Goal: Book appointment/travel/reservation

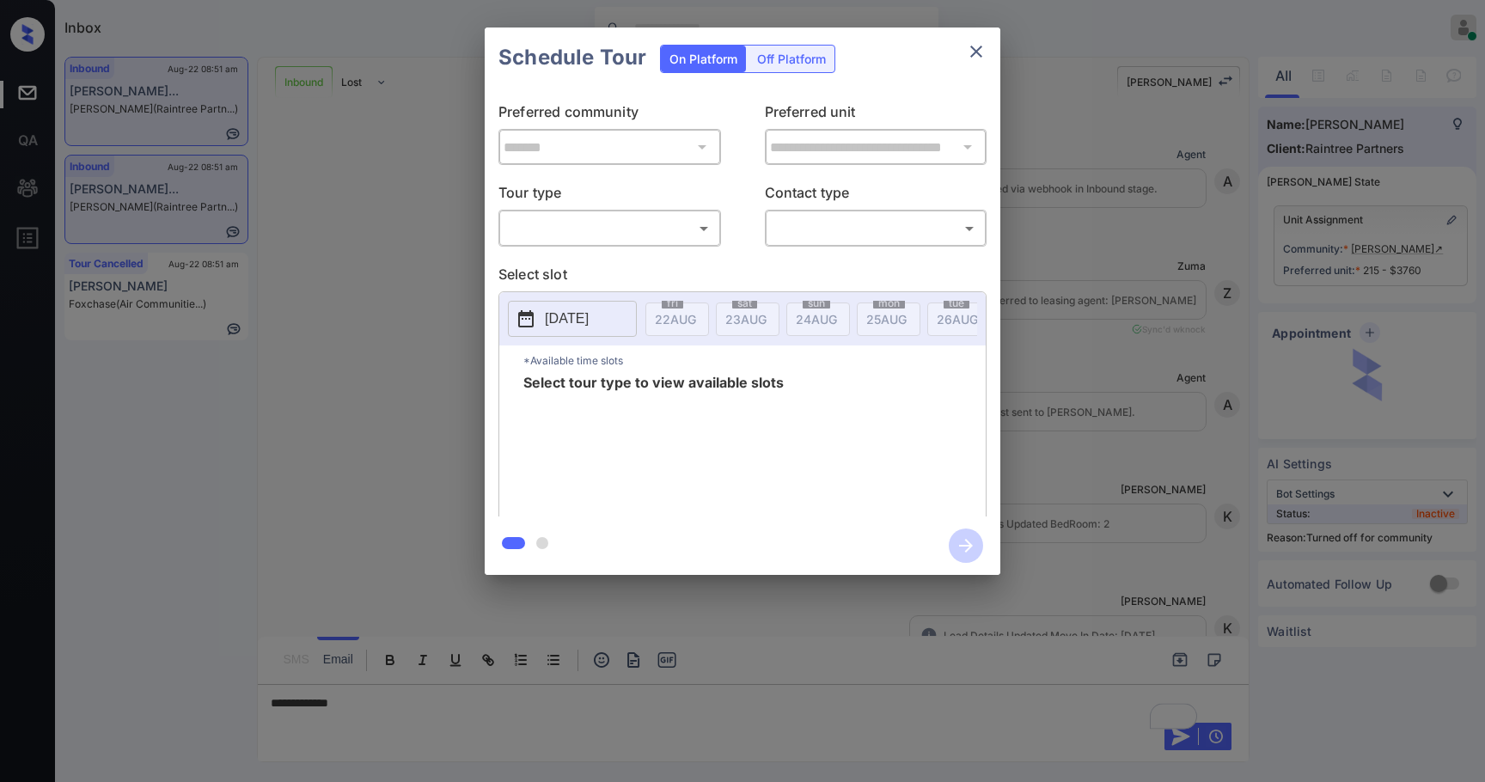
scroll to position [839, 0]
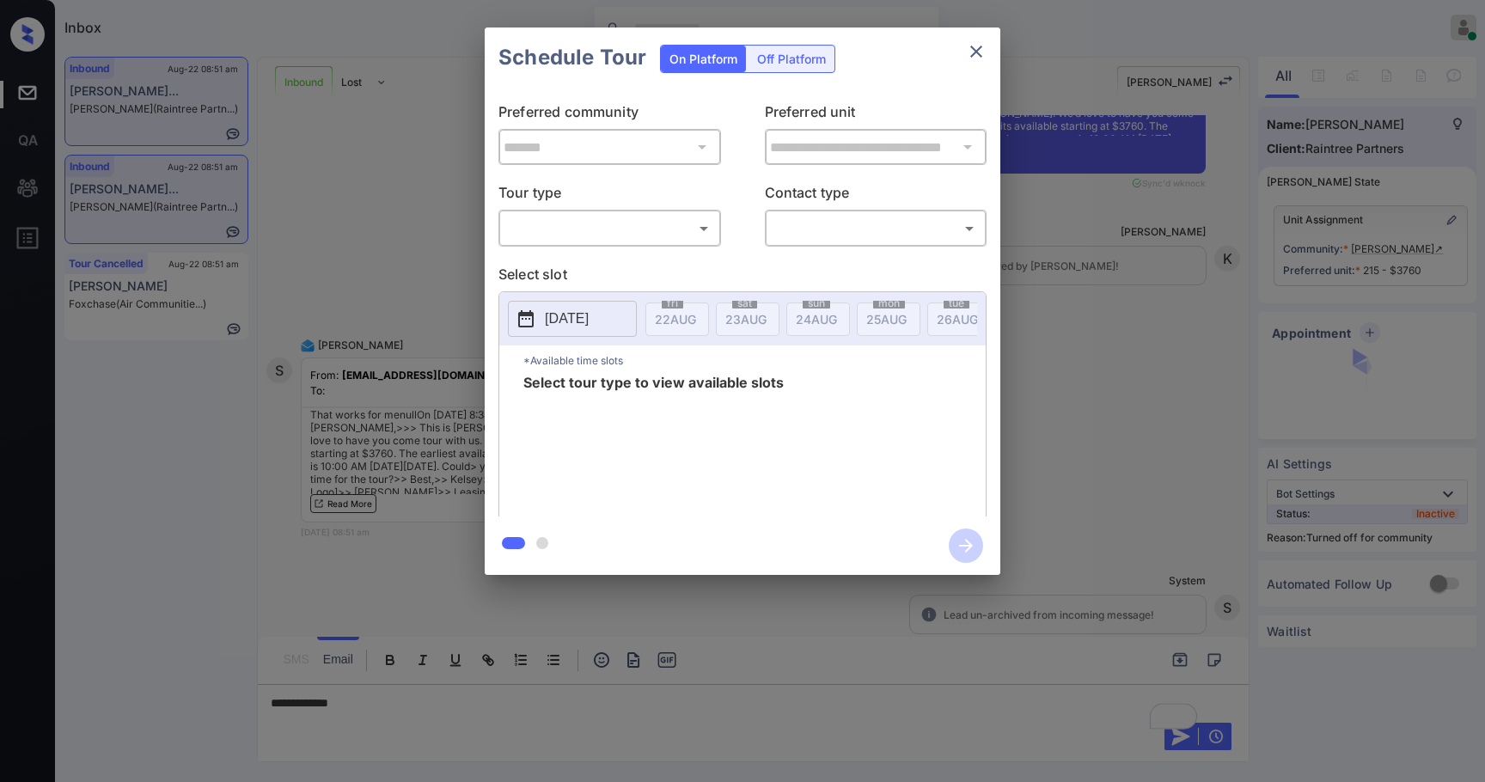
click at [643, 224] on body "Inbox Samantha Soliven Online Set yourself offline Set yourself on break Profil…" at bounding box center [742, 391] width 1485 height 782
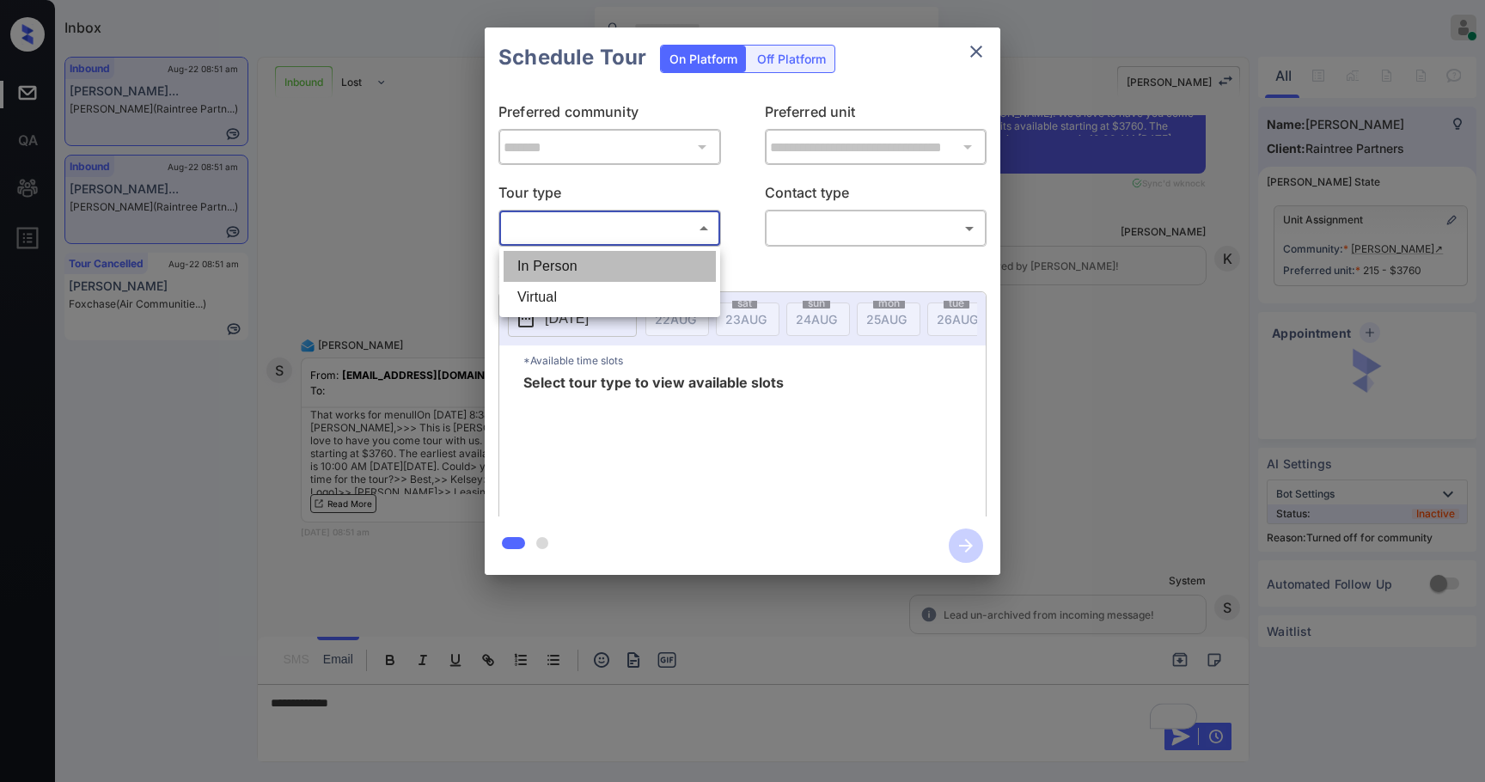
click at [602, 266] on li "In Person" at bounding box center [610, 266] width 212 height 31
type input "********"
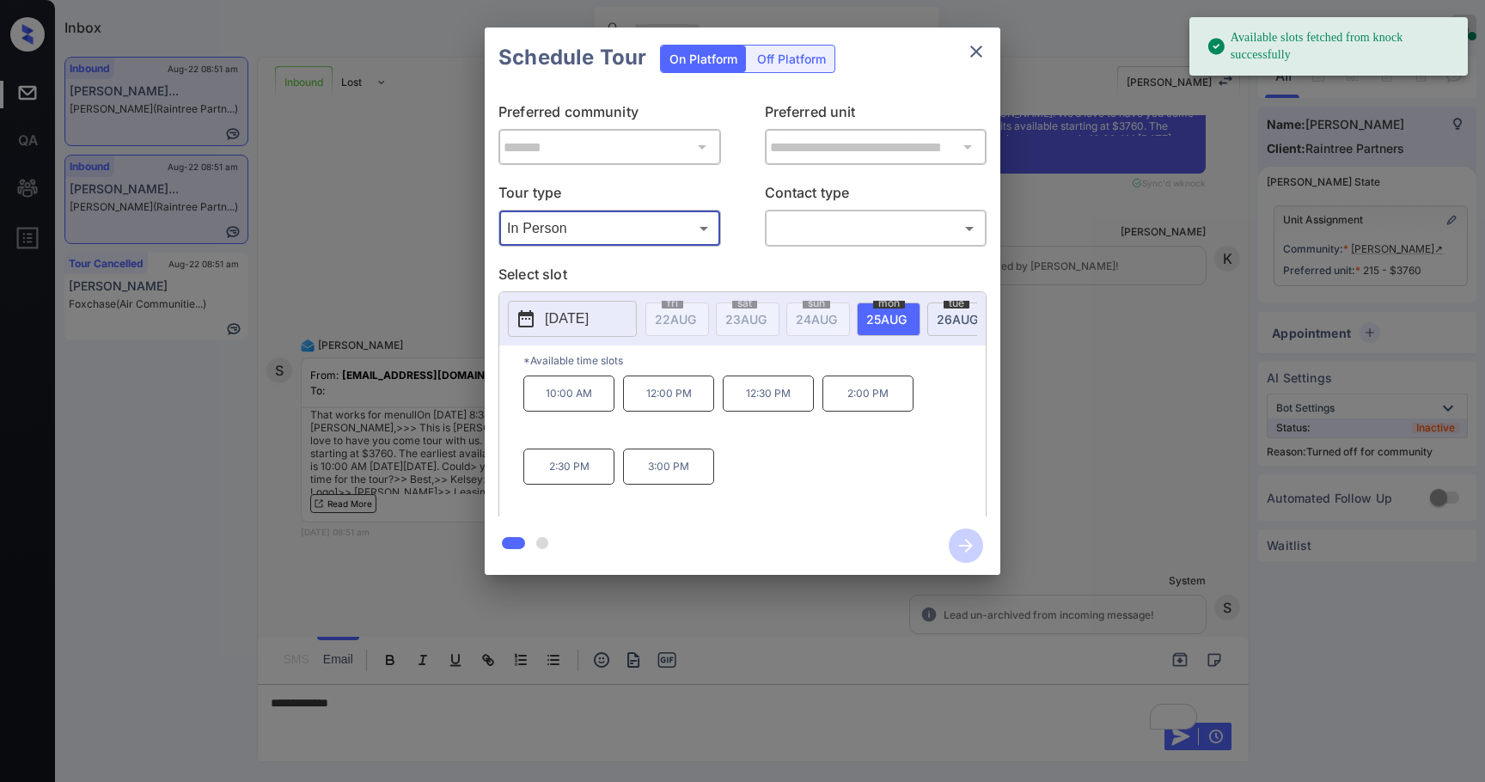
click at [970, 37] on button "close" at bounding box center [976, 51] width 34 height 34
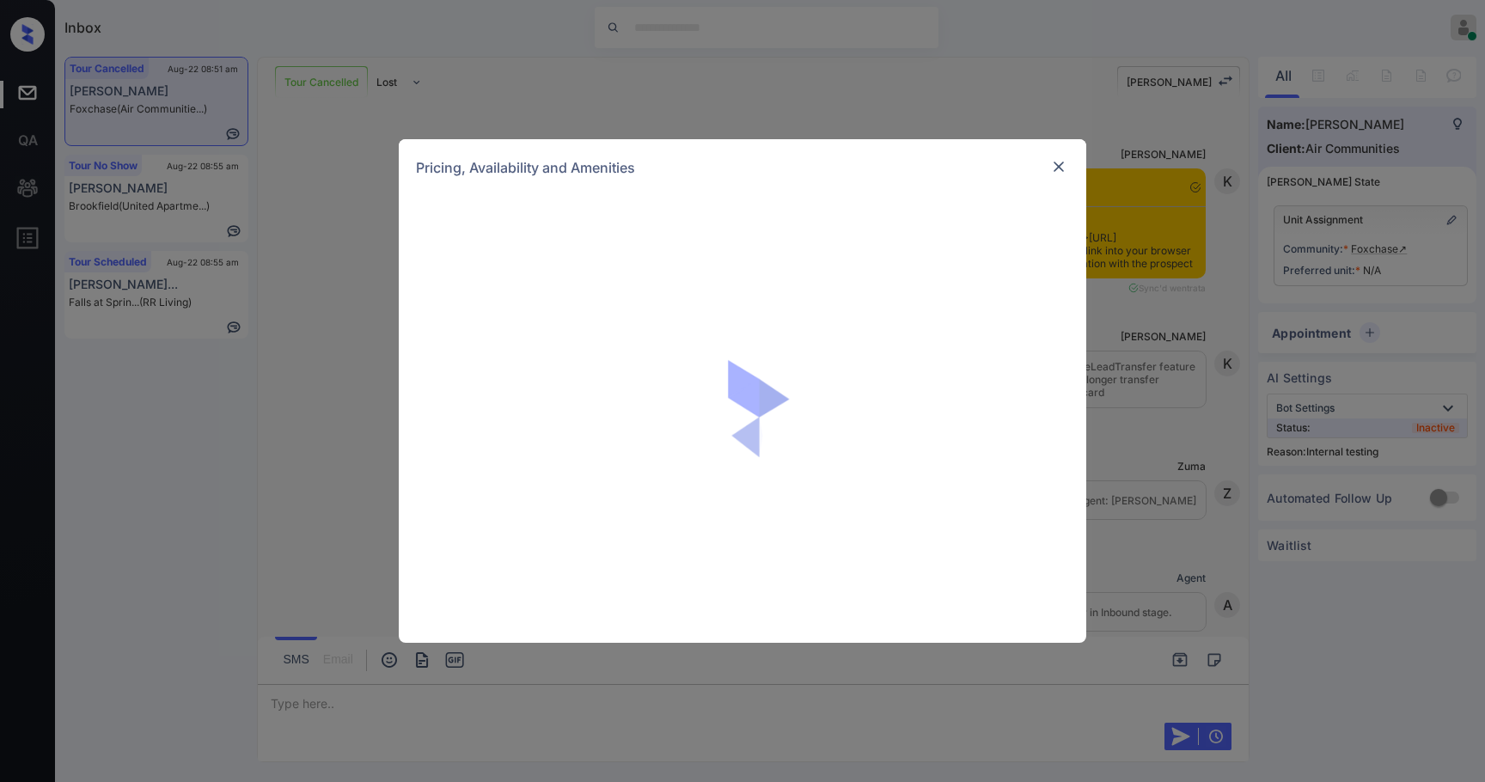
scroll to position [15389, 0]
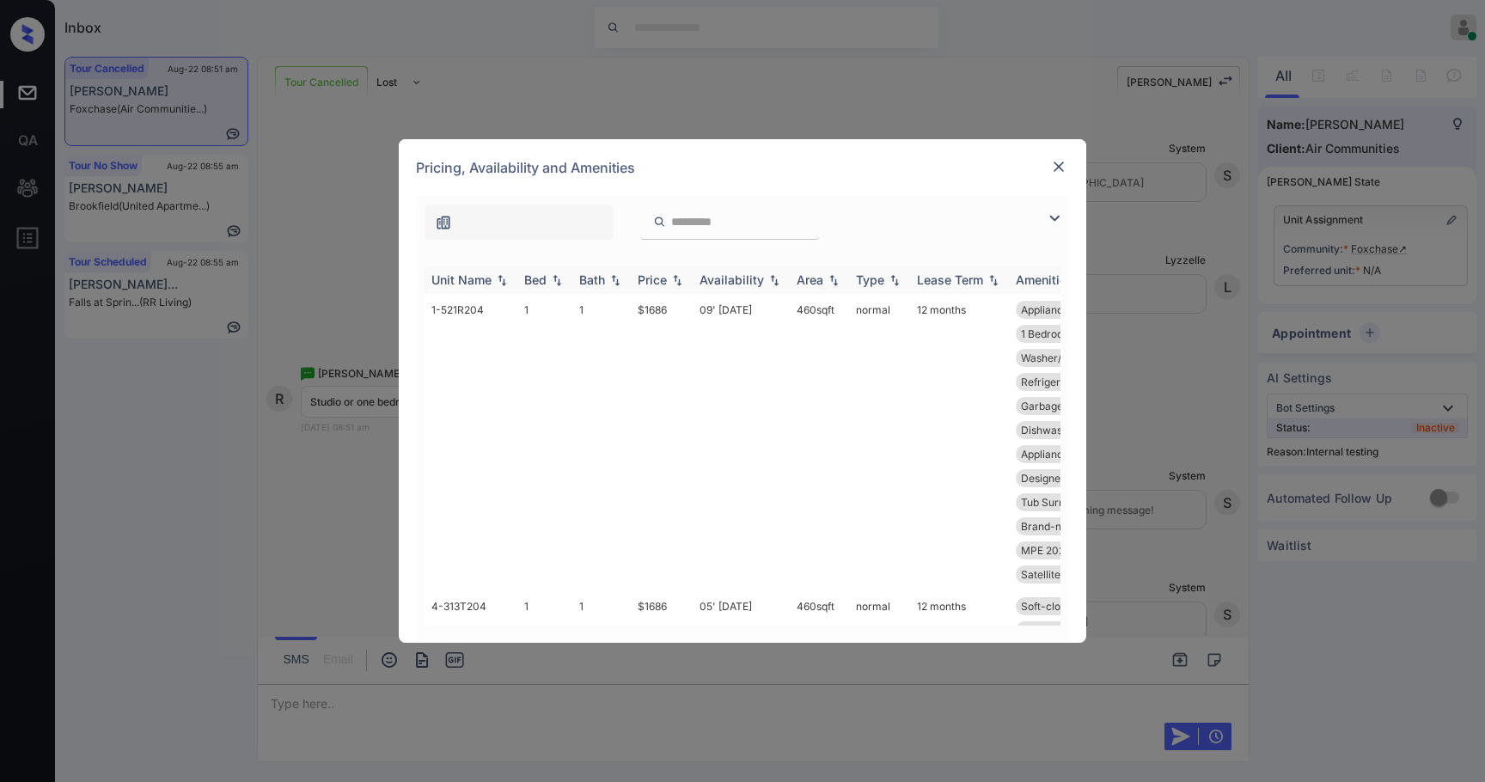
click at [676, 279] on img at bounding box center [677, 280] width 17 height 12
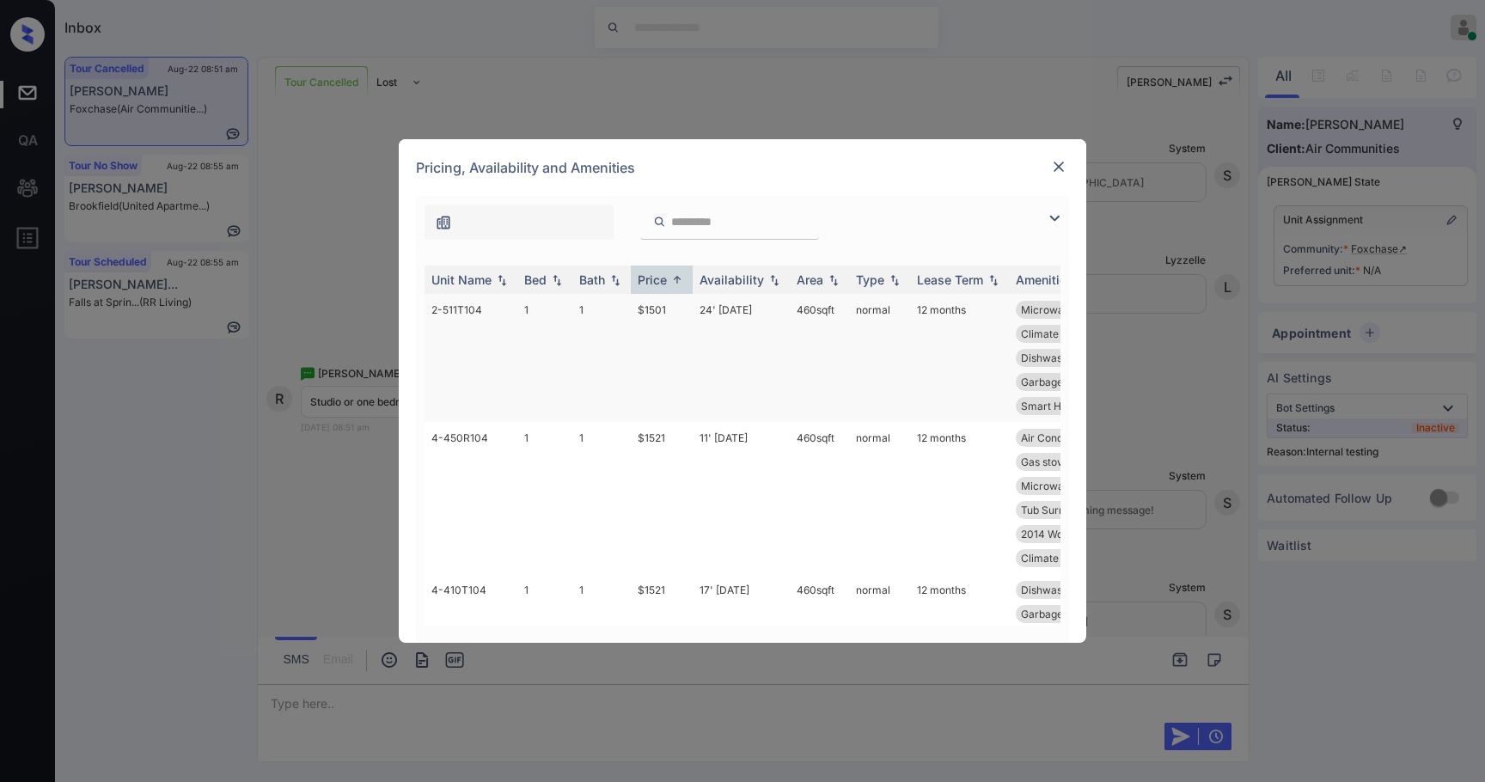
click at [681, 318] on td "$1501" at bounding box center [662, 358] width 62 height 128
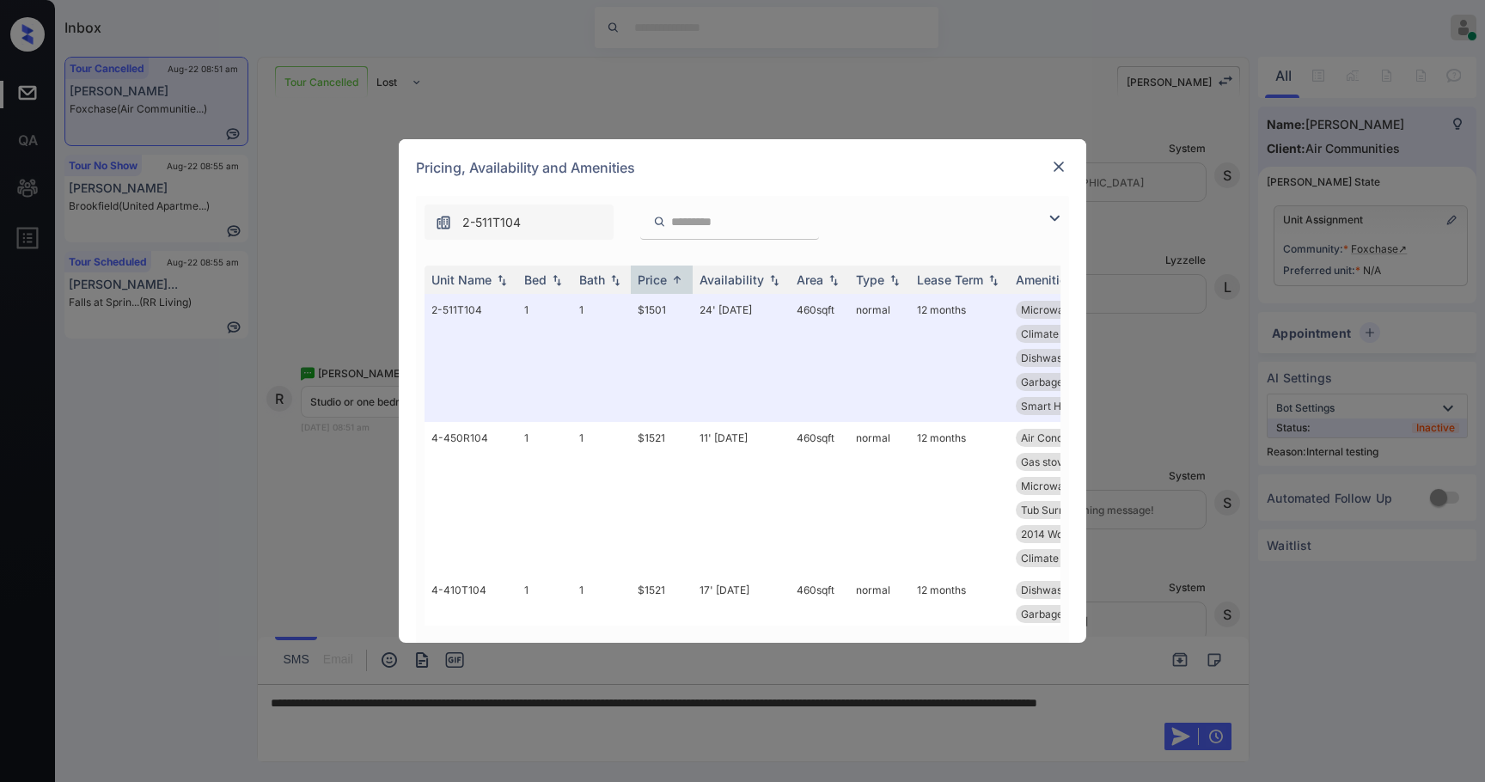
click at [1060, 168] on img at bounding box center [1058, 166] width 17 height 17
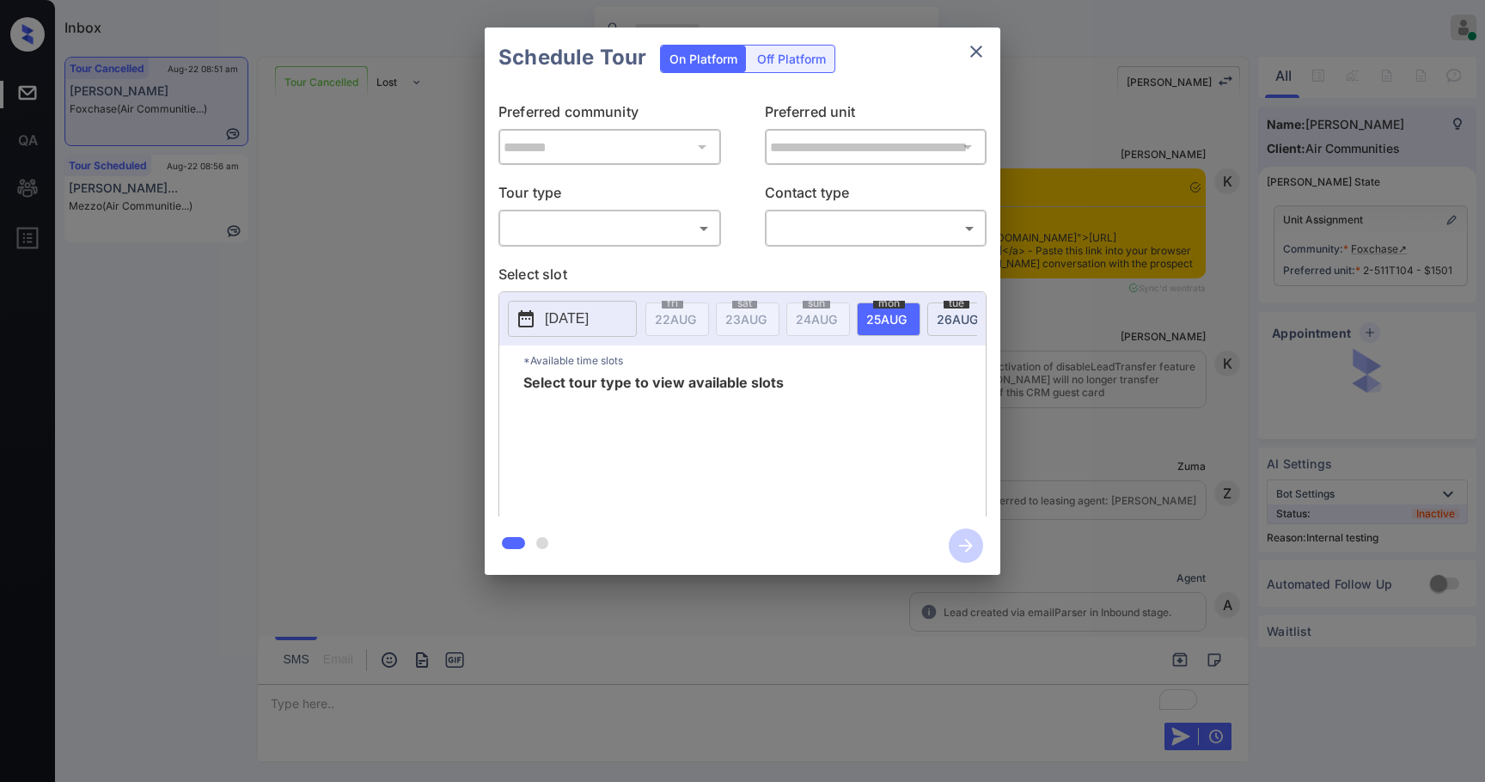
scroll to position [14555, 0]
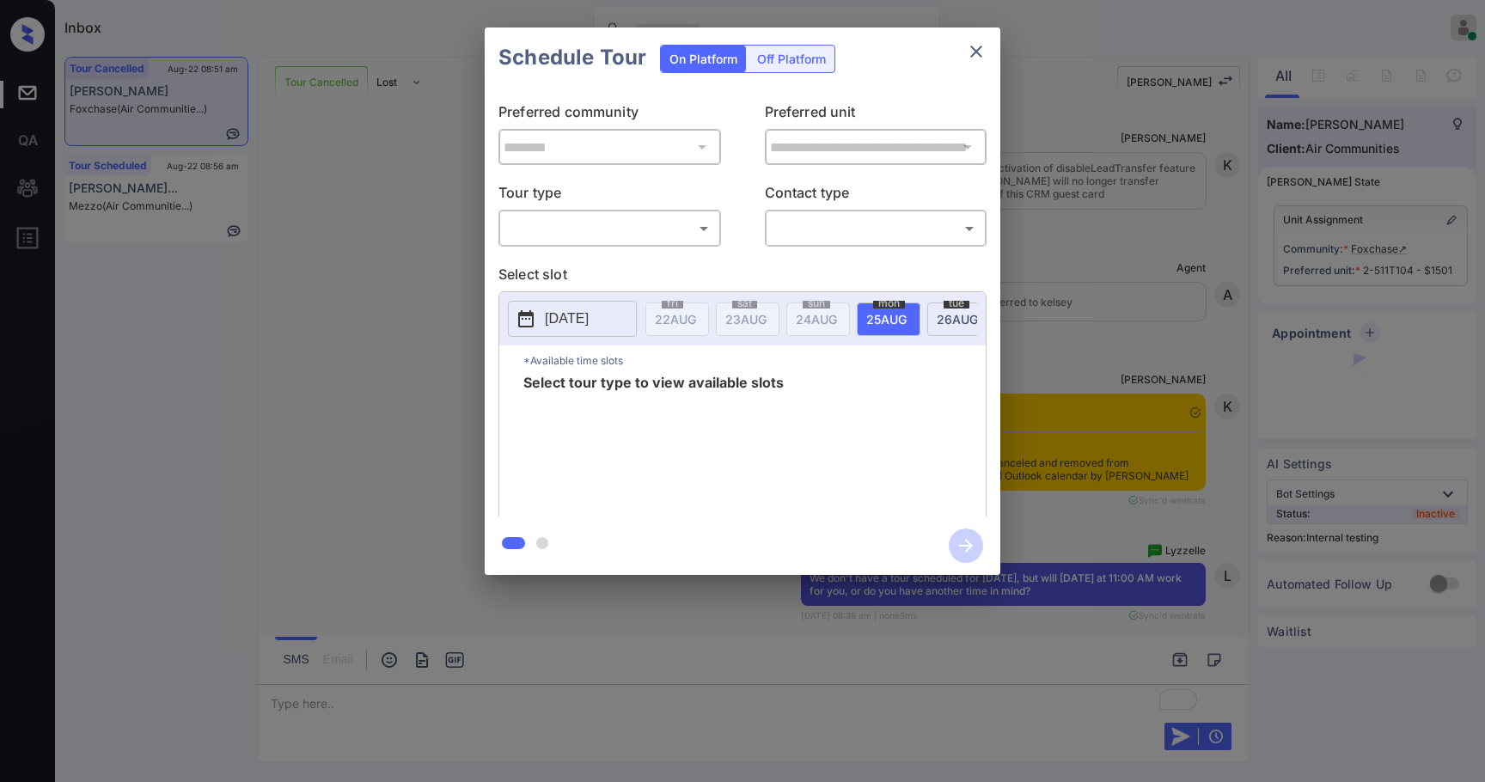
click at [657, 216] on body "Inbox Samantha Soliven Online Set yourself offline Set yourself on break Profil…" at bounding box center [742, 391] width 1485 height 782
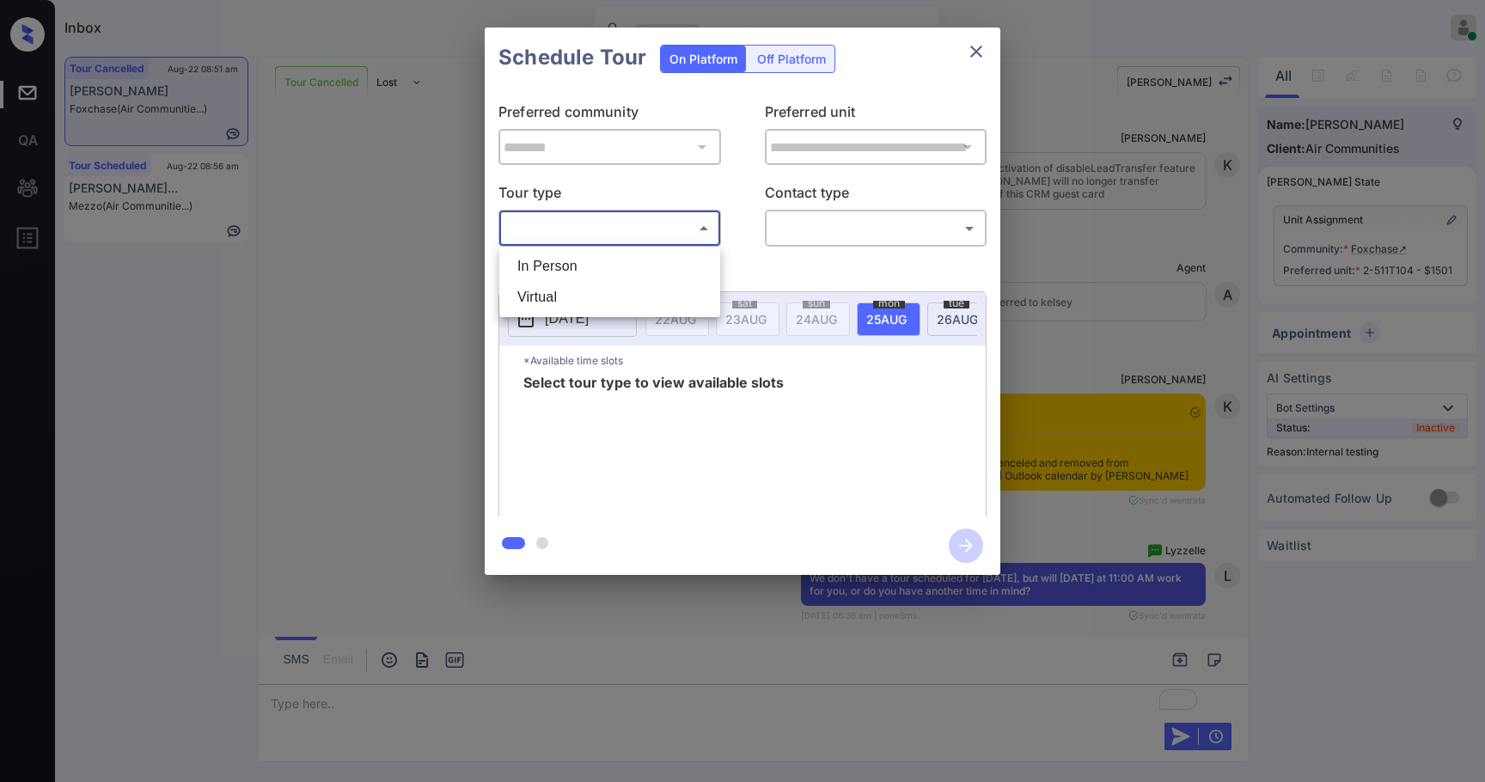
click at [642, 256] on li "In Person" at bounding box center [610, 266] width 212 height 31
type input "********"
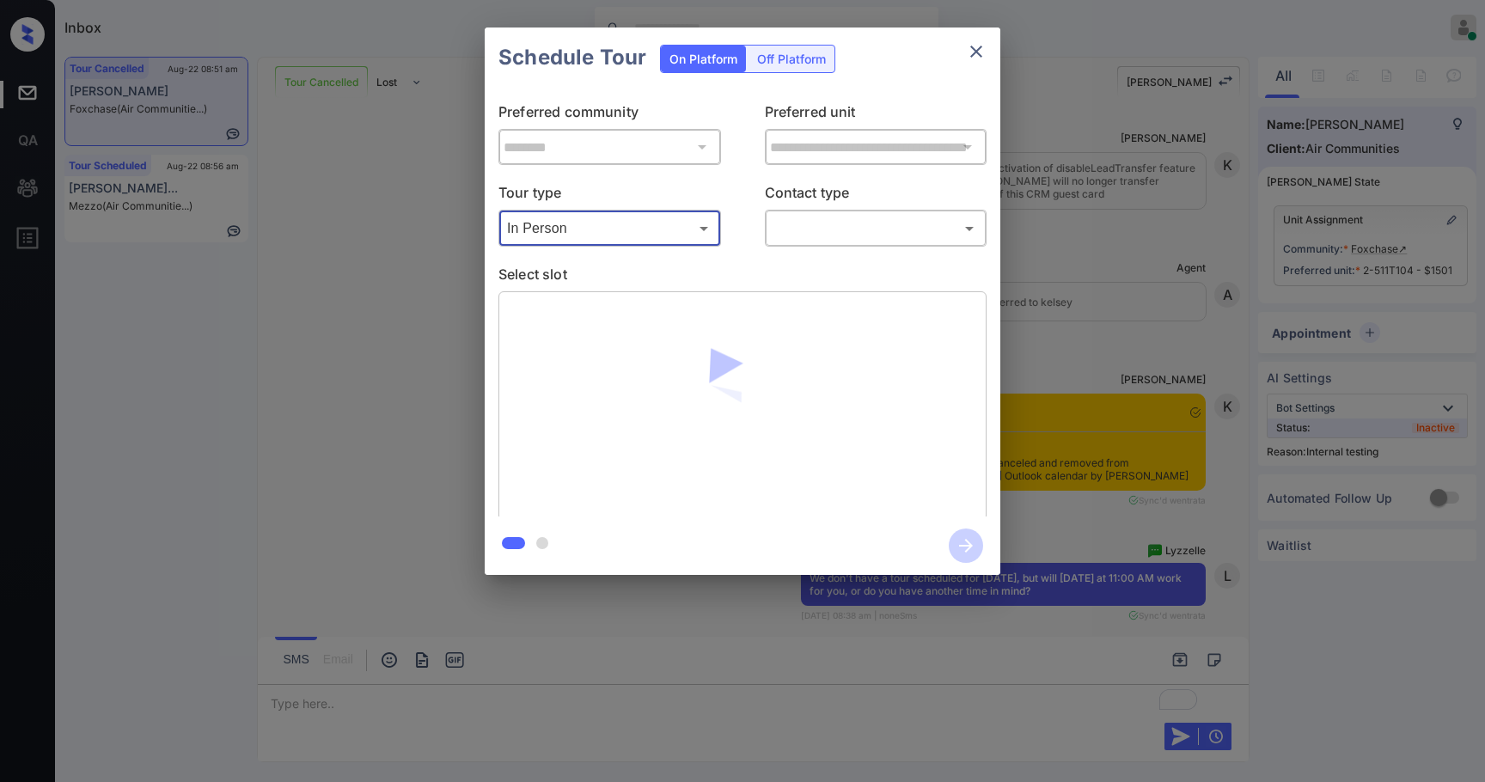
click at [828, 231] on body "Inbox Samantha Soliven Online Set yourself offline Set yourself on break Profil…" at bounding box center [742, 391] width 1485 height 782
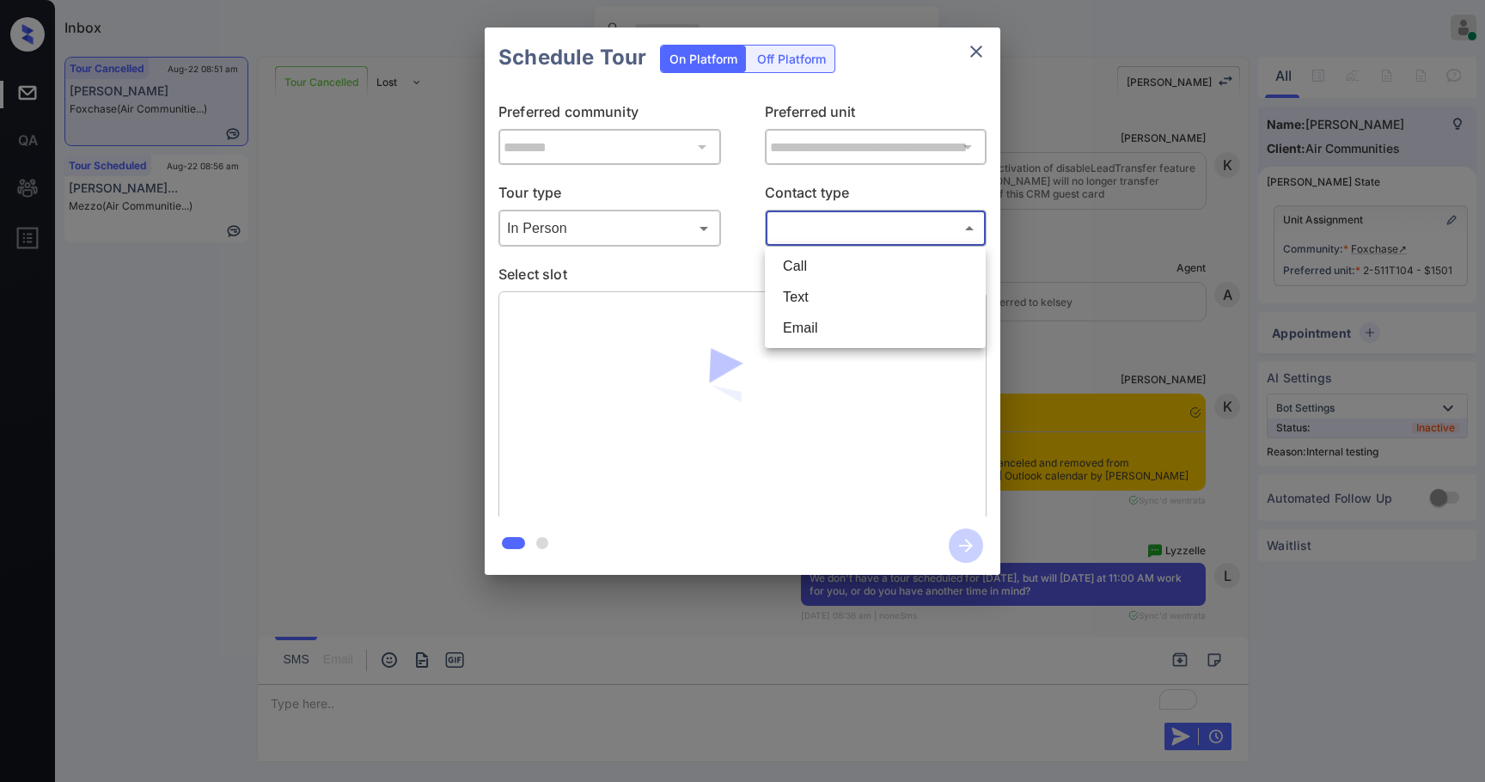
click at [838, 309] on li "Text" at bounding box center [875, 297] width 212 height 31
type input "****"
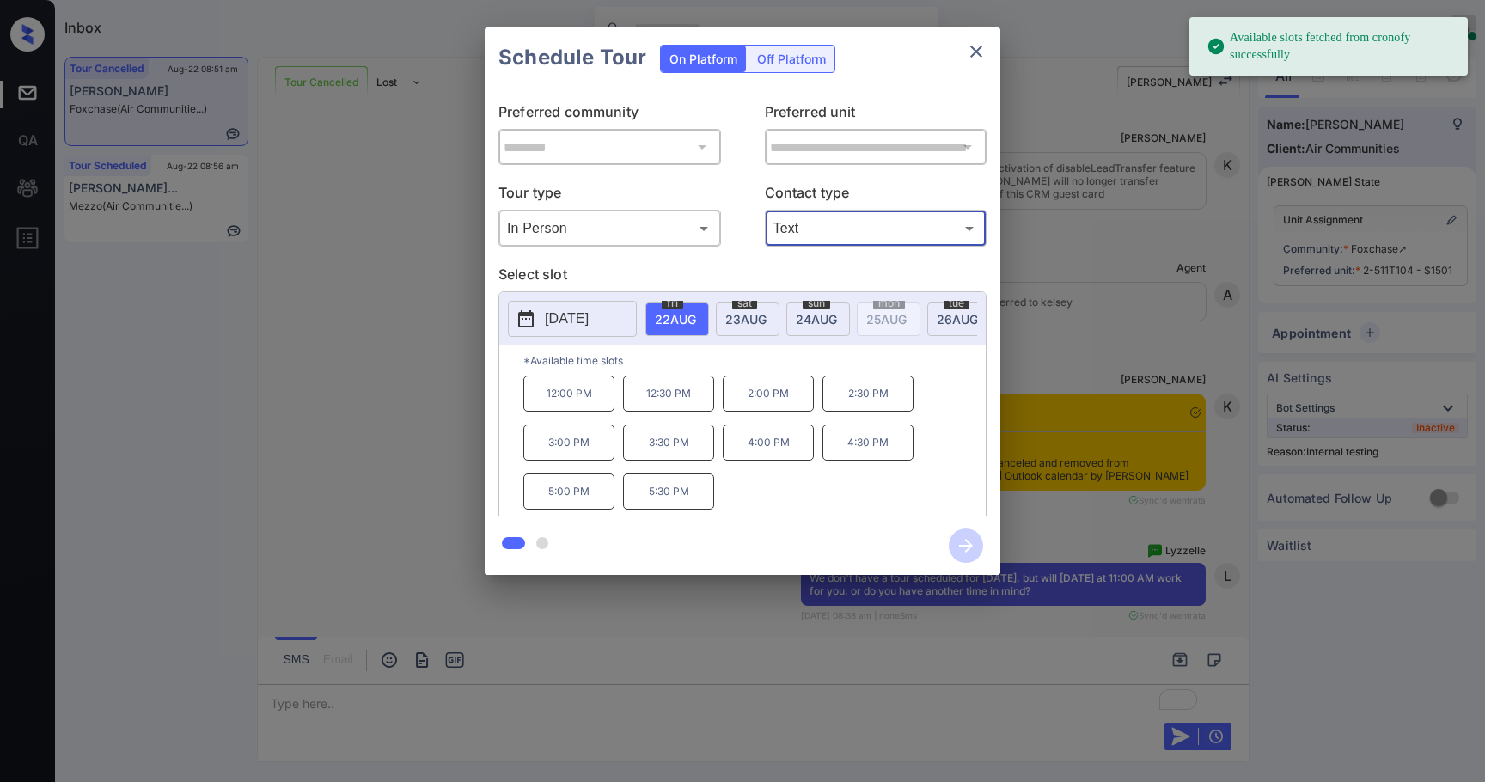
click at [696, 313] on span "23 AUG" at bounding box center [675, 319] width 41 height 15
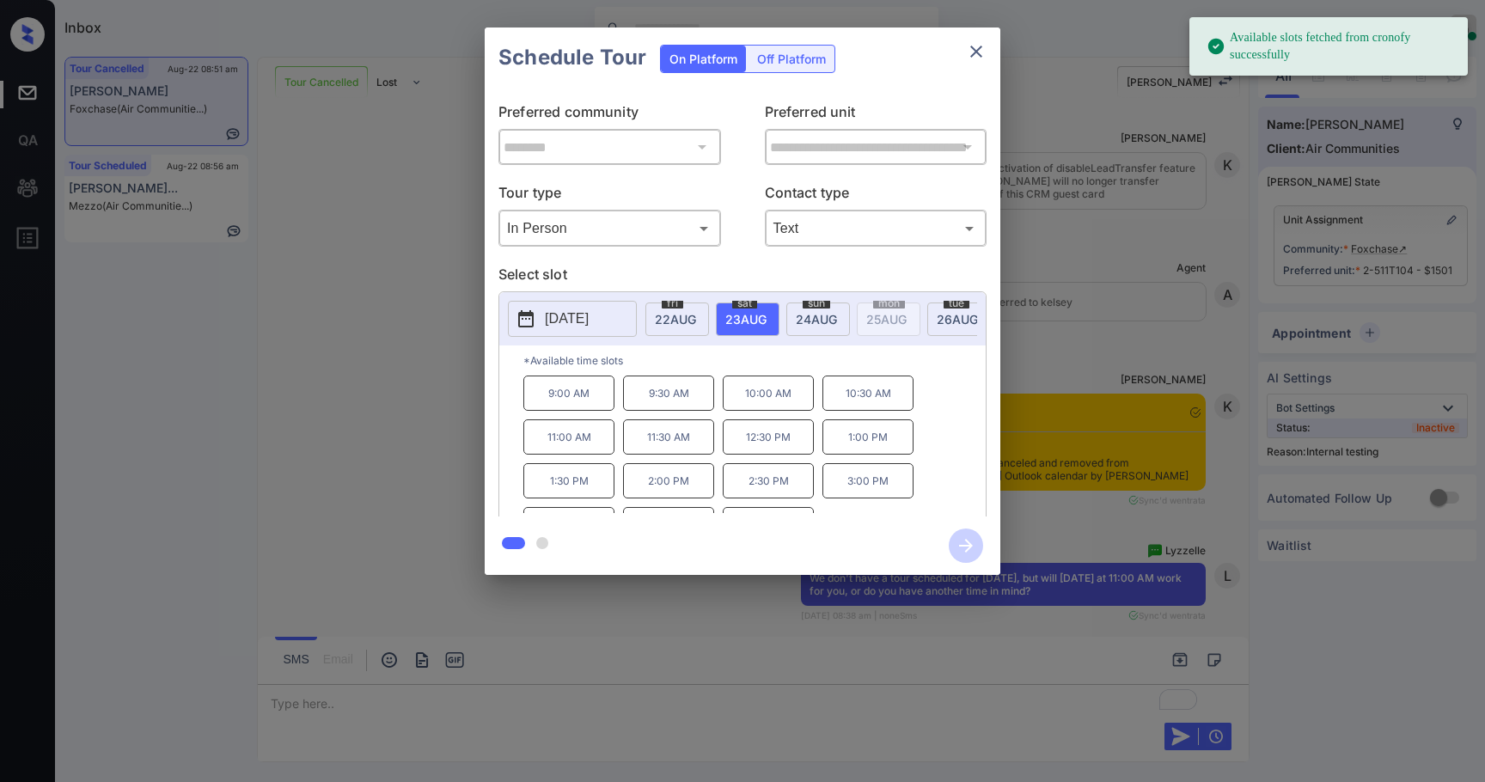
click at [696, 312] on span "26 AUG" at bounding box center [675, 319] width 41 height 15
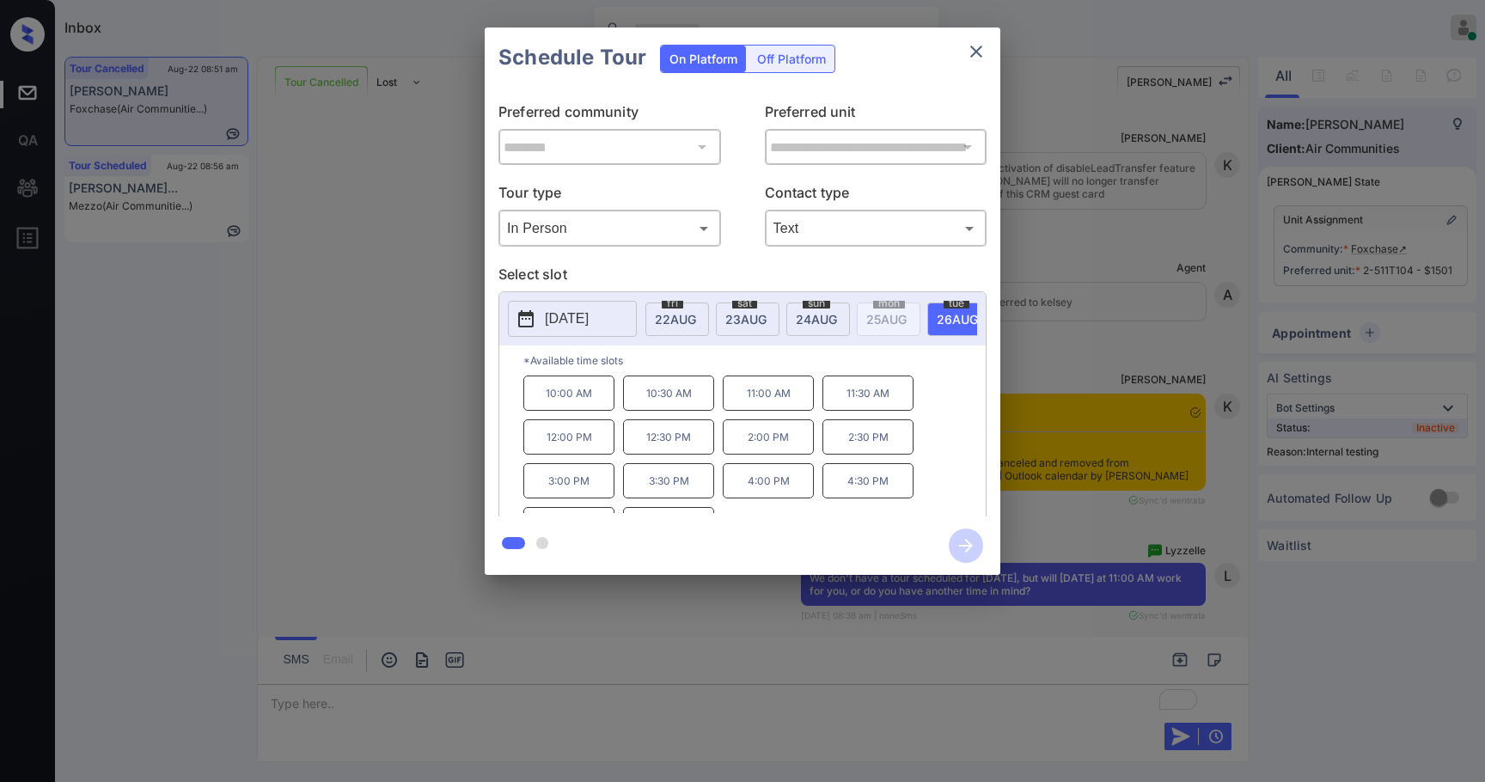
drag, startPoint x: 792, startPoint y: 408, endPoint x: 885, endPoint y: 474, distance: 113.5
click at [795, 411] on p "11:00 AM" at bounding box center [768, 393] width 91 height 35
click at [968, 543] on icon "button" at bounding box center [966, 546] width 34 height 34
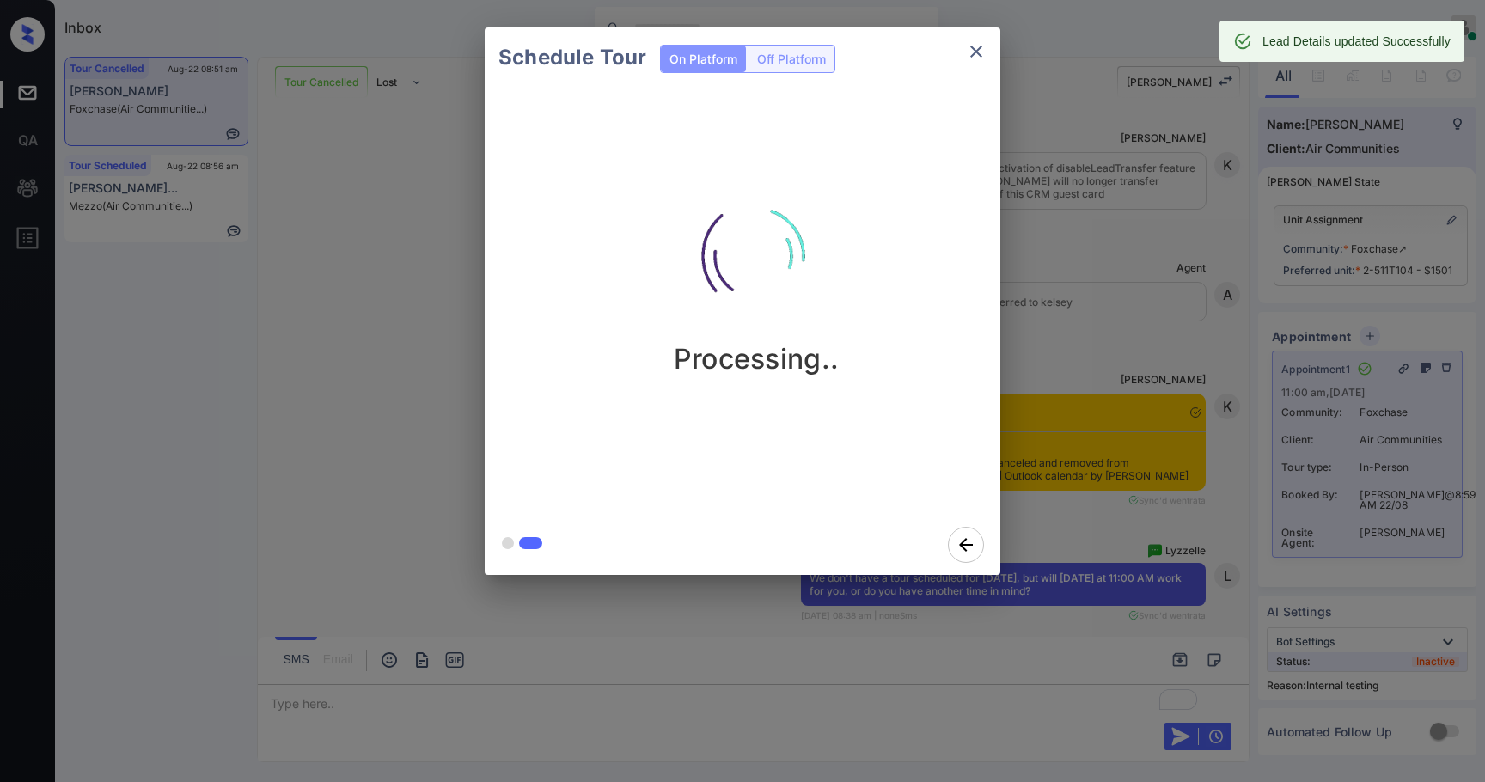
click at [981, 42] on icon "close" at bounding box center [976, 51] width 21 height 21
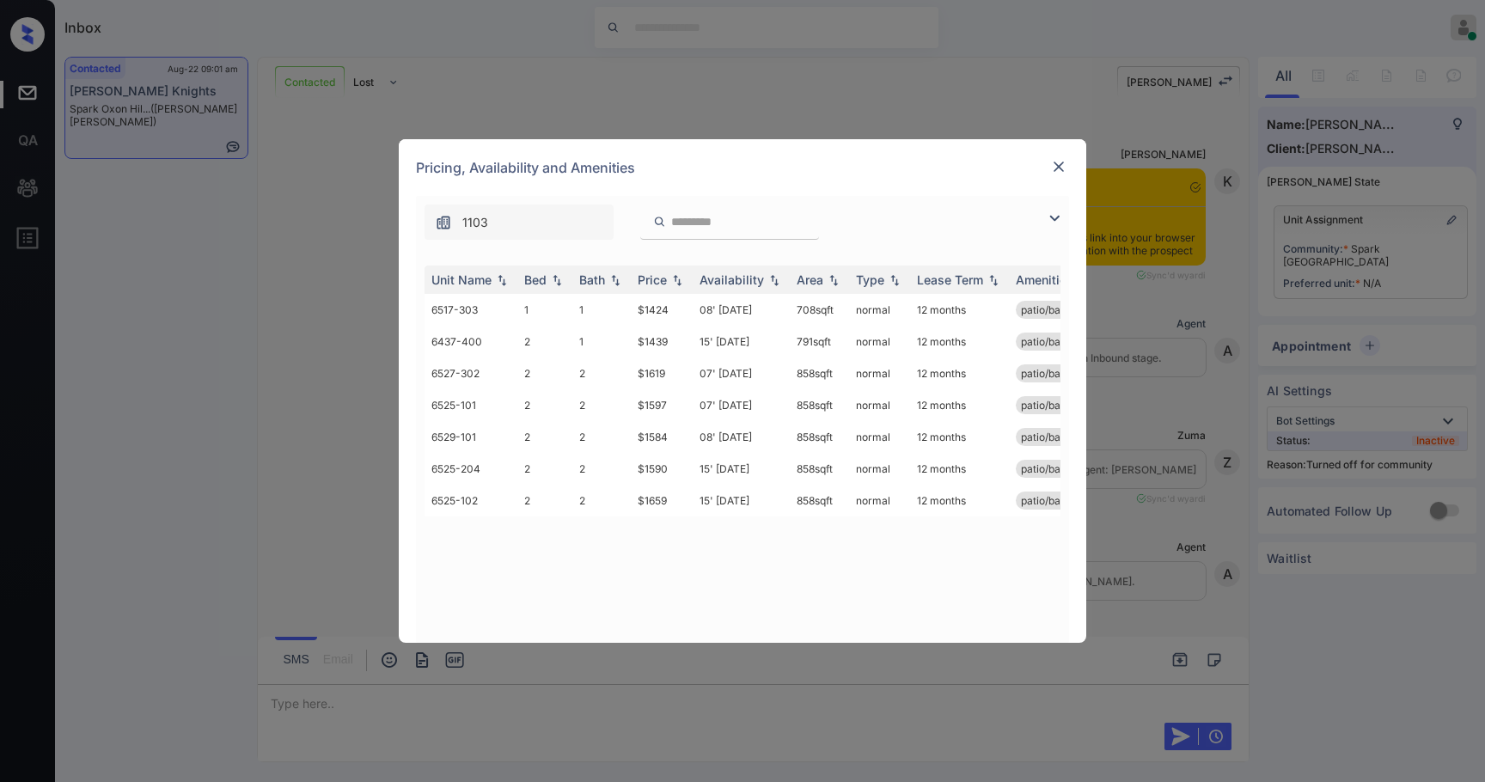
scroll to position [1399, 0]
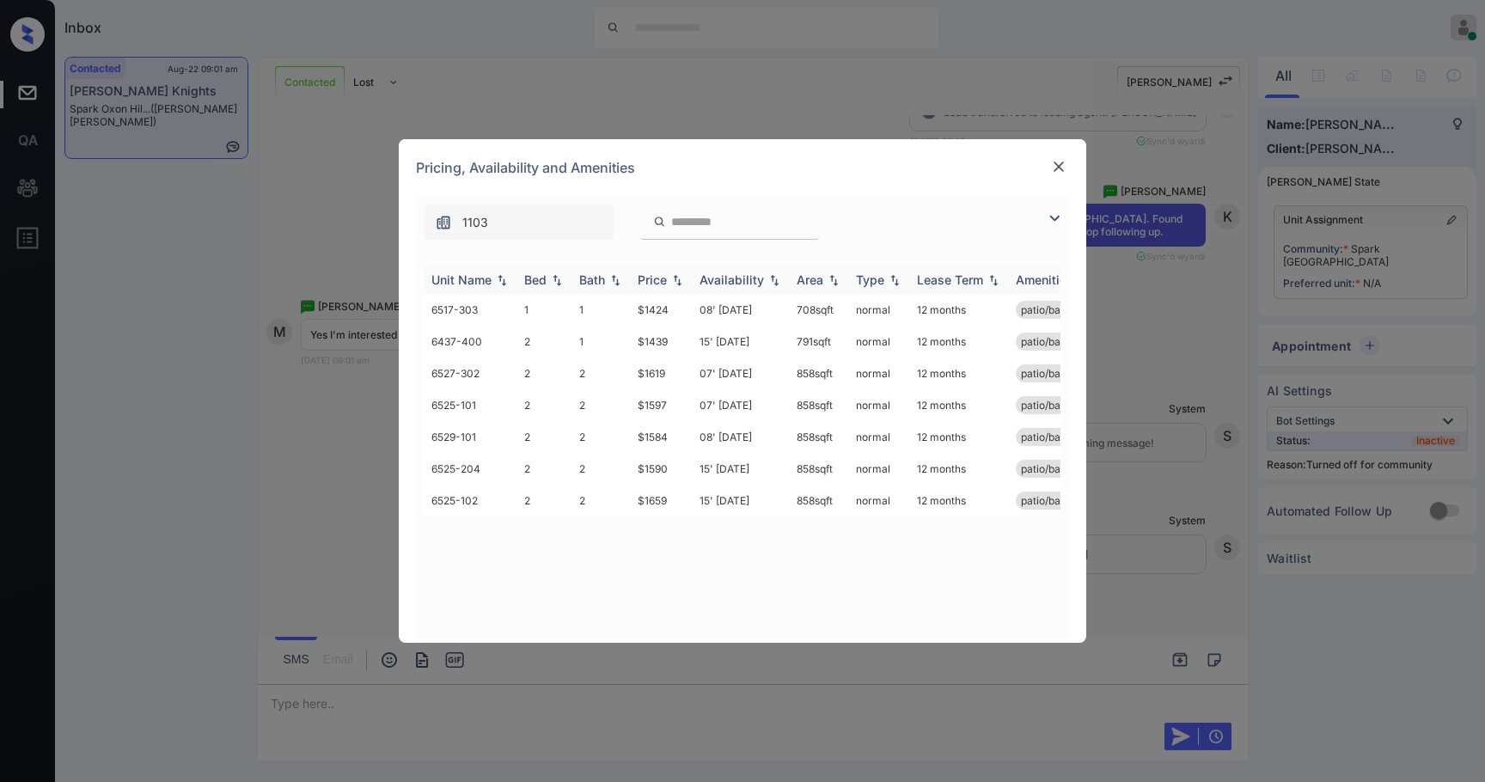
click at [663, 282] on div "Price" at bounding box center [652, 279] width 29 height 15
drag, startPoint x: 682, startPoint y: 306, endPoint x: 635, endPoint y: 307, distance: 46.4
click at [635, 307] on td "$1424" at bounding box center [662, 310] width 62 height 32
copy td "$1424"
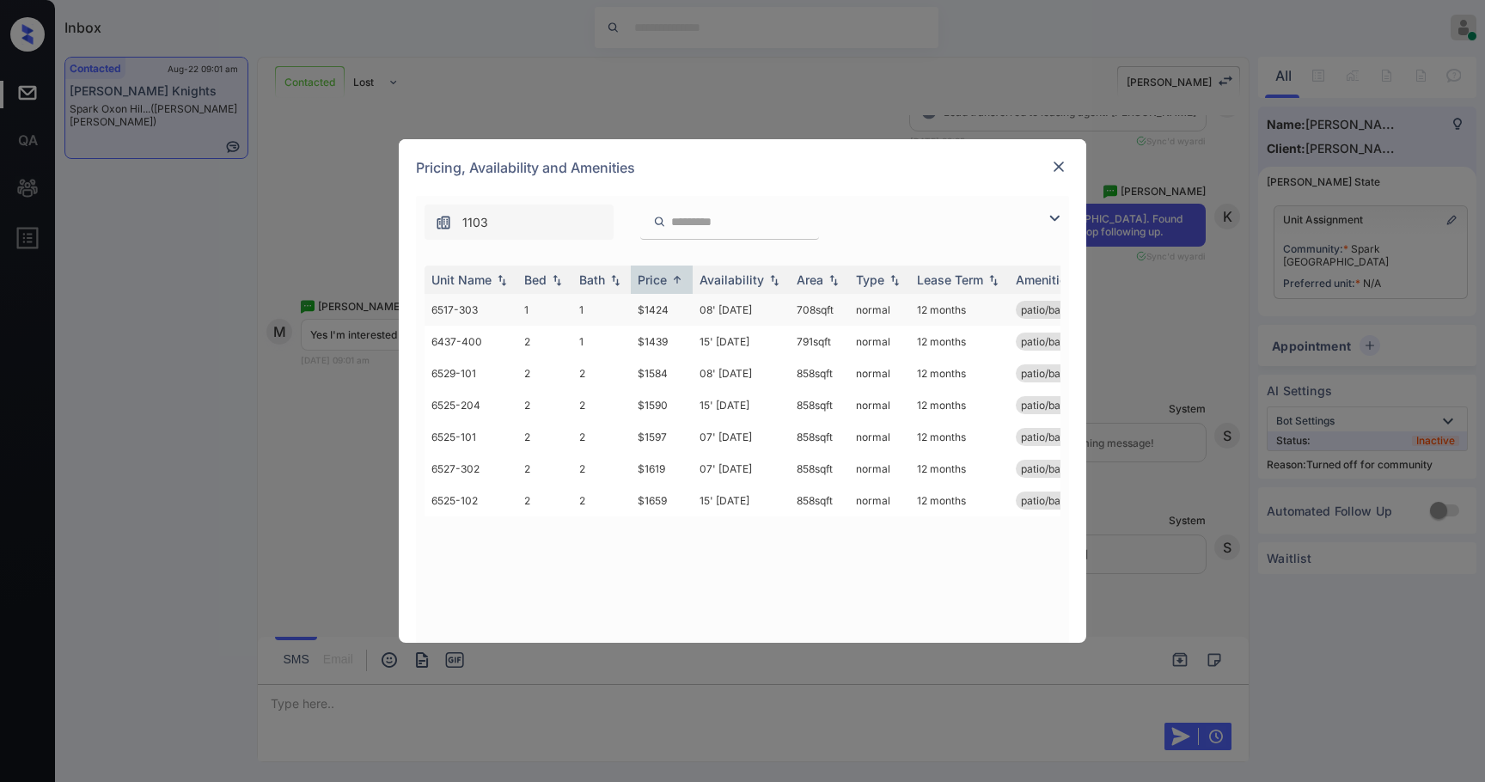
click at [710, 308] on td "08' Aug 25" at bounding box center [741, 310] width 97 height 32
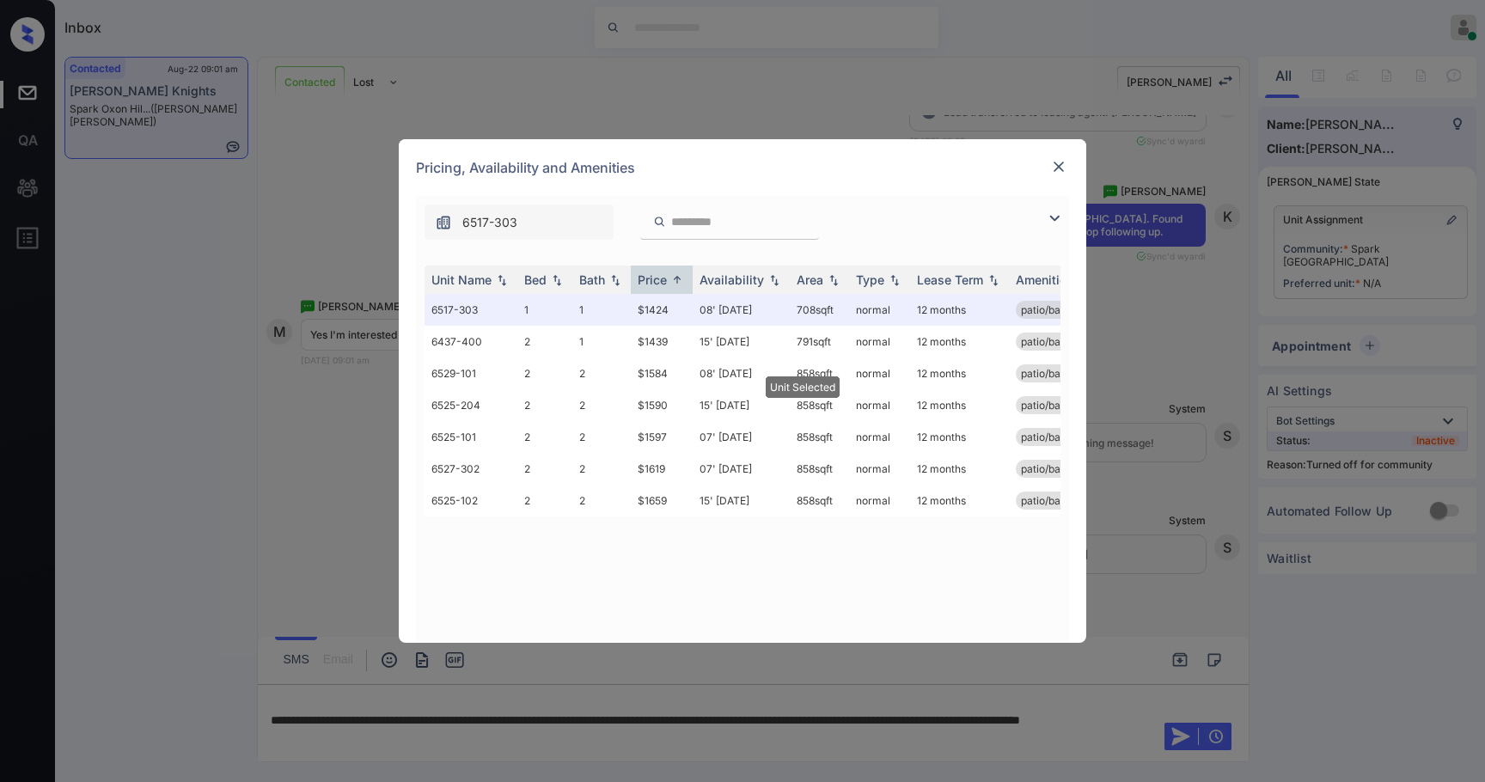
click at [1049, 166] on div at bounding box center [1058, 166] width 21 height 21
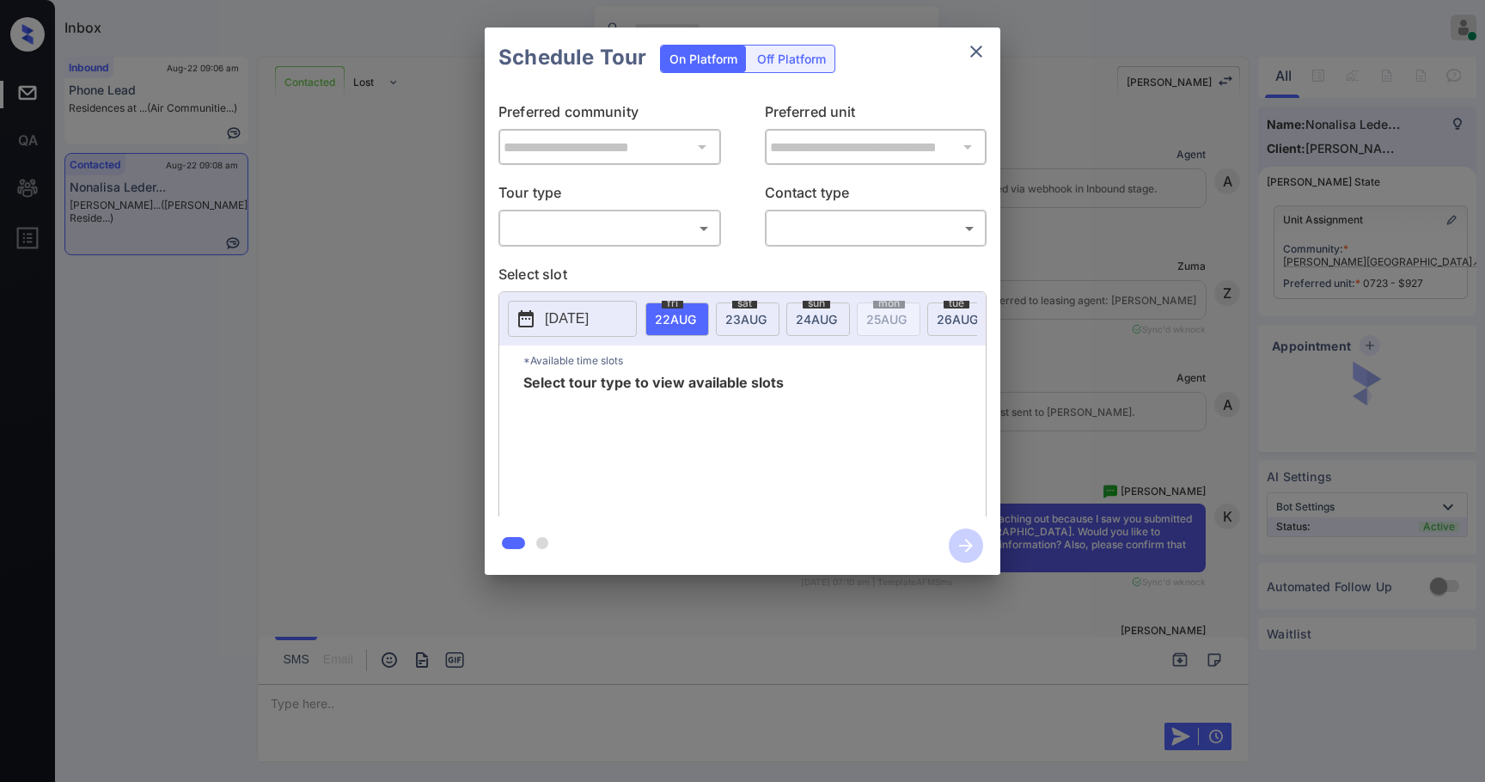
scroll to position [4705, 0]
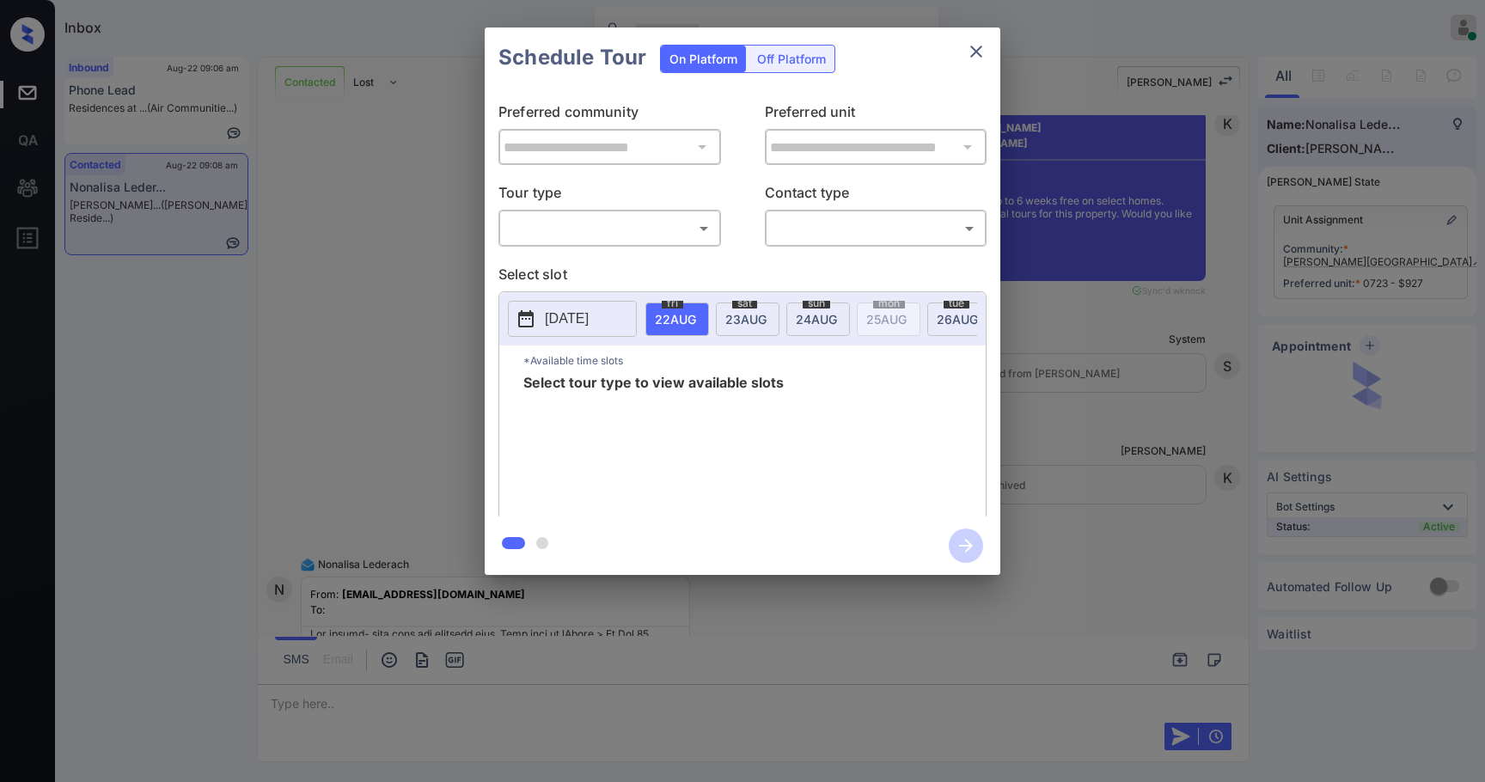
click at [579, 223] on body "Inbox [PERSON_NAME] Online Set yourself offline Set yourself on break Profile S…" at bounding box center [742, 391] width 1485 height 782
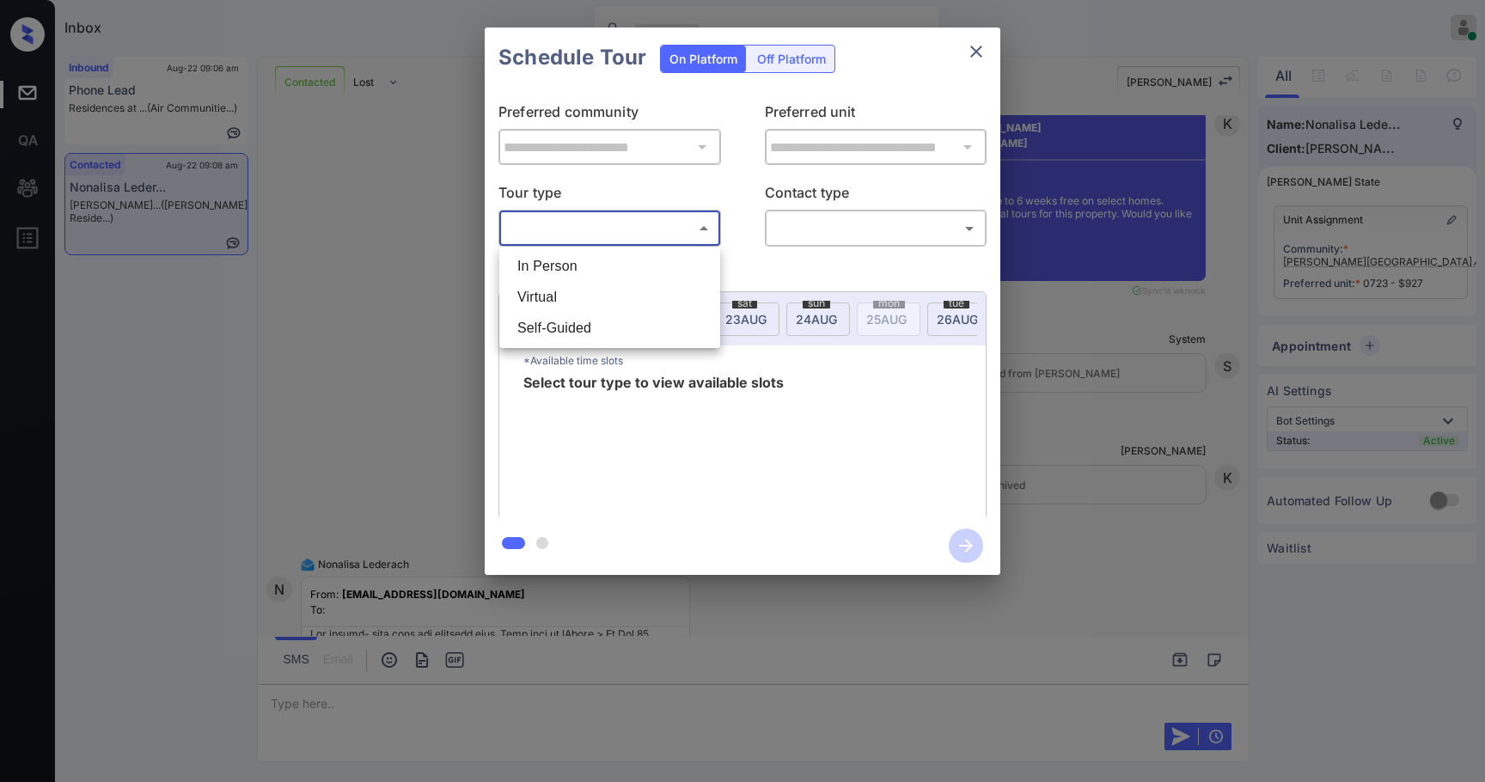
drag, startPoint x: 579, startPoint y: 223, endPoint x: 584, endPoint y: 256, distance: 33.1
click at [584, 256] on li "In Person" at bounding box center [610, 266] width 212 height 31
type input "********"
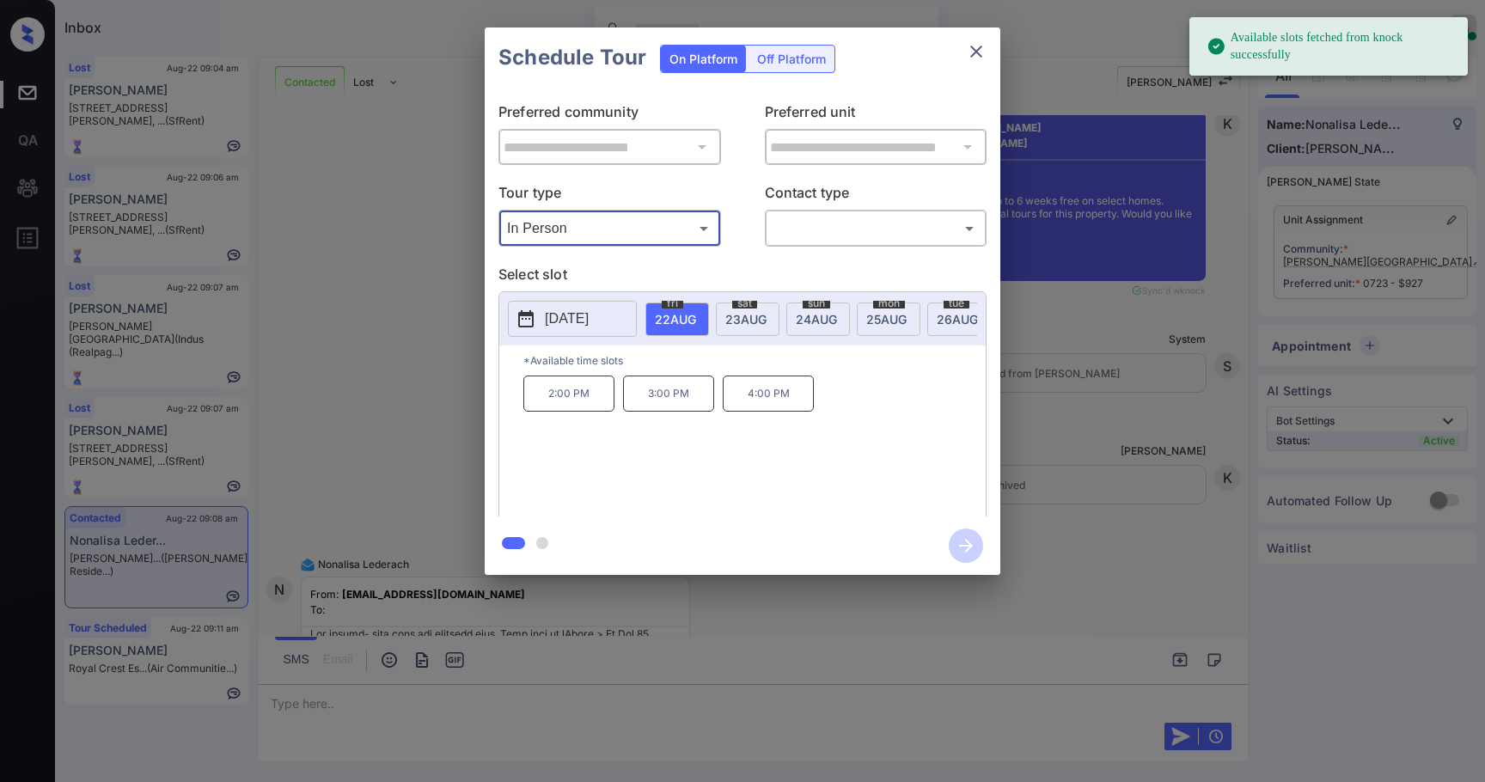
click at [737, 326] on div "[DATE]" at bounding box center [748, 320] width 64 height 34
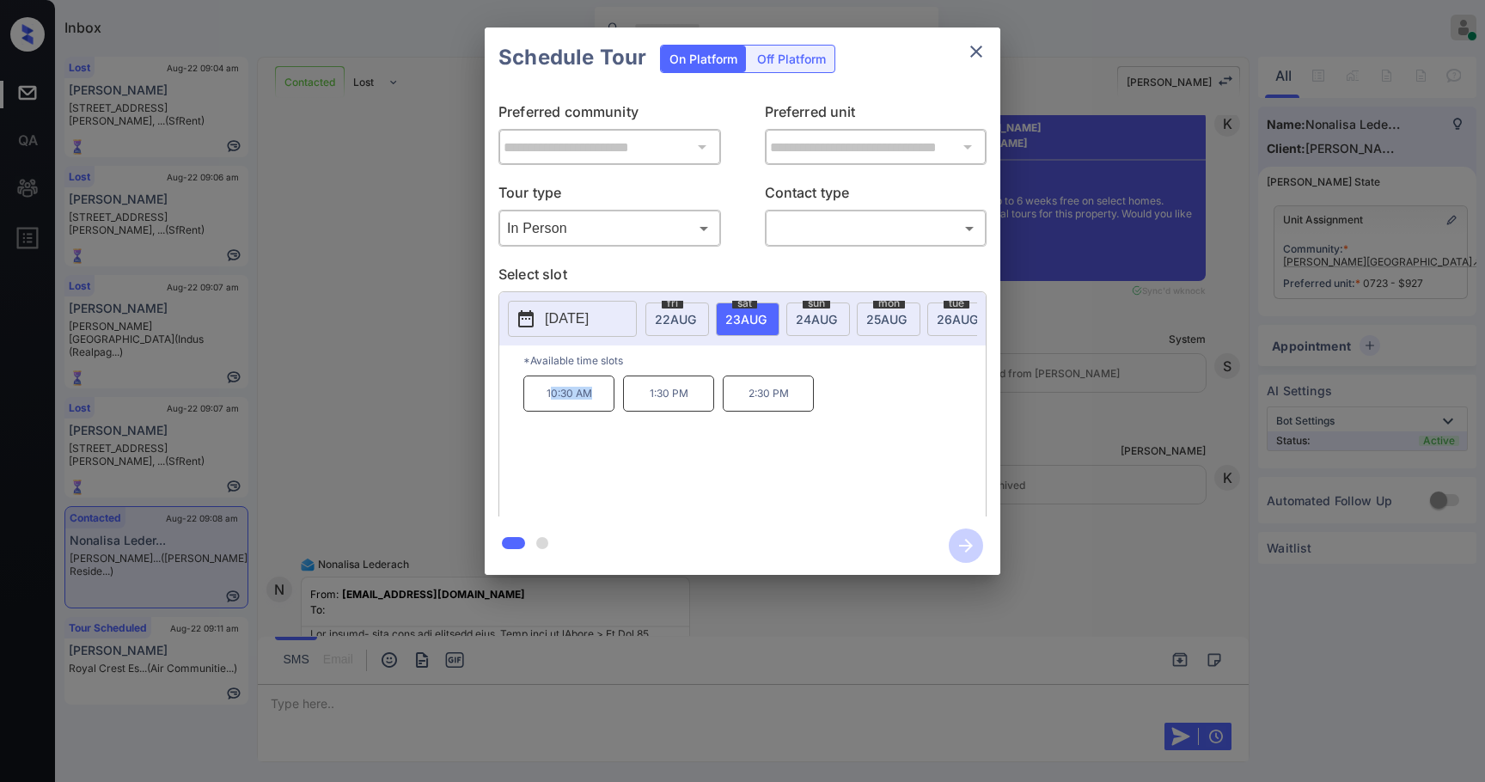
drag, startPoint x: 604, startPoint y: 403, endPoint x: 550, endPoint y: 427, distance: 59.3
click at [548, 426] on div "10:30 AM 1:30 PM 2:30 PM" at bounding box center [754, 445] width 462 height 138
click at [598, 485] on div "10:30 AM 1:30 PM 2:30 PM" at bounding box center [754, 445] width 462 height 138
click at [685, 315] on span "22 AUG" at bounding box center [675, 319] width 41 height 15
drag, startPoint x: 598, startPoint y: 397, endPoint x: 529, endPoint y: 413, distance: 70.7
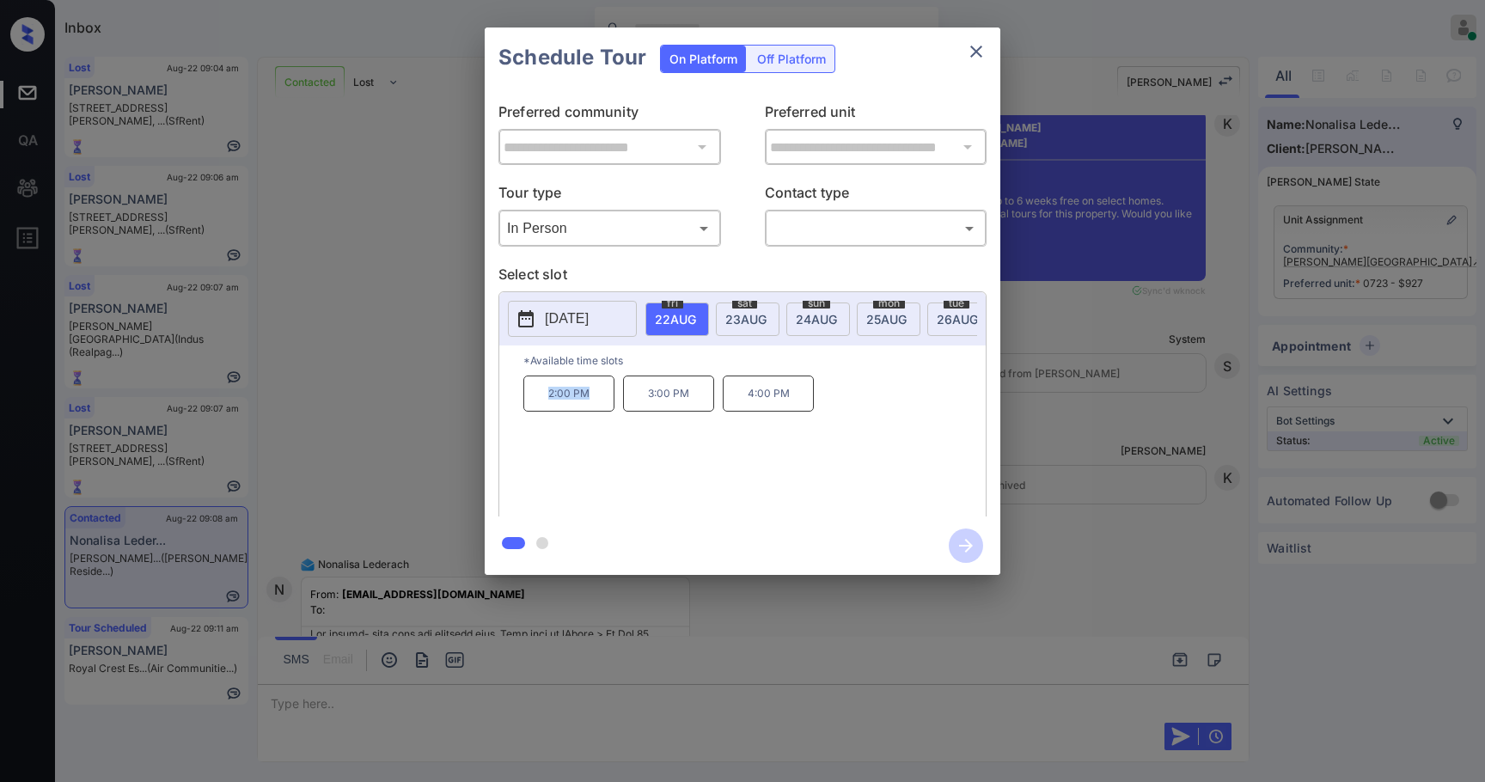
click at [523, 417] on div "*Available time slots 2:00 PM 3:00 PM 4:00 PM" at bounding box center [742, 433] width 486 height 176
copy p "2:00 PM"
click at [977, 49] on icon "close" at bounding box center [976, 51] width 21 height 21
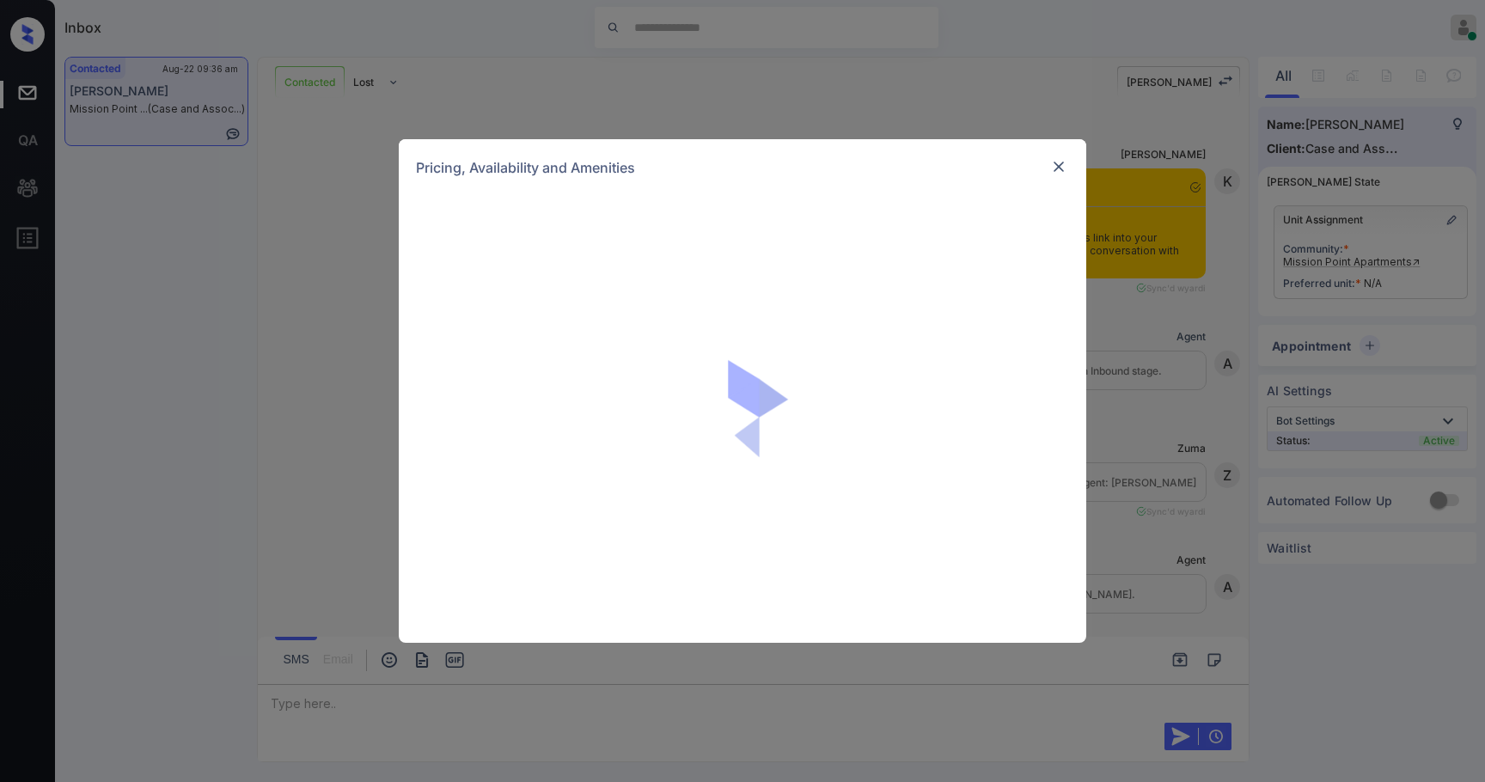
scroll to position [836, 0]
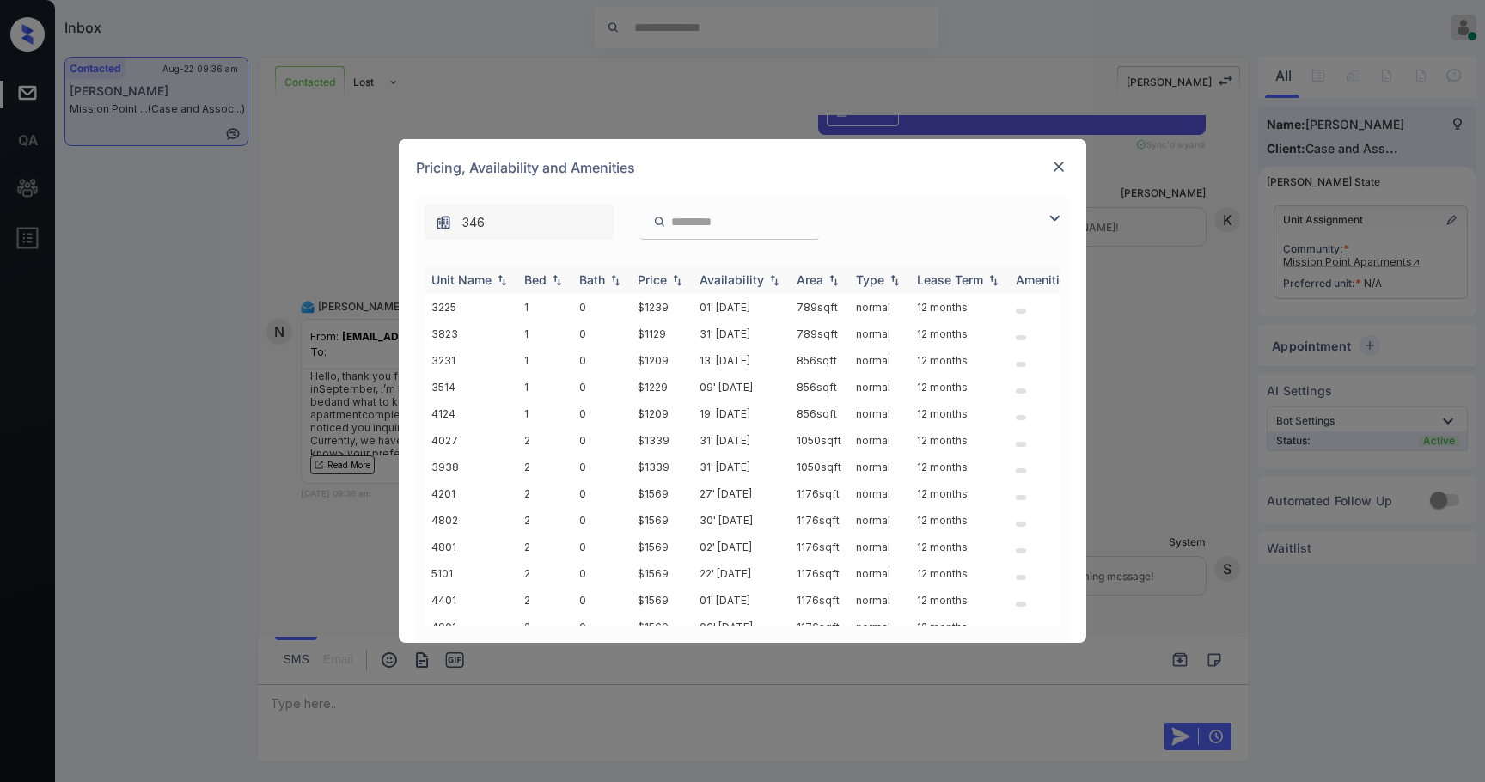
click at [659, 278] on div "Price" at bounding box center [652, 279] width 29 height 15
click at [1057, 223] on img at bounding box center [1054, 218] width 21 height 21
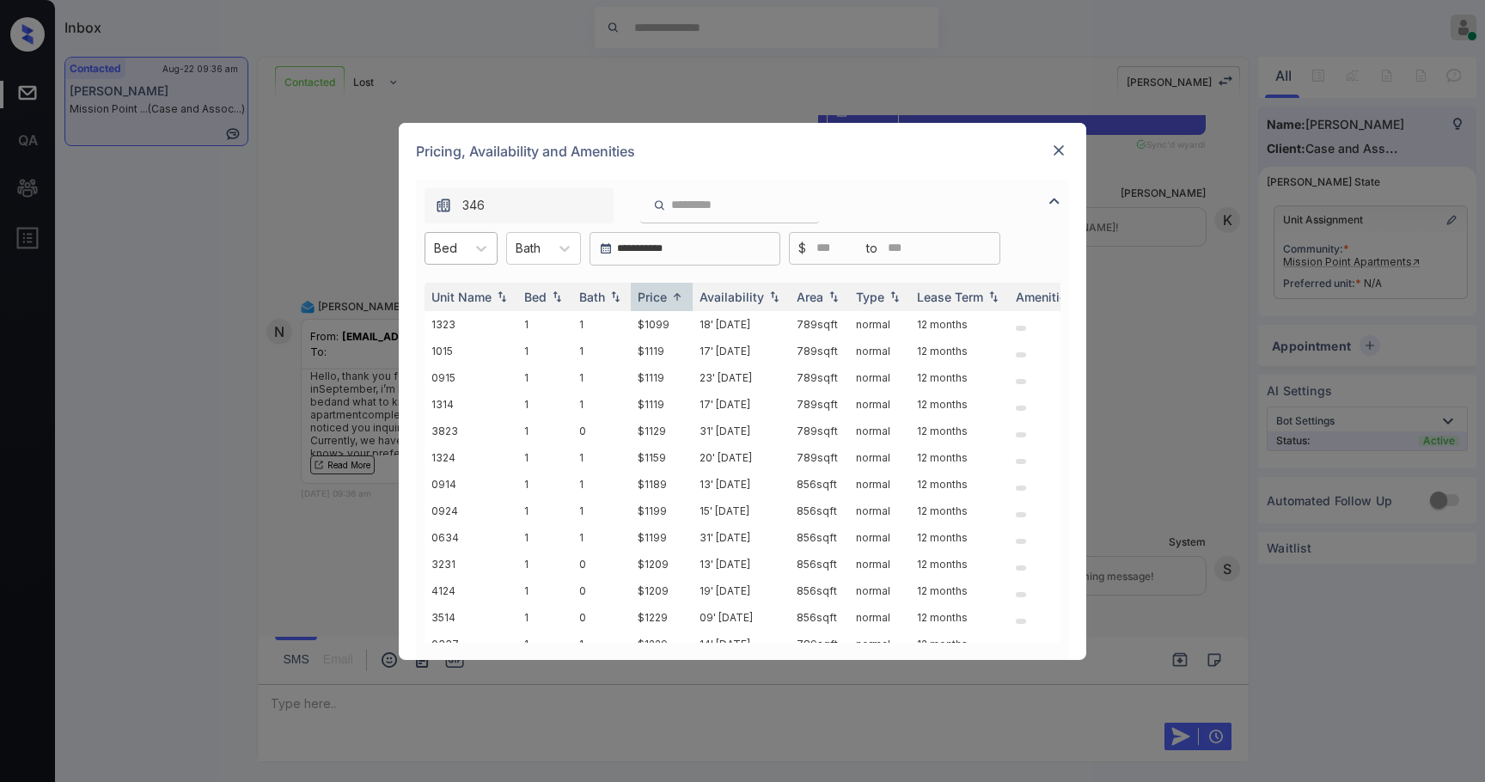
click at [442, 244] on div at bounding box center [445, 248] width 23 height 18
drag, startPoint x: 477, startPoint y: 314, endPoint x: 563, endPoint y: 309, distance: 86.0
click at [477, 313] on div "2" at bounding box center [461, 321] width 73 height 31
drag, startPoint x: 679, startPoint y: 319, endPoint x: 642, endPoint y: 325, distance: 37.4
click at [620, 325] on tr "0737 2 2 $1309 31' Jul 25 1050 sqft normal 12 months" at bounding box center [874, 324] width 898 height 27
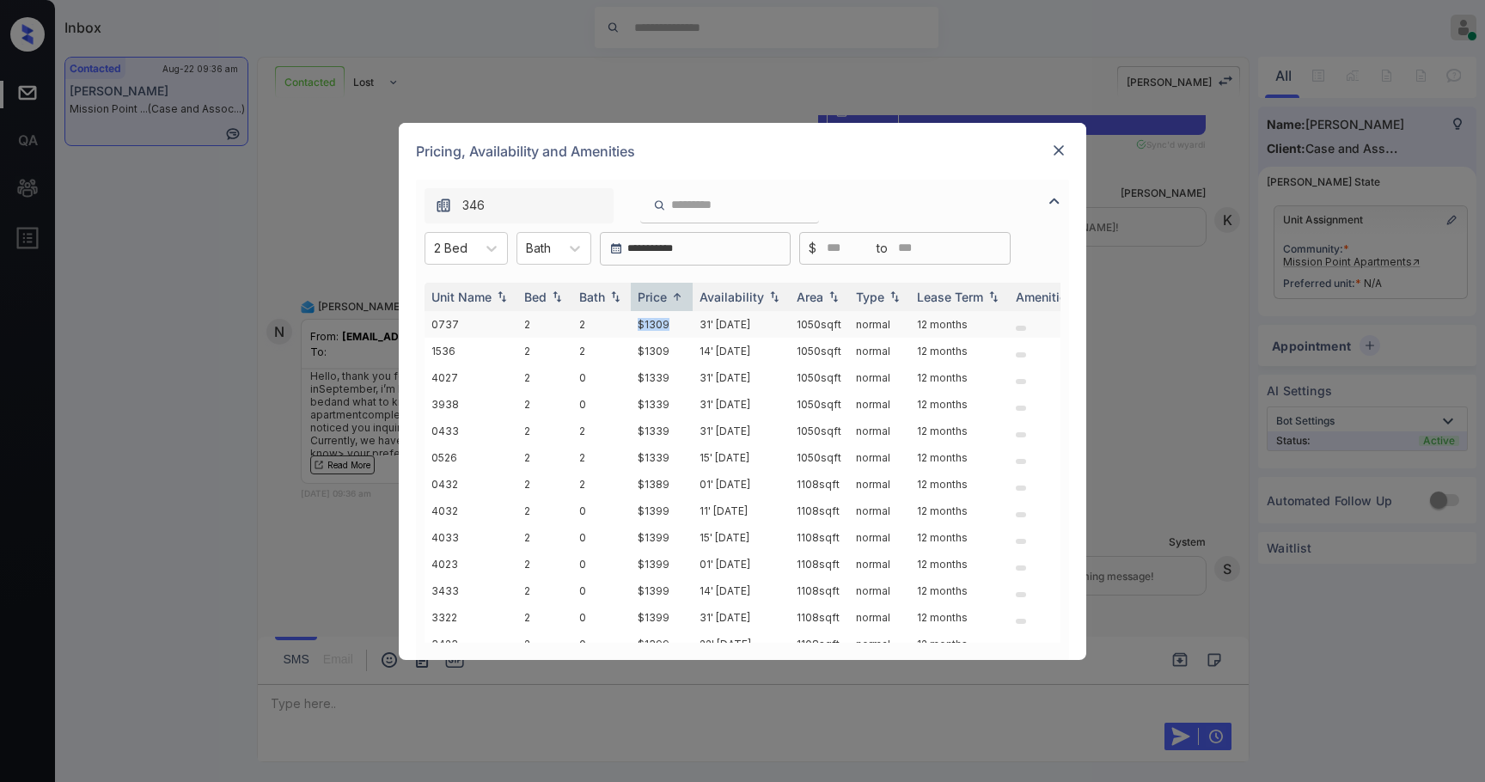
copy tr "$1309"
click at [725, 326] on td "31' Jul 25" at bounding box center [741, 324] width 97 height 27
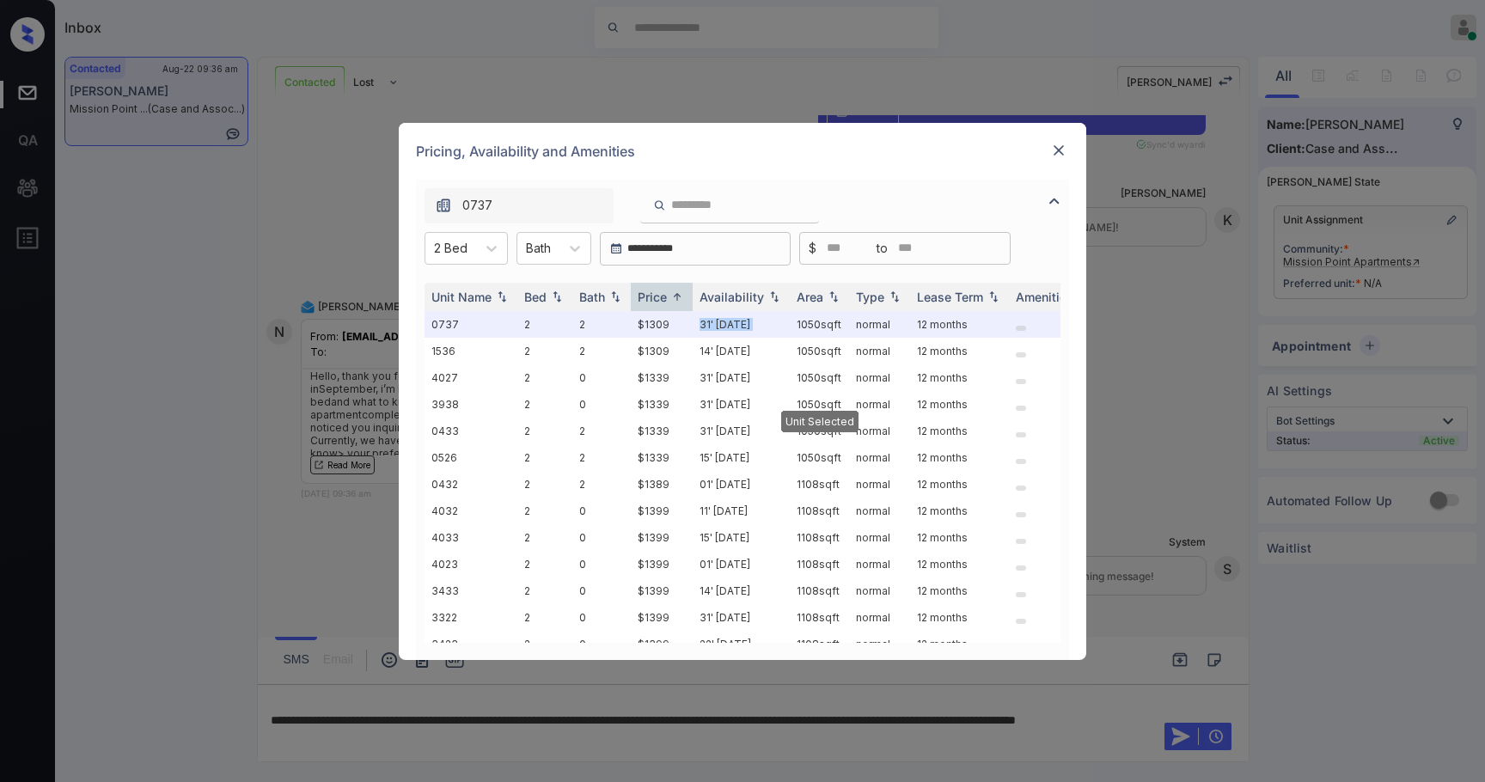
click at [1057, 159] on div at bounding box center [1058, 150] width 21 height 21
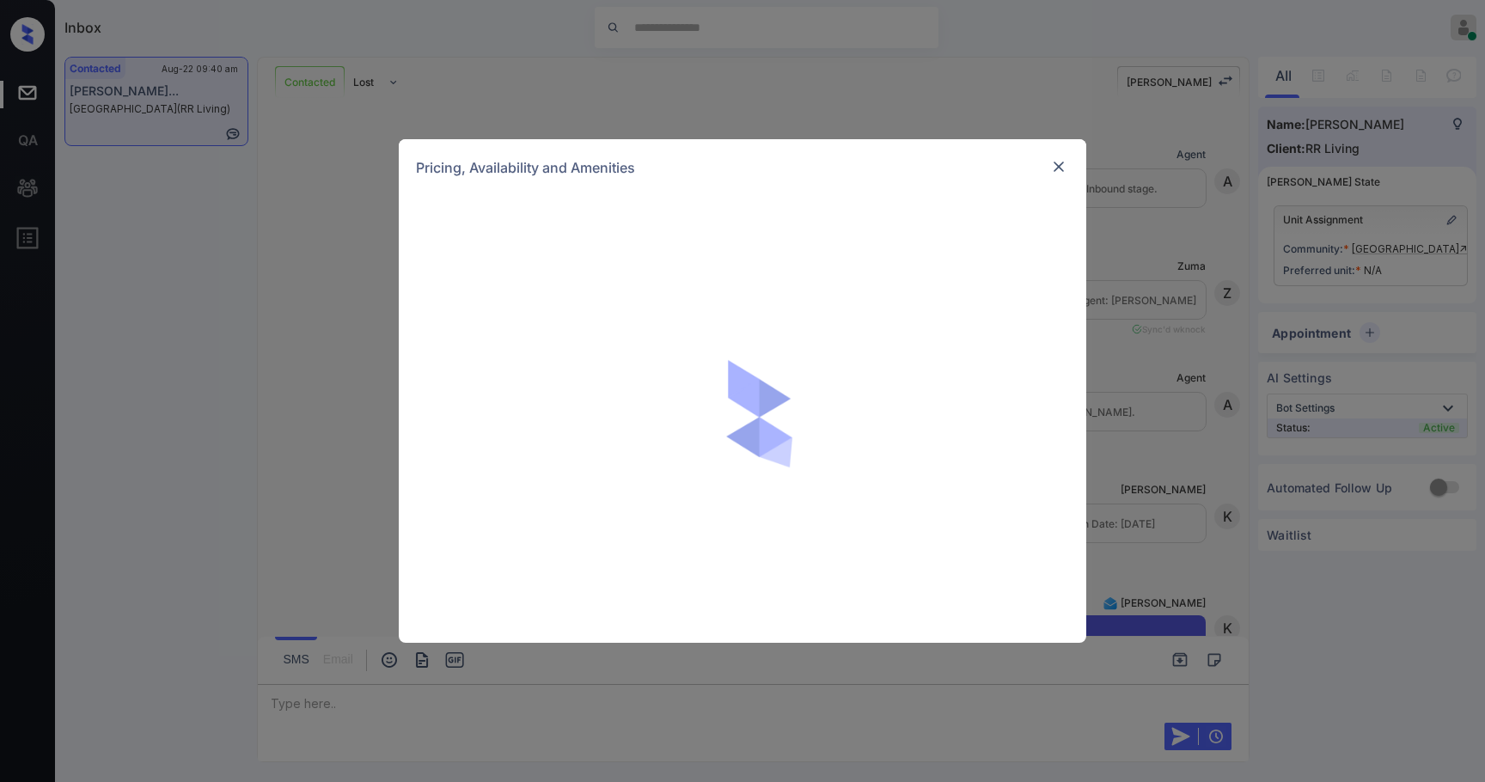
scroll to position [1742, 0]
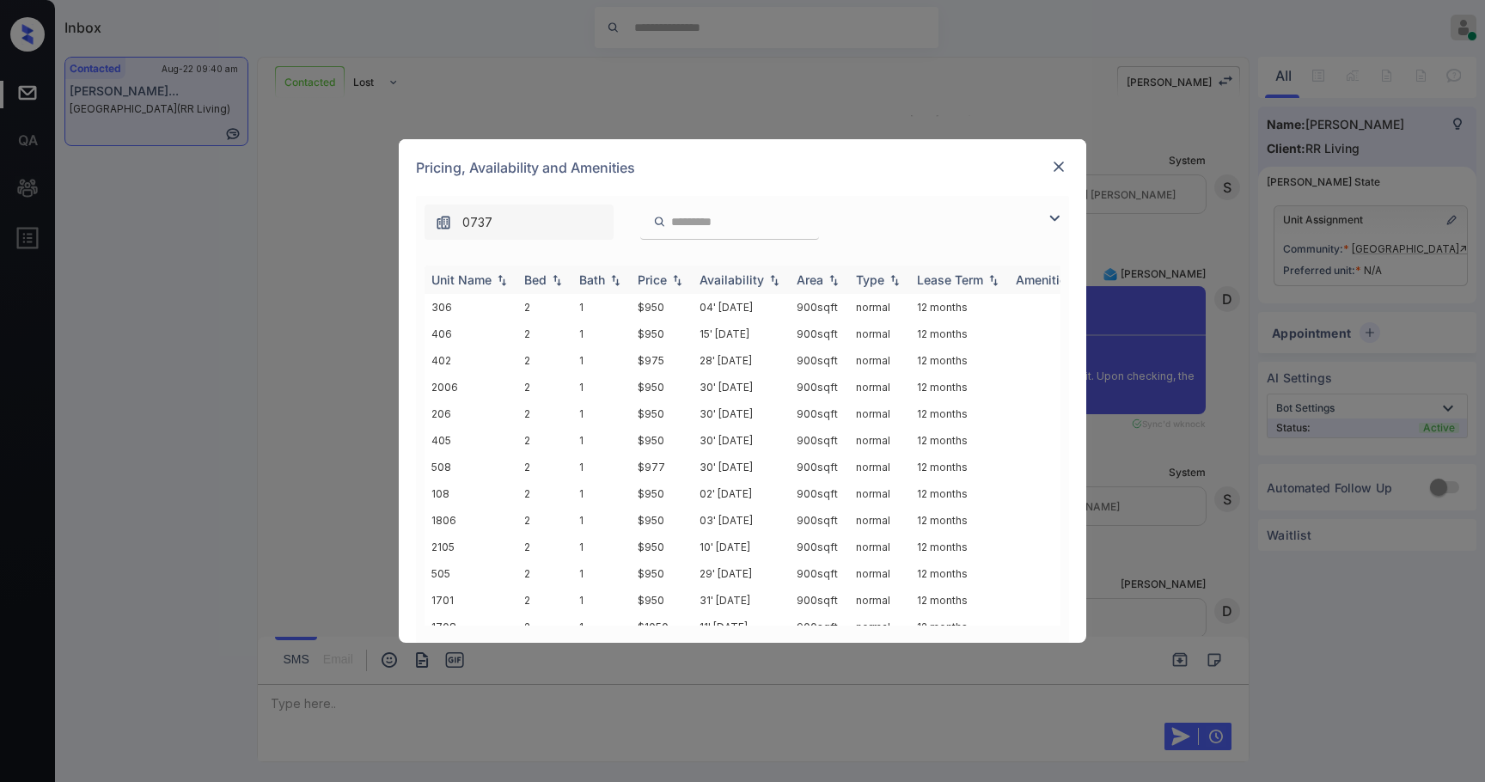
click at [674, 280] on img at bounding box center [677, 280] width 17 height 12
click at [1048, 214] on img at bounding box center [1054, 218] width 21 height 21
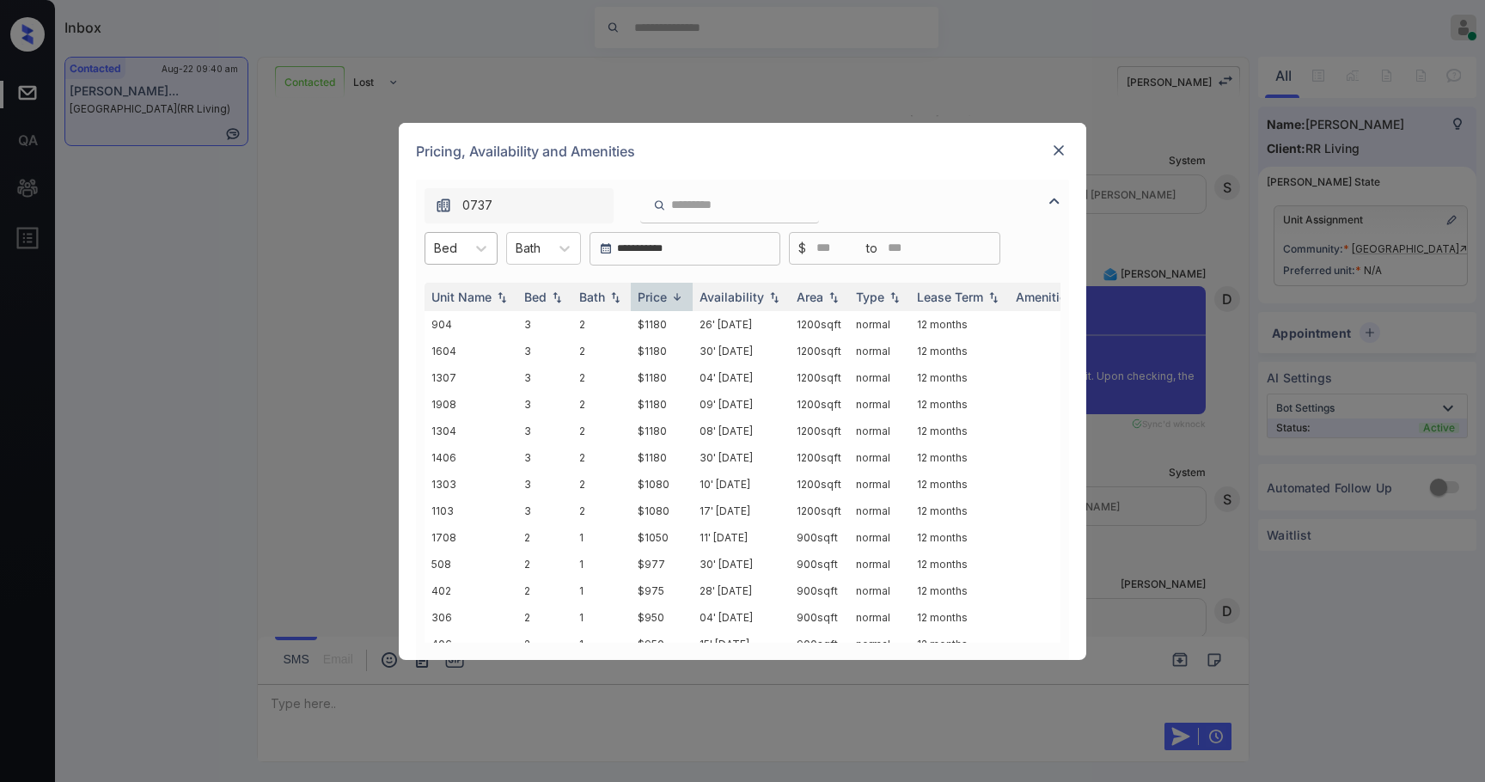
click at [450, 243] on div at bounding box center [445, 248] width 23 height 18
click at [1052, 150] on img at bounding box center [1058, 150] width 17 height 17
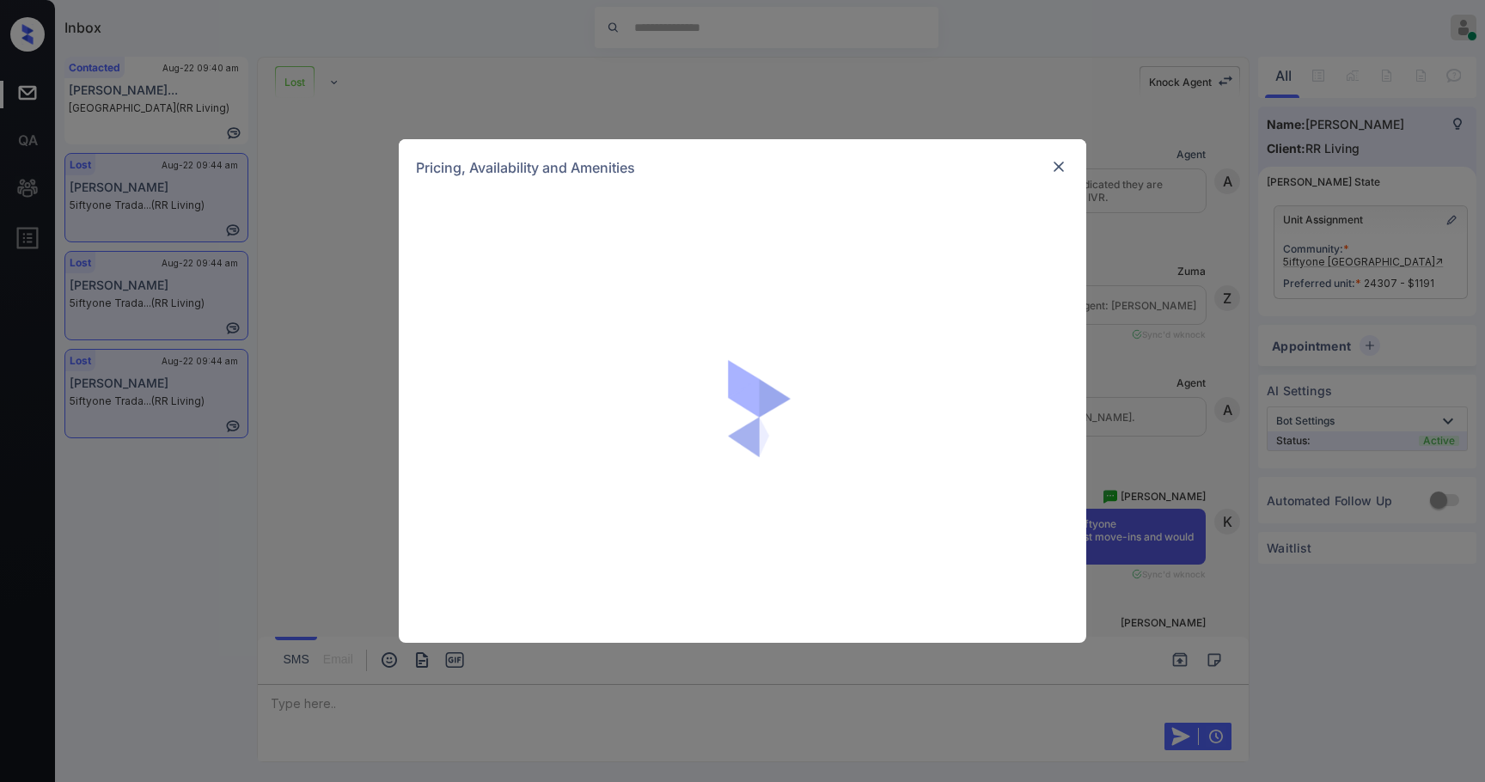
scroll to position [13194, 0]
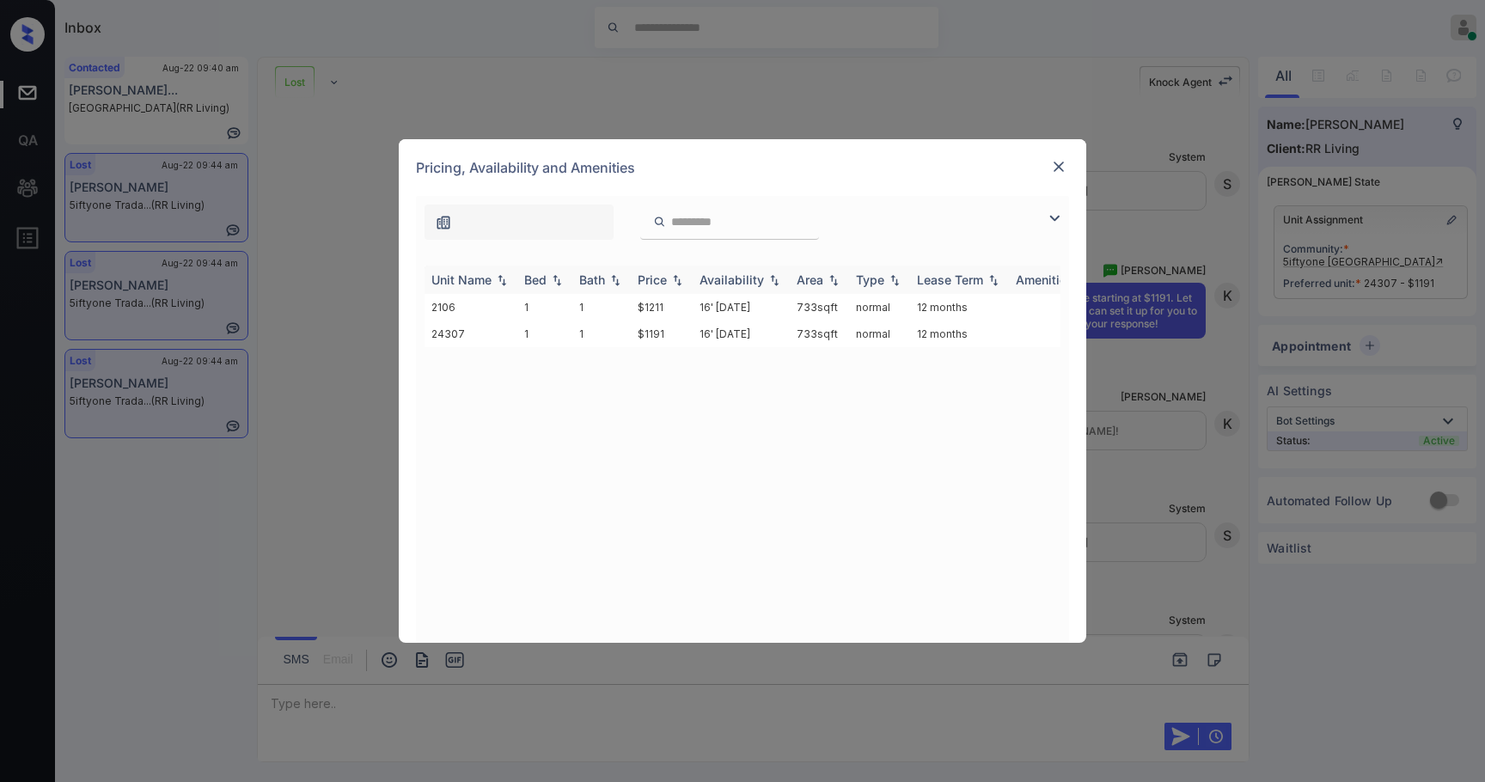
click at [654, 277] on div "Price" at bounding box center [652, 279] width 29 height 15
click at [655, 277] on div "Price" at bounding box center [652, 279] width 29 height 15
click at [1052, 171] on img at bounding box center [1058, 166] width 17 height 17
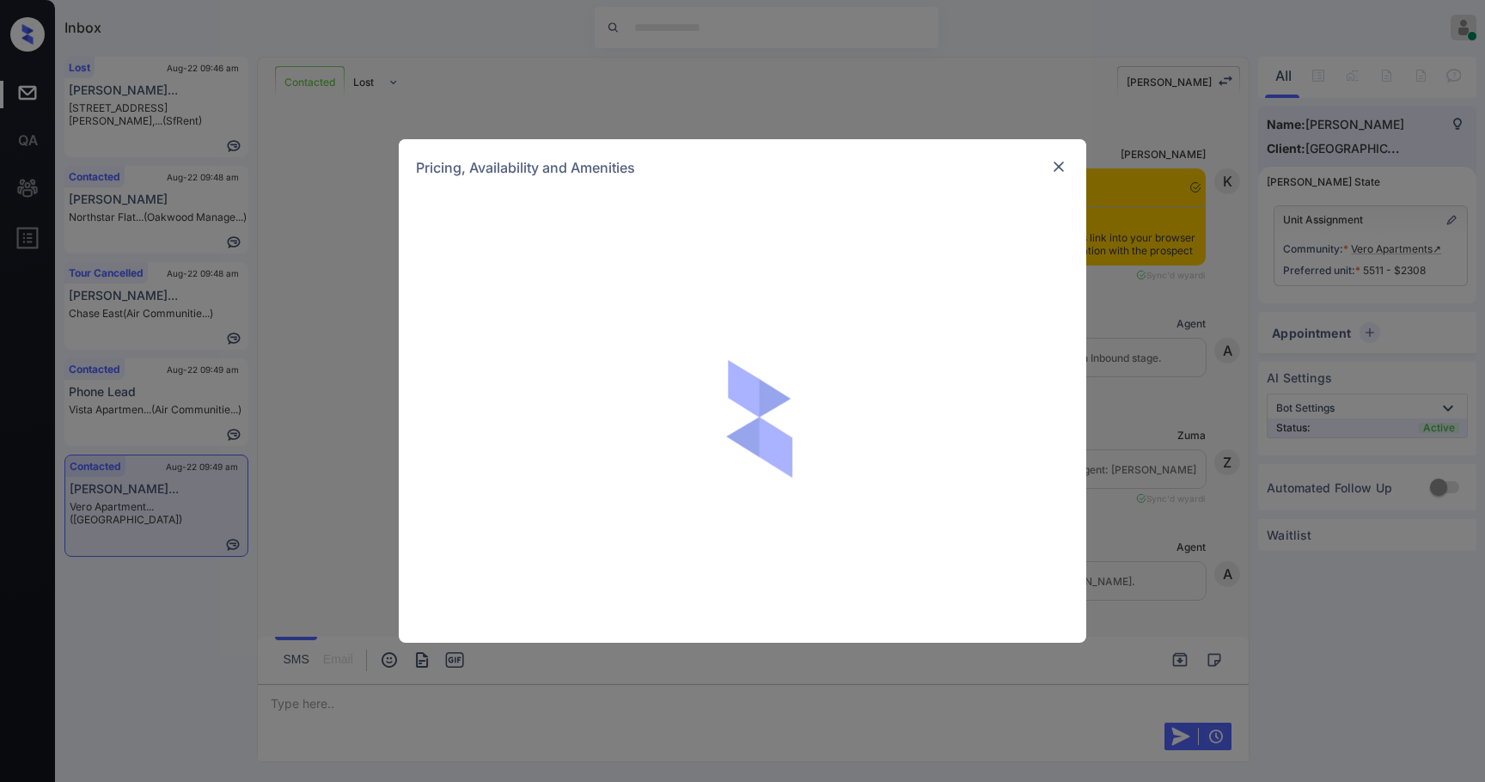
scroll to position [895, 0]
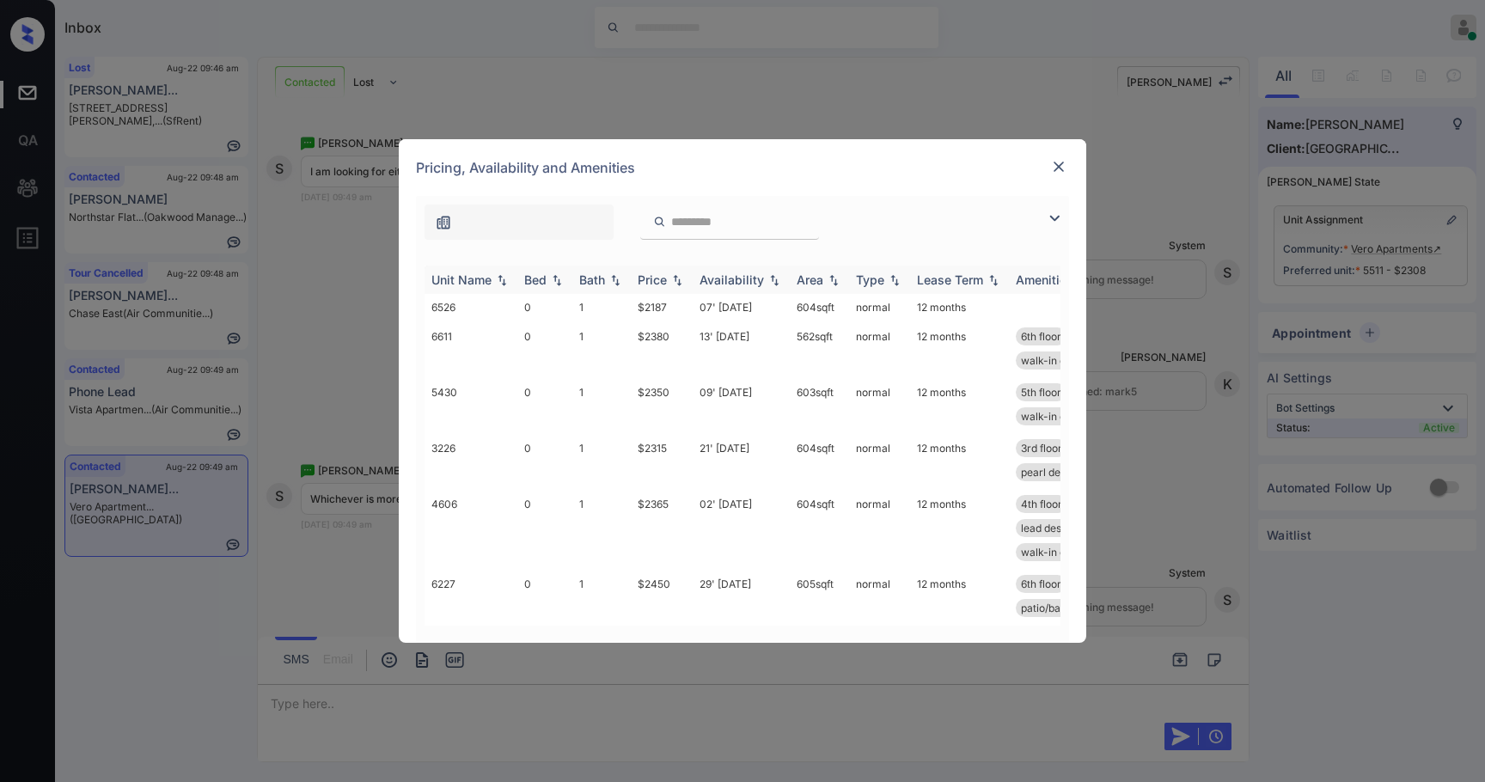
click at [663, 277] on div "Price" at bounding box center [652, 279] width 29 height 15
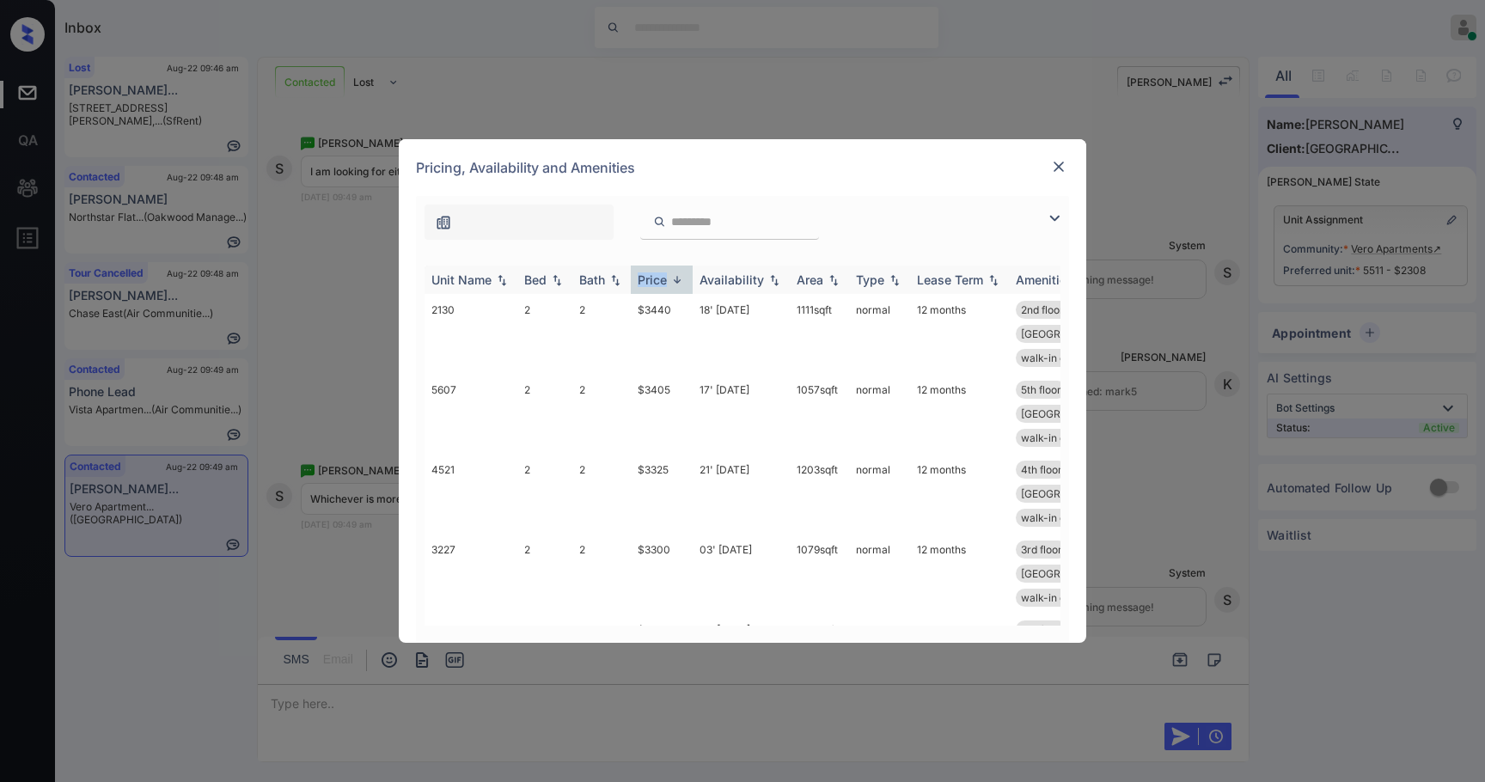
click at [663, 277] on div "Price" at bounding box center [652, 279] width 29 height 15
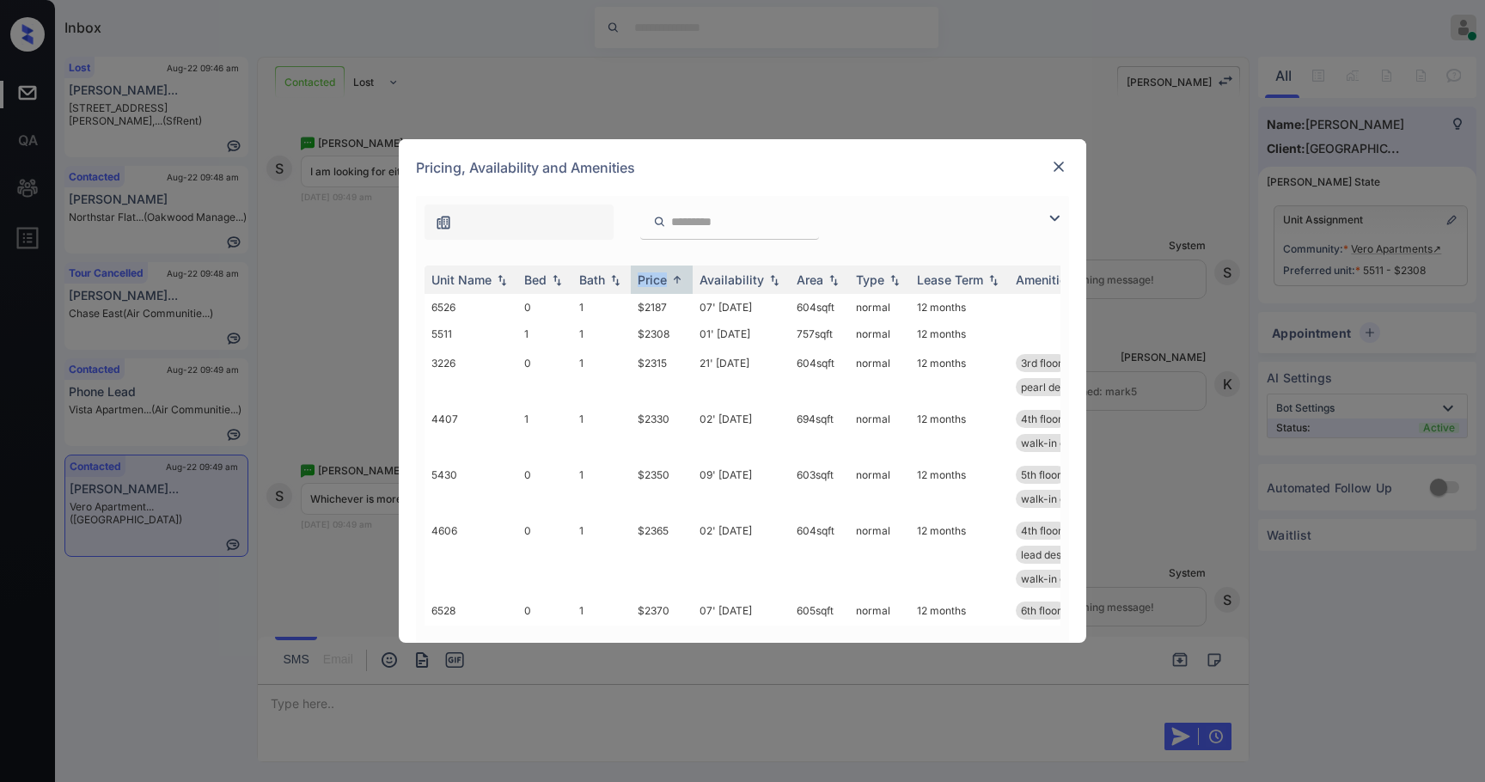
click at [1051, 212] on img at bounding box center [1054, 218] width 21 height 21
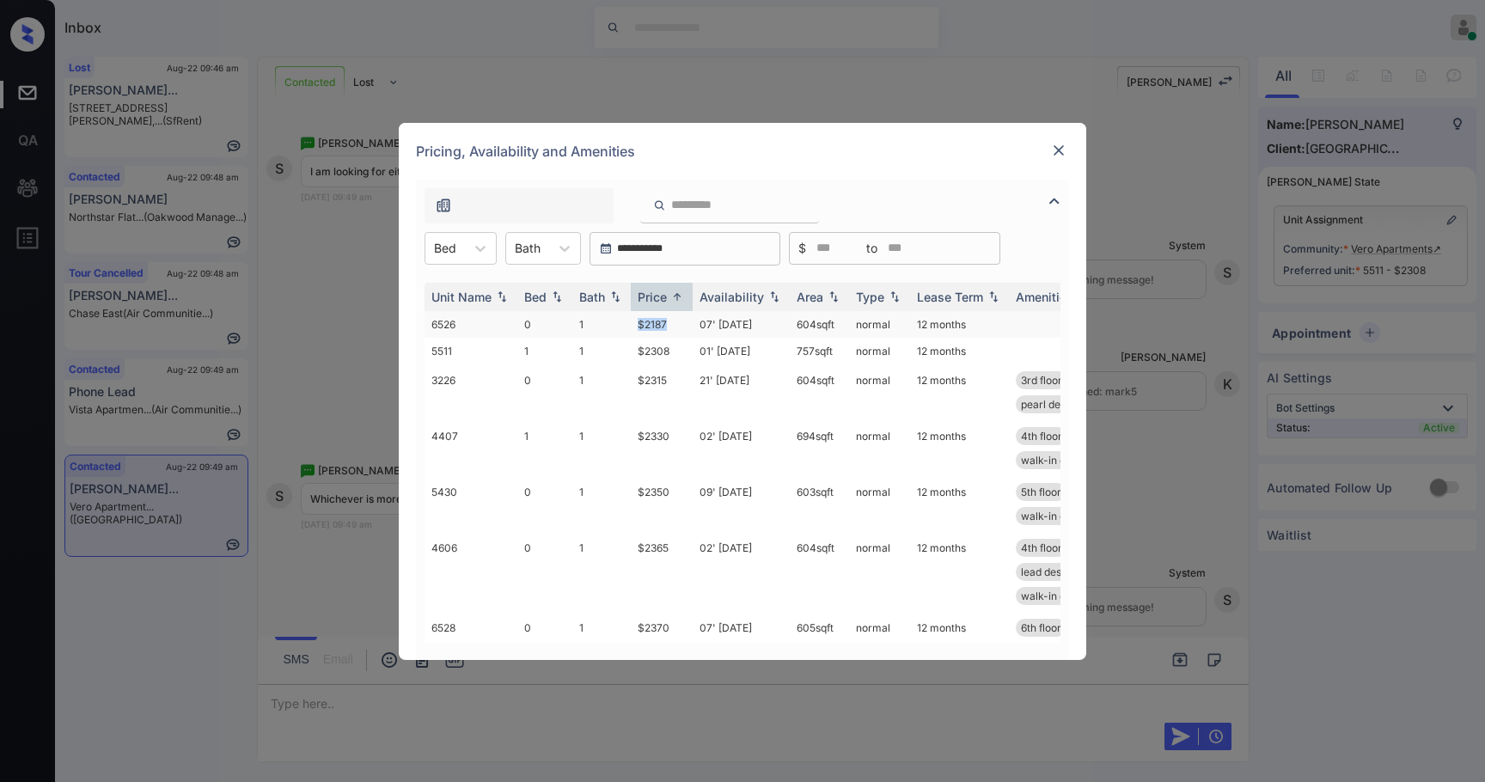
drag, startPoint x: 675, startPoint y: 321, endPoint x: 622, endPoint y: 330, distance: 53.1
click at [622, 330] on tr "6526 0 1 $2187 07' [DATE] 604 sqft normal 12 months" at bounding box center [874, 324] width 898 height 27
copy tr "$2187"
drag, startPoint x: 669, startPoint y: 347, endPoint x: 620, endPoint y: 348, distance: 49.0
click at [611, 348] on tr "5511 1 1 $2308 01' [DATE] 757 sqft normal 12 months" at bounding box center [874, 351] width 898 height 27
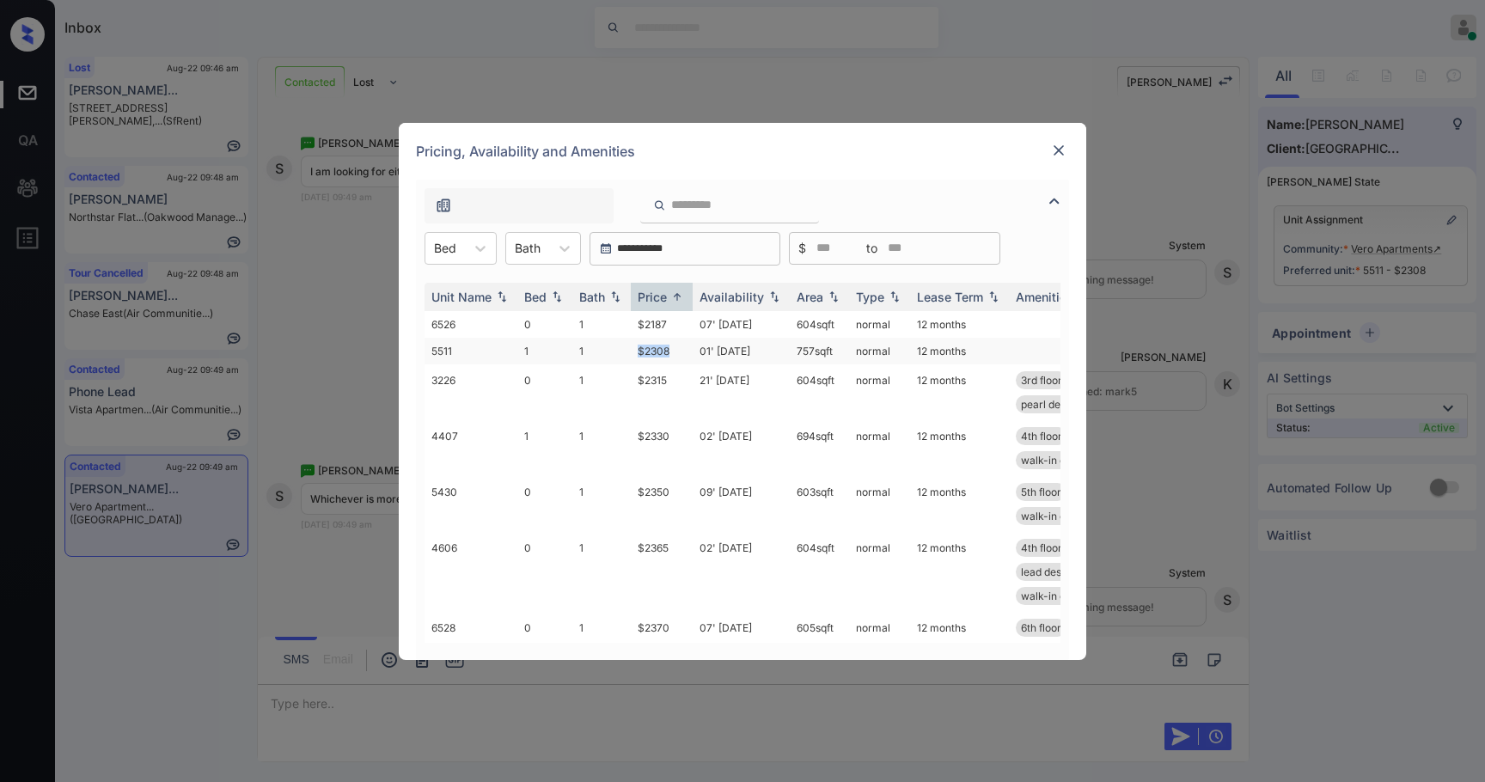
copy tr "$2308"
click at [1055, 146] on img at bounding box center [1058, 150] width 17 height 17
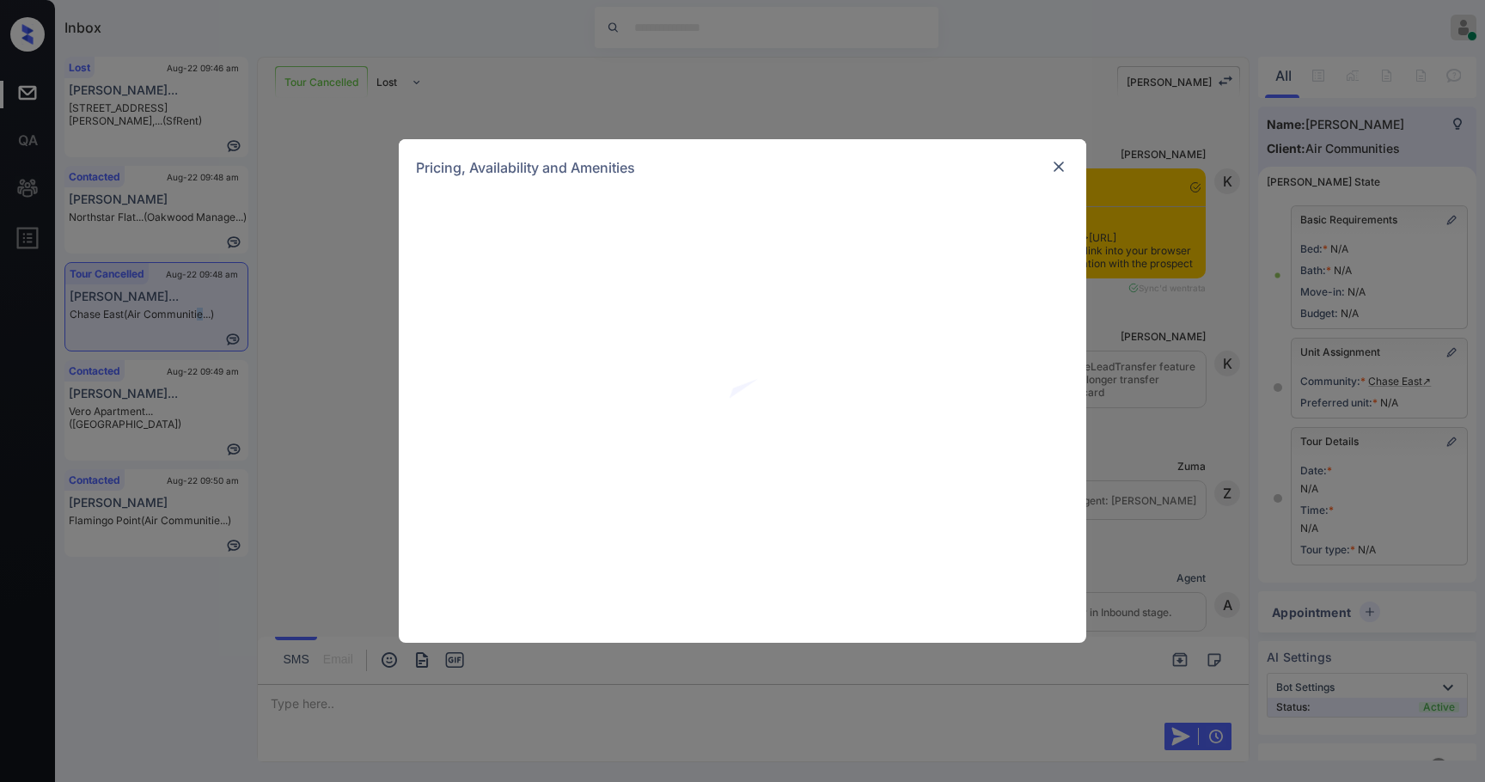
scroll to position [11560, 0]
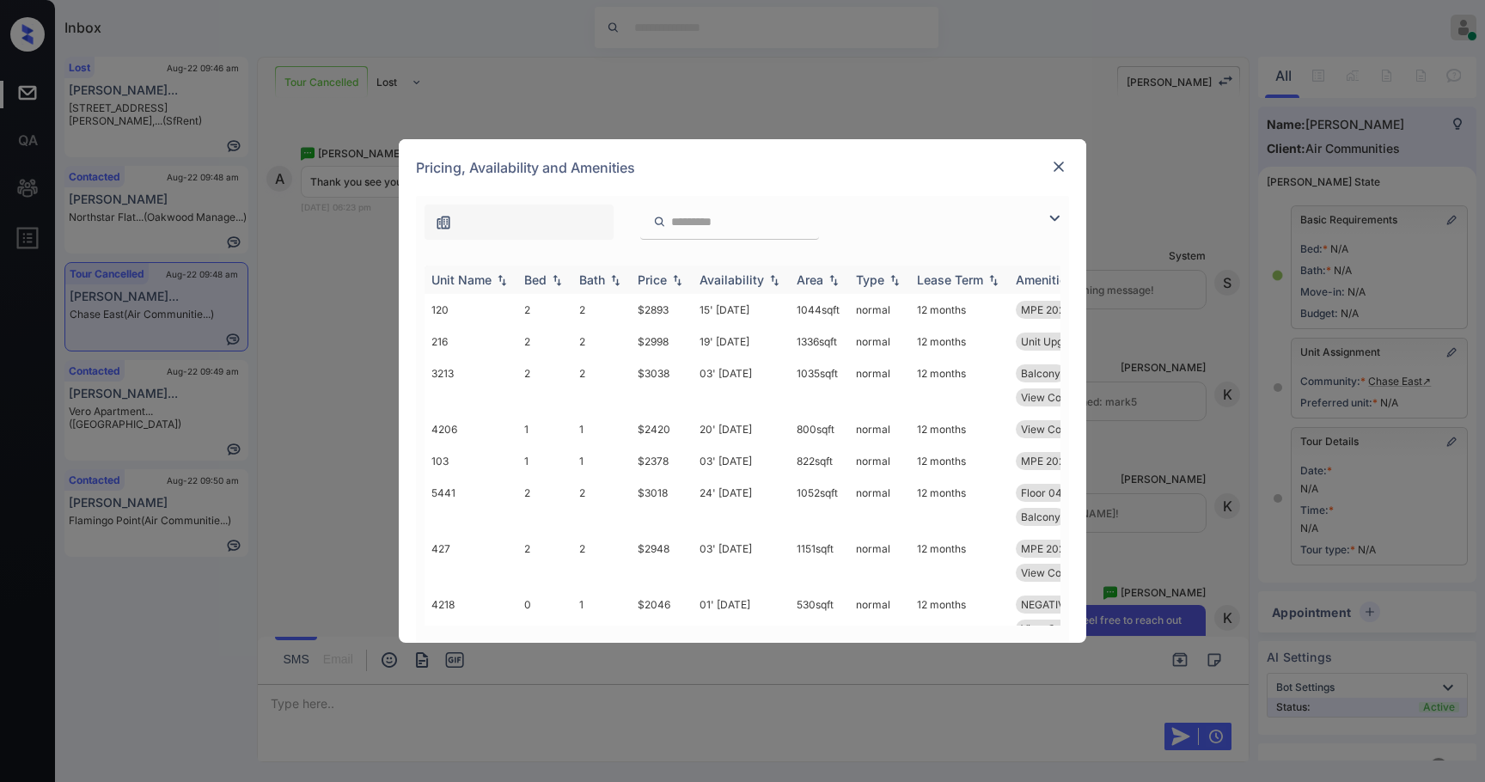
click at [657, 285] on div "Price" at bounding box center [652, 279] width 29 height 15
click at [657, 286] on div "Price" at bounding box center [652, 279] width 29 height 15
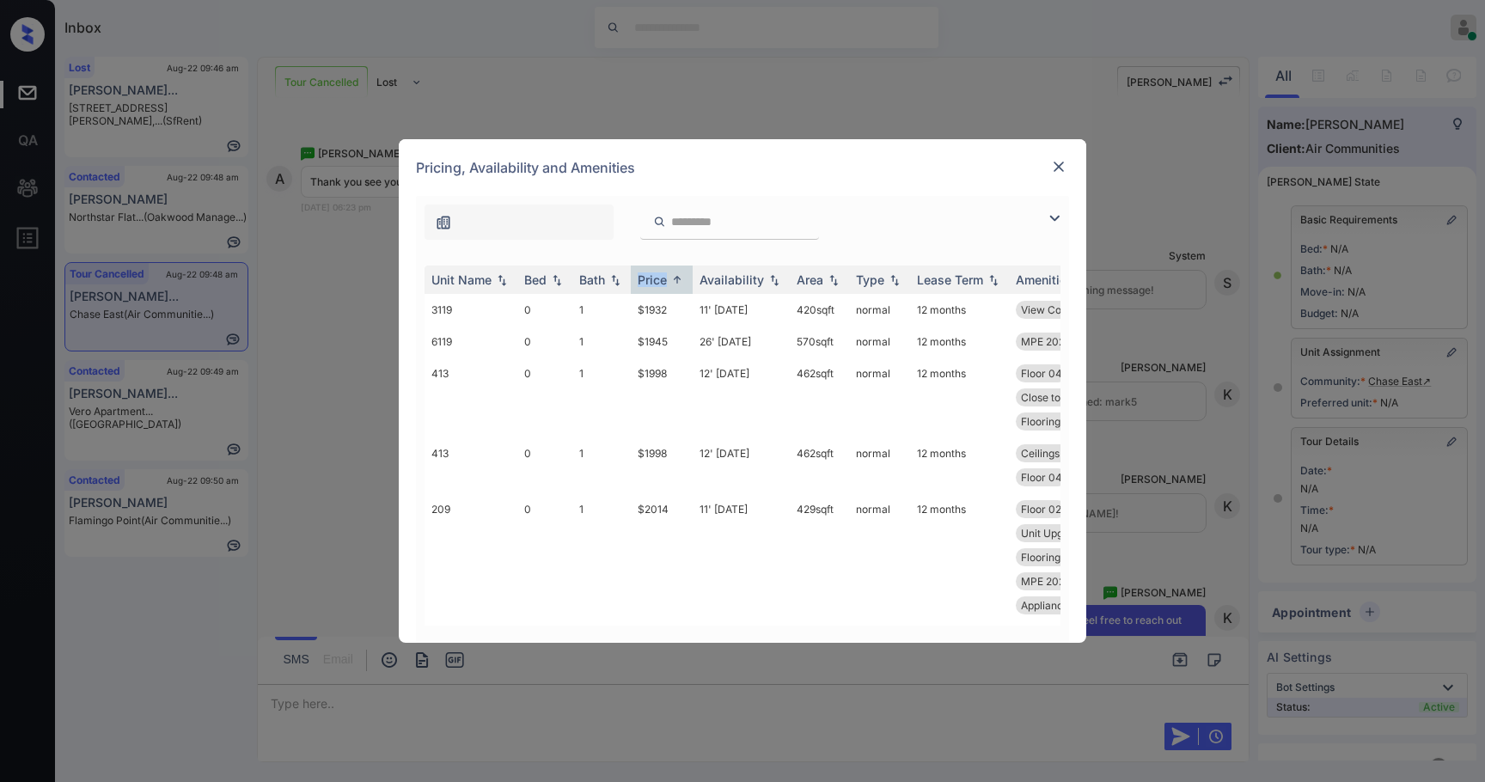
click at [1051, 214] on img at bounding box center [1054, 218] width 21 height 21
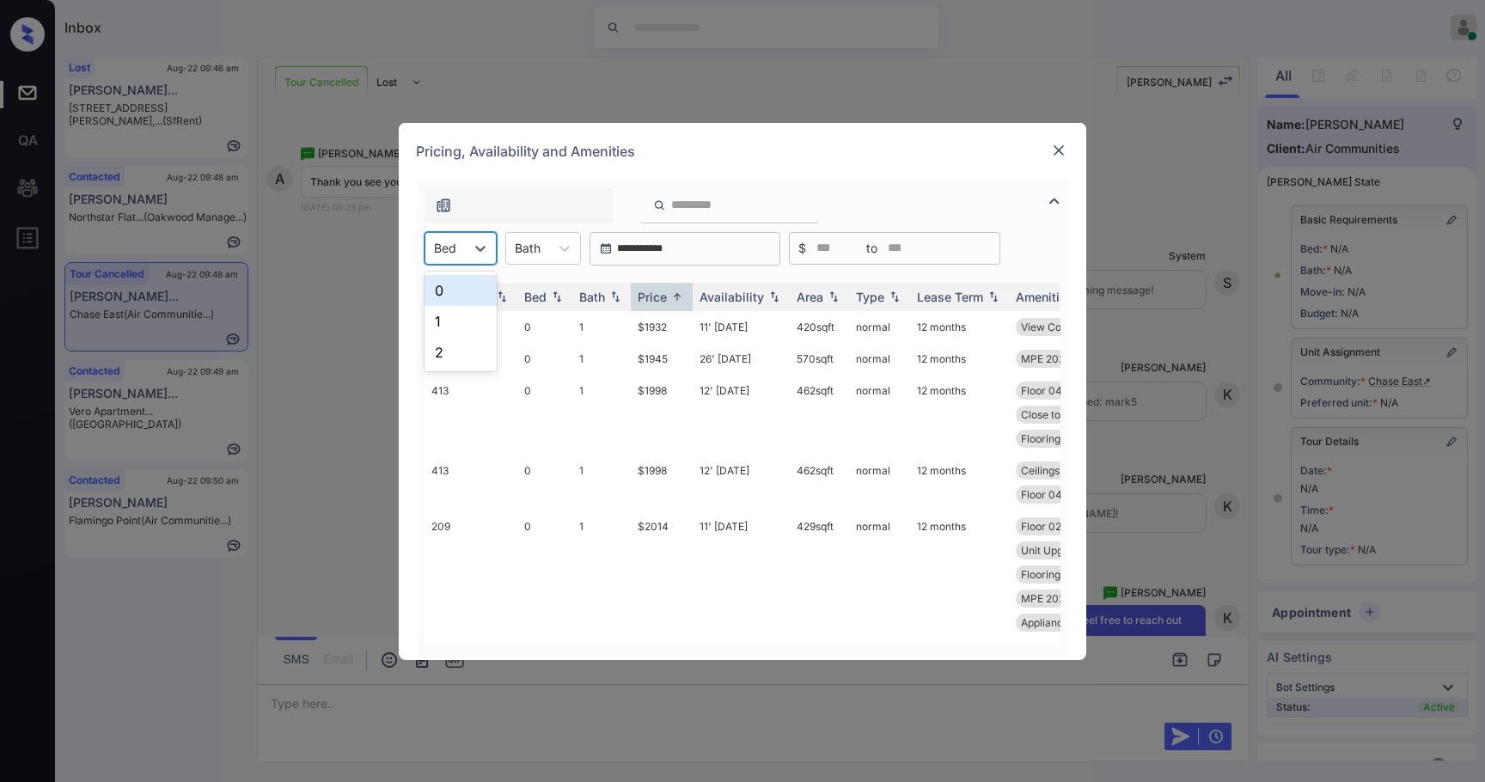
drag, startPoint x: 468, startPoint y: 249, endPoint x: 455, endPoint y: 303, distance: 54.8
click at [468, 250] on div at bounding box center [480, 248] width 31 height 31
click at [455, 310] on div "1" at bounding box center [461, 321] width 72 height 31
click at [455, 310] on th "Unit Name" at bounding box center [471, 297] width 93 height 28
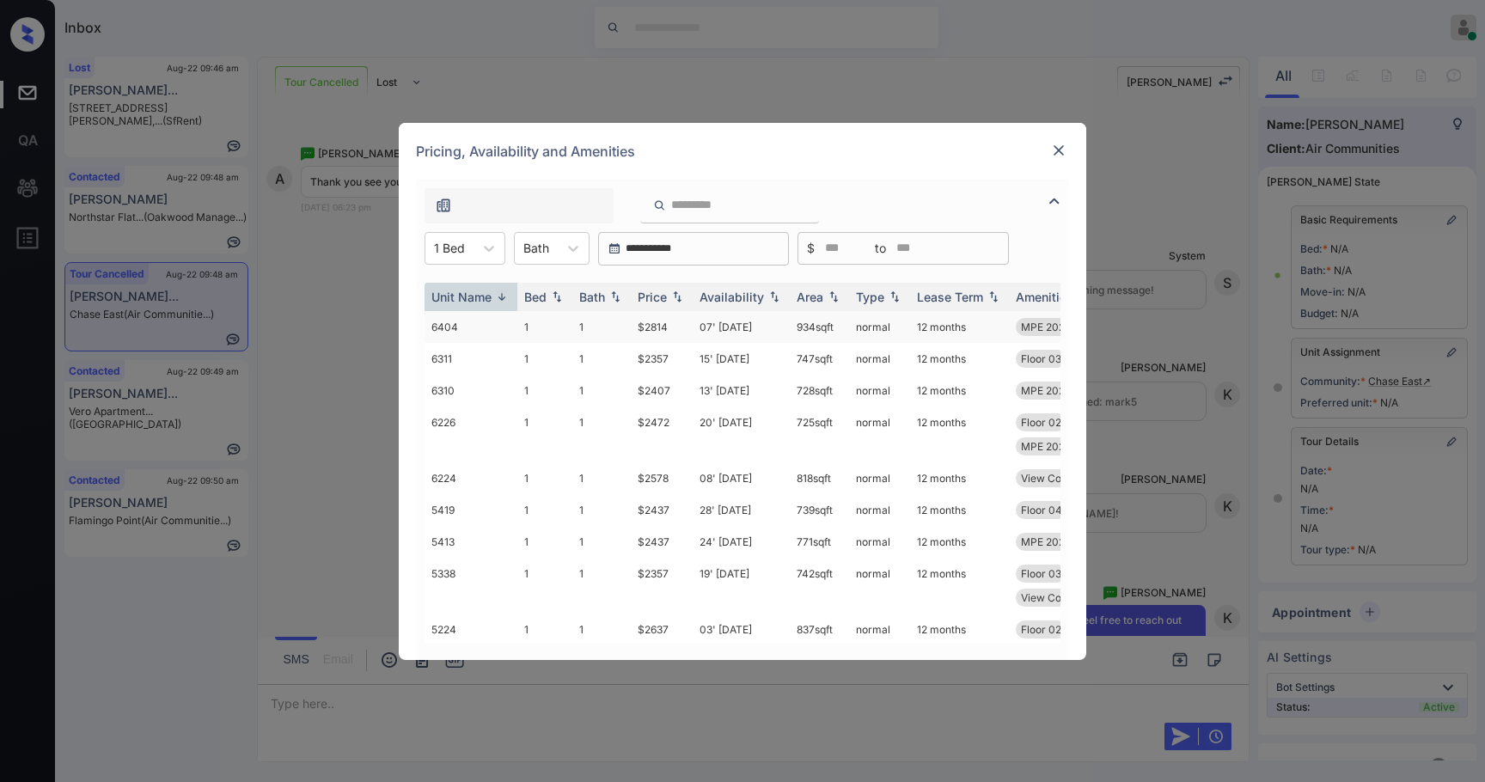
click at [640, 323] on td "$2814" at bounding box center [662, 327] width 62 height 32
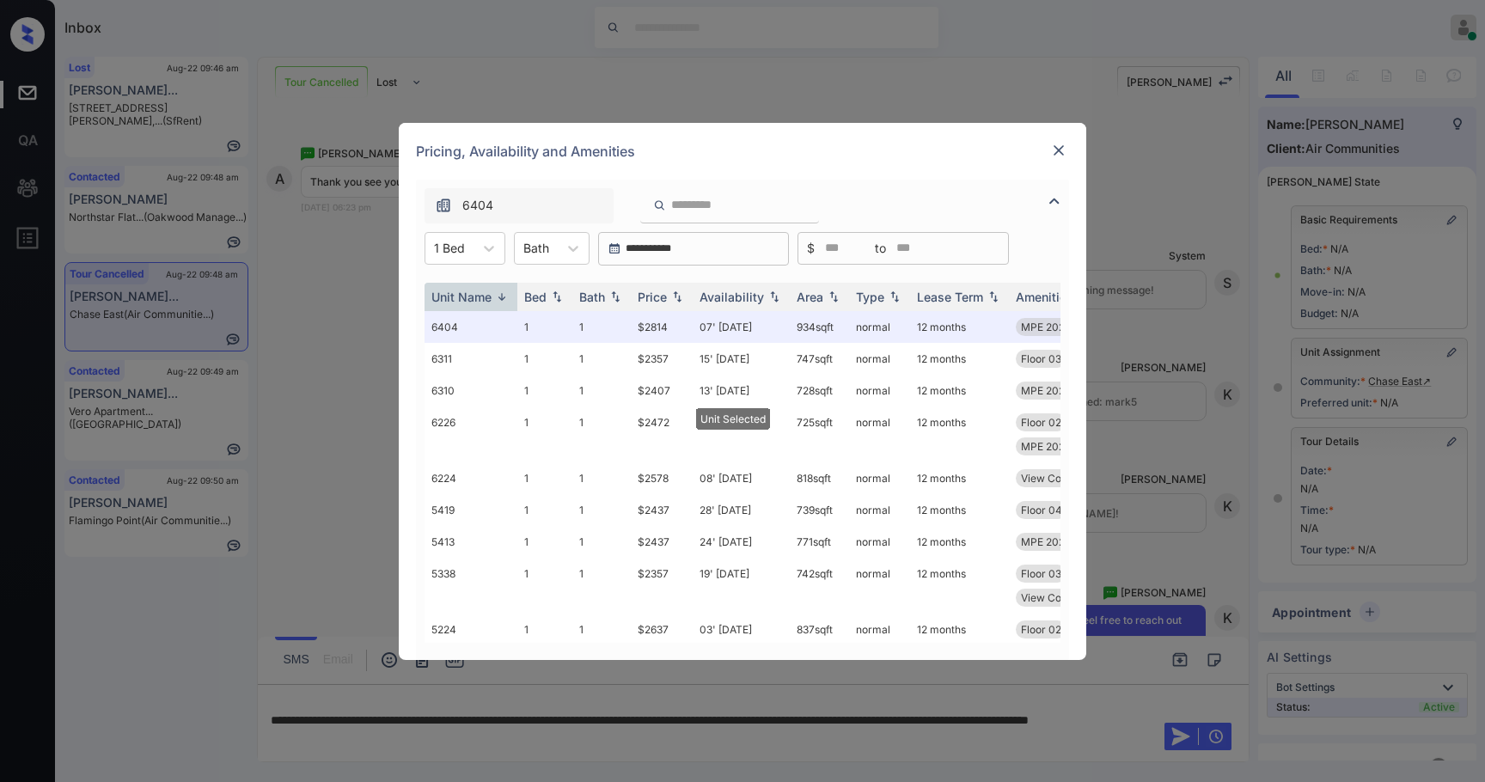
click at [1056, 138] on div "Pricing, Availability and Amenities" at bounding box center [743, 151] width 688 height 57
click at [1062, 155] on img at bounding box center [1058, 150] width 17 height 17
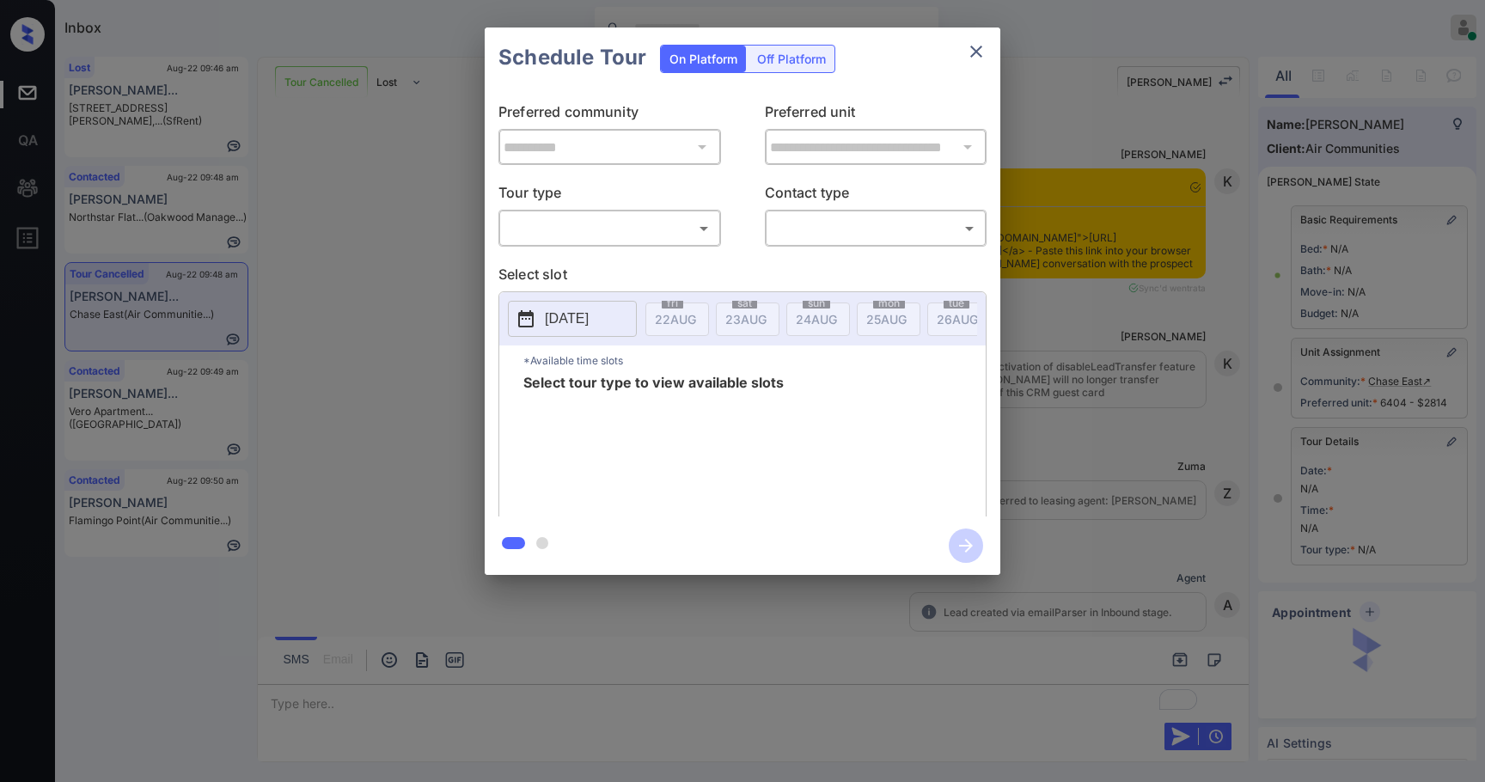
scroll to position [83, 0]
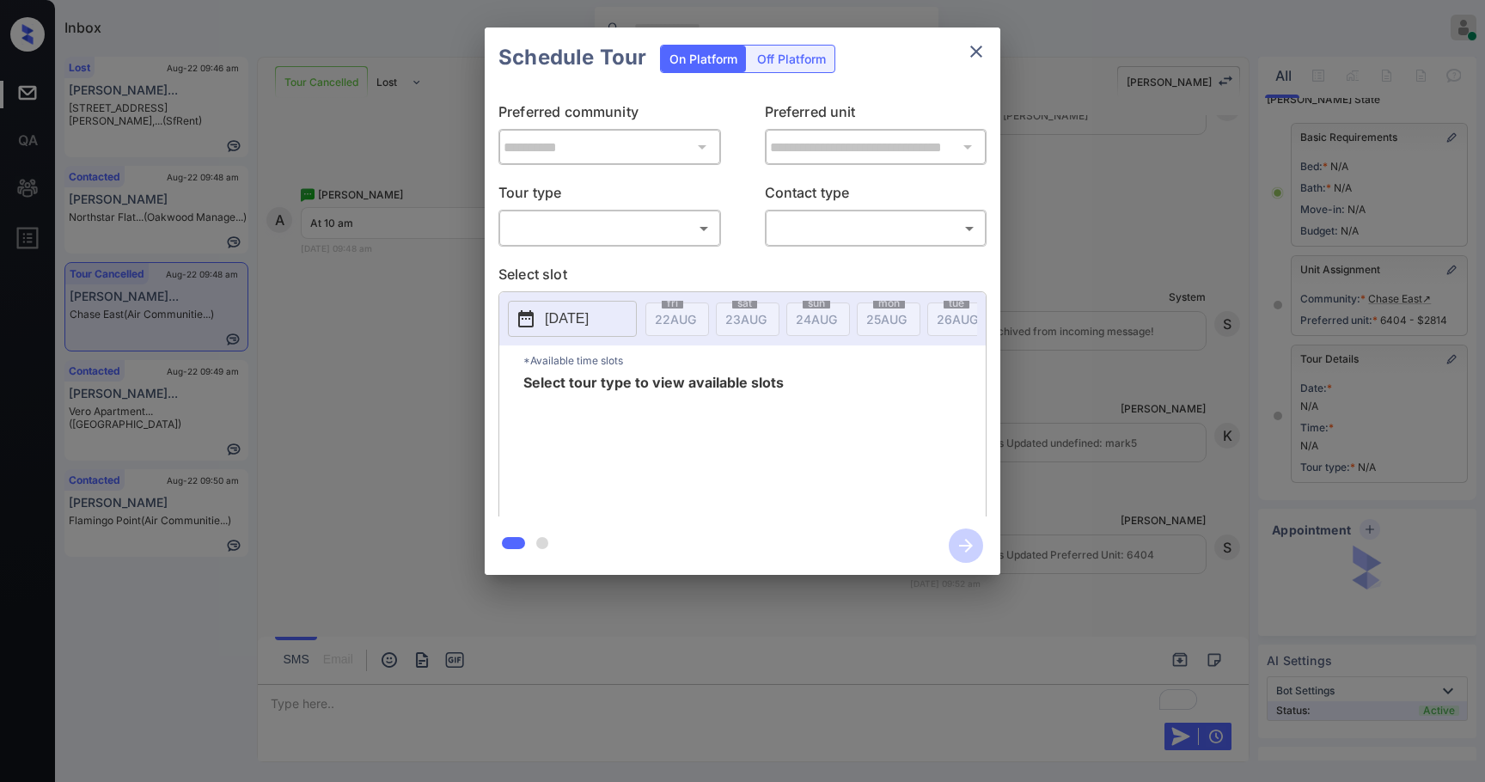
click at [651, 226] on body "Inbox Samantha Soliven Online Set yourself offline Set yourself on break Profil…" at bounding box center [742, 391] width 1485 height 782
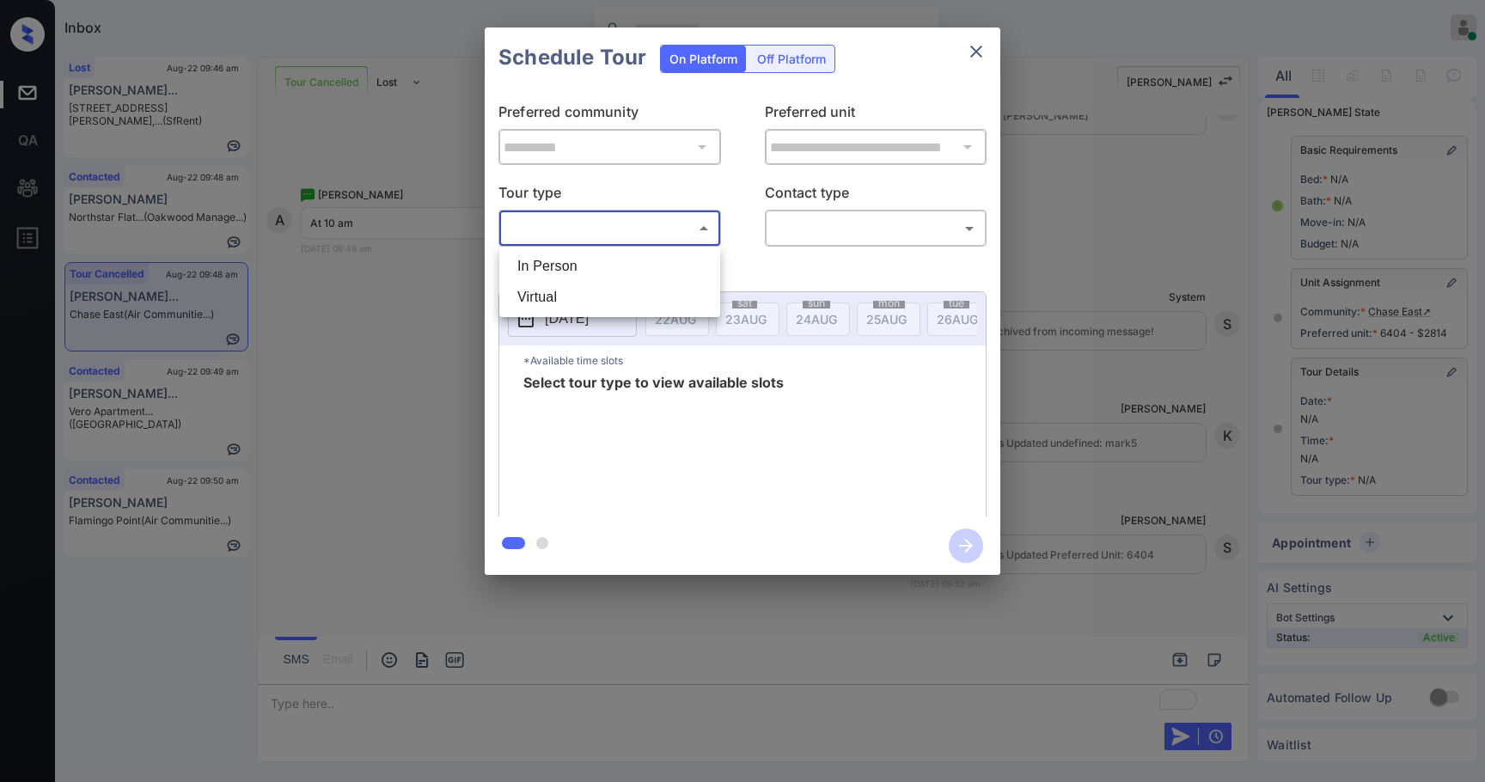
drag, startPoint x: 627, startPoint y: 265, endPoint x: 763, endPoint y: 266, distance: 135.8
click at [628, 265] on li "In Person" at bounding box center [610, 266] width 212 height 31
type input "********"
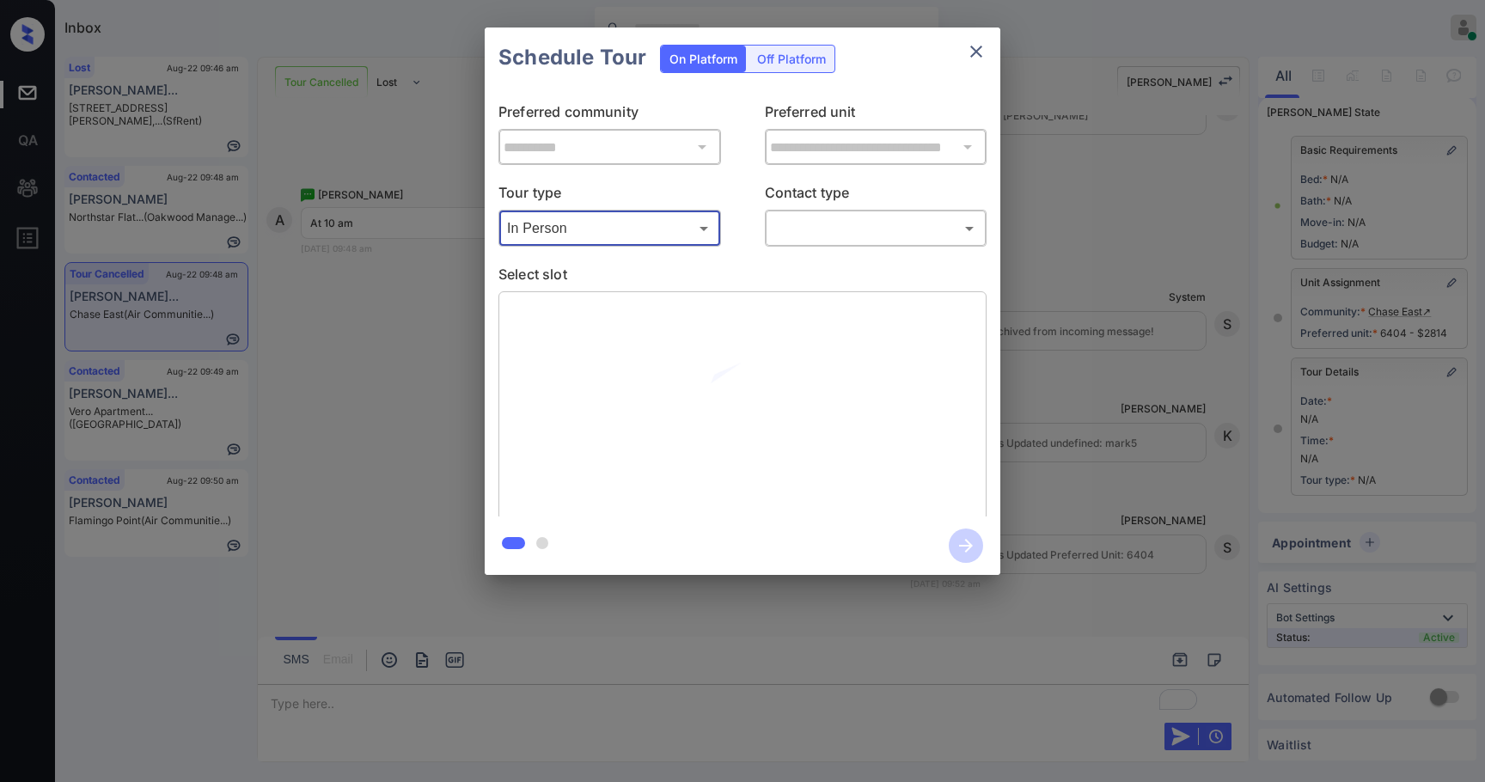
click at [825, 231] on body "Inbox Samantha Soliven Online Set yourself offline Set yourself on break Profil…" at bounding box center [742, 391] width 1485 height 782
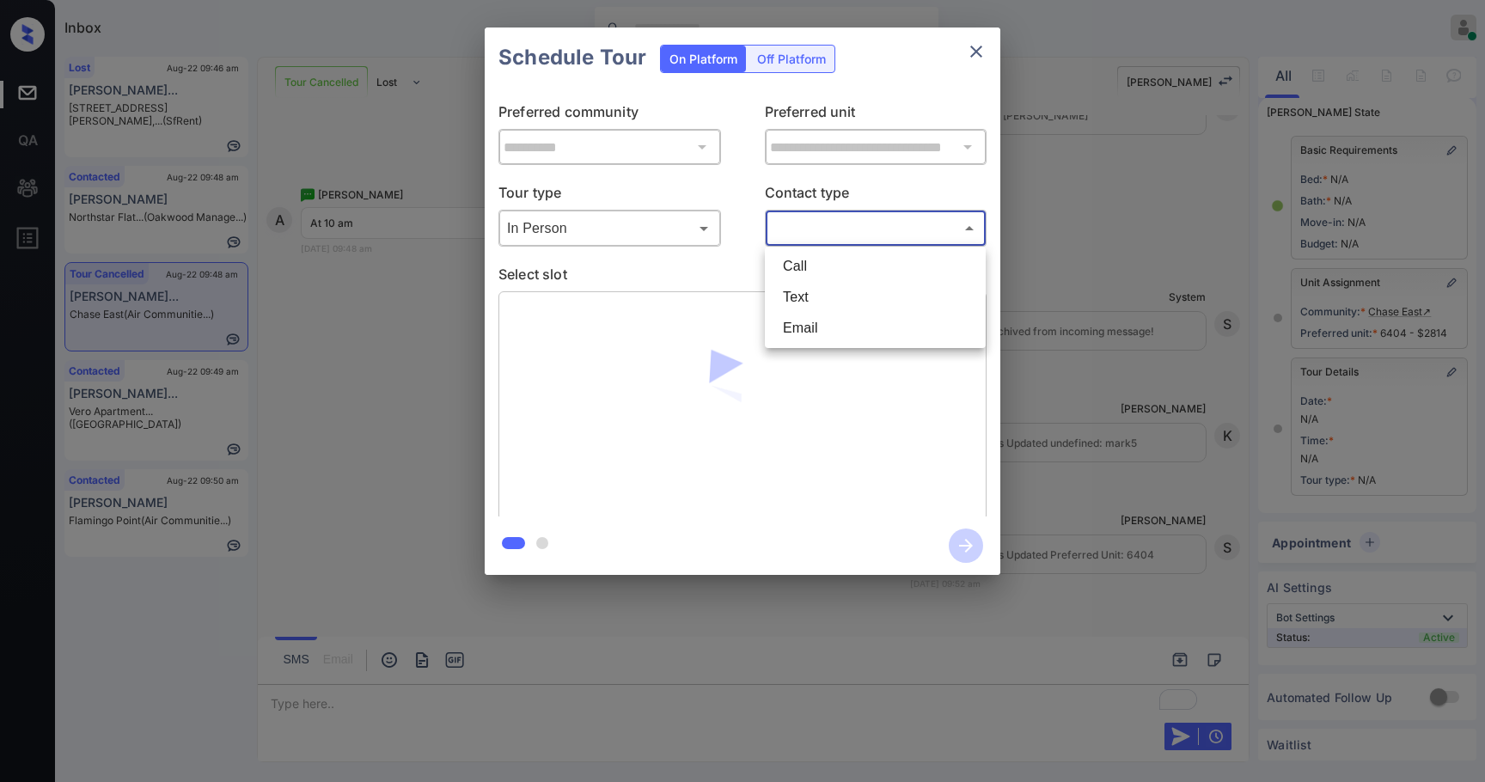
click at [839, 297] on li "Text" at bounding box center [875, 297] width 212 height 31
type input "****"
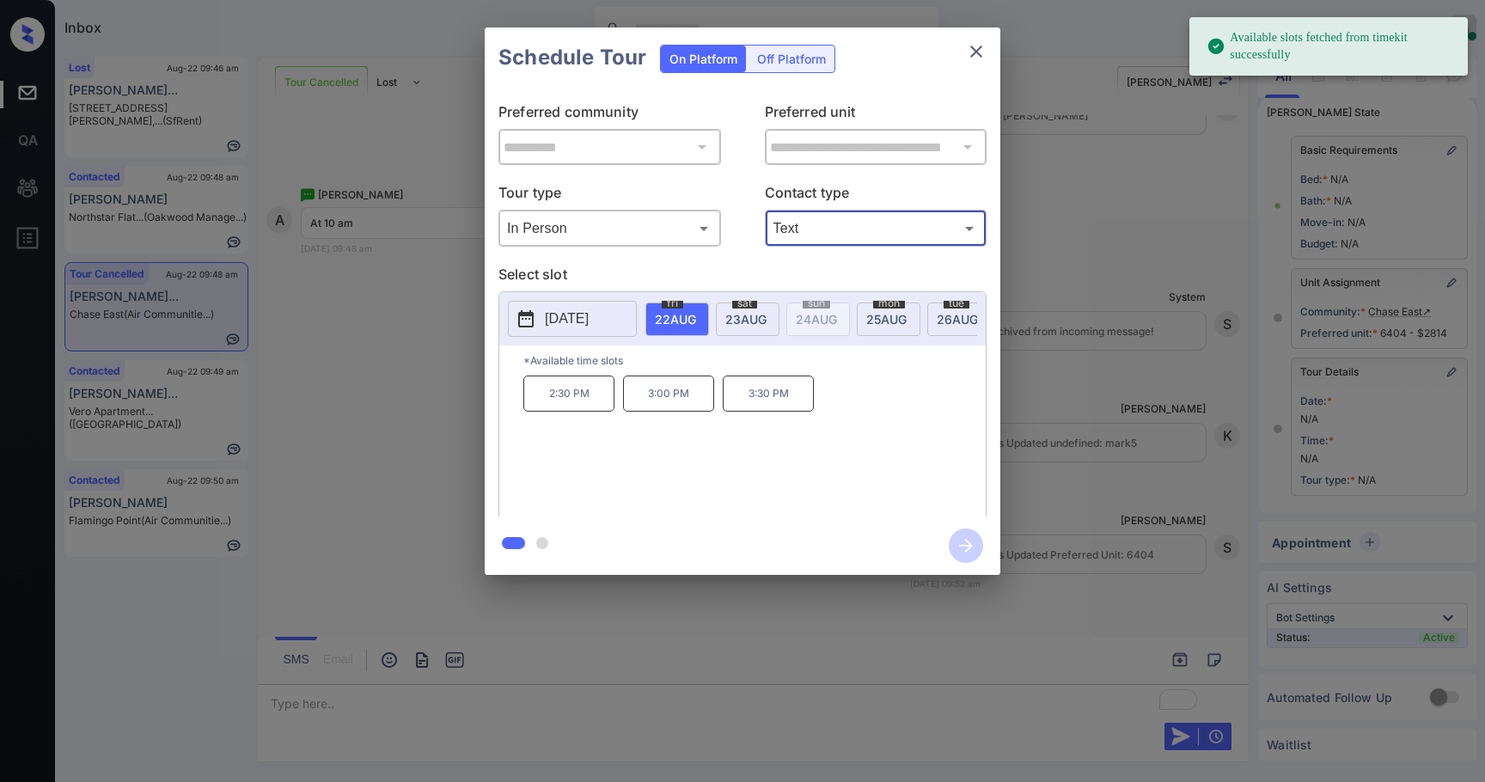
drag, startPoint x: 537, startPoint y: 309, endPoint x: 550, endPoint y: 309, distance: 12.9
click at [540, 309] on button "2025-08-22" at bounding box center [572, 319] width 129 height 36
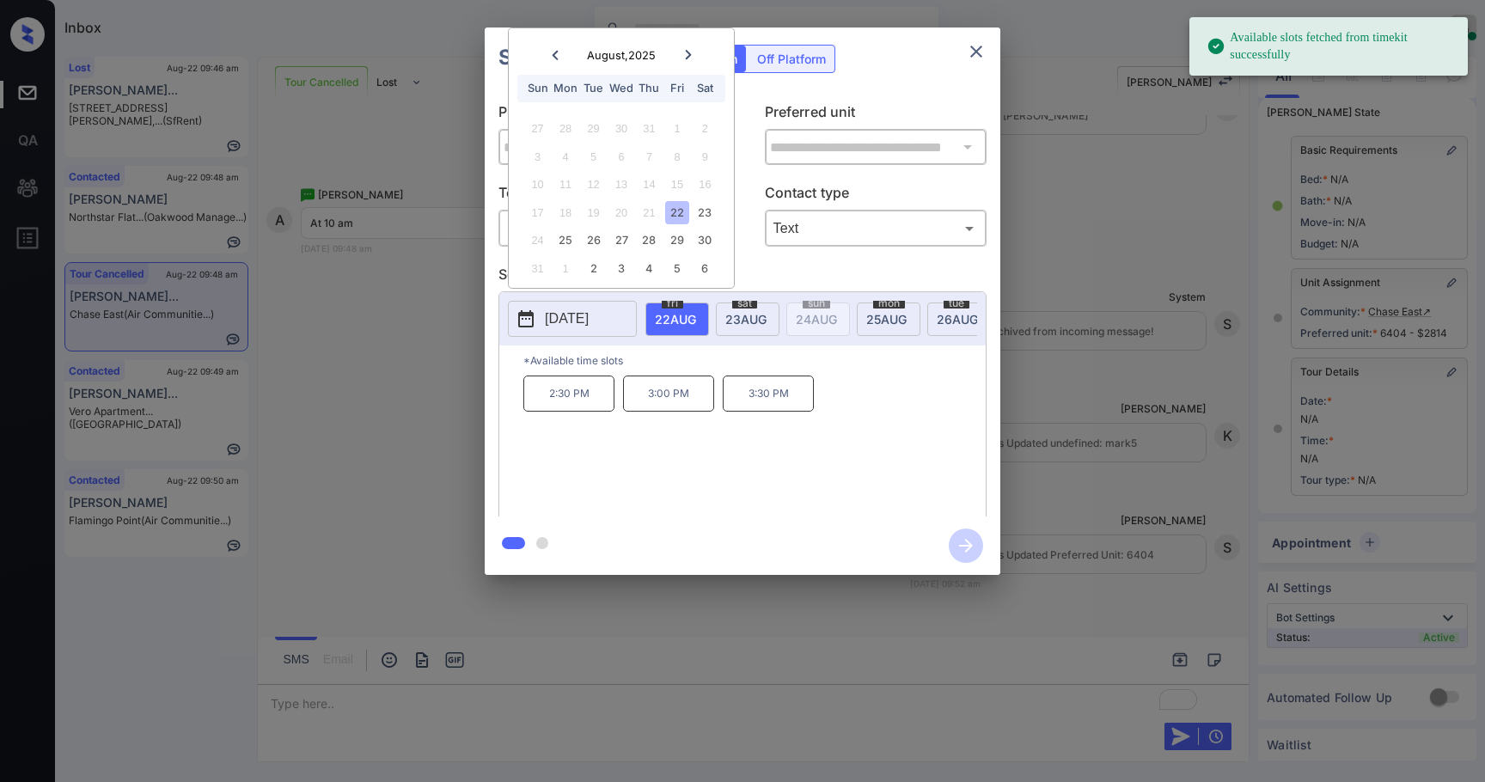
drag, startPoint x: 678, startPoint y: 235, endPoint x: 670, endPoint y: 254, distance: 21.2
click at [678, 234] on div "29" at bounding box center [676, 240] width 23 height 23
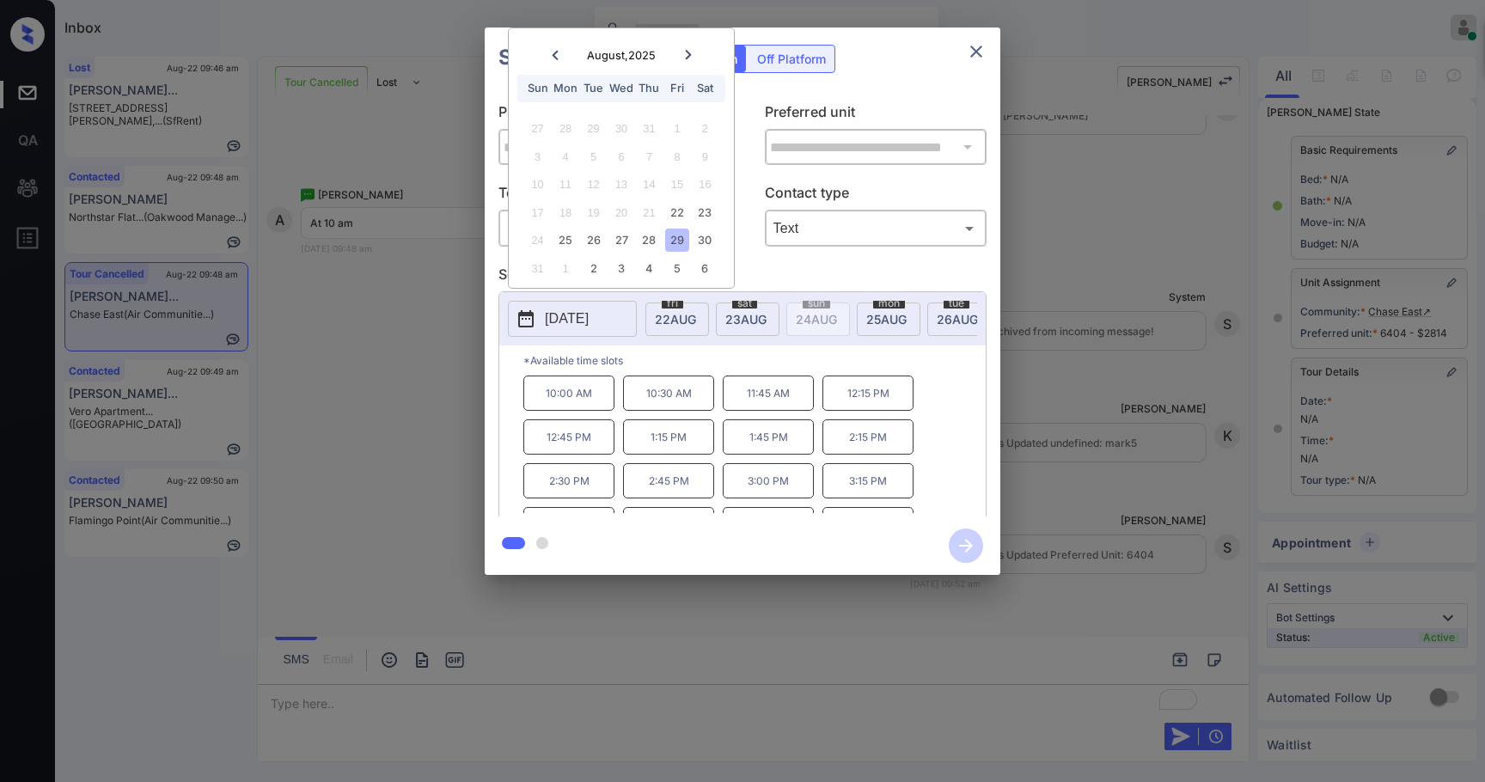
click at [583, 411] on p "10:00 AM" at bounding box center [568, 393] width 91 height 35
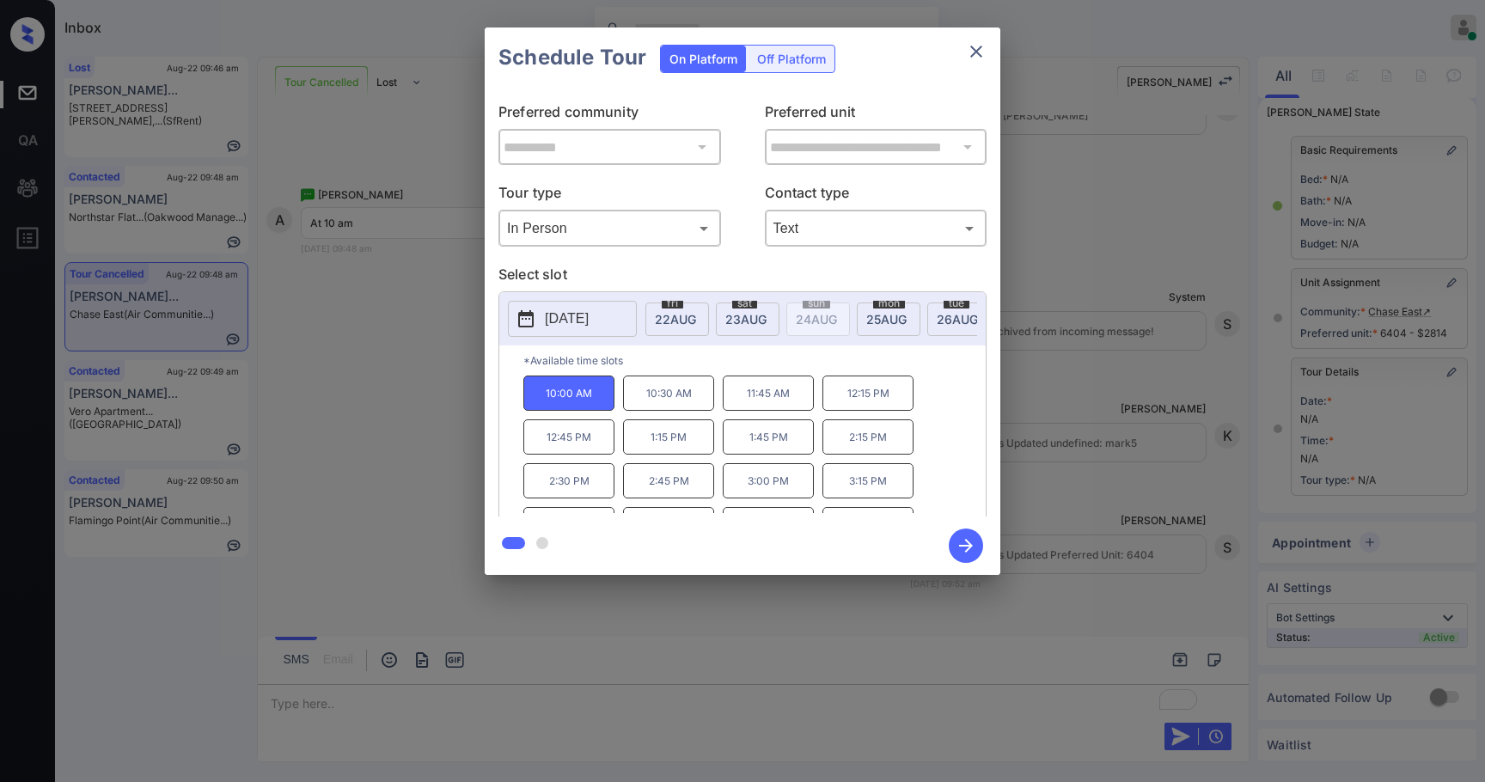
click at [962, 549] on icon "button" at bounding box center [966, 546] width 34 height 34
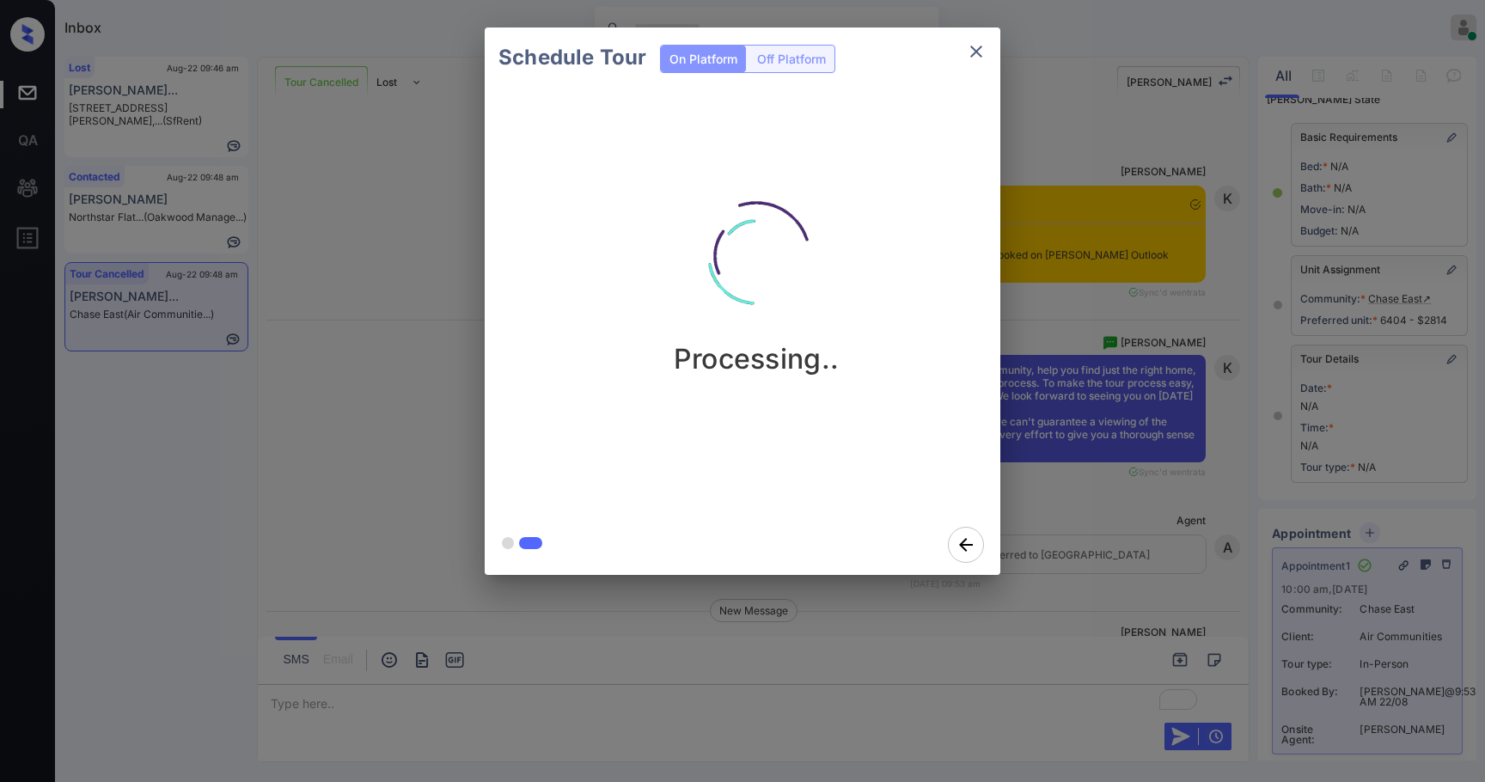
scroll to position [17310, 0]
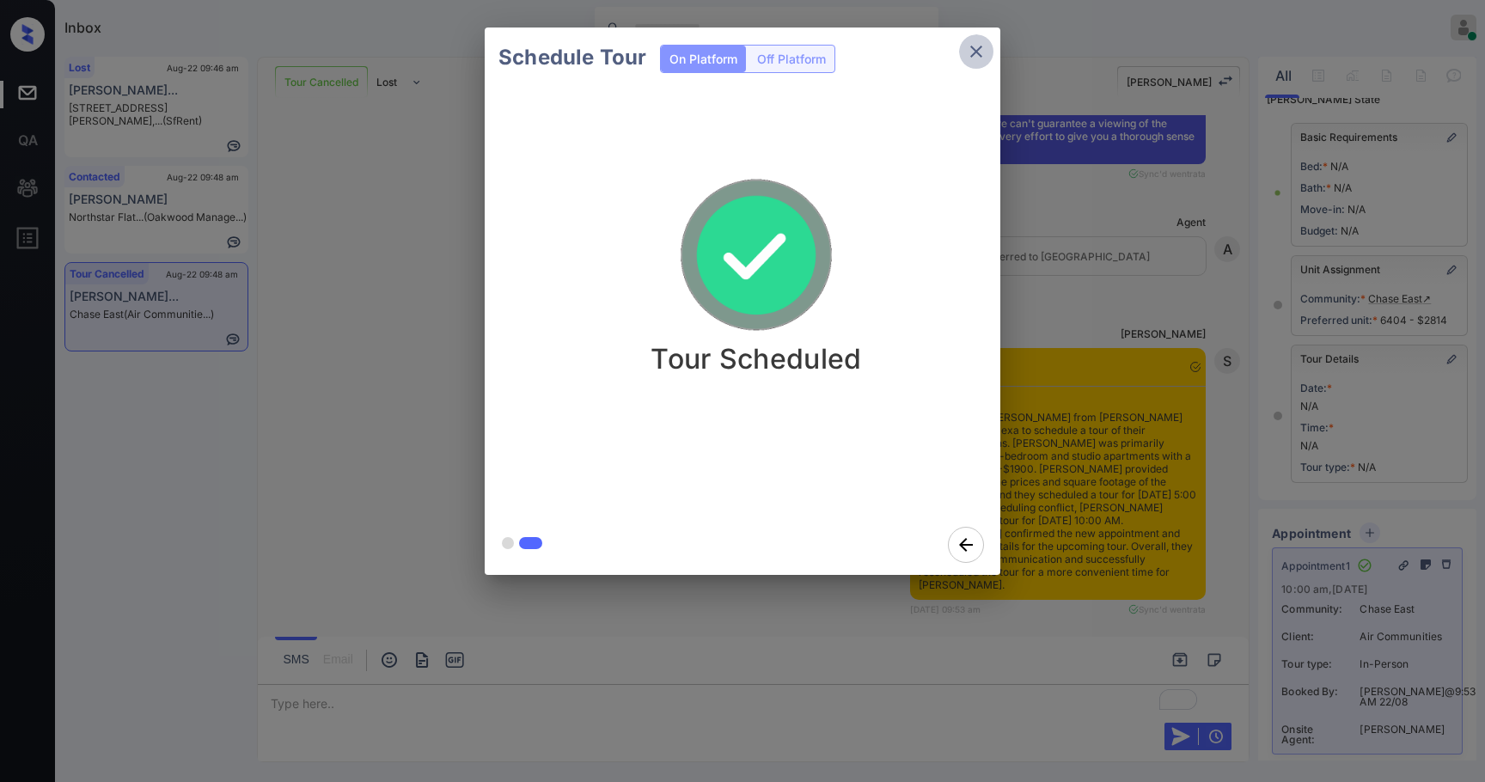
click at [974, 44] on icon "close" at bounding box center [976, 51] width 21 height 21
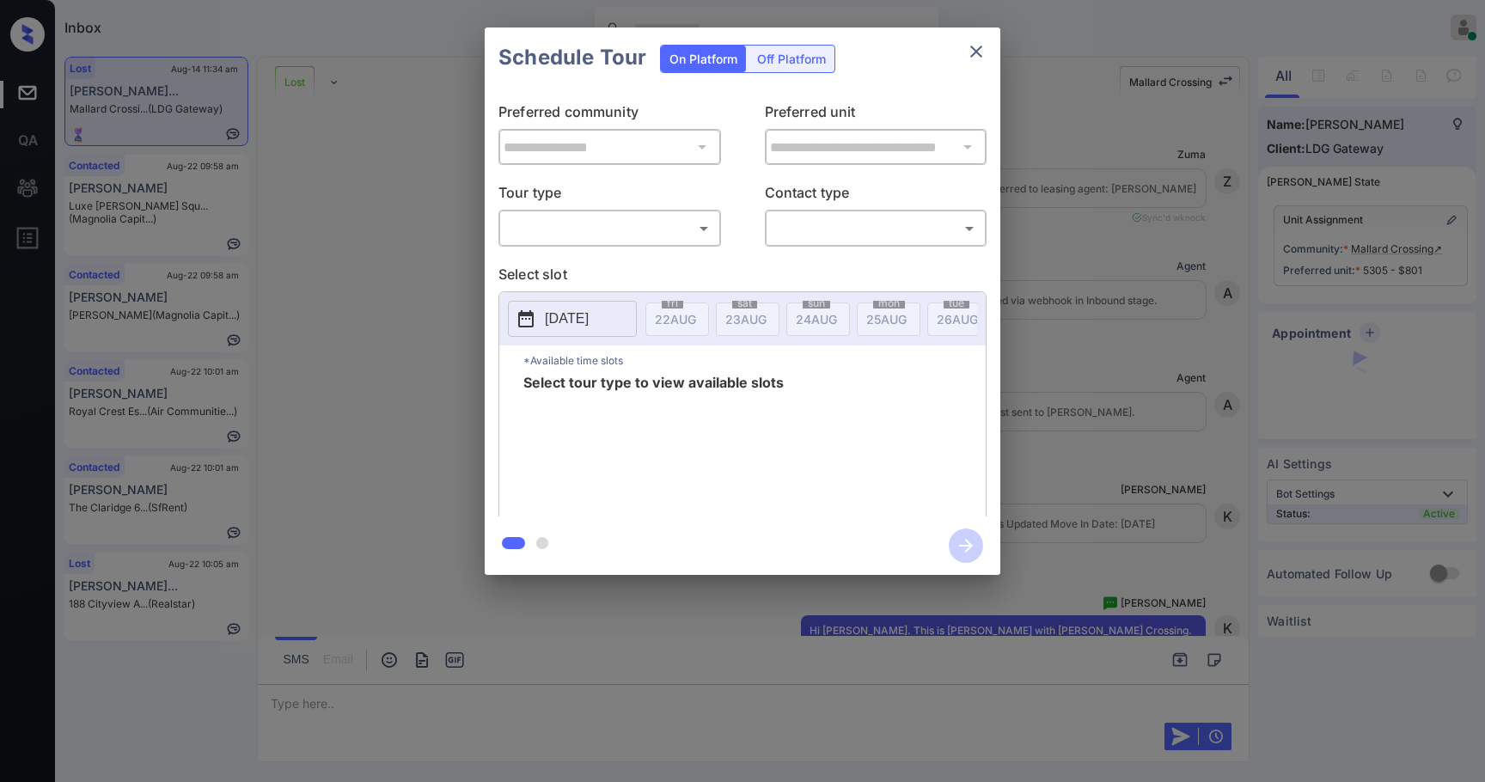
scroll to position [3671, 0]
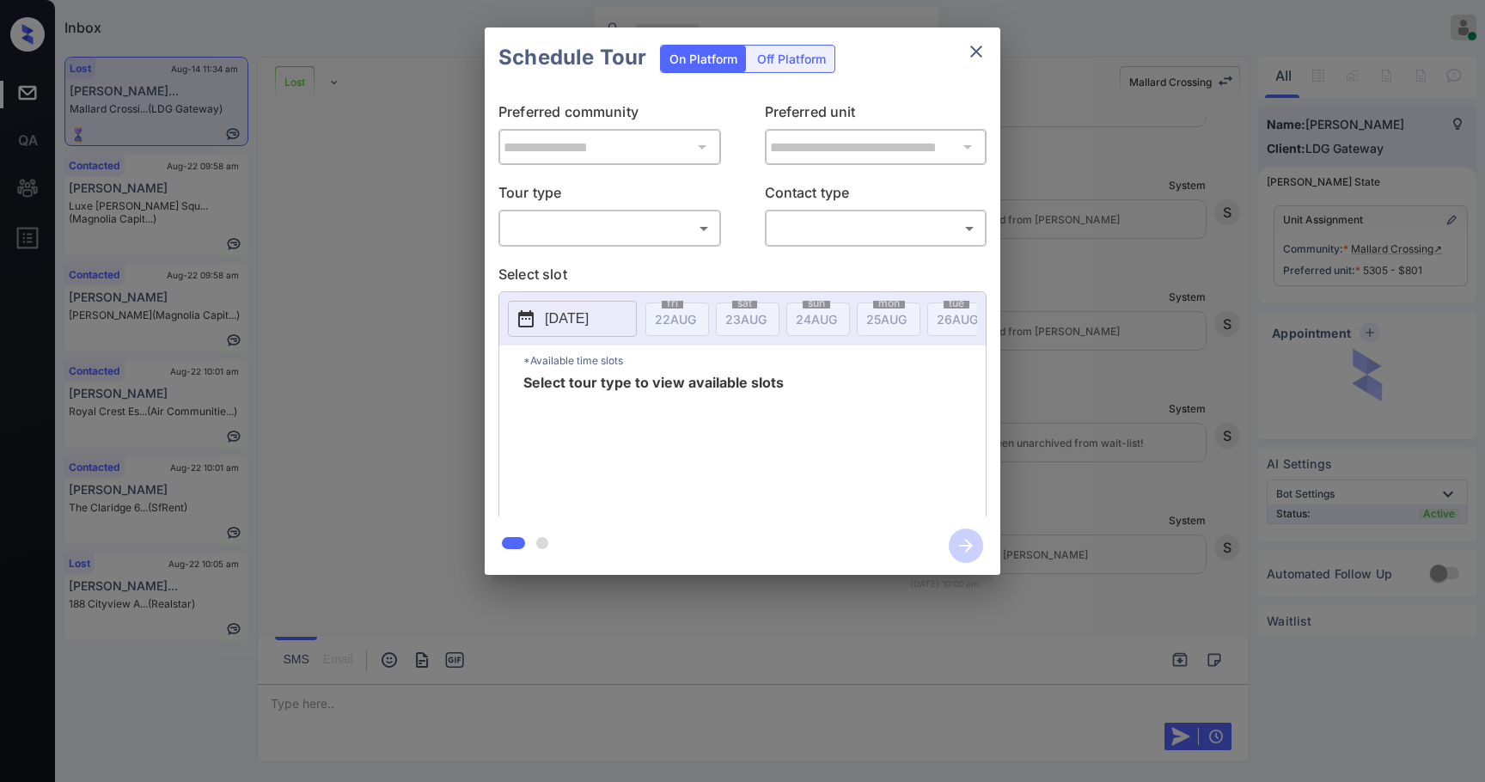
click at [639, 227] on body "Inbox [PERSON_NAME] Online Set yourself offline Set yourself on break Profile S…" at bounding box center [742, 391] width 1485 height 782
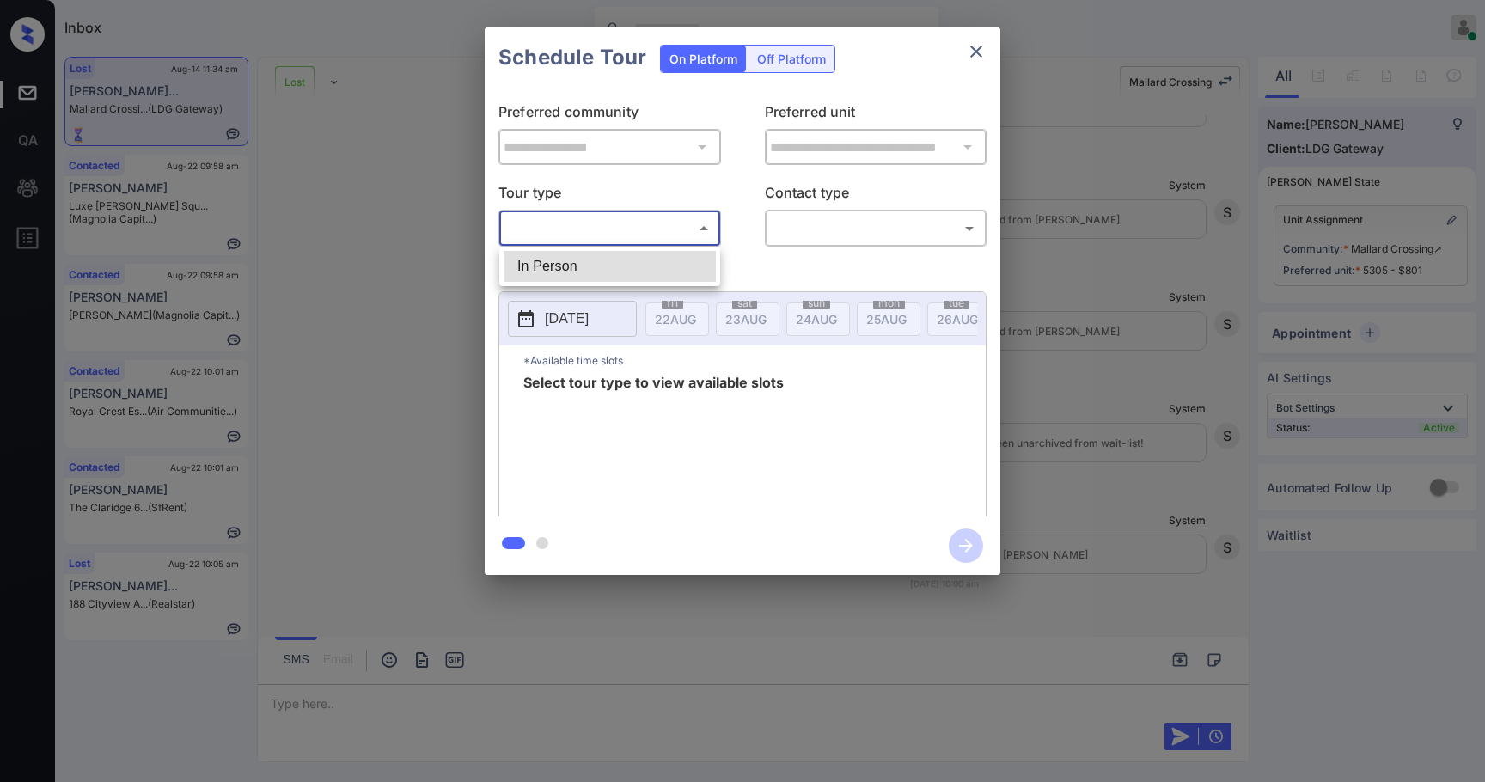
click at [634, 271] on li "In Person" at bounding box center [610, 266] width 212 height 31
type input "********"
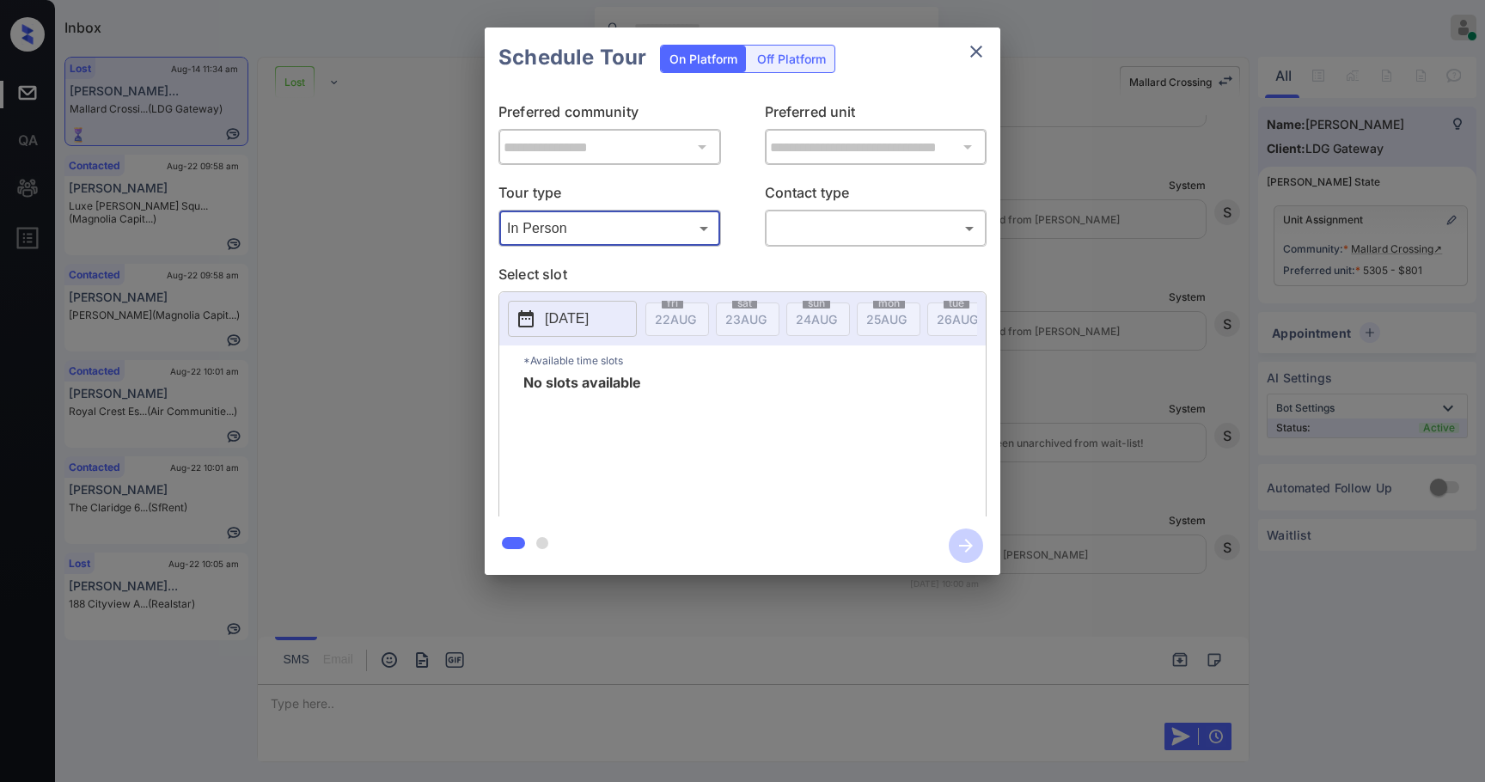
click at [974, 46] on icon "close" at bounding box center [976, 51] width 21 height 21
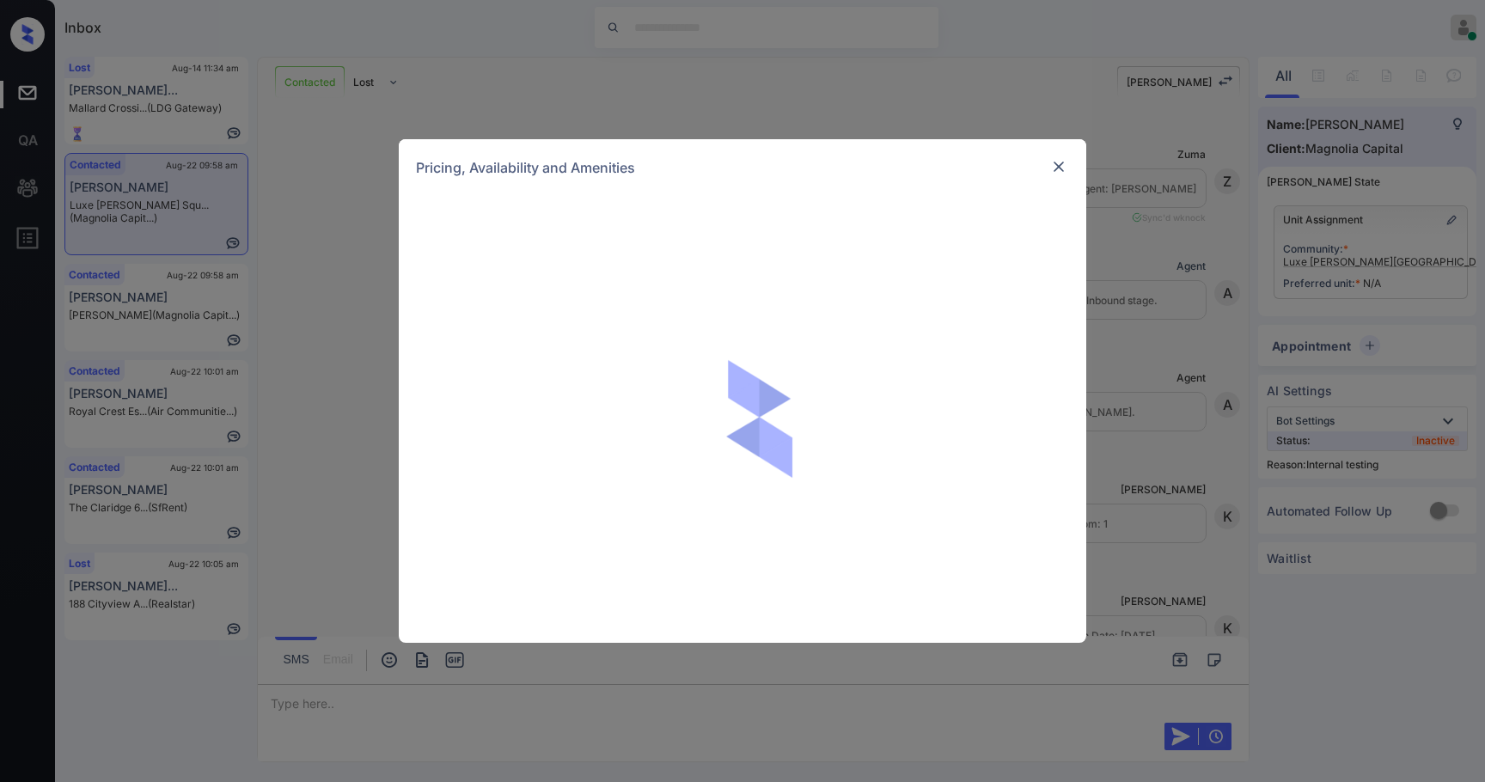
scroll to position [3976, 0]
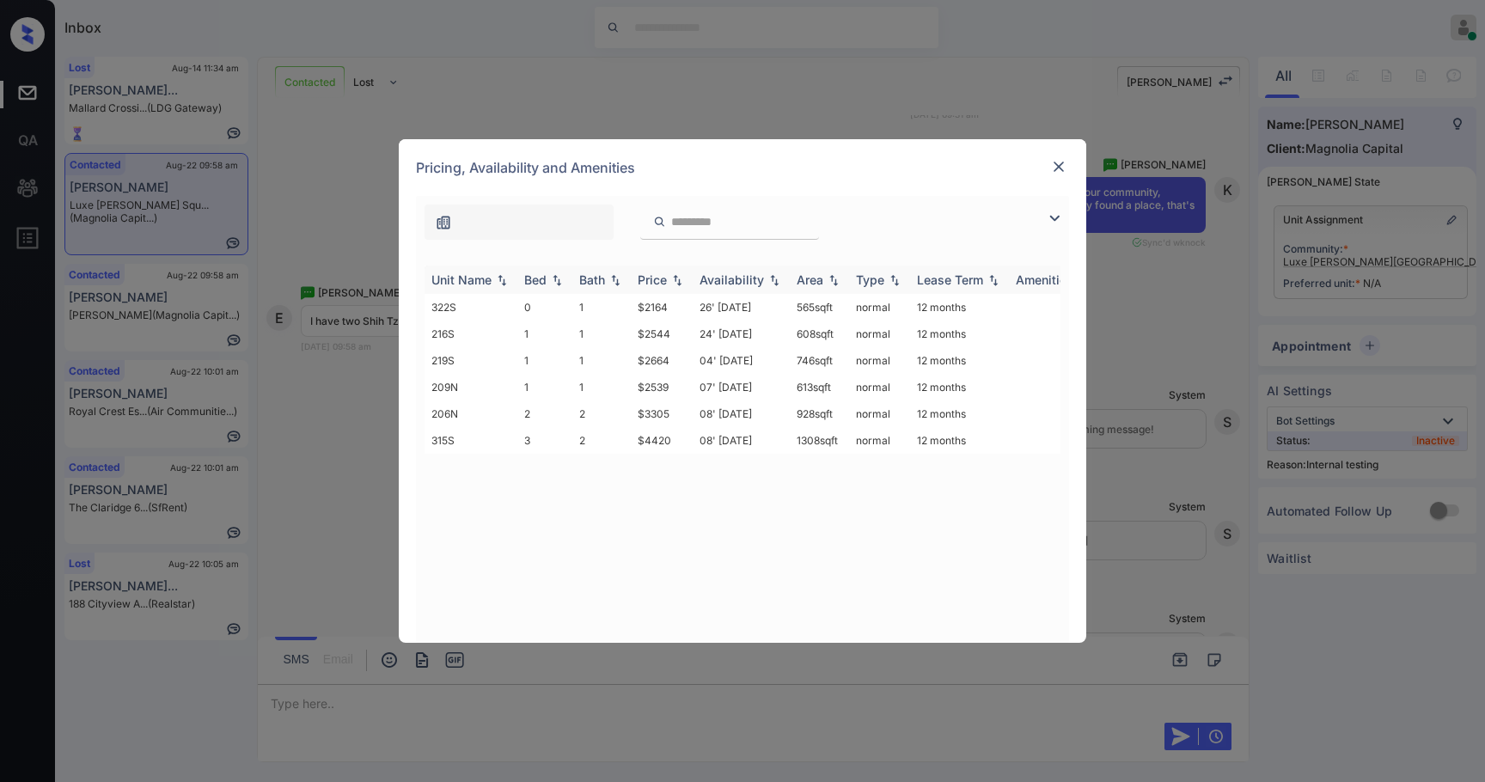
click at [656, 279] on div "Price" at bounding box center [652, 279] width 29 height 15
click at [656, 278] on div "Price" at bounding box center [652, 279] width 29 height 15
click at [1065, 159] on img at bounding box center [1058, 166] width 17 height 17
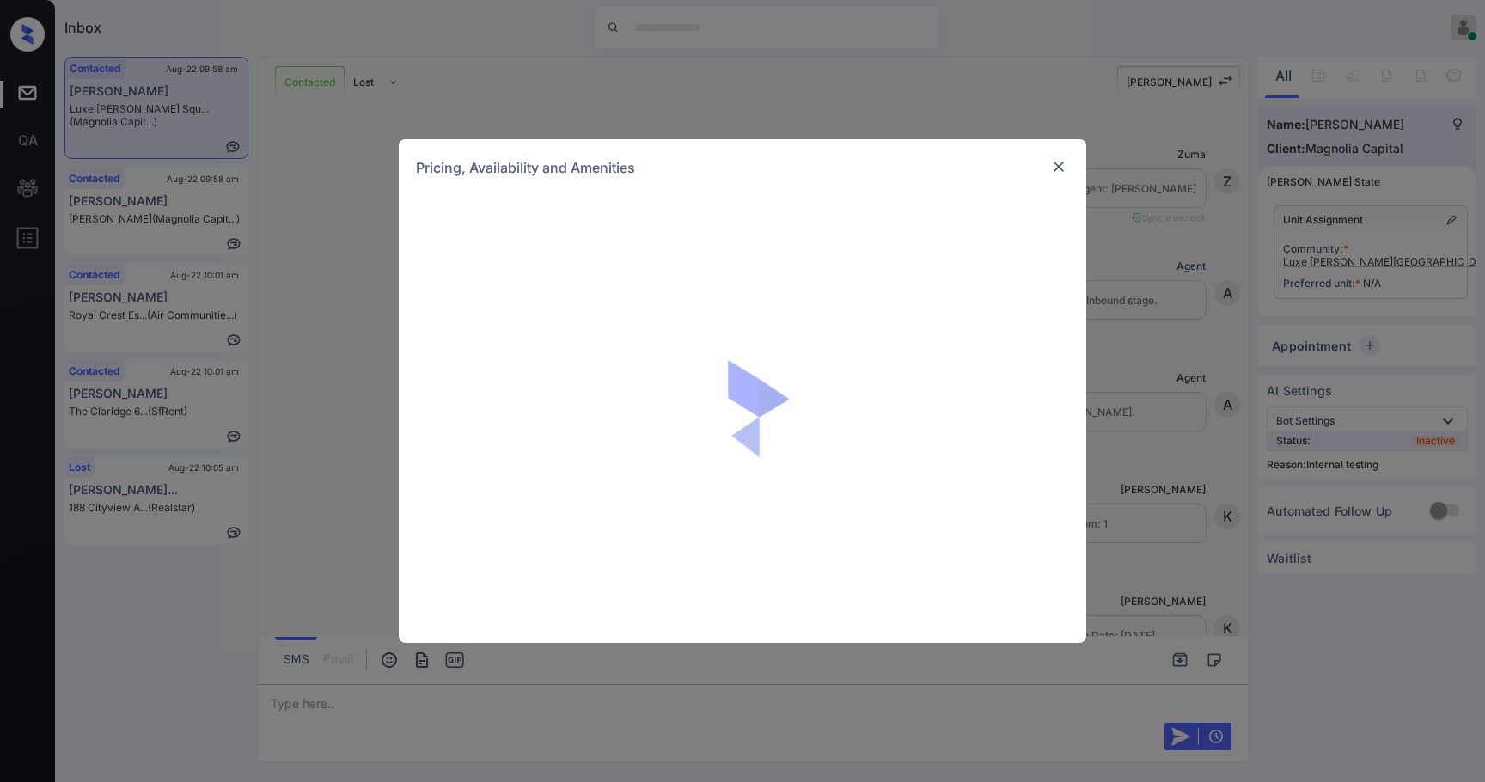
scroll to position [3718, 0]
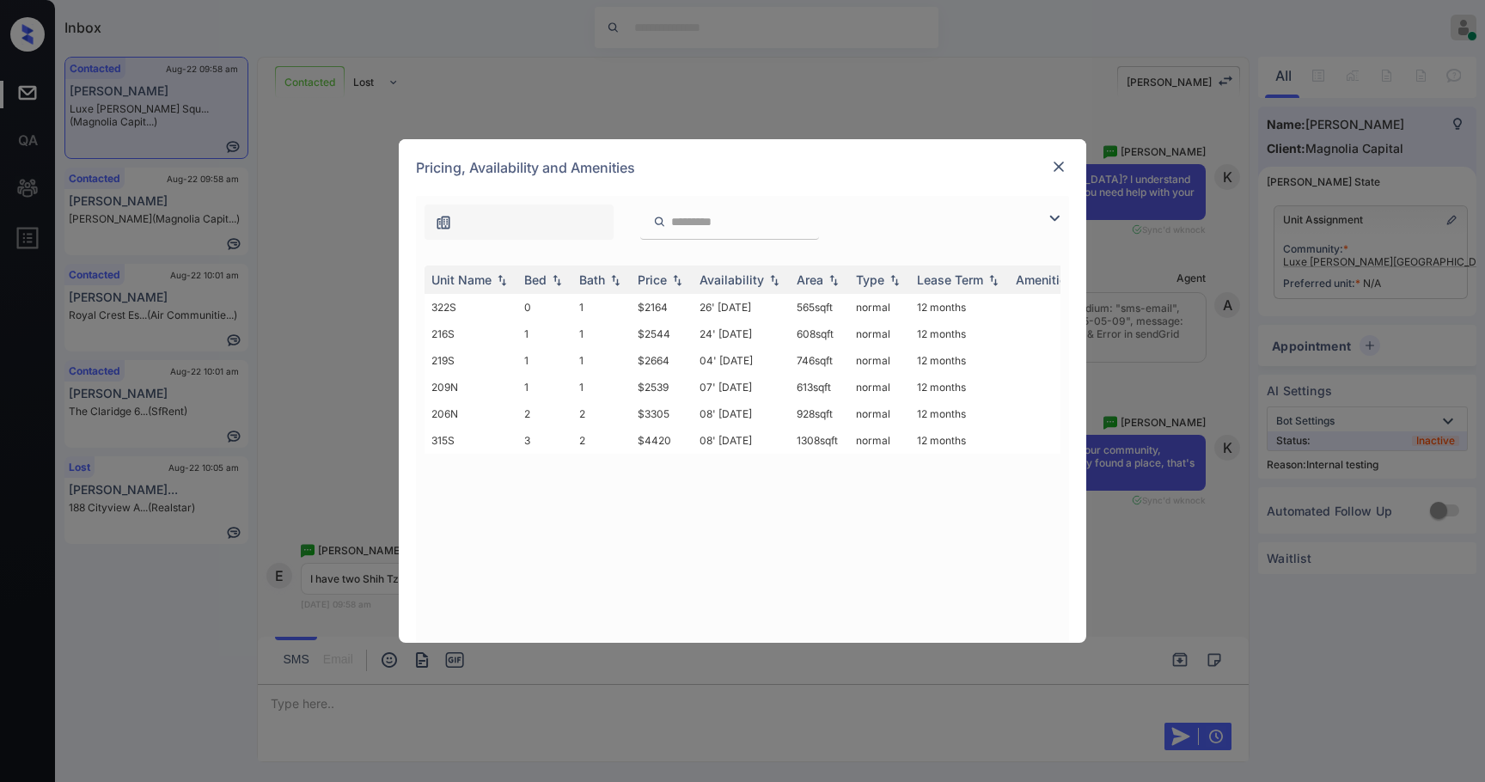
click at [1061, 158] on img at bounding box center [1058, 166] width 17 height 17
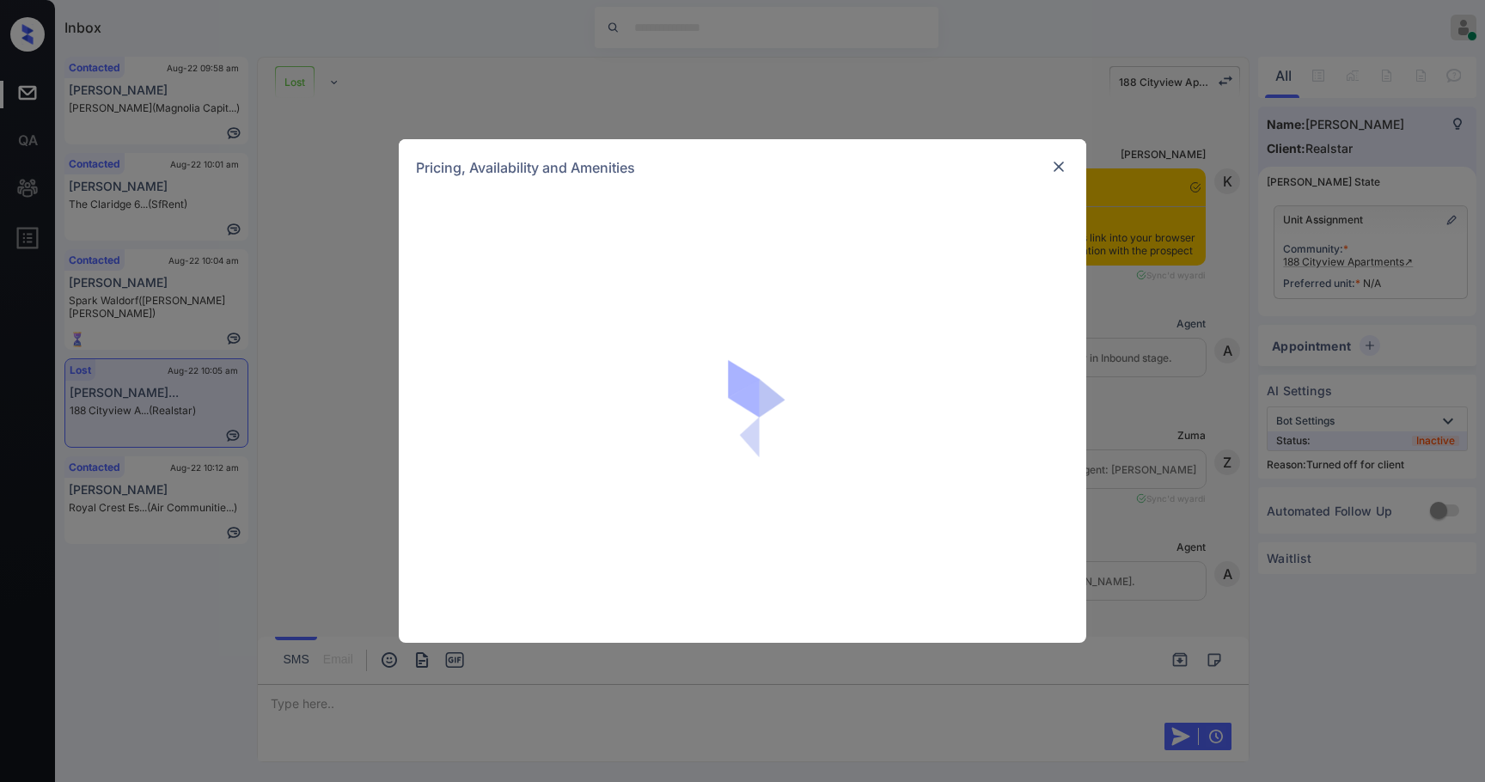
scroll to position [12478, 0]
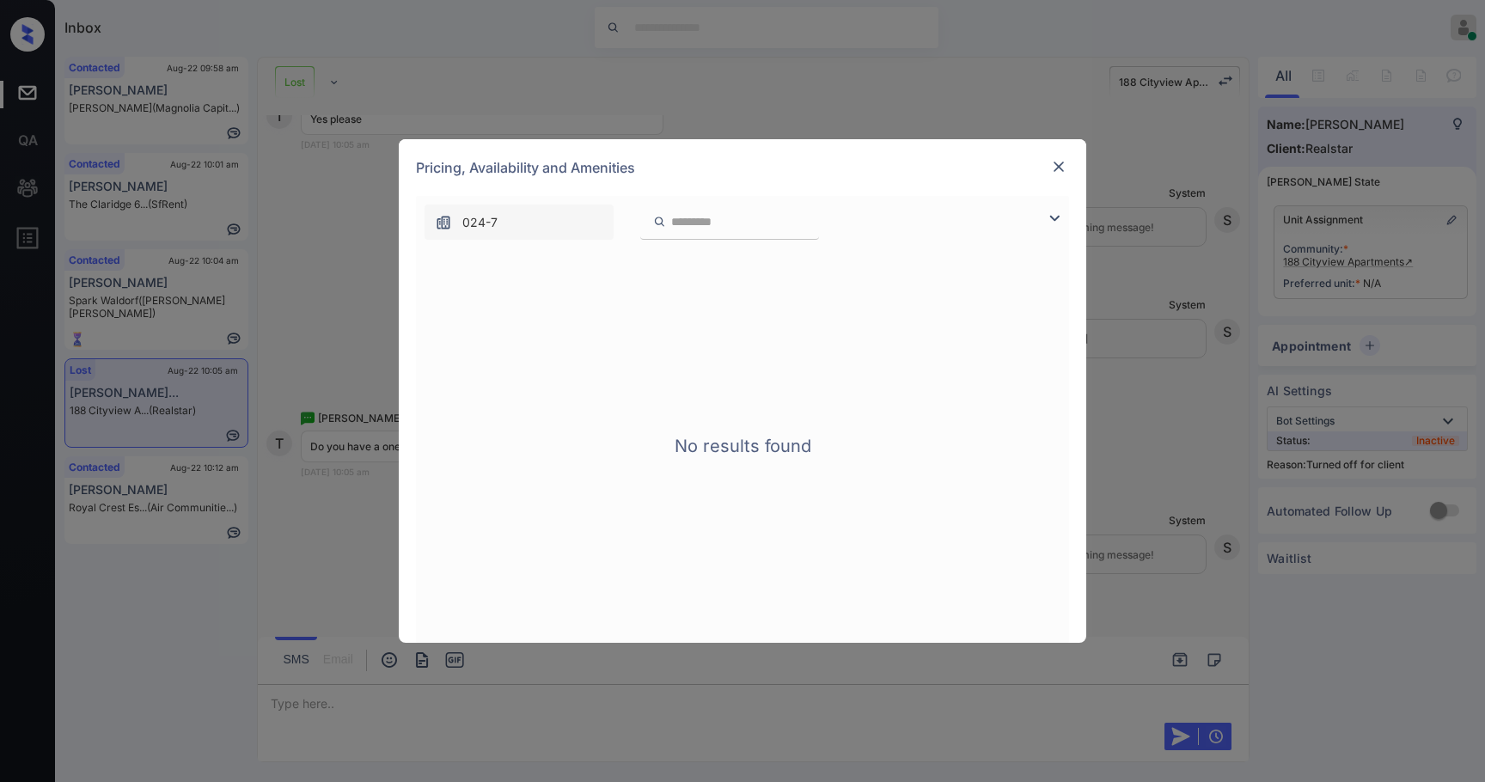
click at [1053, 170] on img at bounding box center [1058, 166] width 17 height 17
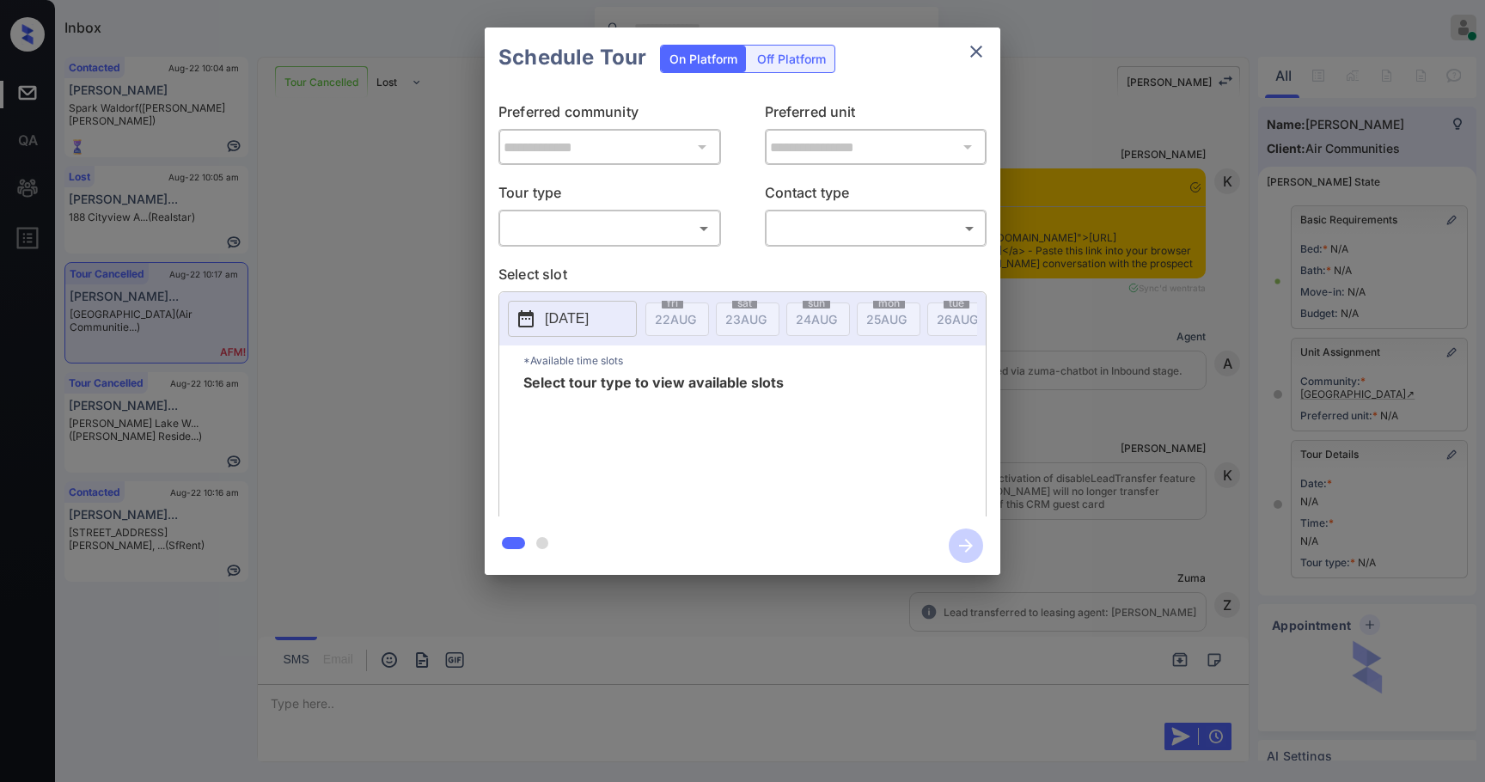
scroll to position [7510, 0]
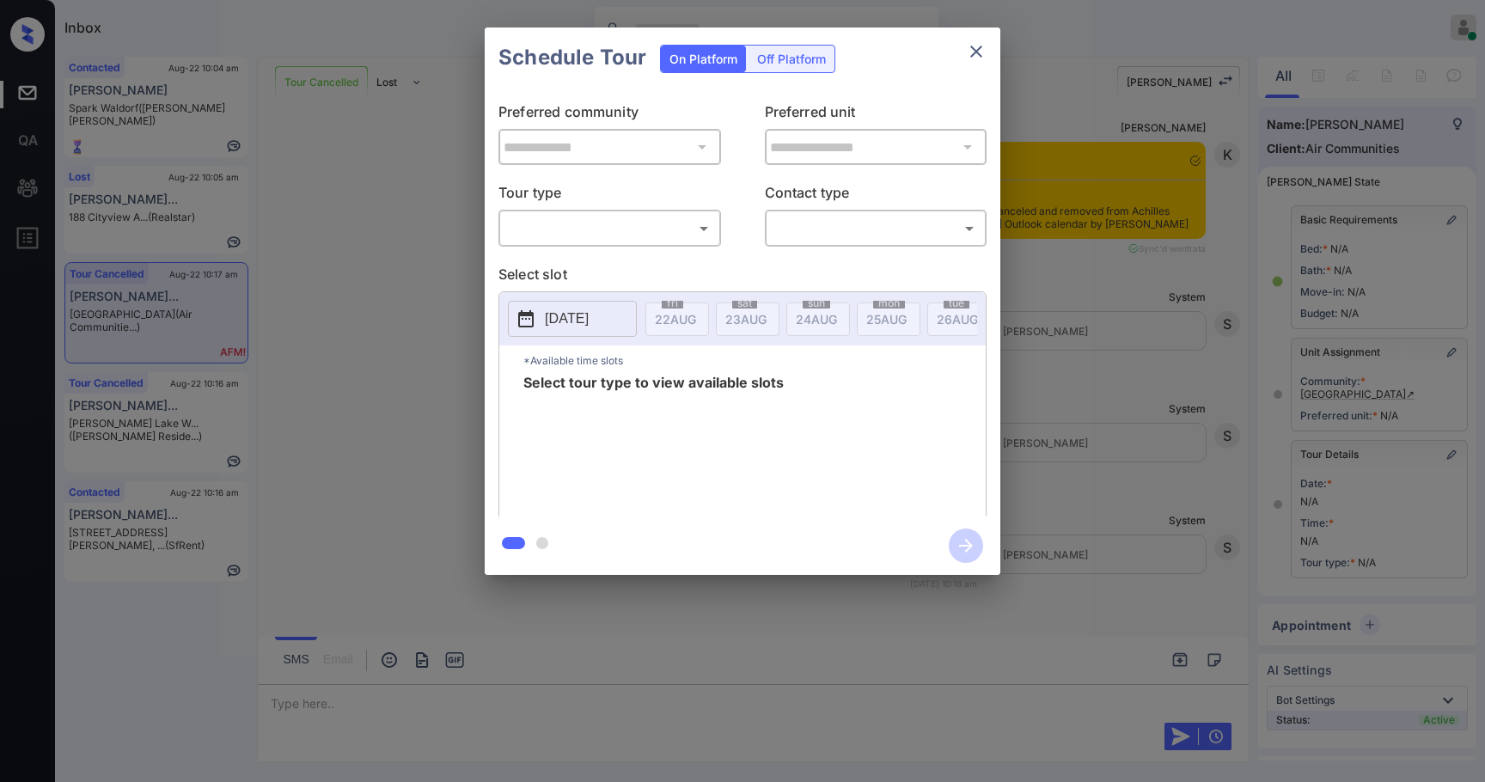
click at [639, 229] on body "Inbox Samantha Soliven Online Set yourself offline Set yourself on break Profil…" at bounding box center [742, 391] width 1485 height 782
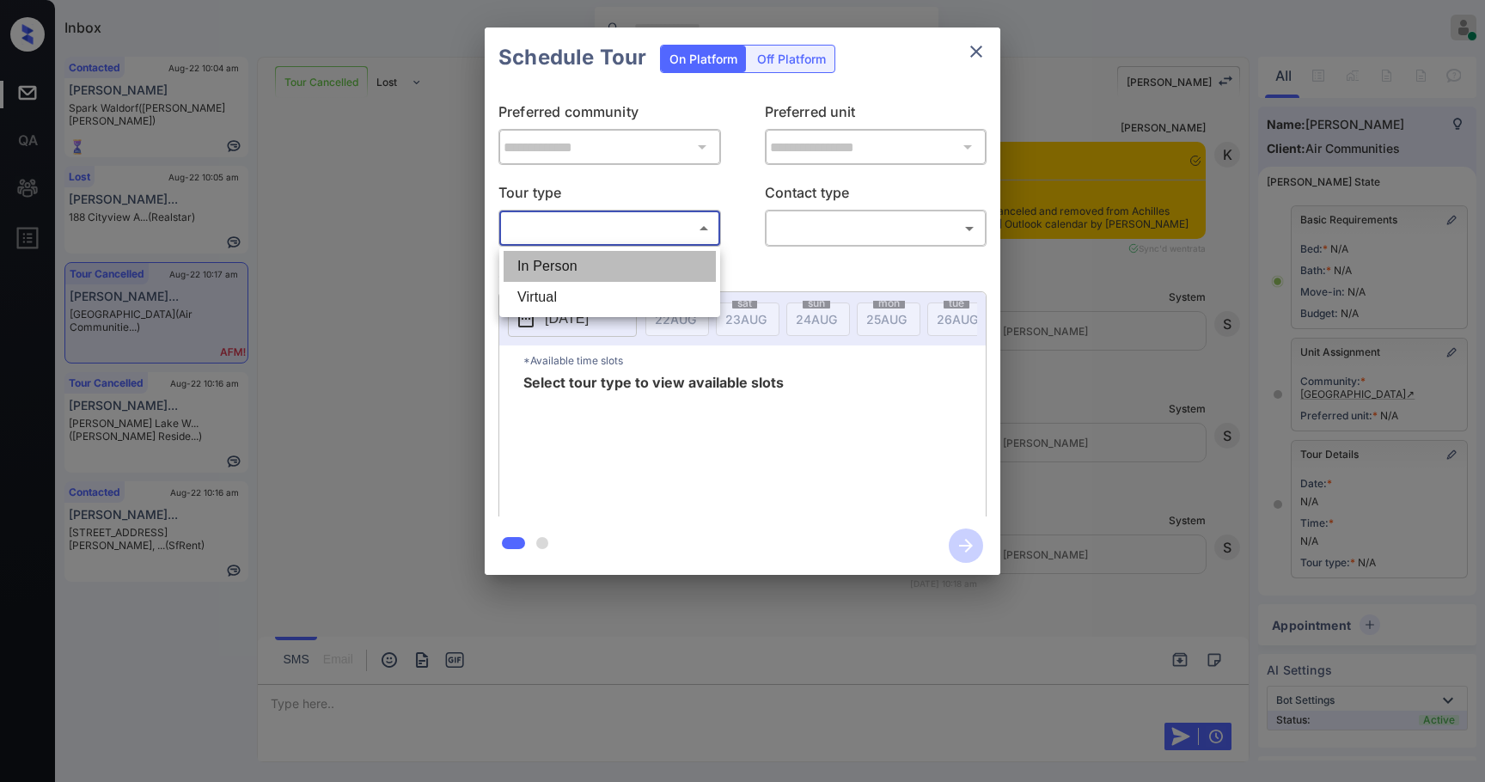
click at [608, 280] on li "In Person" at bounding box center [610, 266] width 212 height 31
type input "********"
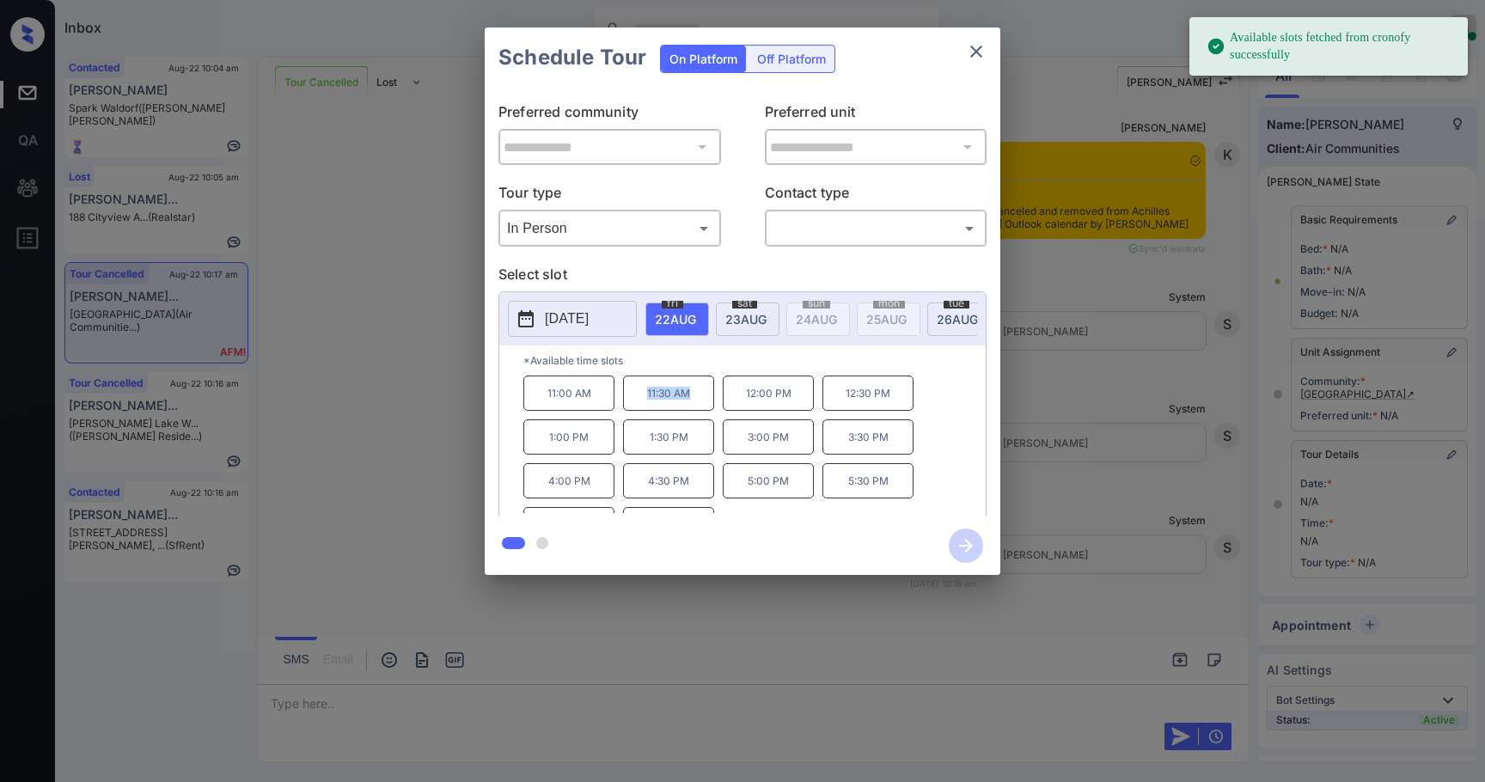
drag, startPoint x: 688, startPoint y: 410, endPoint x: 640, endPoint y: 416, distance: 47.6
click at [640, 411] on p "11:30 AM" at bounding box center [668, 393] width 91 height 35
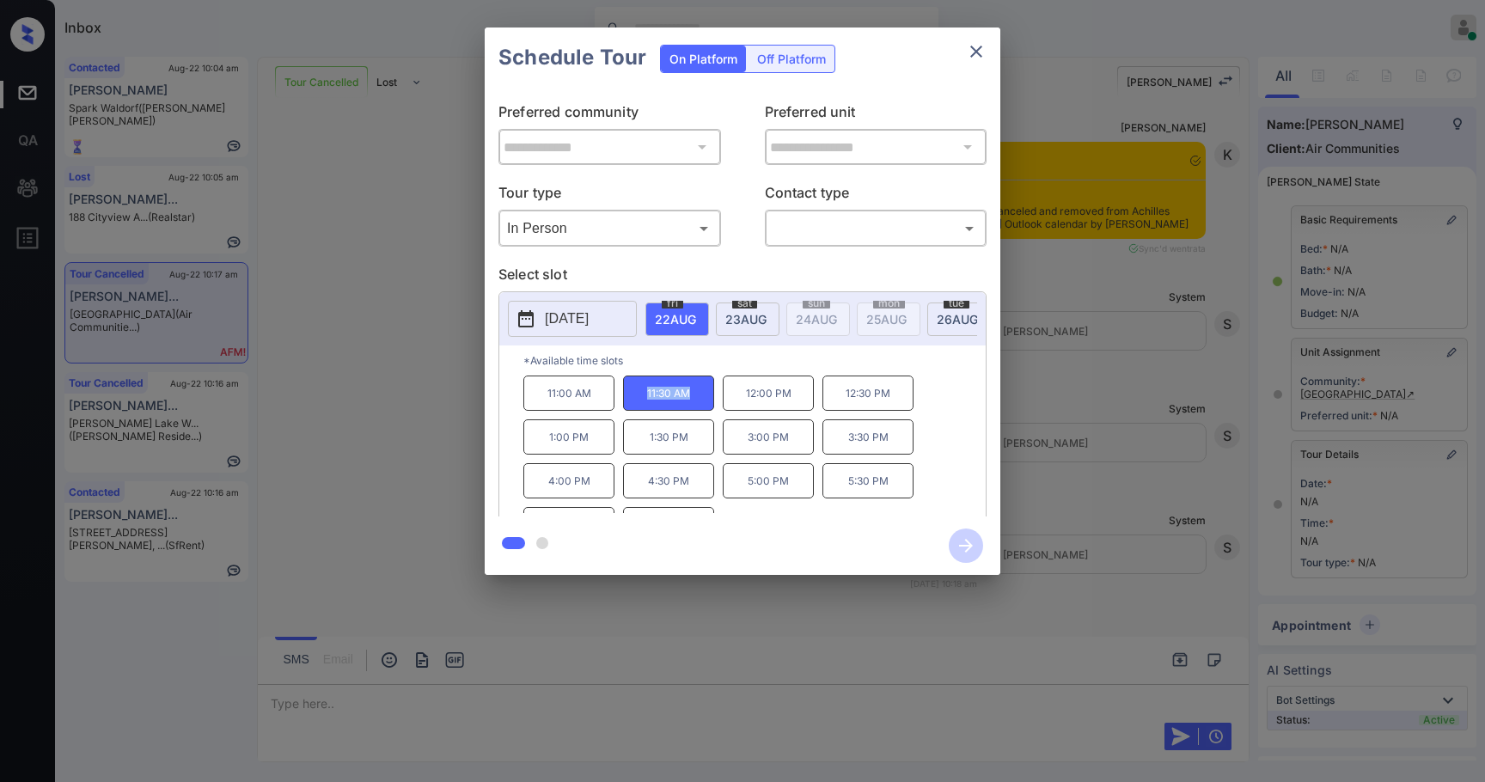
copy p "11:30 AM"
click at [979, 57] on icon "close" at bounding box center [976, 51] width 21 height 21
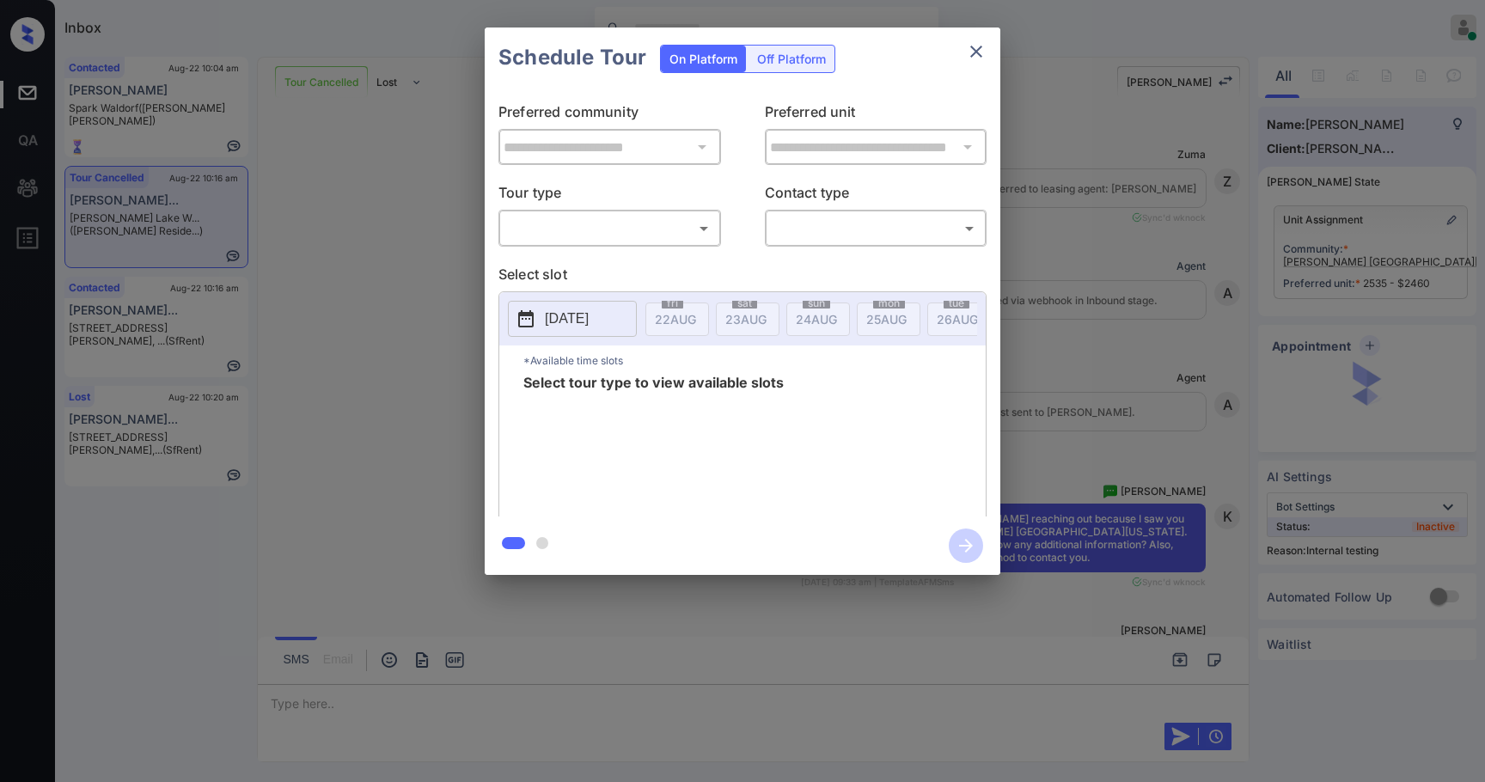
scroll to position [7314, 0]
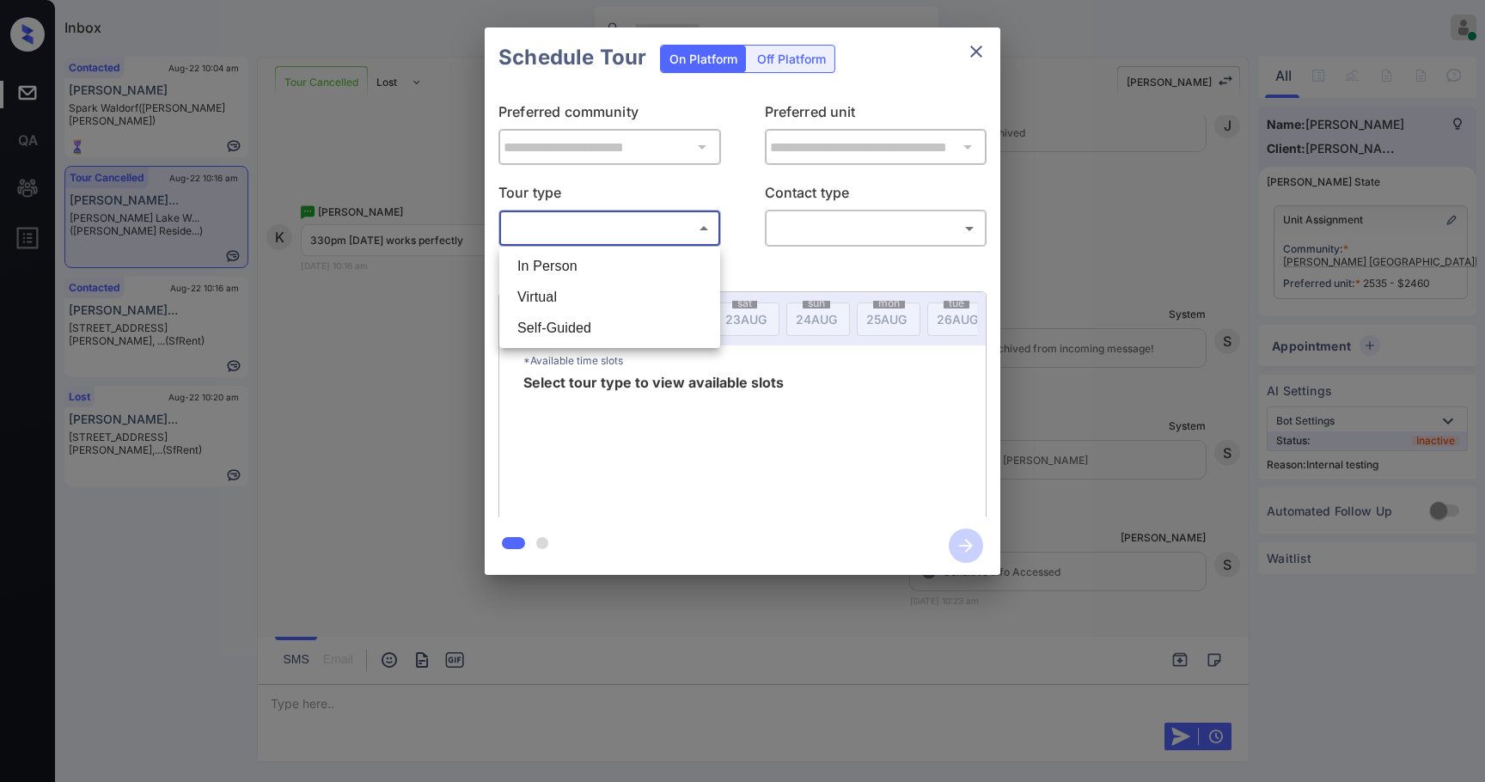
click at [689, 220] on body "Inbox [PERSON_NAME] Online Set yourself offline Set yourself on break Profile S…" at bounding box center [742, 391] width 1485 height 782
click at [969, 50] on div at bounding box center [742, 391] width 1485 height 782
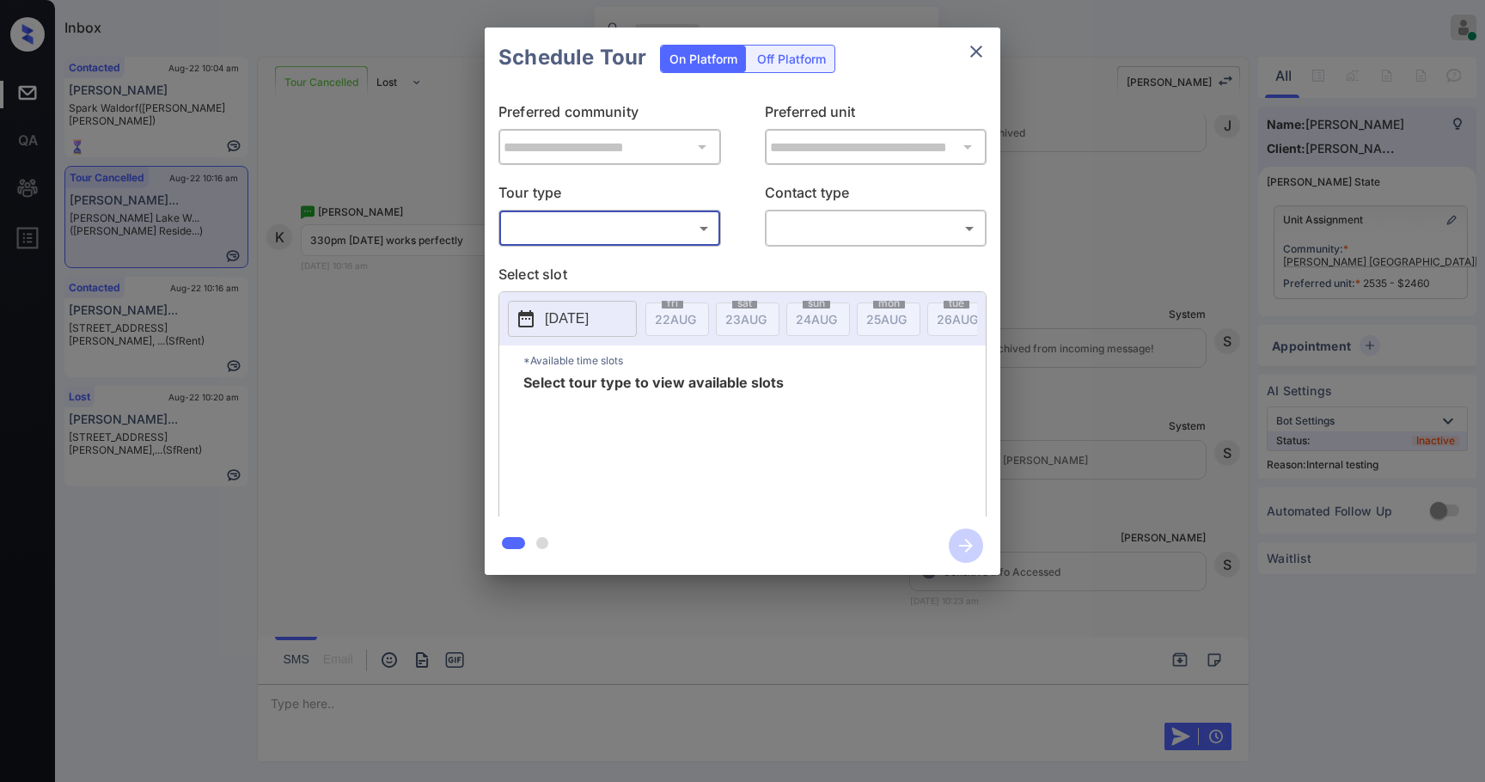
click at [977, 59] on icon "close" at bounding box center [976, 51] width 21 height 21
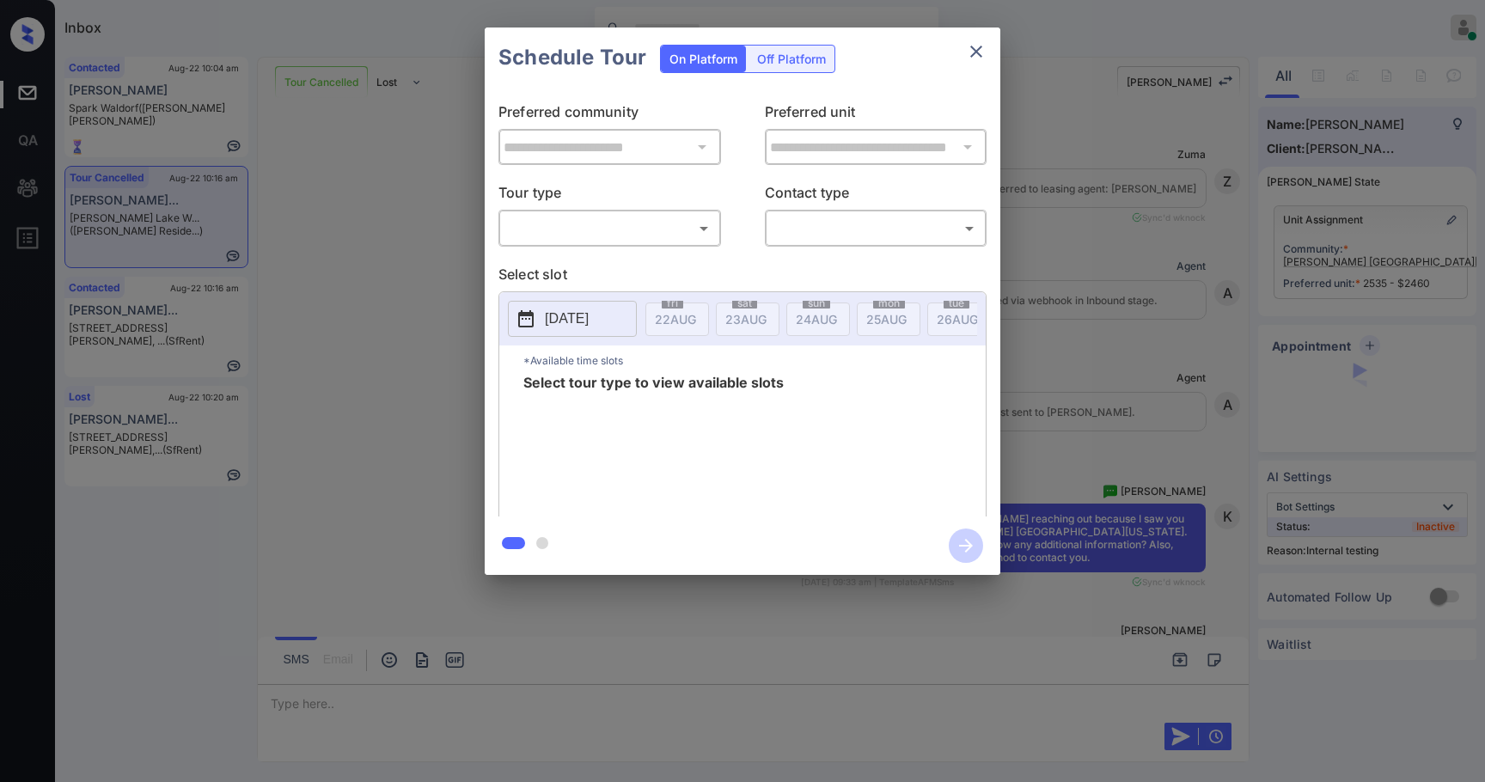
scroll to position [7314, 0]
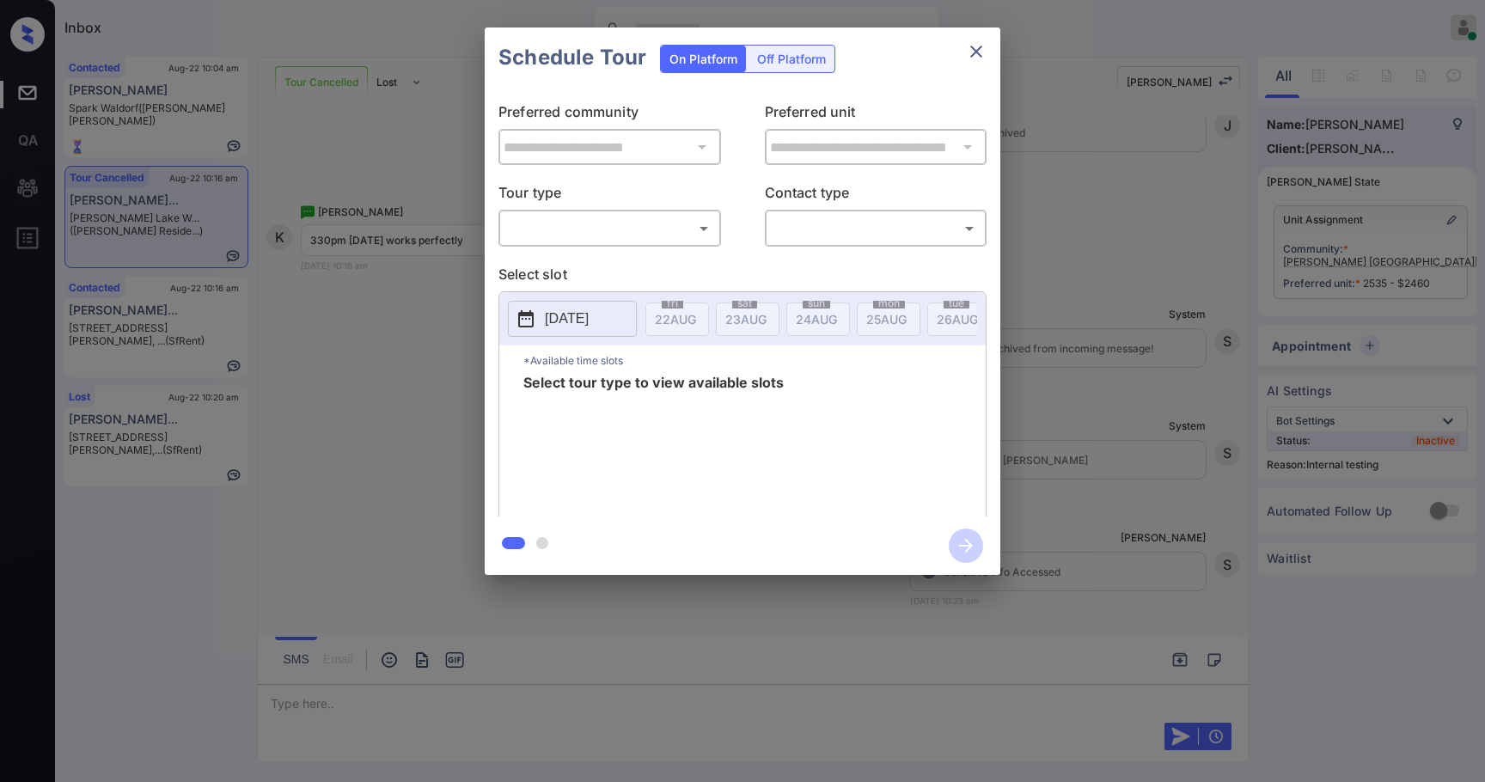
click at [623, 227] on body "Inbox [PERSON_NAME] Online Set yourself offline Set yourself on break Profile S…" at bounding box center [742, 391] width 1485 height 782
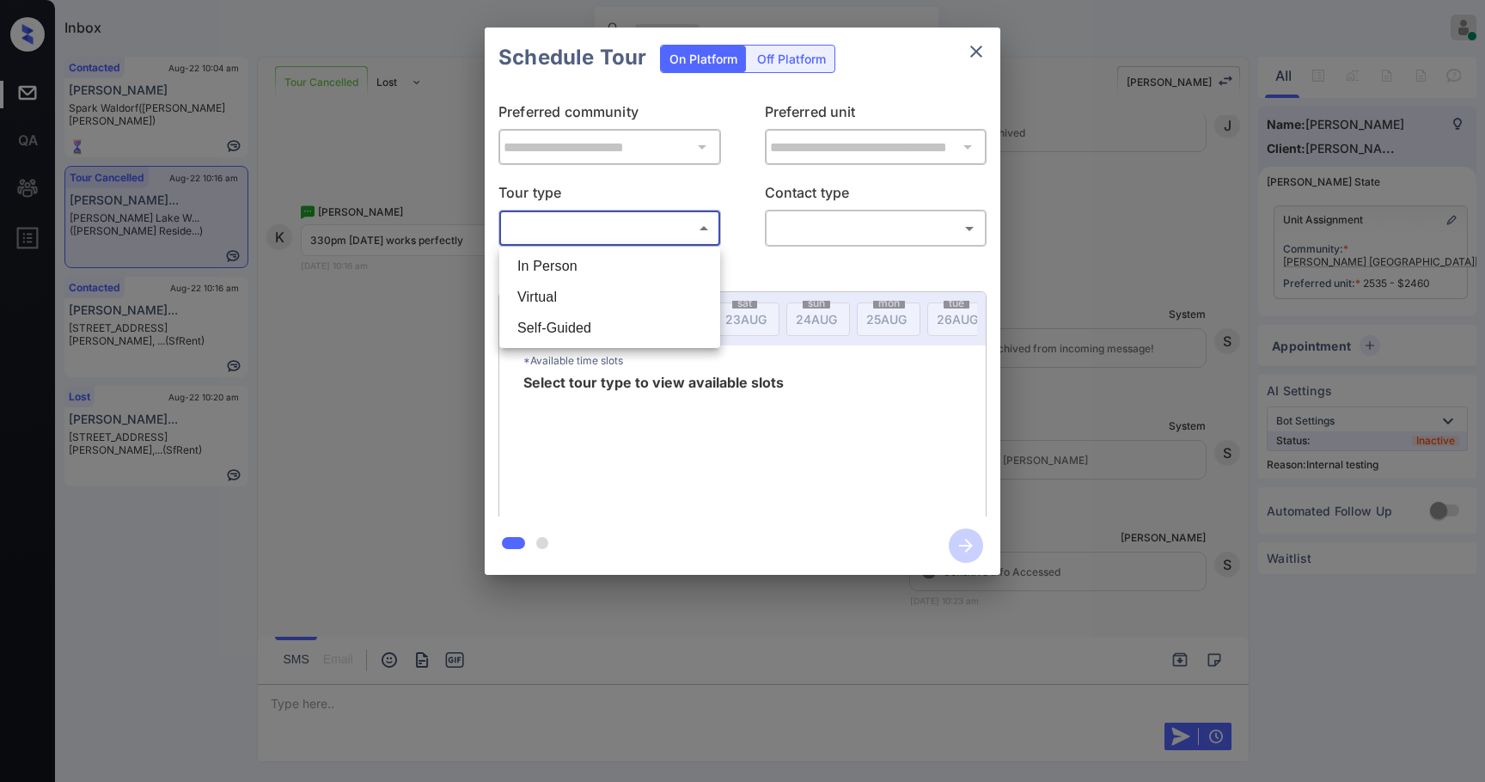
click at [570, 303] on li "Virtual" at bounding box center [610, 297] width 212 height 31
type input "*******"
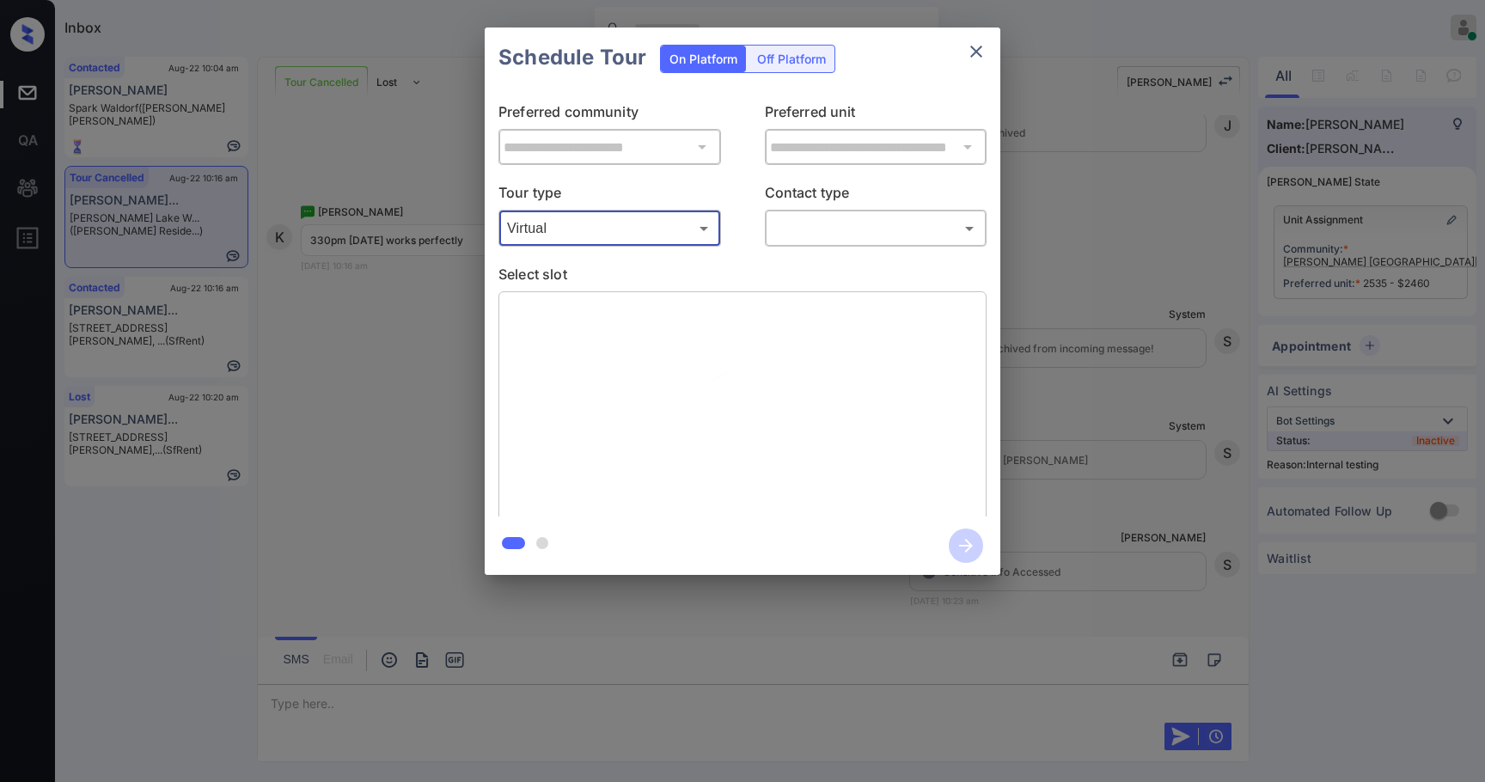
click at [804, 222] on body "Inbox [PERSON_NAME] Online Set yourself offline Set yourself on break Profile S…" at bounding box center [742, 391] width 1485 height 782
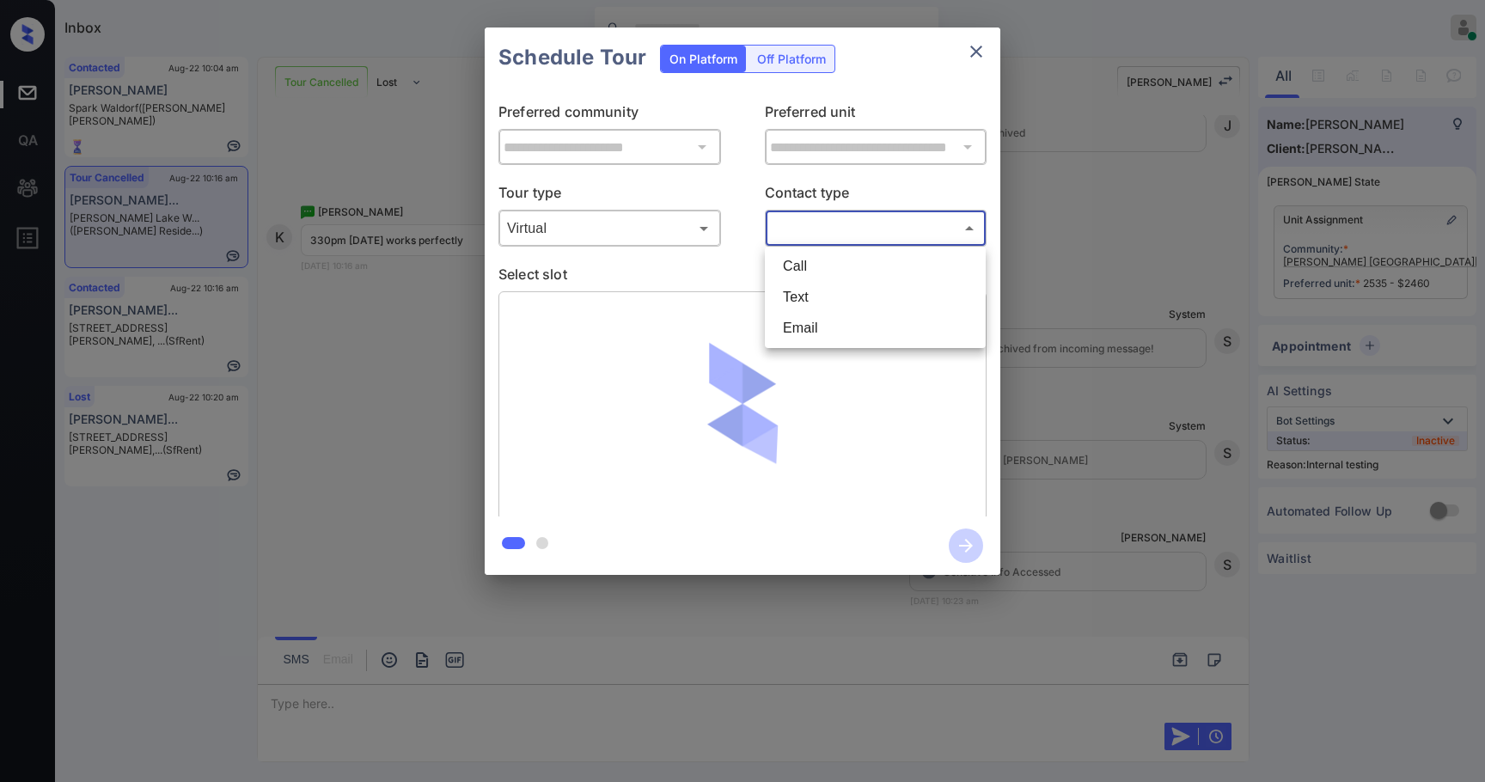
click at [809, 293] on li "Text" at bounding box center [875, 297] width 212 height 31
type input "****"
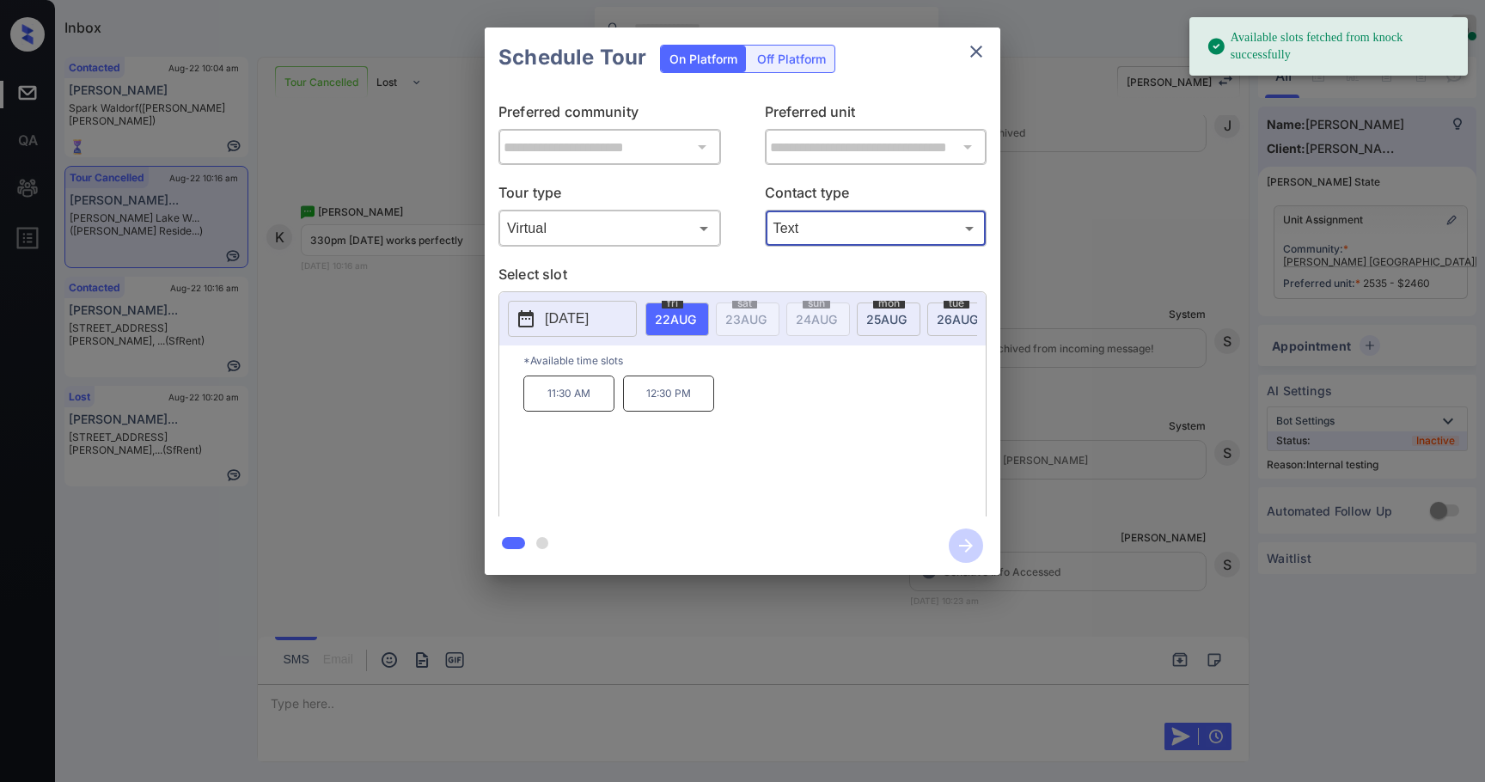
click at [696, 313] on span "[DATE]" at bounding box center [675, 319] width 41 height 15
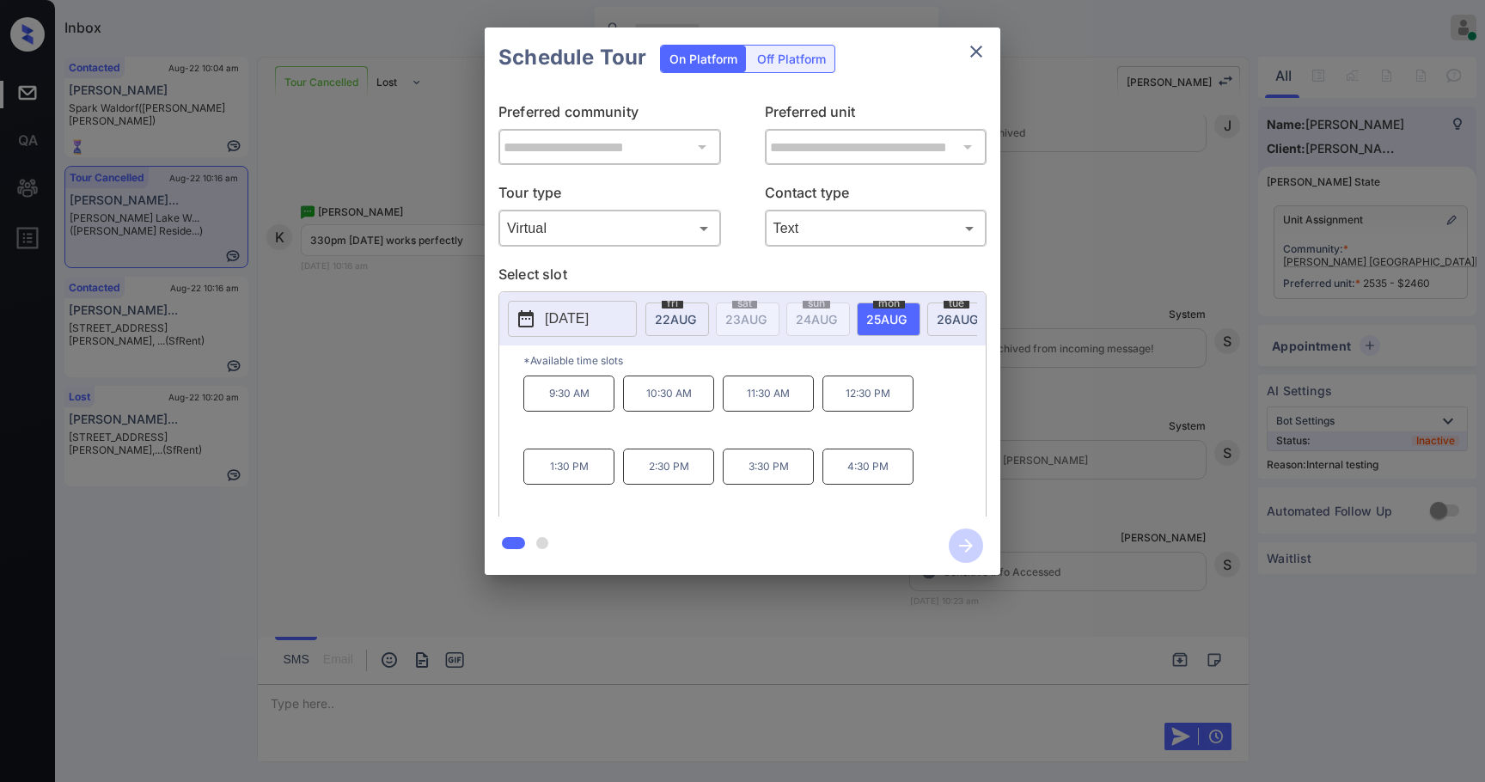
click at [773, 468] on p "3:30 PM" at bounding box center [768, 467] width 91 height 36
click at [958, 550] on icon "button" at bounding box center [966, 546] width 34 height 34
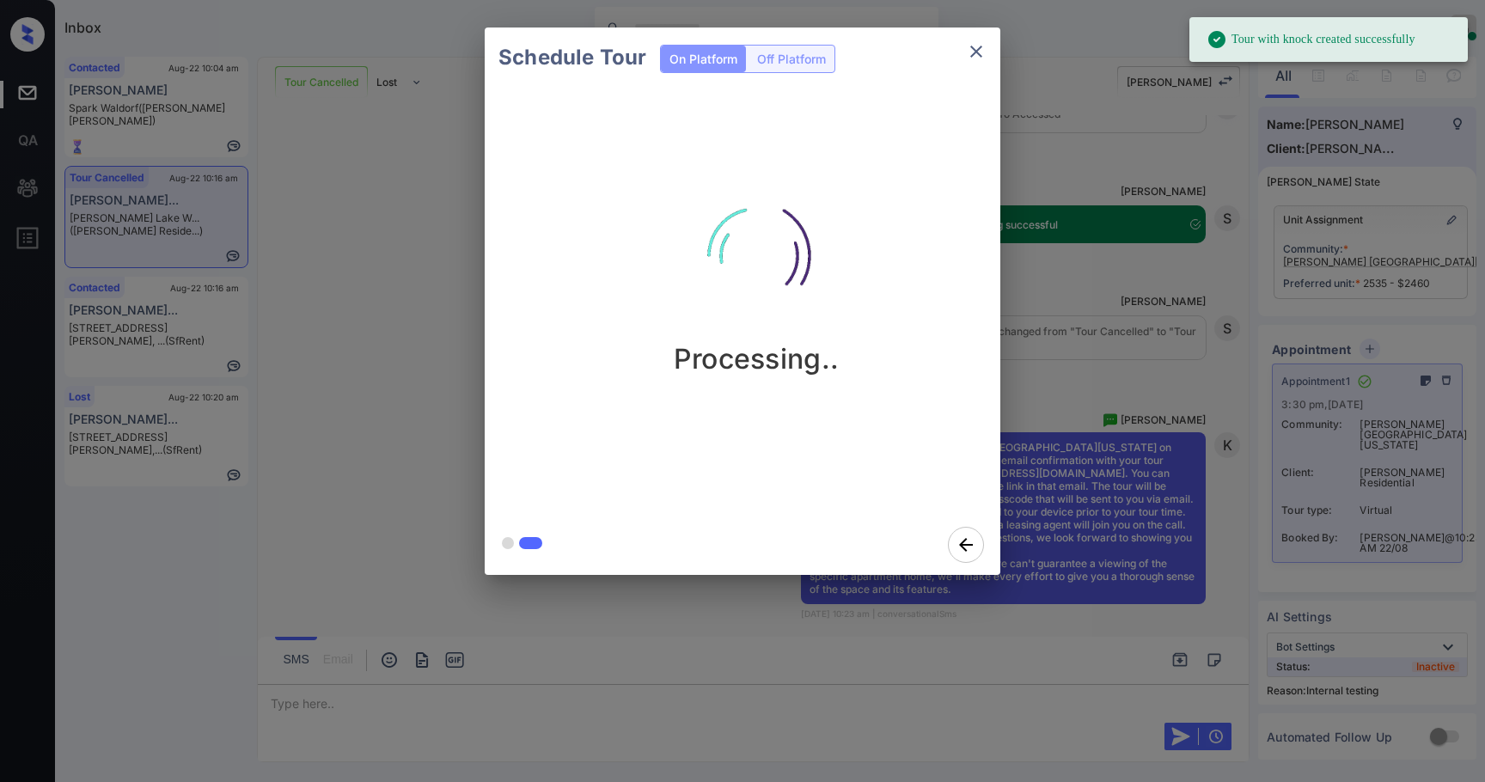
scroll to position [8156, 0]
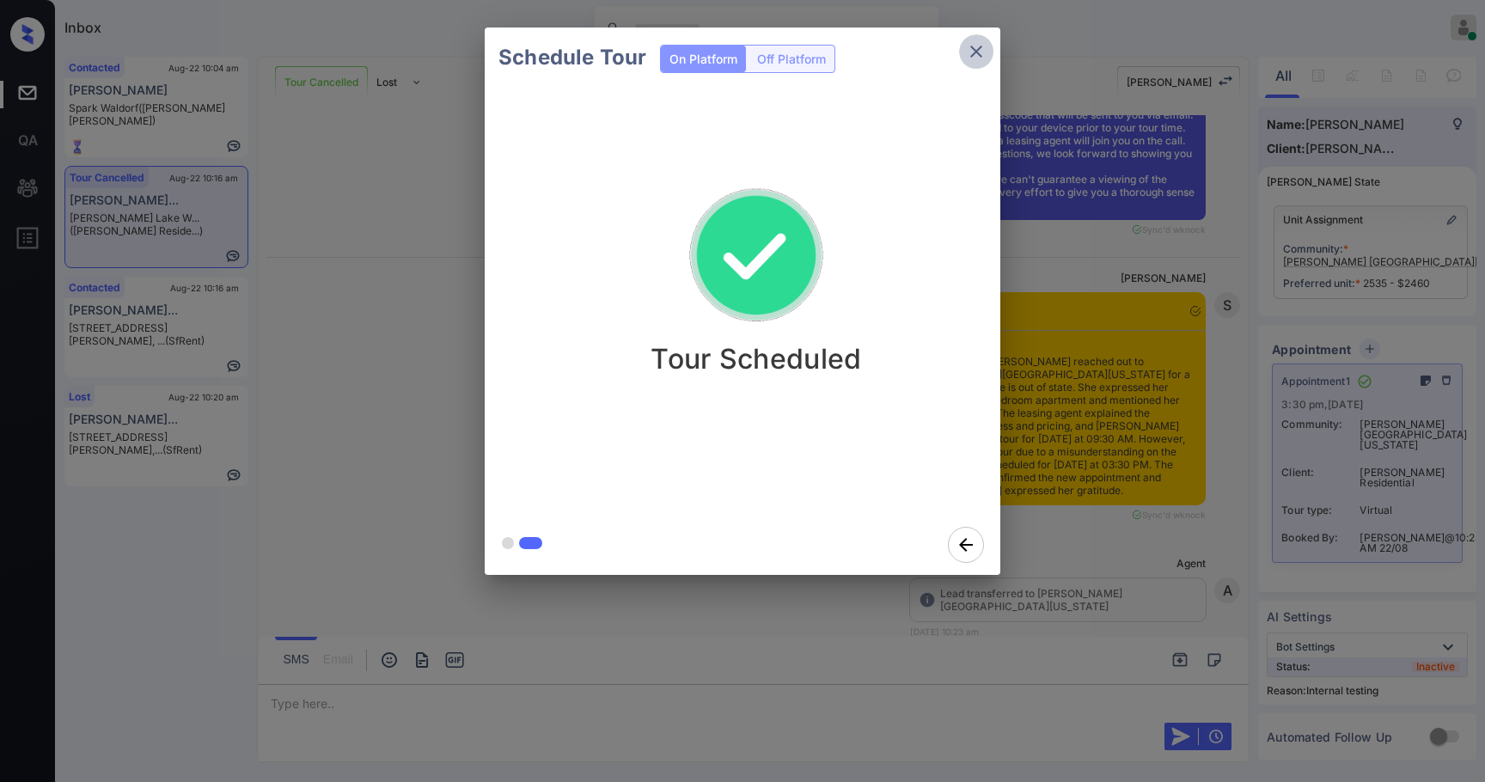
click at [980, 47] on icon "close" at bounding box center [976, 52] width 12 height 12
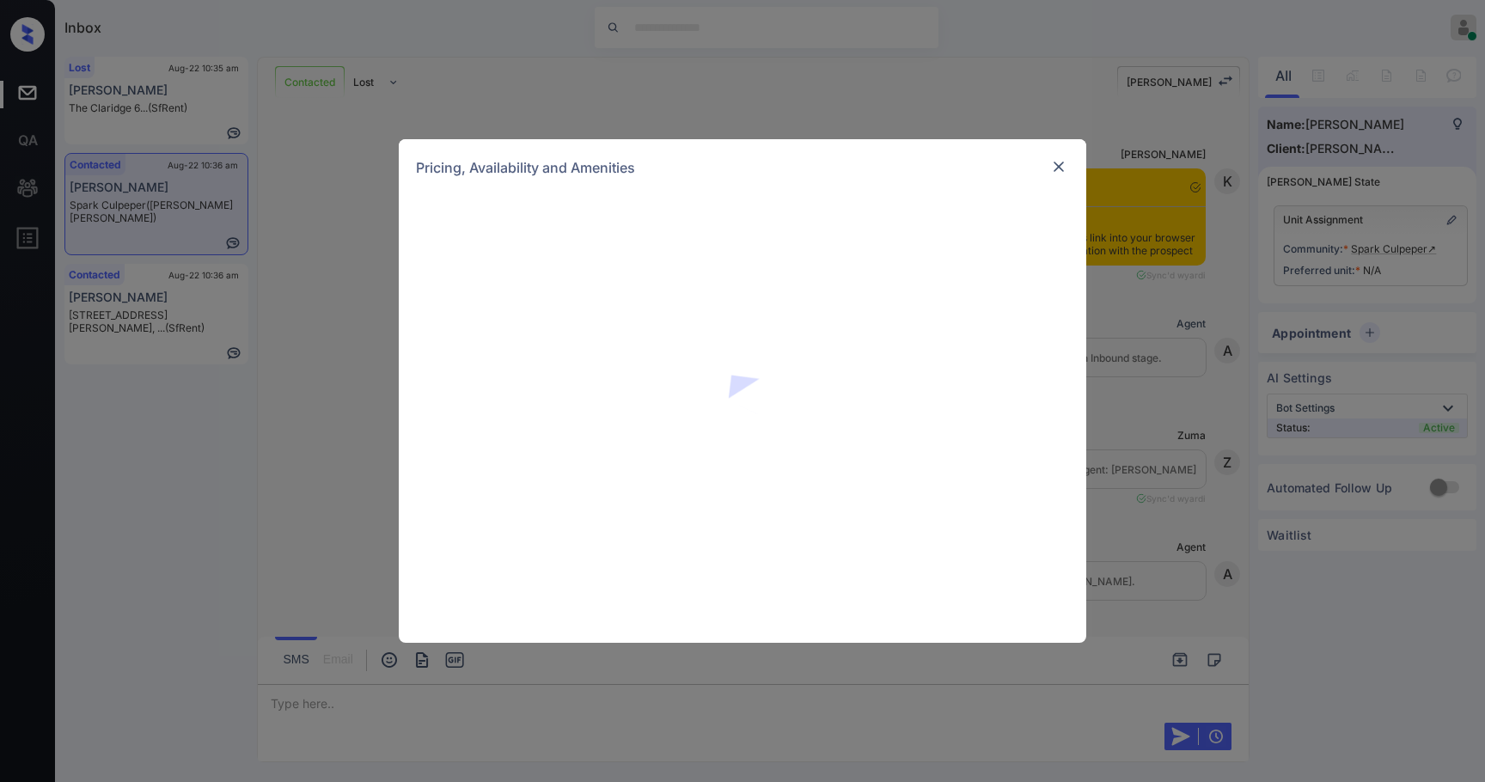
scroll to position [2261, 0]
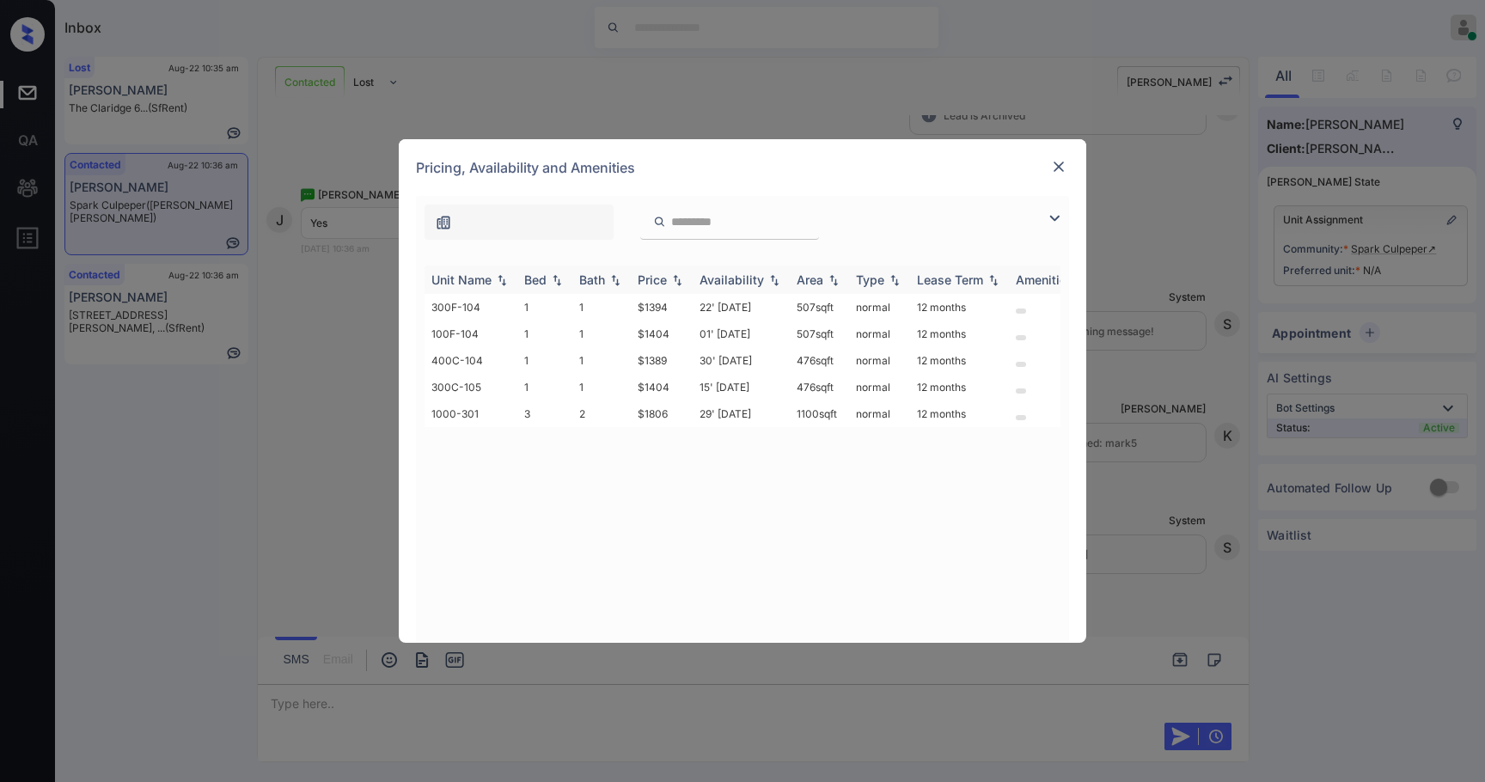
click at [659, 285] on div "Price" at bounding box center [652, 279] width 29 height 15
drag, startPoint x: 677, startPoint y: 413, endPoint x: 640, endPoint y: 412, distance: 37.0
click at [608, 409] on tr "1000-301 3 2 $1806 29' [DATE] sqft normal 12 months" at bounding box center [874, 413] width 898 height 27
copy tr "$1806"
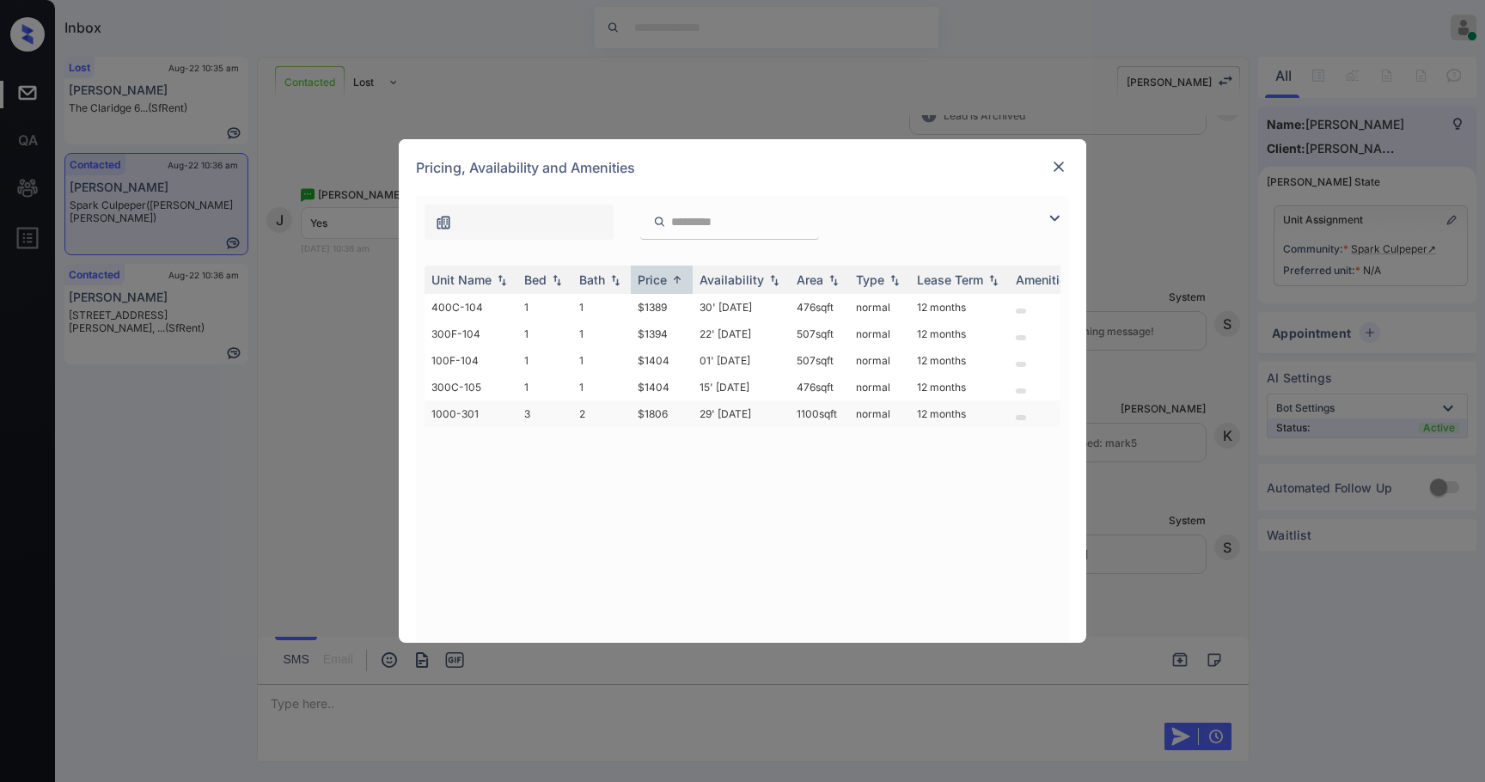
click at [698, 417] on td "29' [DATE]" at bounding box center [741, 413] width 97 height 27
click at [698, 416] on td "29' [DATE]" at bounding box center [741, 413] width 97 height 27
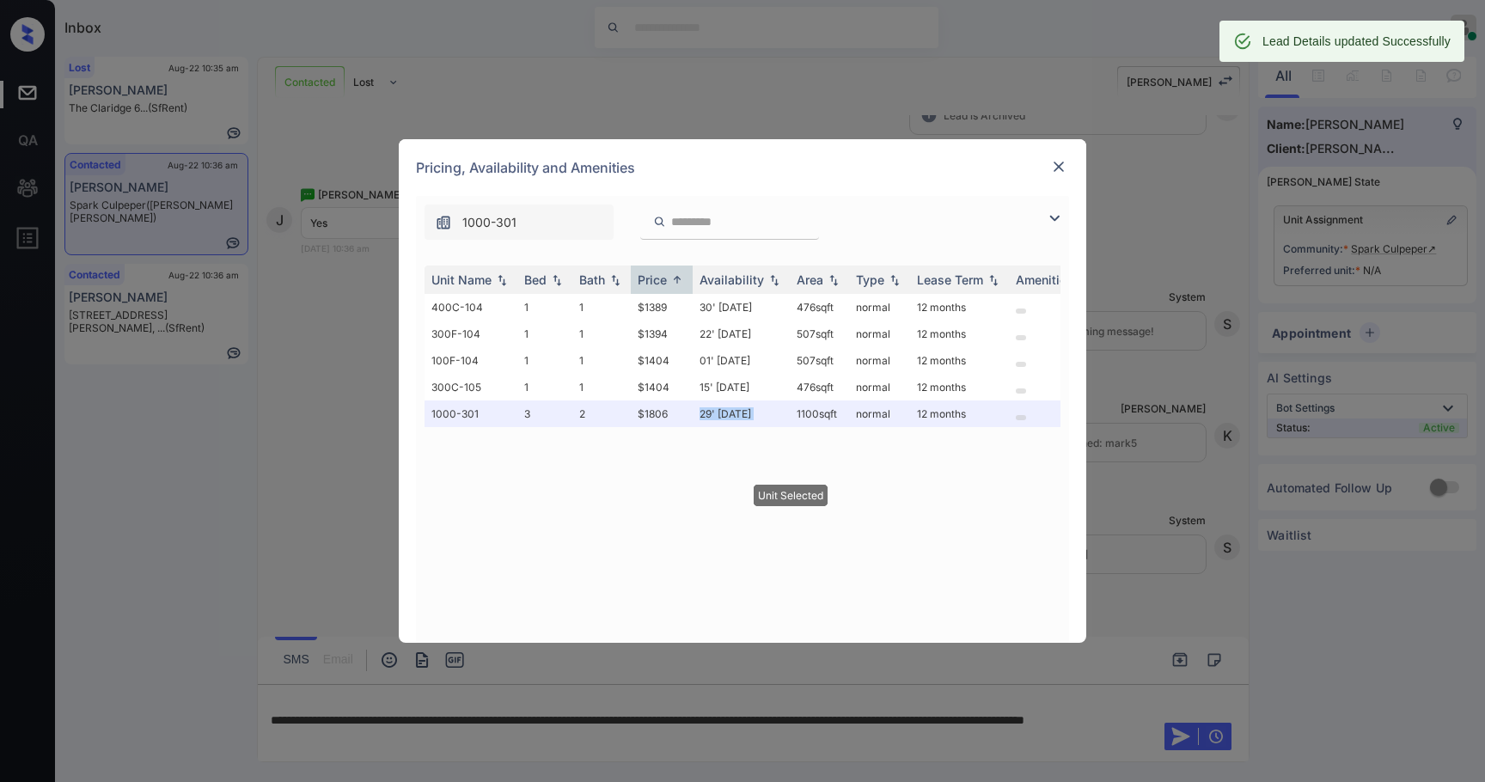
click at [1058, 167] on img at bounding box center [1058, 166] width 17 height 17
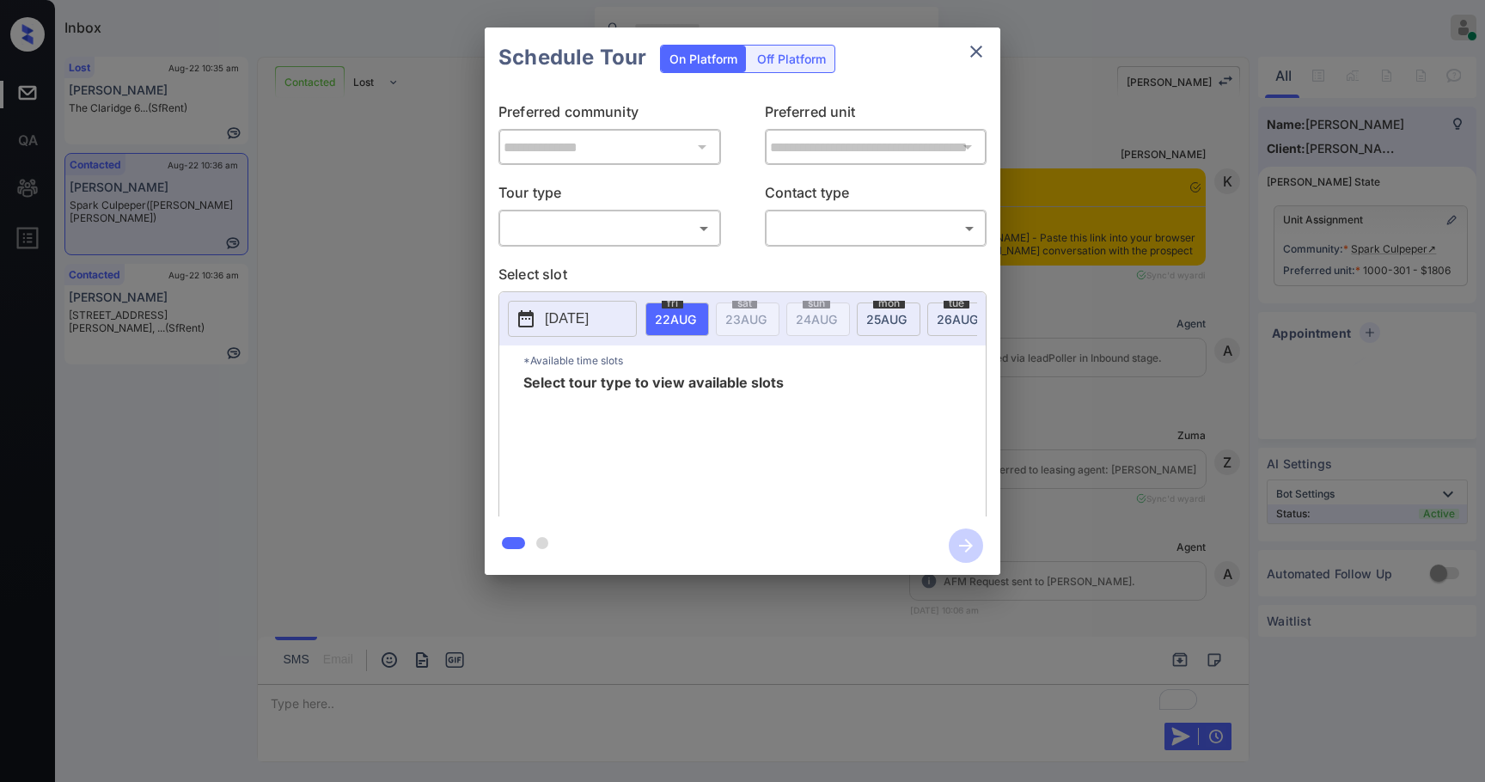
scroll to position [2373, 0]
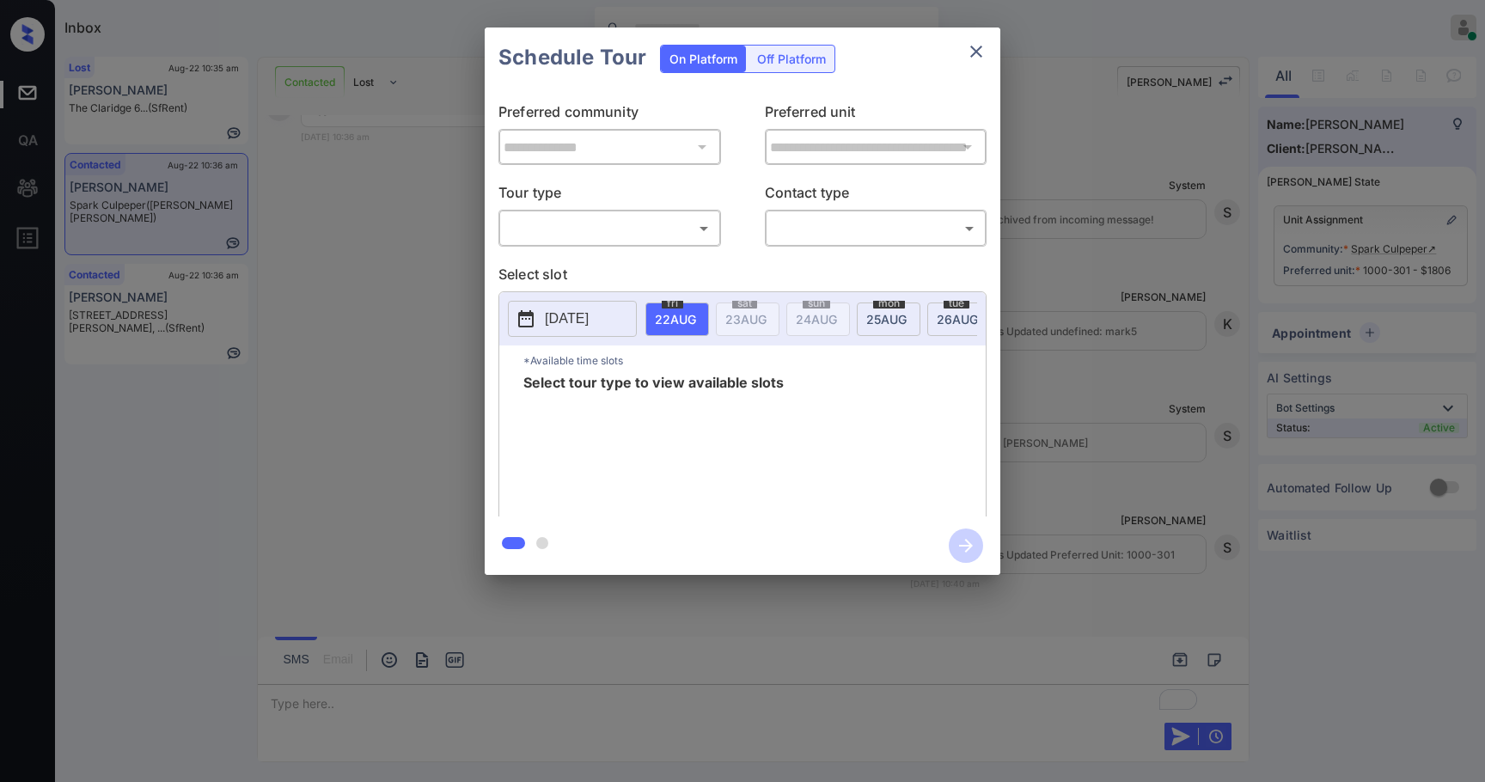
click at [613, 224] on body "Inbox [PERSON_NAME] Online Set yourself offline Set yourself on break Profile S…" at bounding box center [742, 391] width 1485 height 782
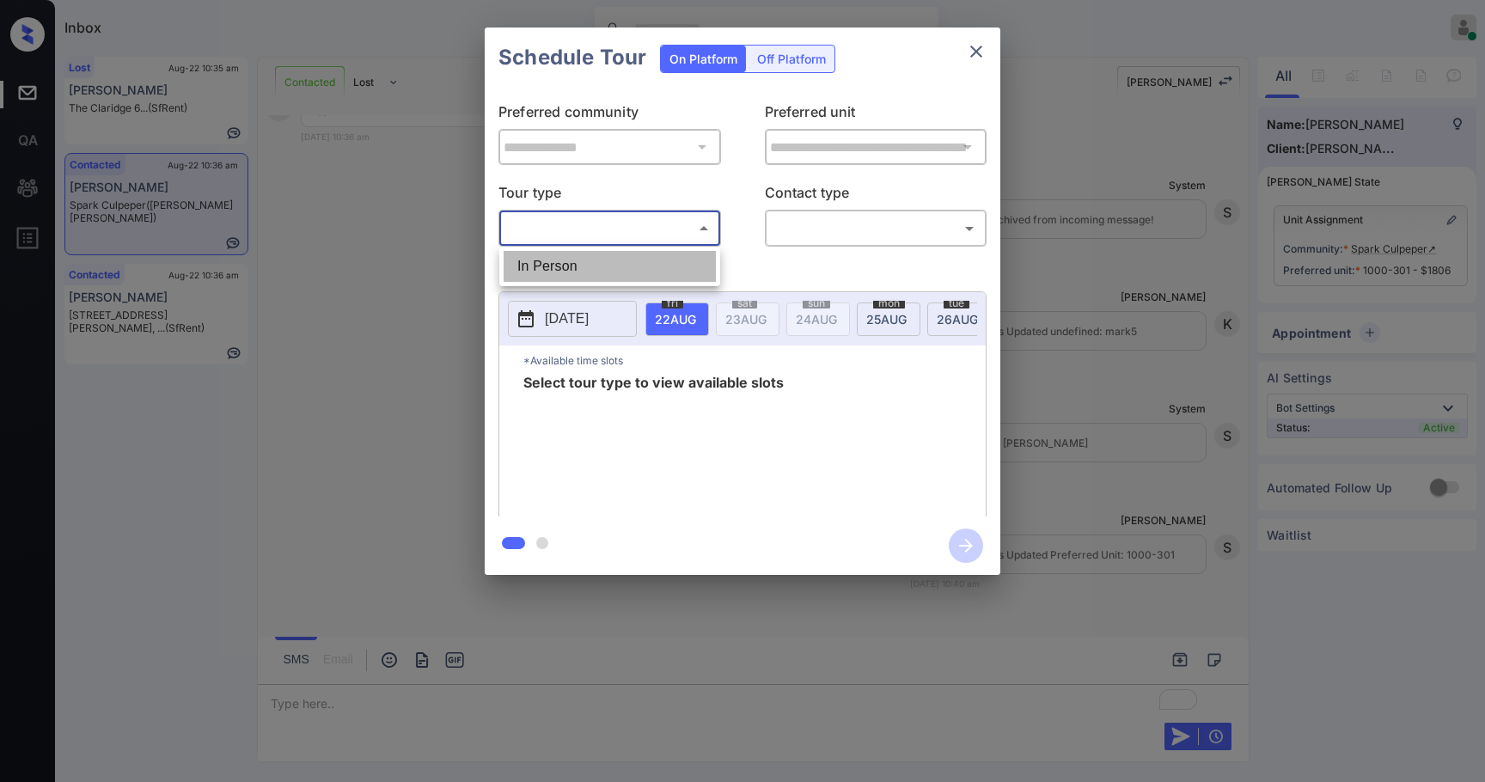
click at [580, 255] on li "In Person" at bounding box center [610, 266] width 212 height 31
type input "********"
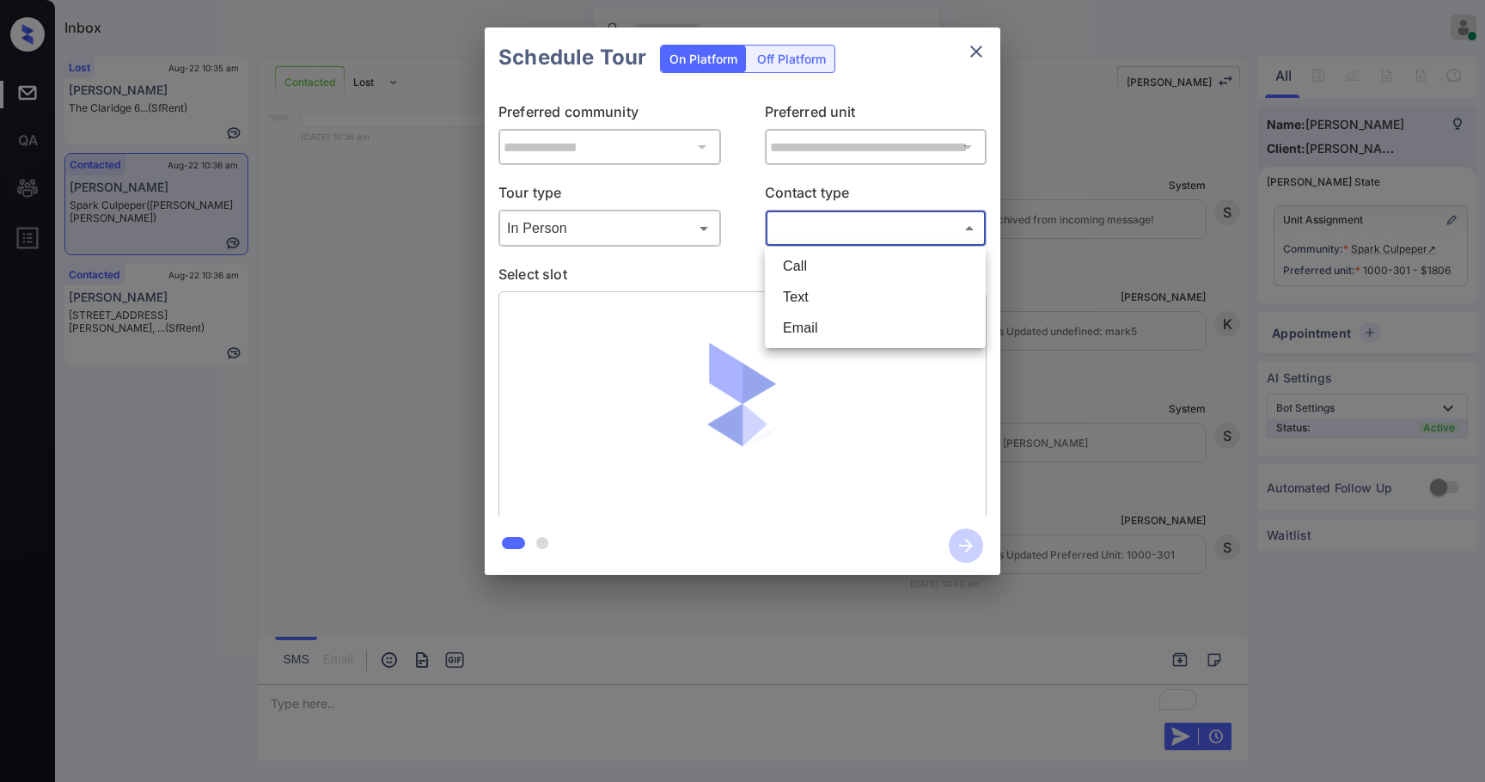
click at [799, 229] on body "Inbox [PERSON_NAME] Online Set yourself offline Set yourself on break Profile S…" at bounding box center [742, 391] width 1485 height 782
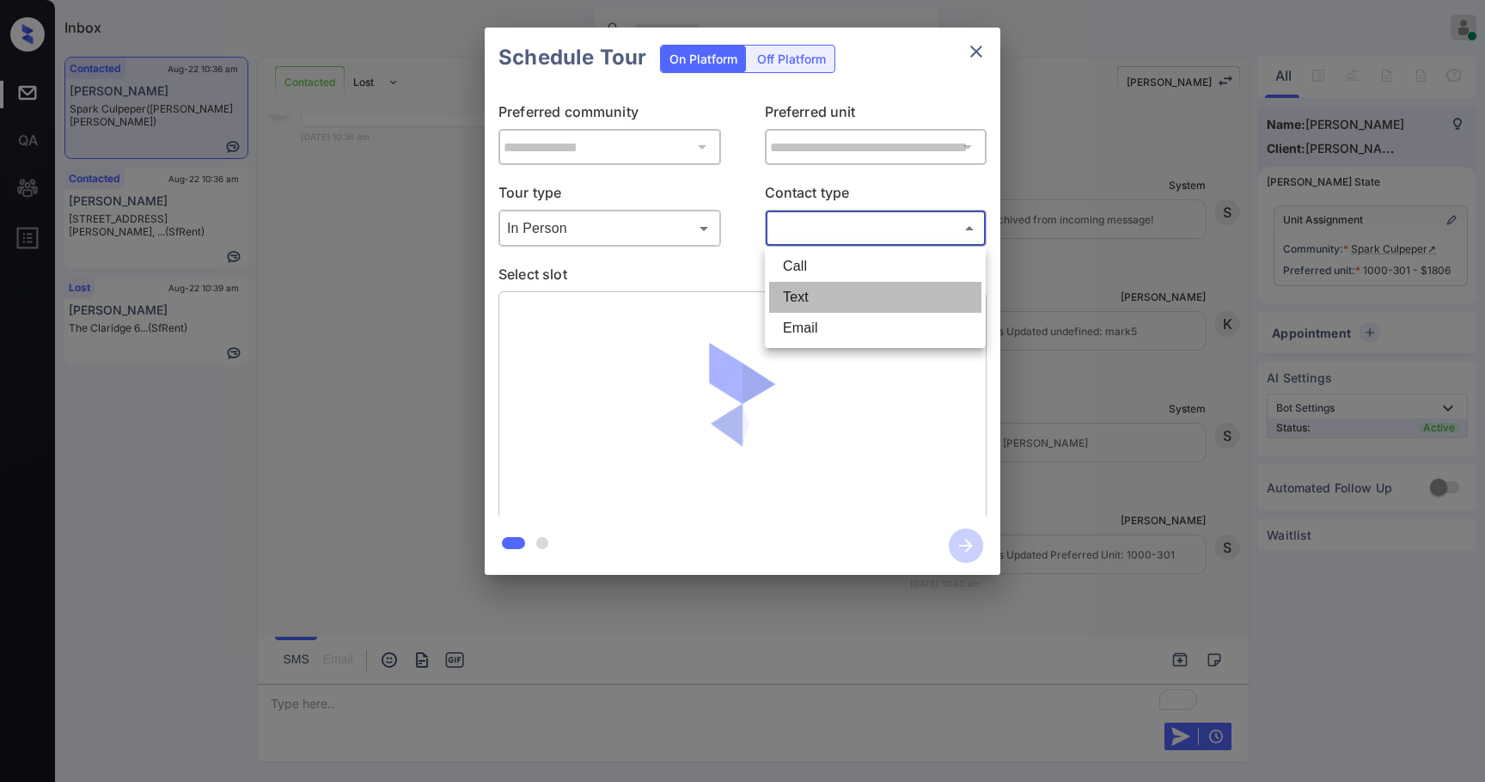
click at [804, 297] on li "Text" at bounding box center [875, 297] width 212 height 31
type input "****"
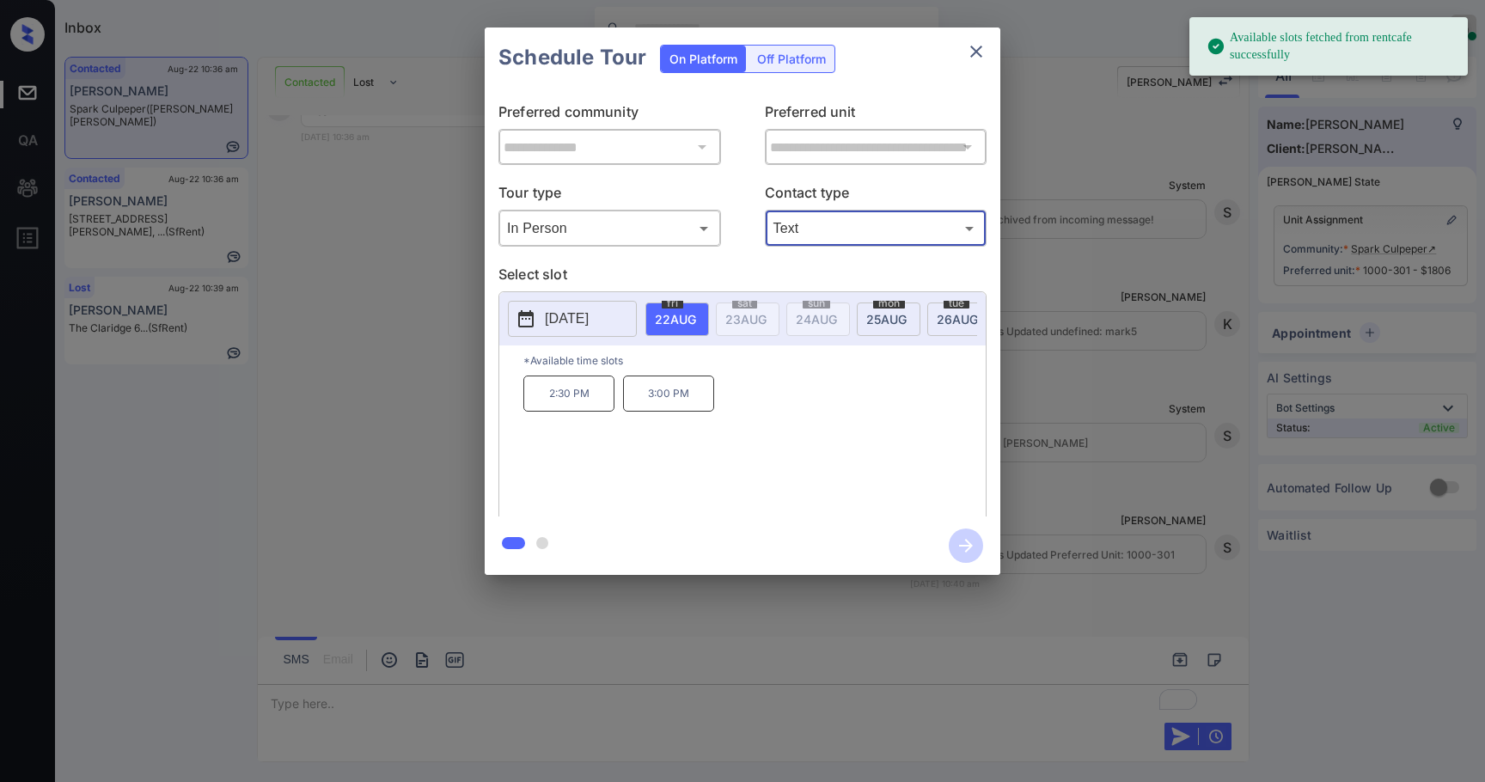
click at [563, 321] on p "[DATE]" at bounding box center [567, 319] width 44 height 21
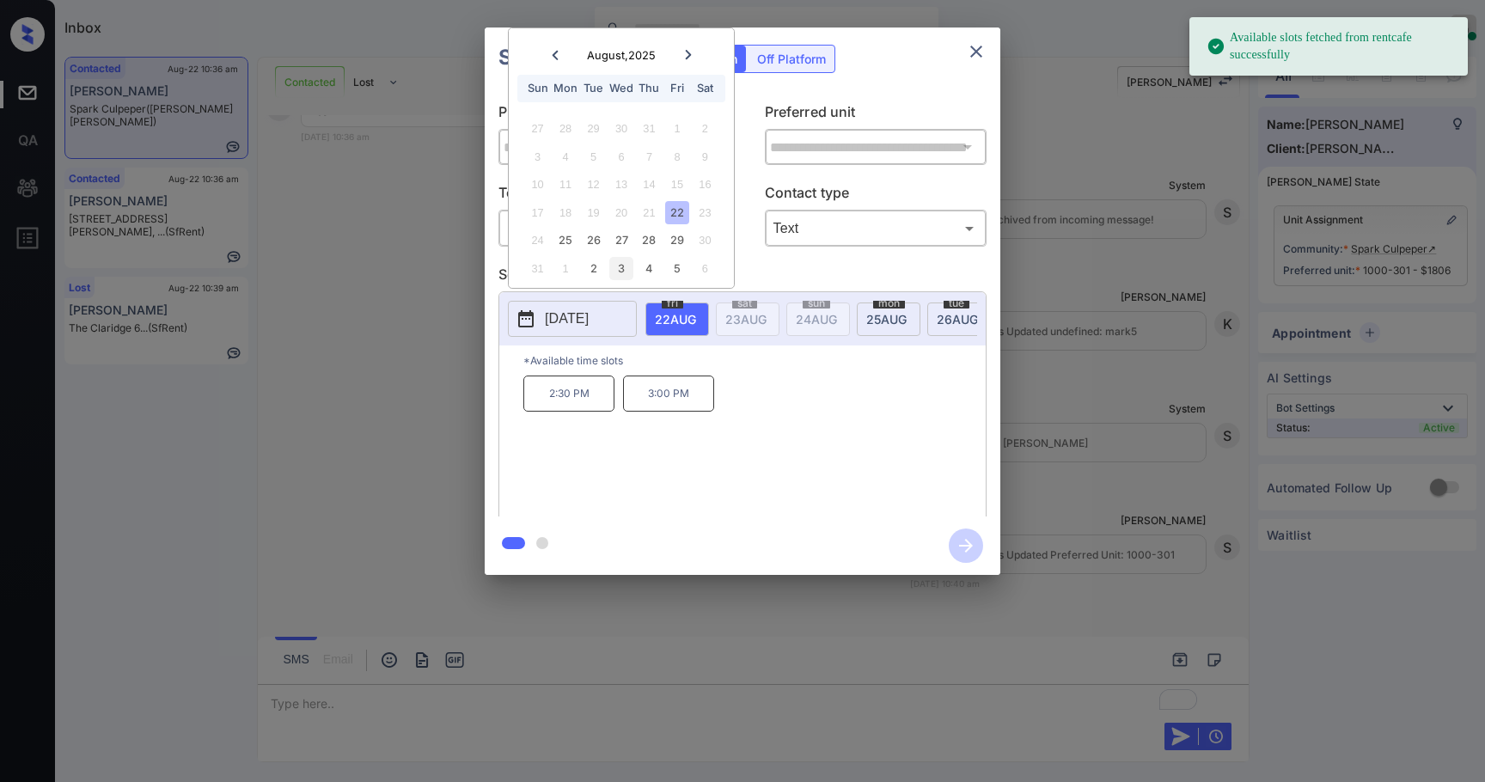
click at [616, 272] on div "3" at bounding box center [620, 268] width 23 height 23
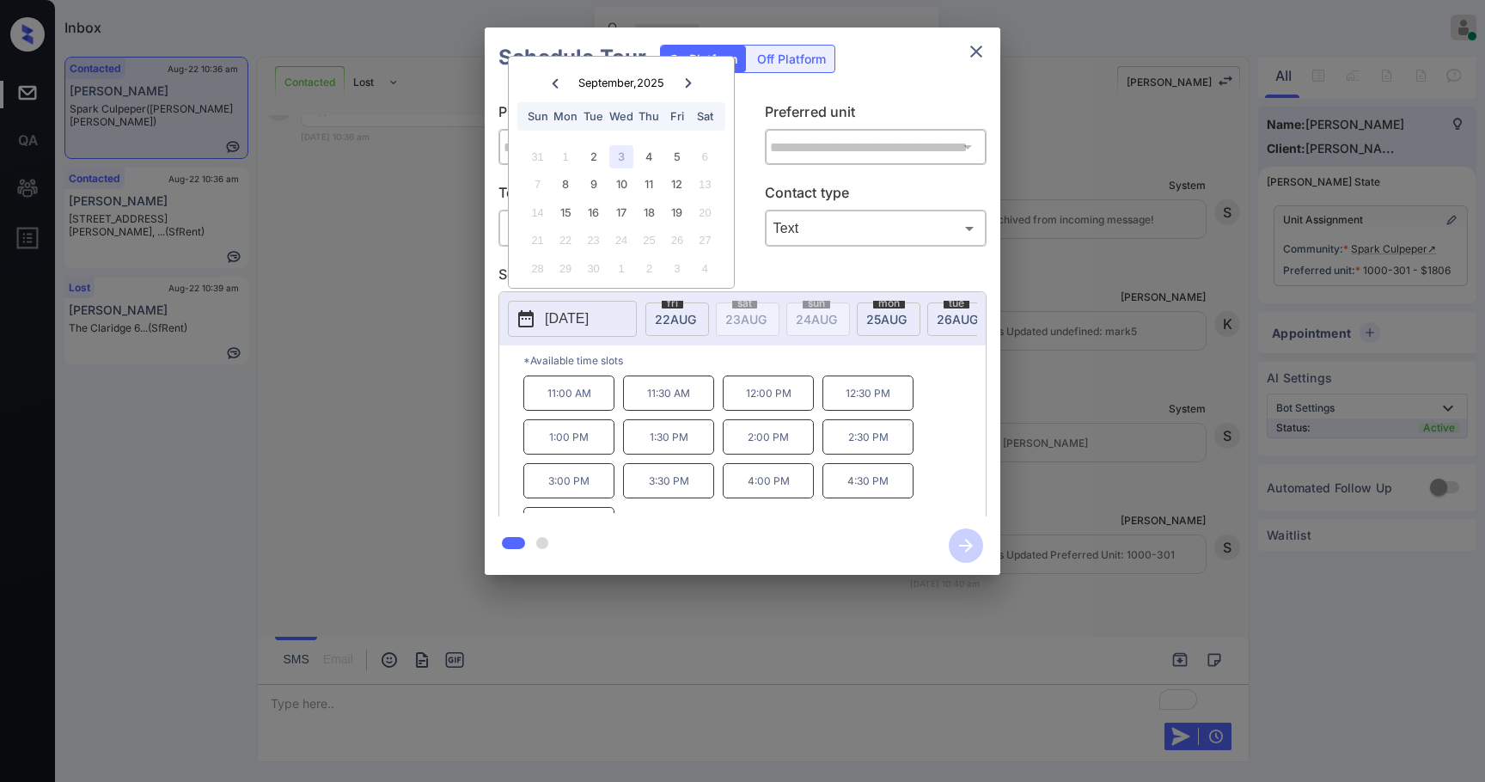
click at [586, 439] on p "1:00 PM" at bounding box center [568, 436] width 91 height 35
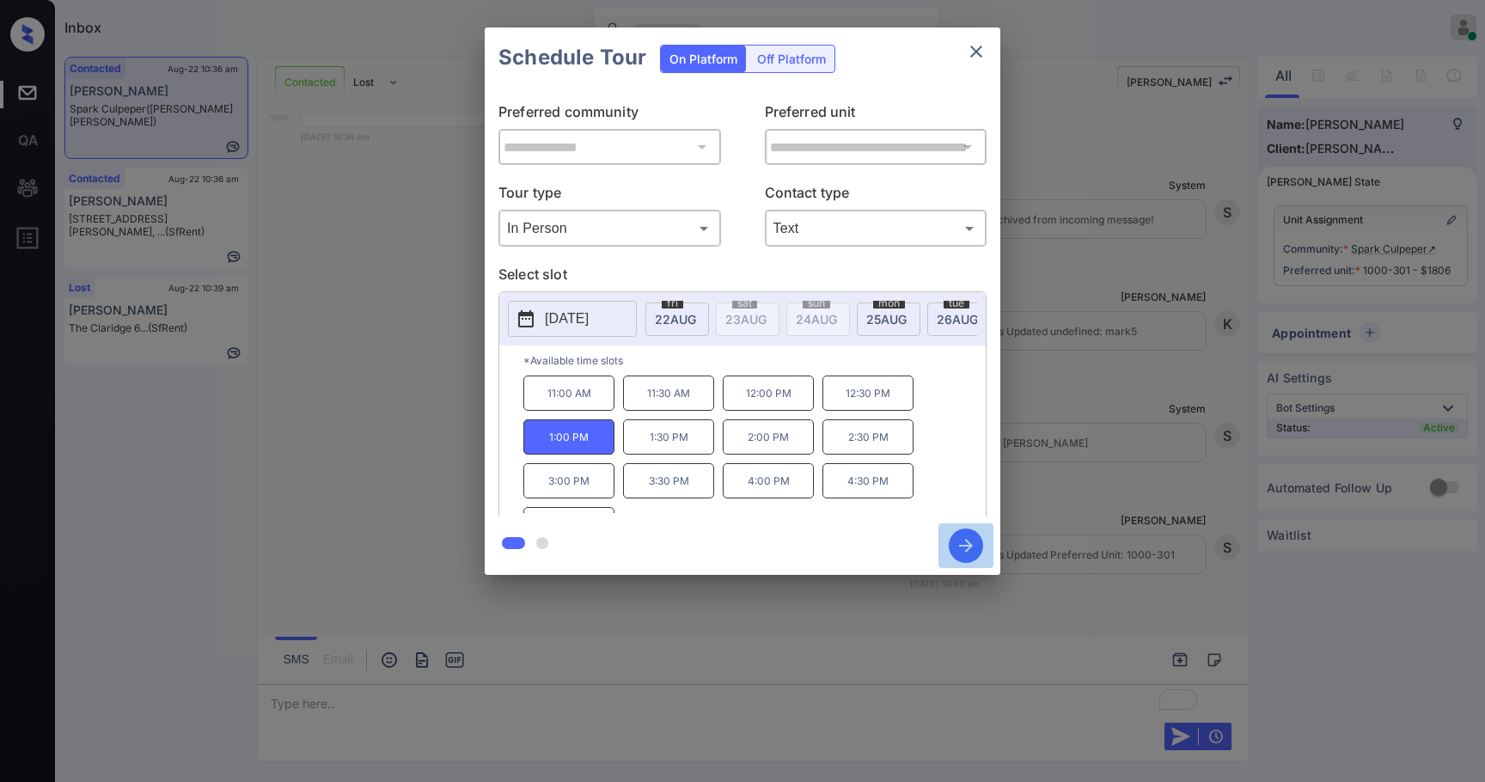
click at [966, 541] on icon "button" at bounding box center [966, 546] width 34 height 34
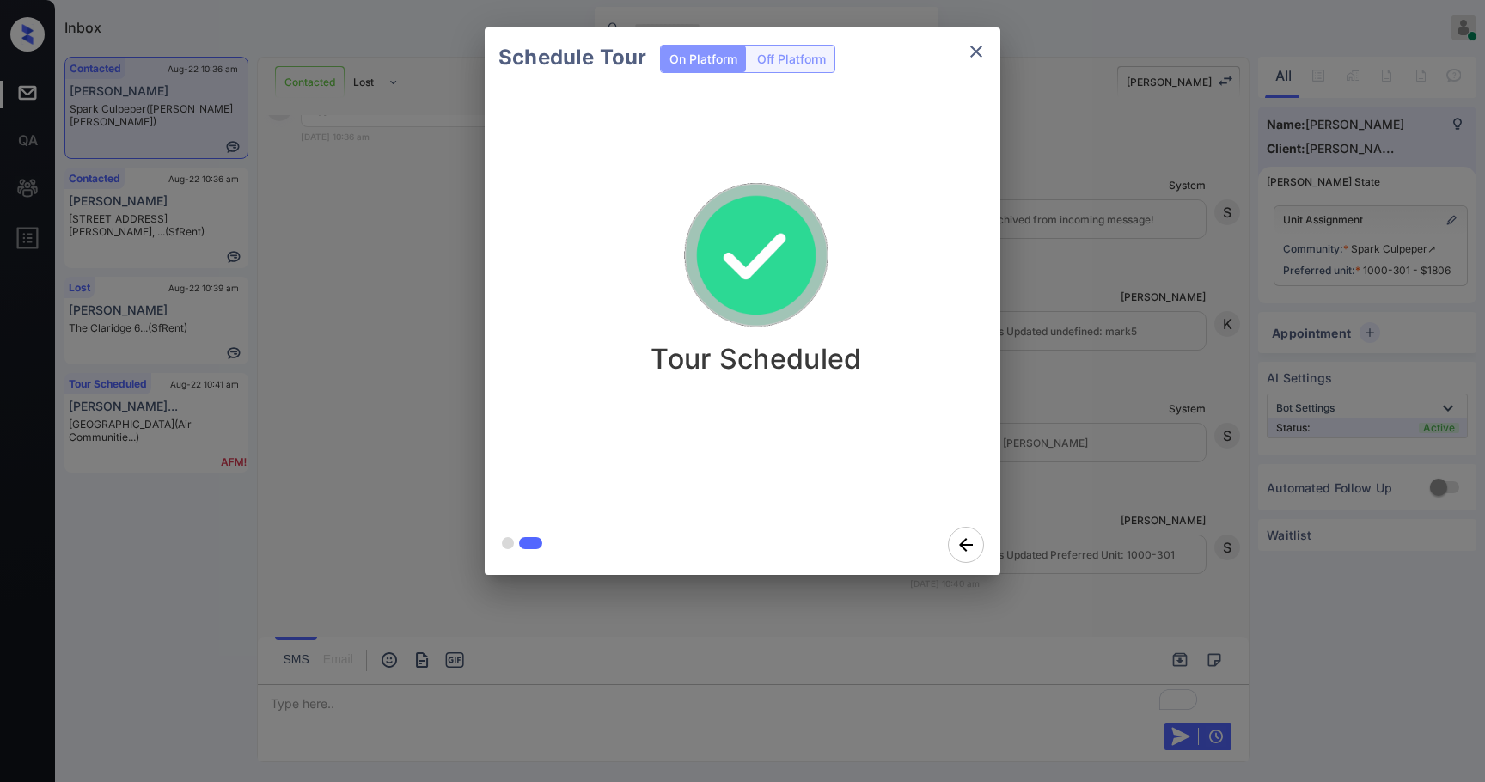
drag, startPoint x: 1102, startPoint y: 149, endPoint x: 1130, endPoint y: 120, distance: 40.1
click at [1130, 120] on div "Schedule Tour On Platform Off Platform Tour Scheduled" at bounding box center [742, 301] width 1485 height 602
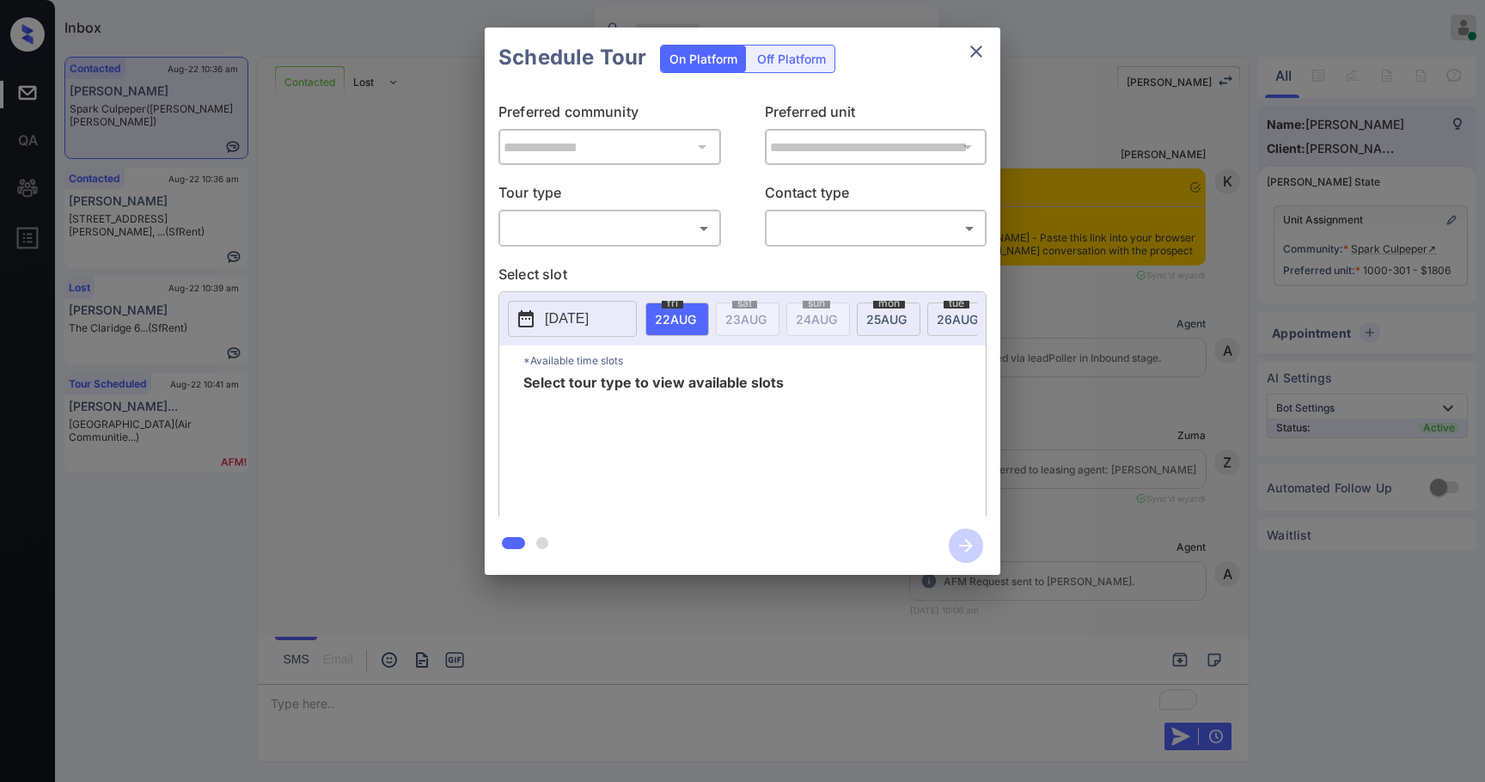
scroll to position [2373, 0]
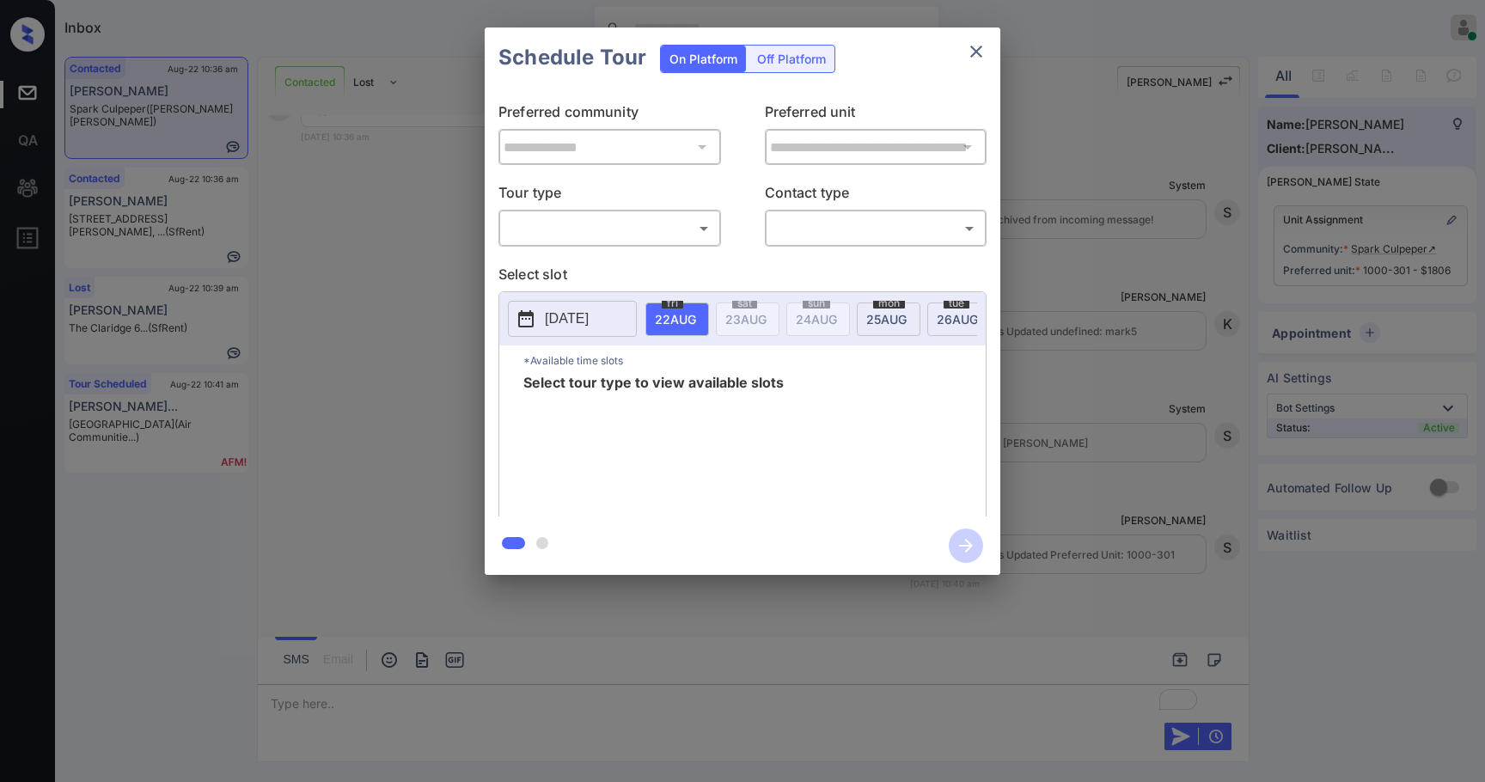
click at [650, 236] on body "Inbox [PERSON_NAME] Online Set yourself offline Set yourself on break Profile S…" at bounding box center [742, 391] width 1485 height 782
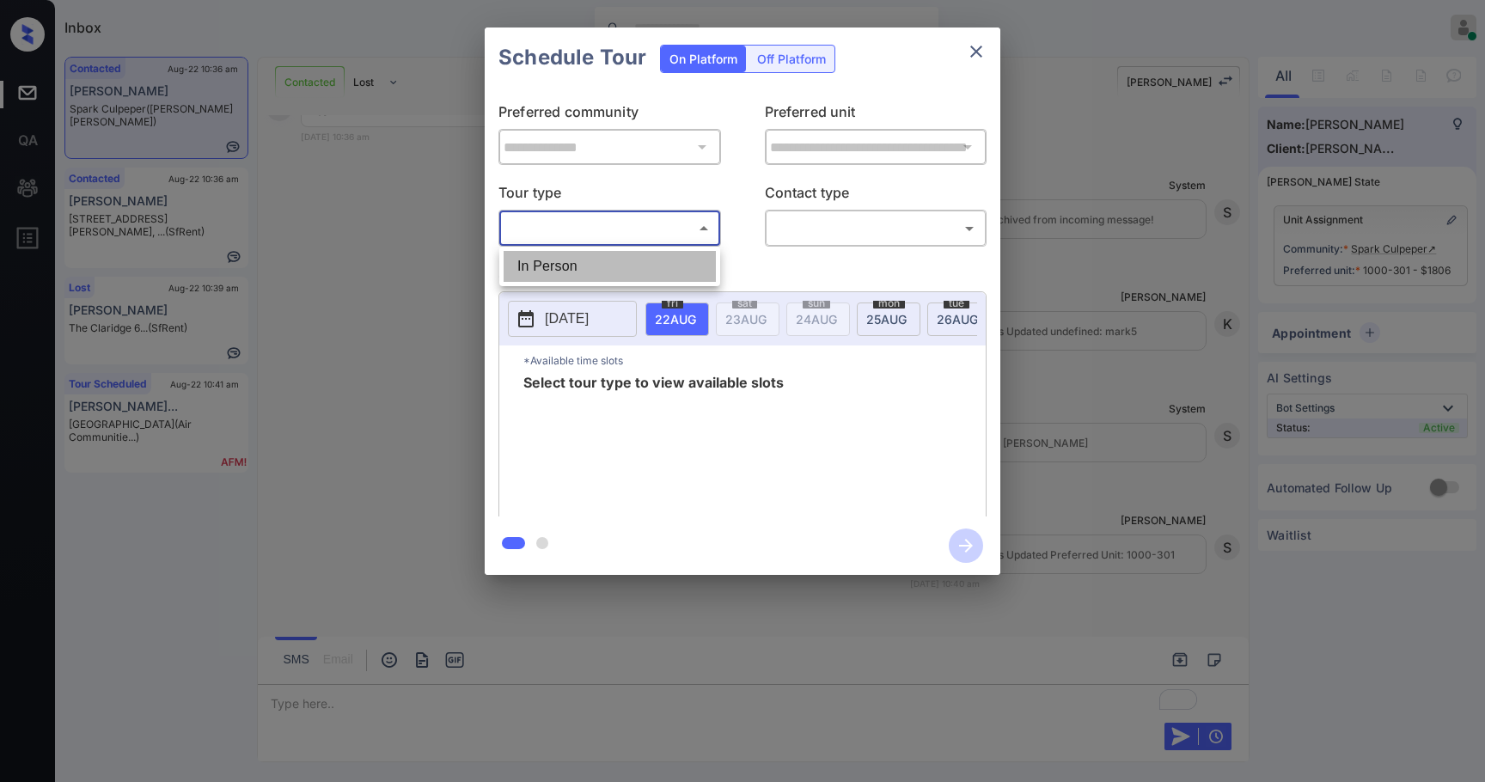
click at [611, 267] on li "In Person" at bounding box center [610, 266] width 212 height 31
type input "********"
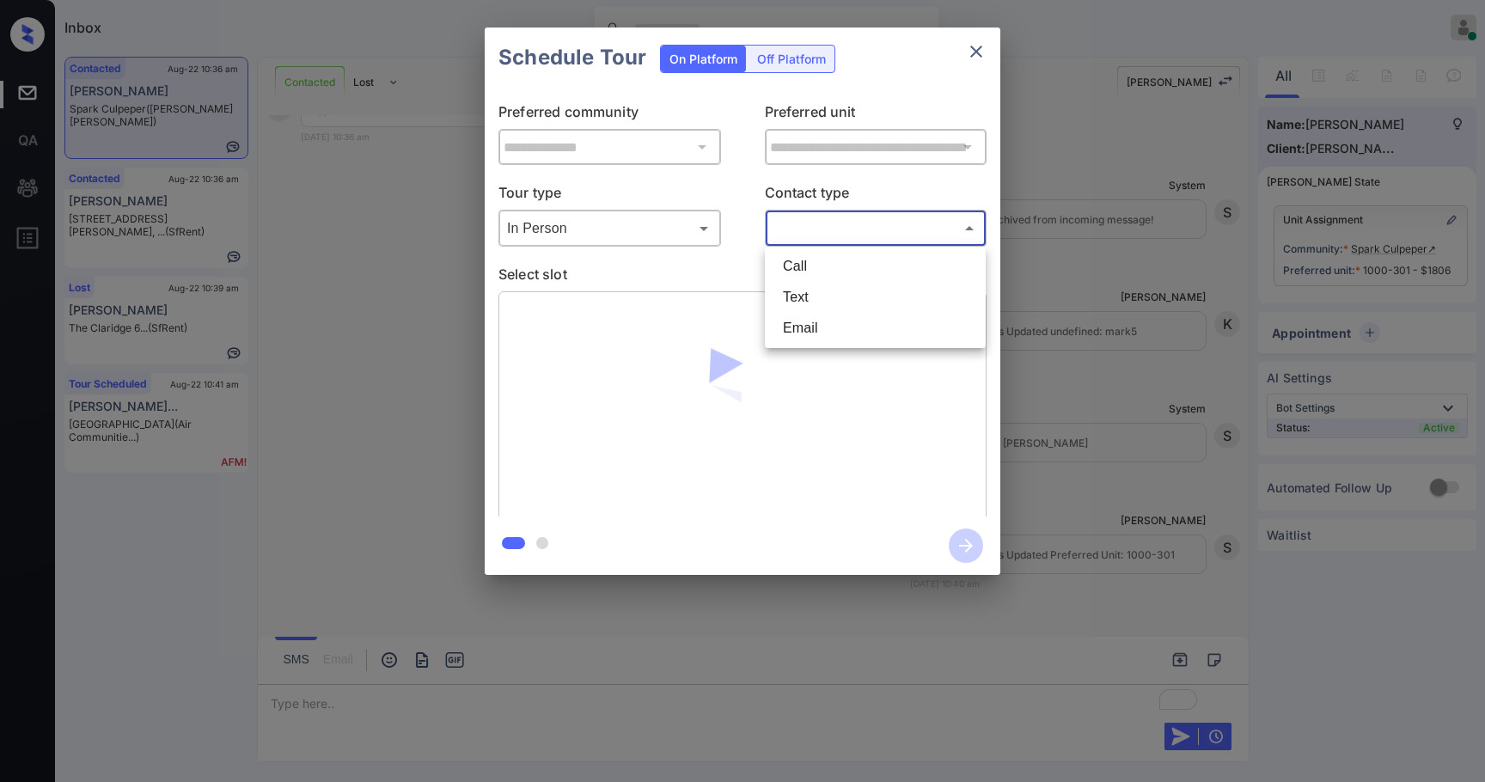
click at [791, 227] on body "Inbox [PERSON_NAME] Online Set yourself offline Set yourself on break Profile S…" at bounding box center [742, 391] width 1485 height 782
click at [789, 303] on li "Text" at bounding box center [875, 297] width 212 height 31
type input "****"
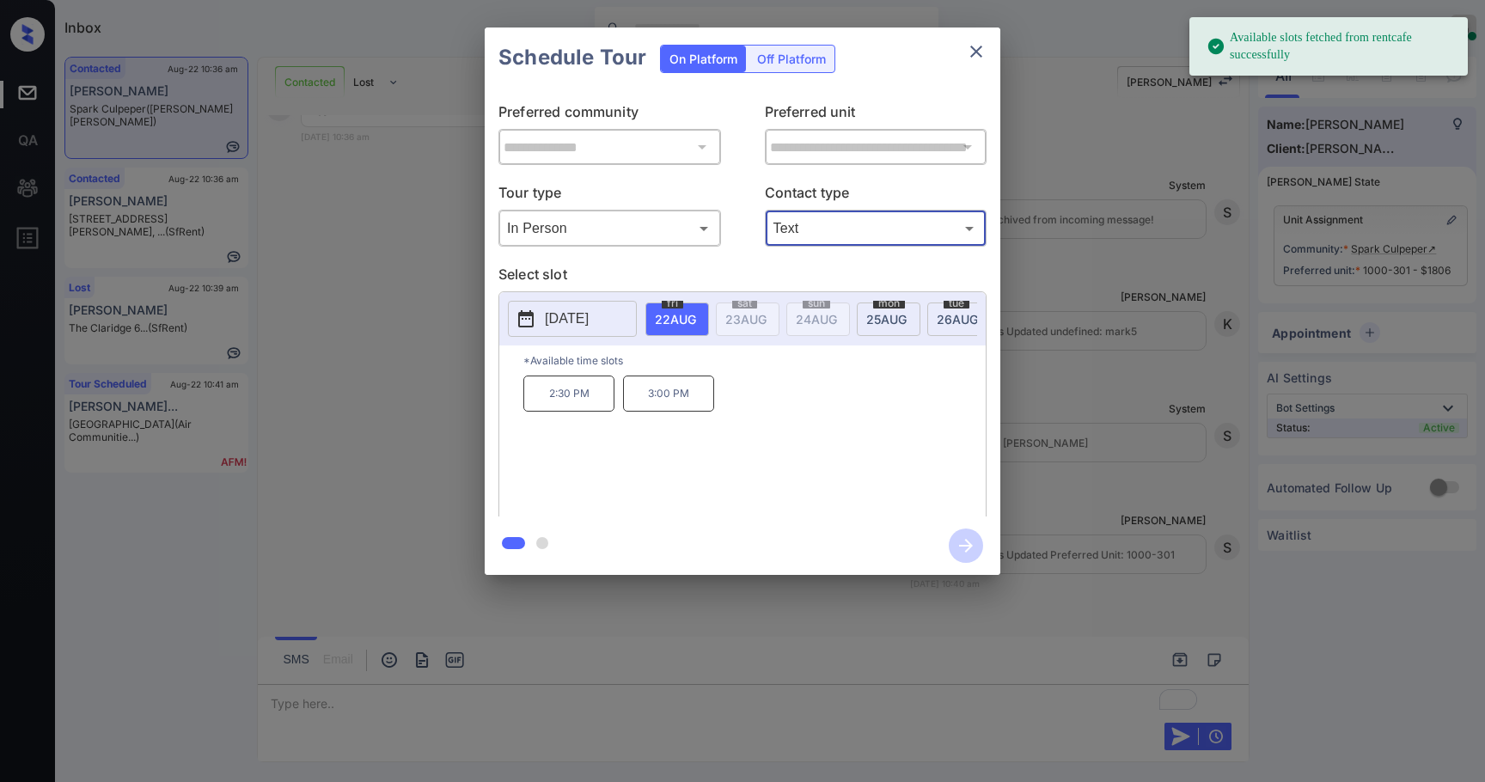
click at [589, 305] on button "[DATE]" at bounding box center [572, 319] width 129 height 36
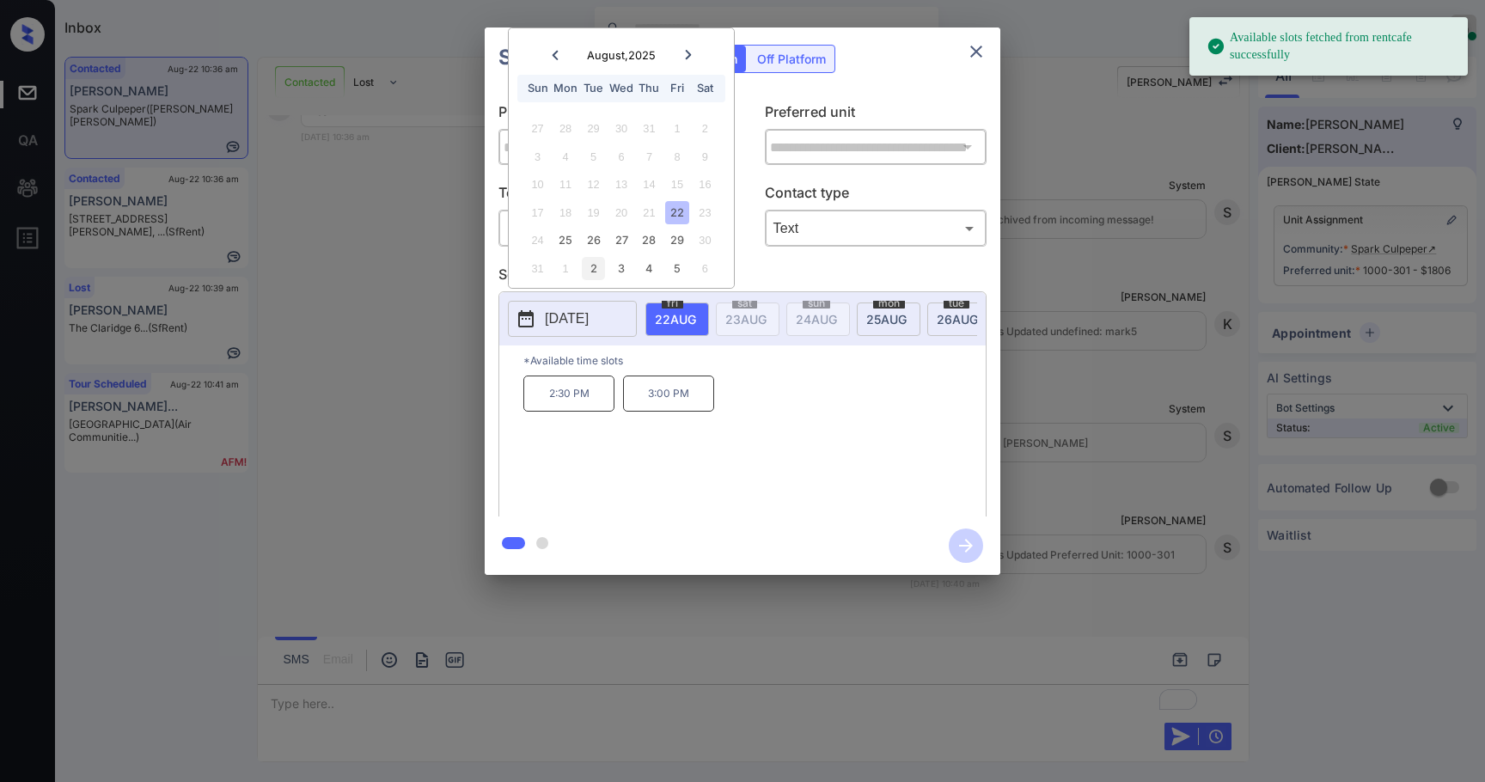
scroll to position [2600, 0]
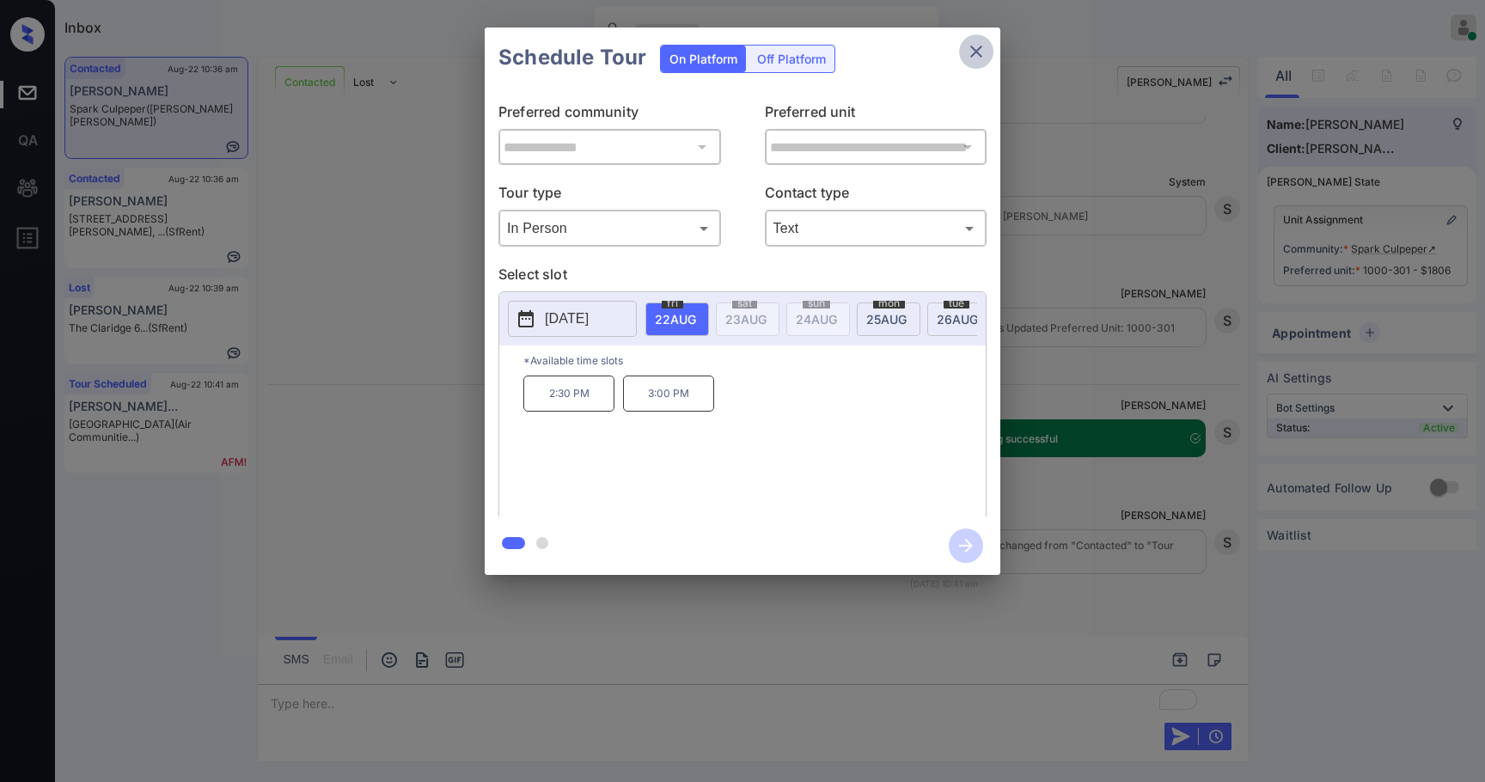
click at [981, 45] on icon "close" at bounding box center [976, 51] width 21 height 21
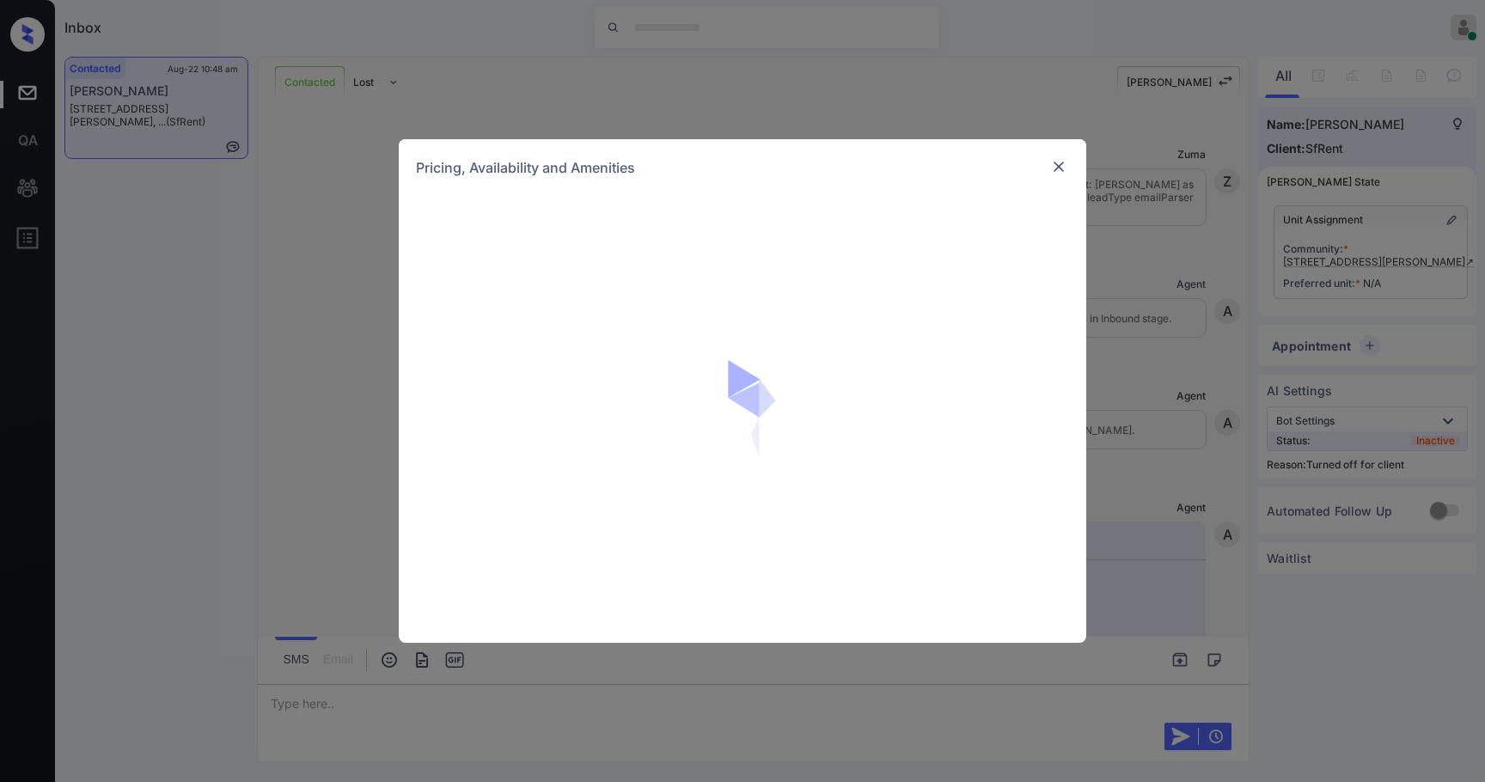
scroll to position [6210, 0]
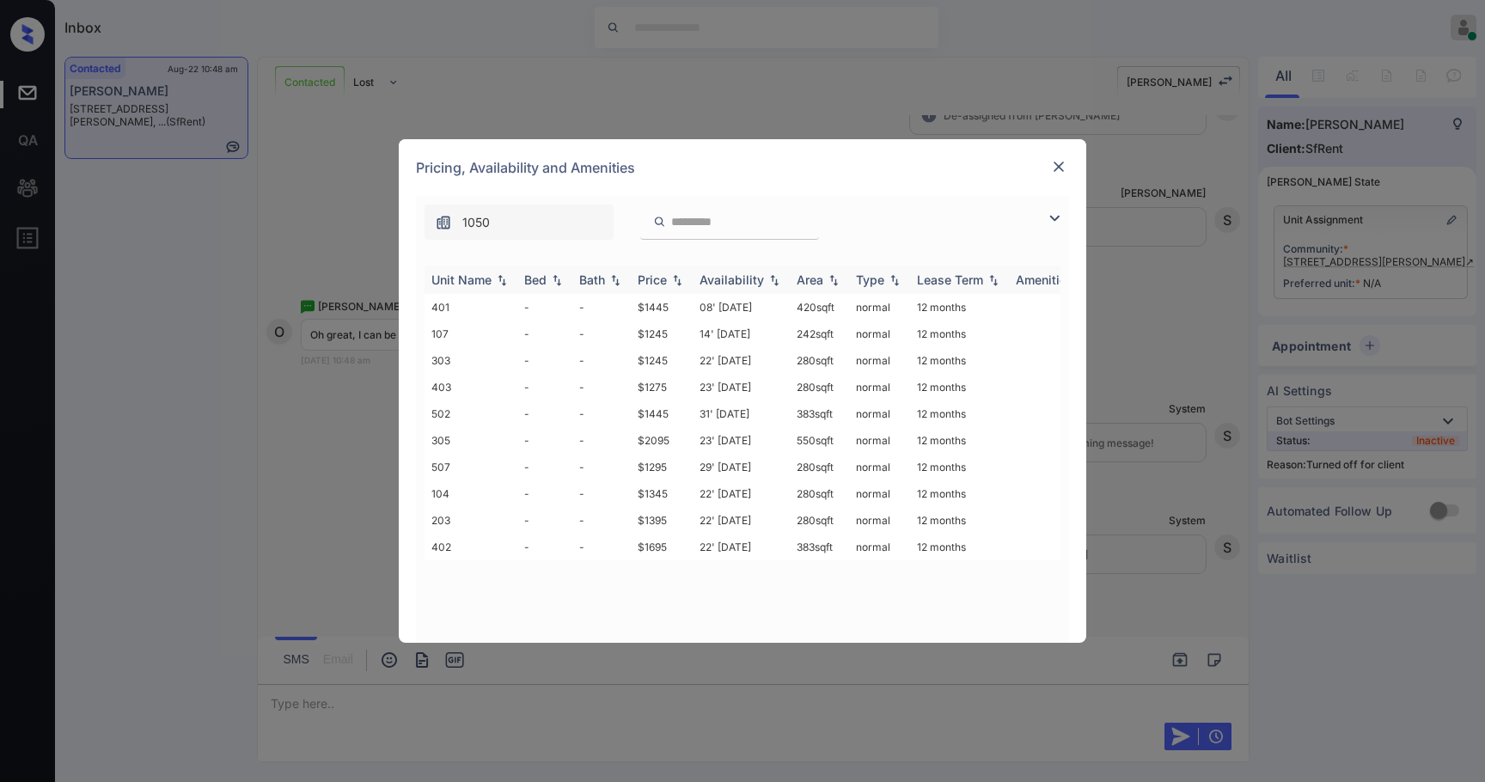
click at [676, 277] on img at bounding box center [677, 280] width 17 height 12
click at [676, 277] on img at bounding box center [677, 279] width 17 height 13
click at [653, 301] on td "$1245" at bounding box center [662, 307] width 62 height 27
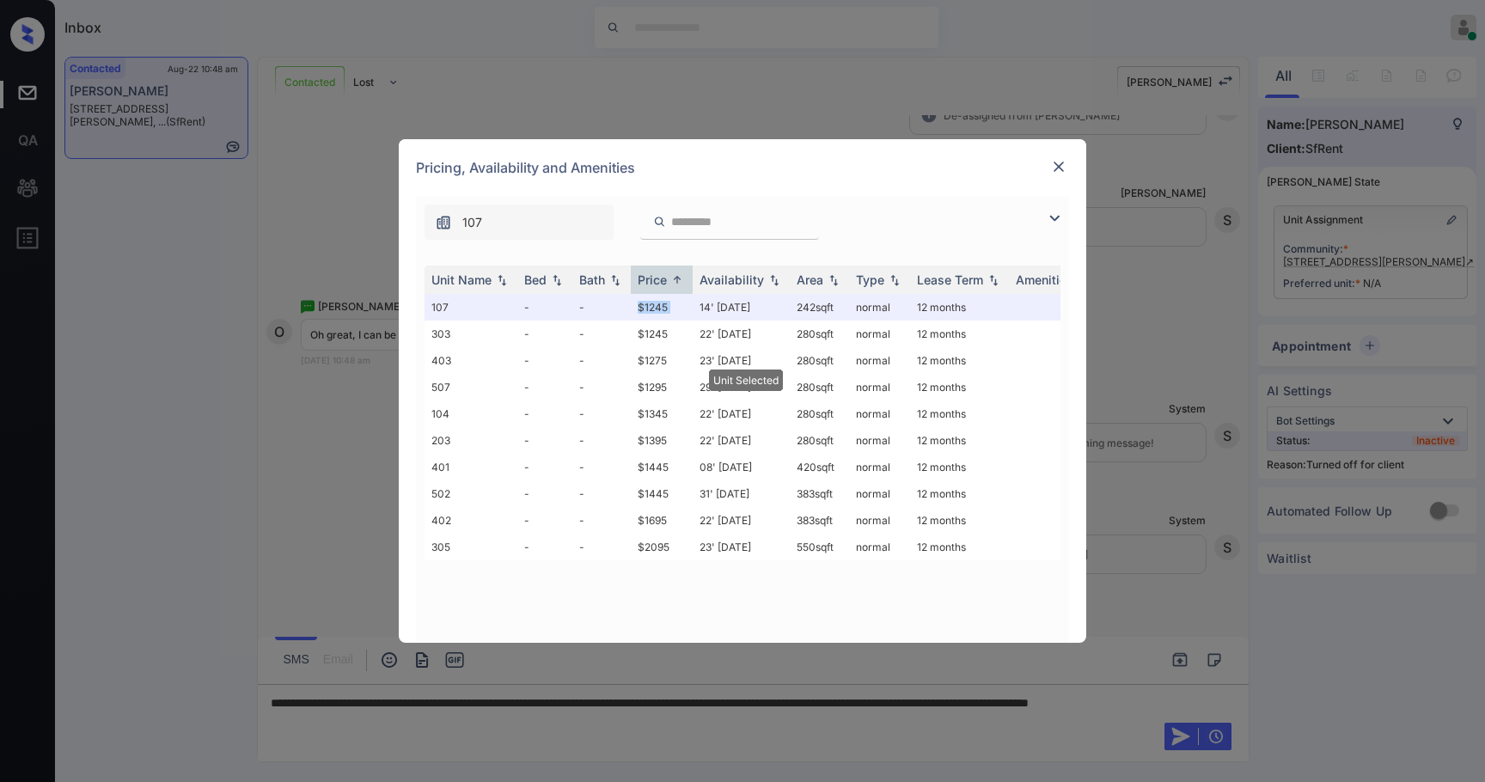
click at [1064, 163] on img at bounding box center [1058, 166] width 17 height 17
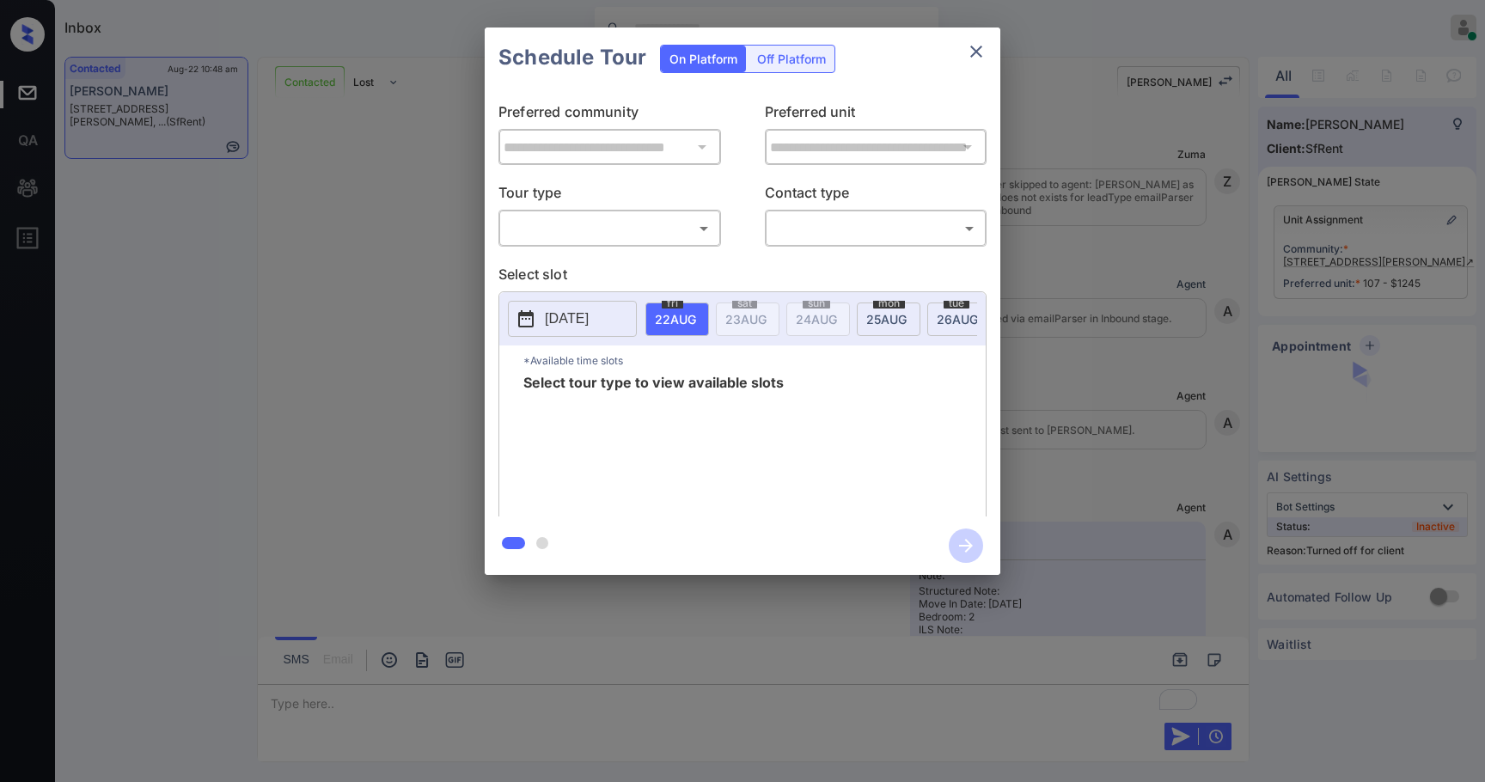
scroll to position [6322, 0]
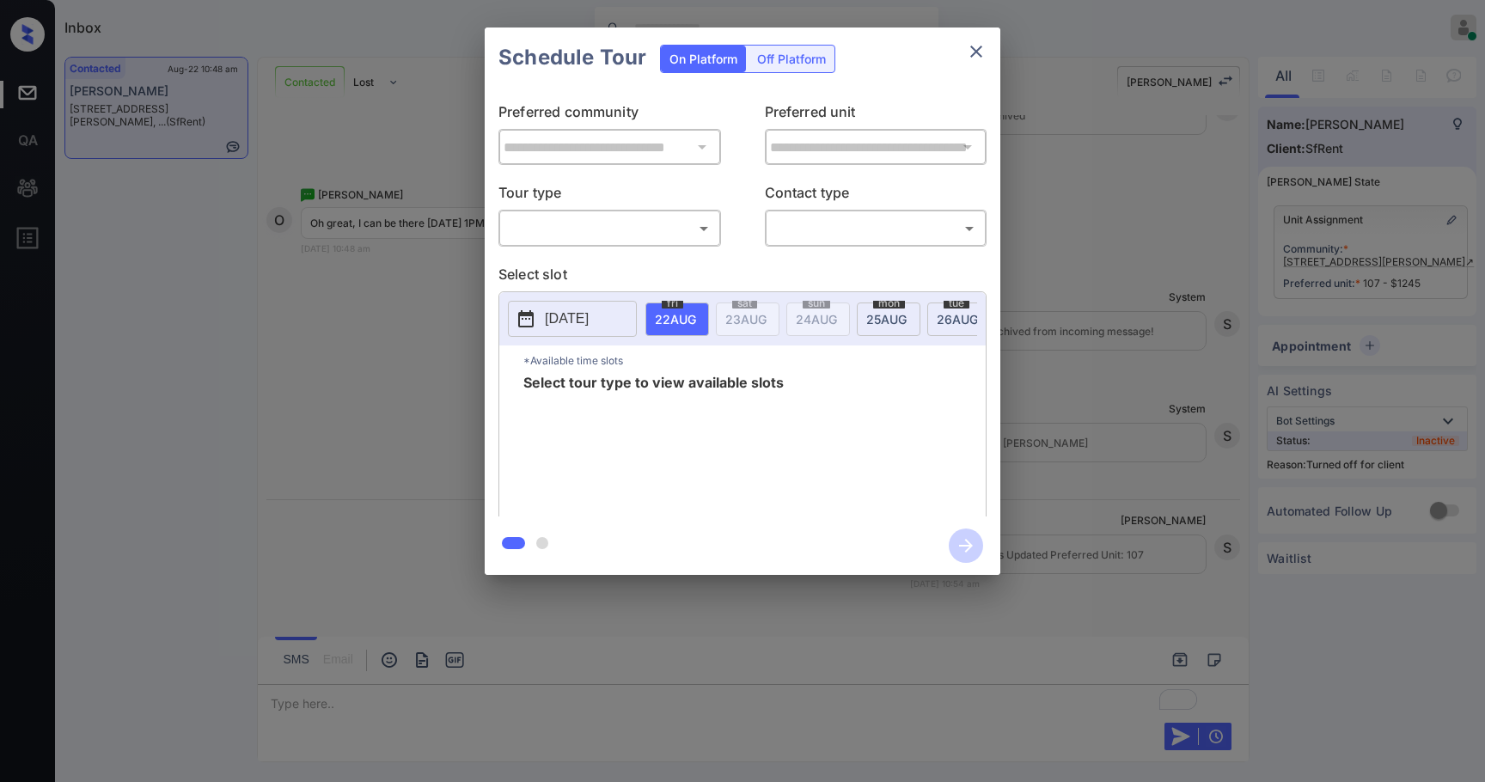
drag, startPoint x: 809, startPoint y: 44, endPoint x: 805, endPoint y: 54, distance: 10.9
click at [809, 45] on div "On Platform Off Platform" at bounding box center [747, 59] width 175 height 28
drag, startPoint x: 803, startPoint y: 58, endPoint x: 788, endPoint y: 86, distance: 31.9
click at [803, 58] on div "Off Platform" at bounding box center [792, 59] width 86 height 27
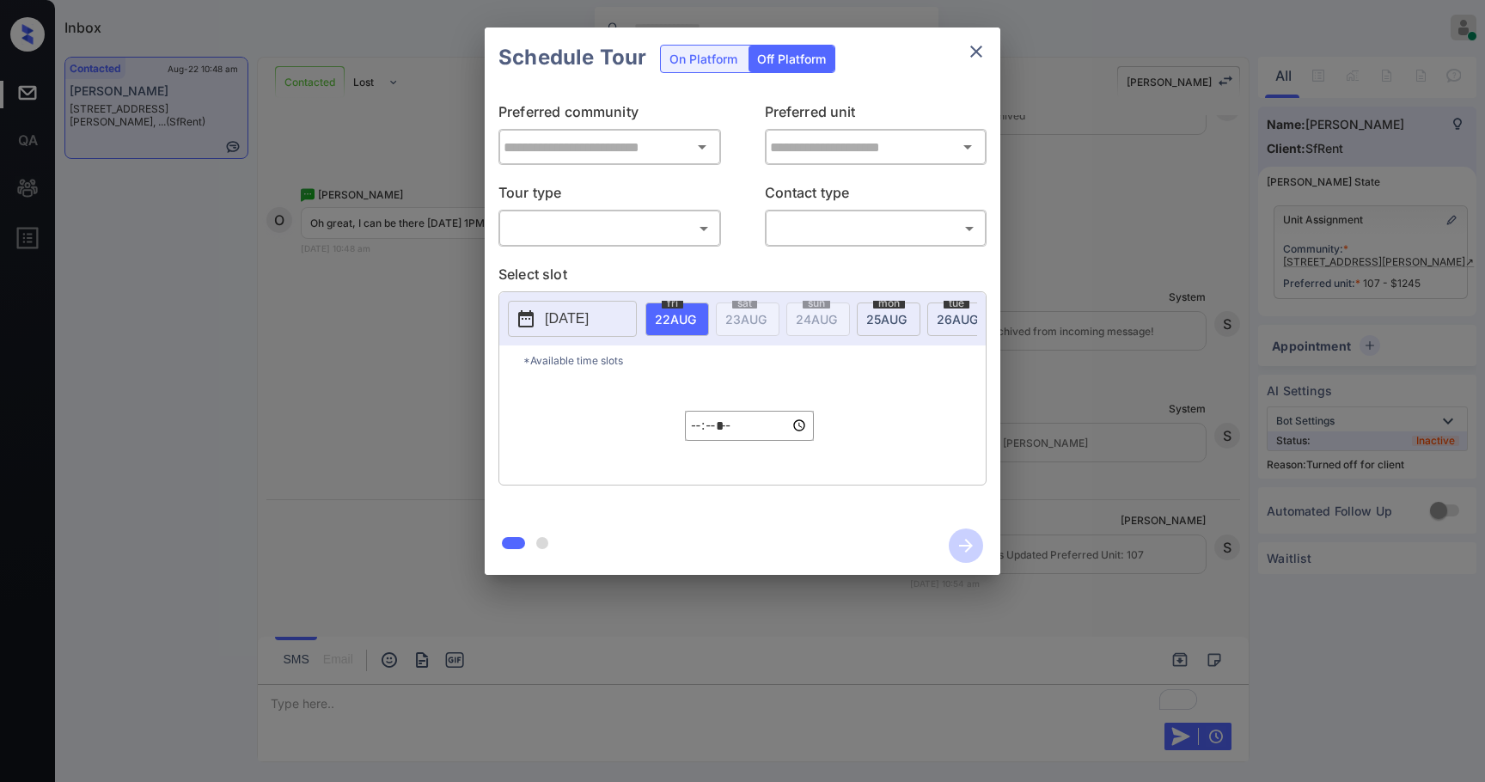
type input "**********"
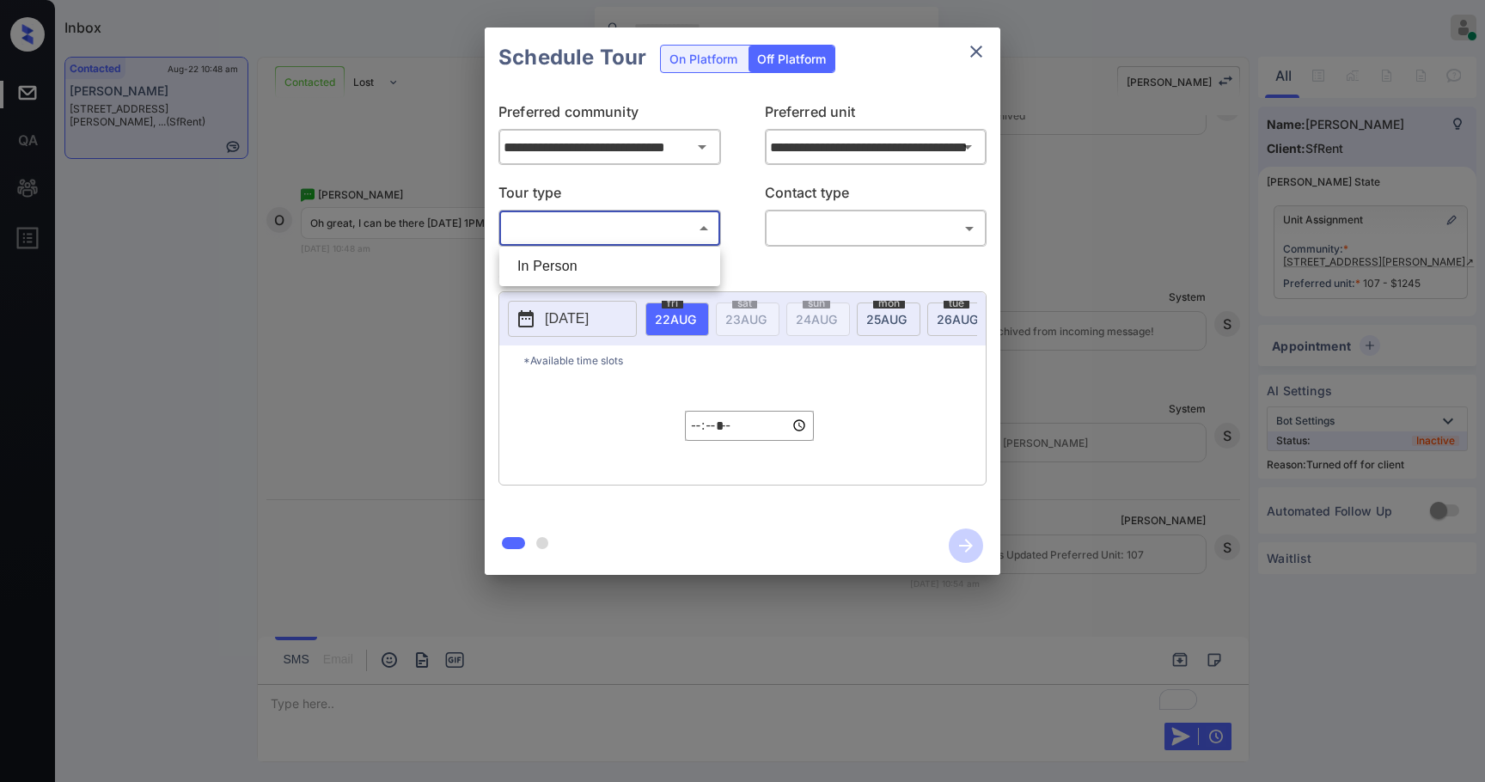
click at [688, 224] on body "Inbox [PERSON_NAME] Online Set yourself offline Set yourself on break Profile S…" at bounding box center [742, 391] width 1485 height 782
click at [643, 252] on li "In Person" at bounding box center [610, 266] width 212 height 31
type input "********"
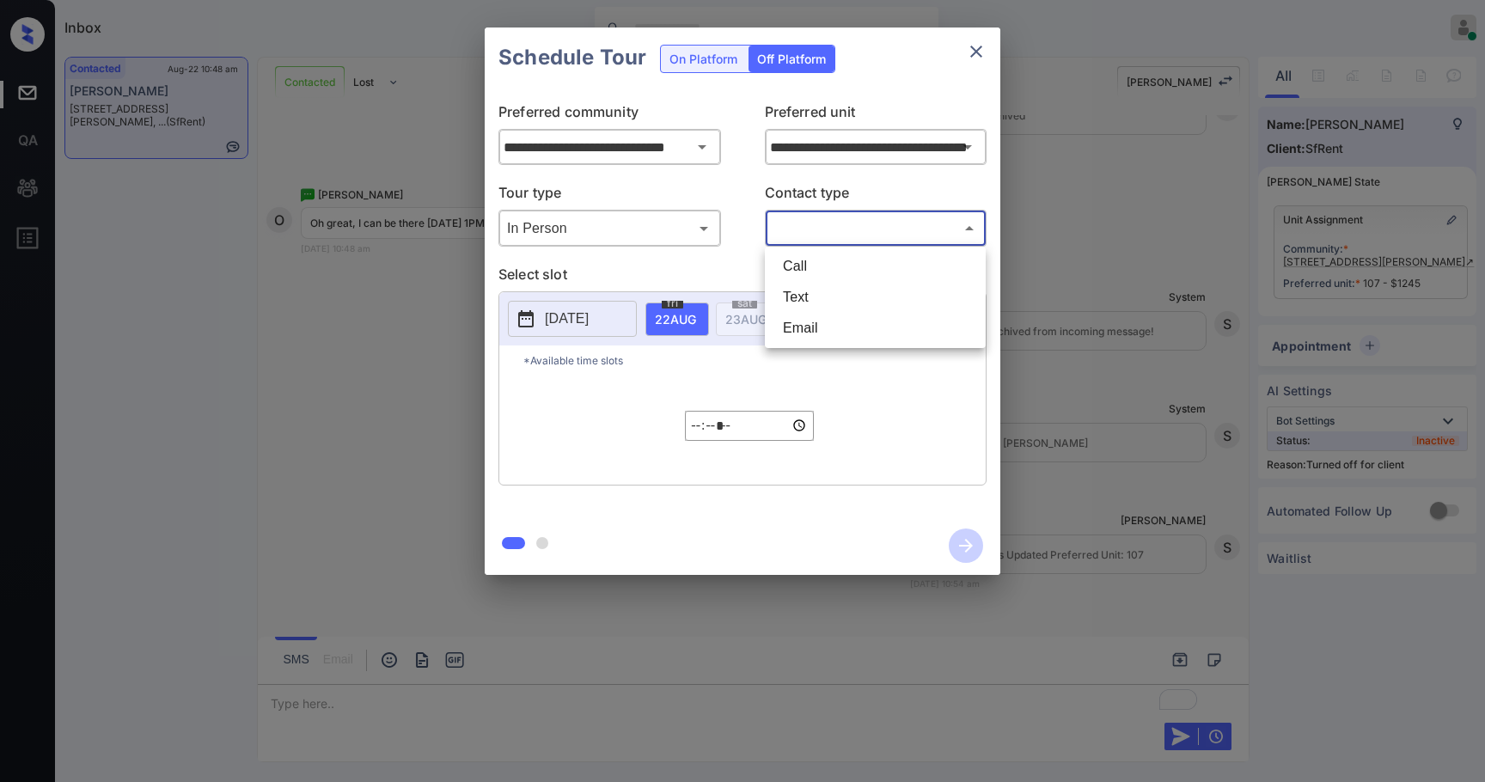
click at [828, 241] on body "Inbox Samantha Soliven Online Set yourself offline Set yourself on break Profil…" at bounding box center [742, 391] width 1485 height 782
drag, startPoint x: 815, startPoint y: 287, endPoint x: 782, endPoint y: 330, distance: 54.0
click at [815, 288] on li "Text" at bounding box center [875, 297] width 212 height 31
type input "****"
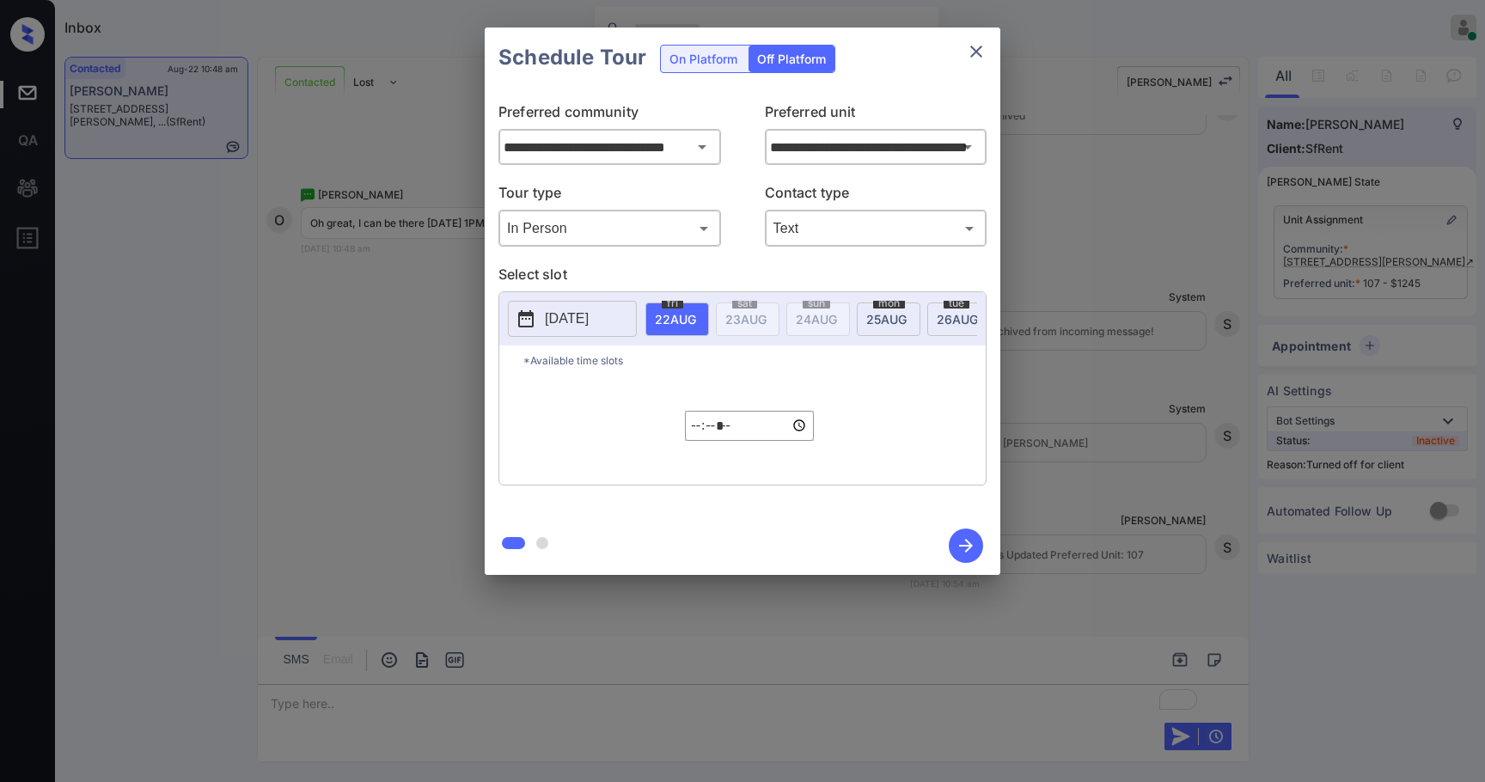
click at [589, 327] on p "2025-08-21" at bounding box center [567, 319] width 44 height 21
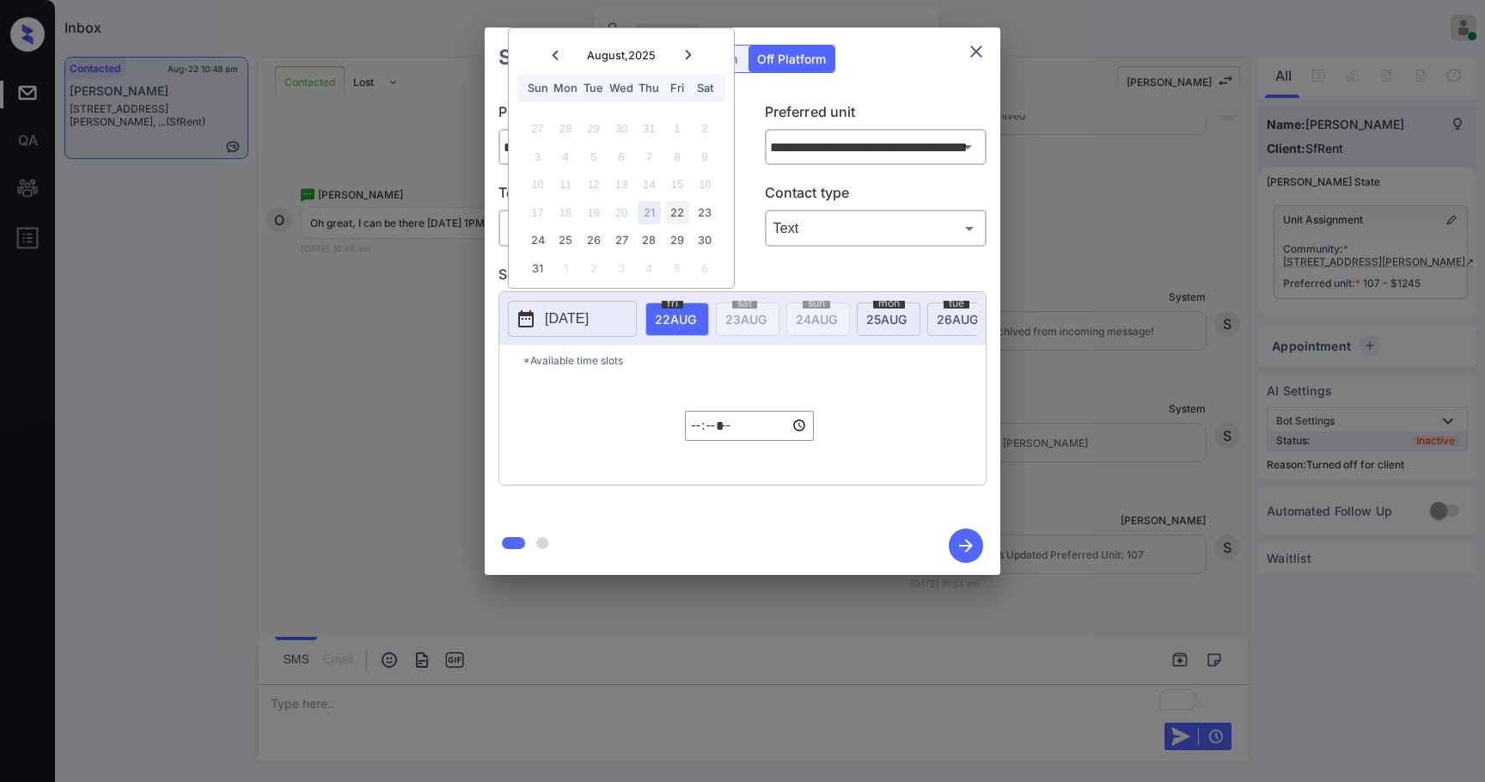
click at [676, 217] on div "22" at bounding box center [676, 212] width 23 height 23
click at [706, 222] on div "23" at bounding box center [705, 212] width 23 height 23
click at [696, 435] on input "*****" at bounding box center [749, 426] width 129 height 30
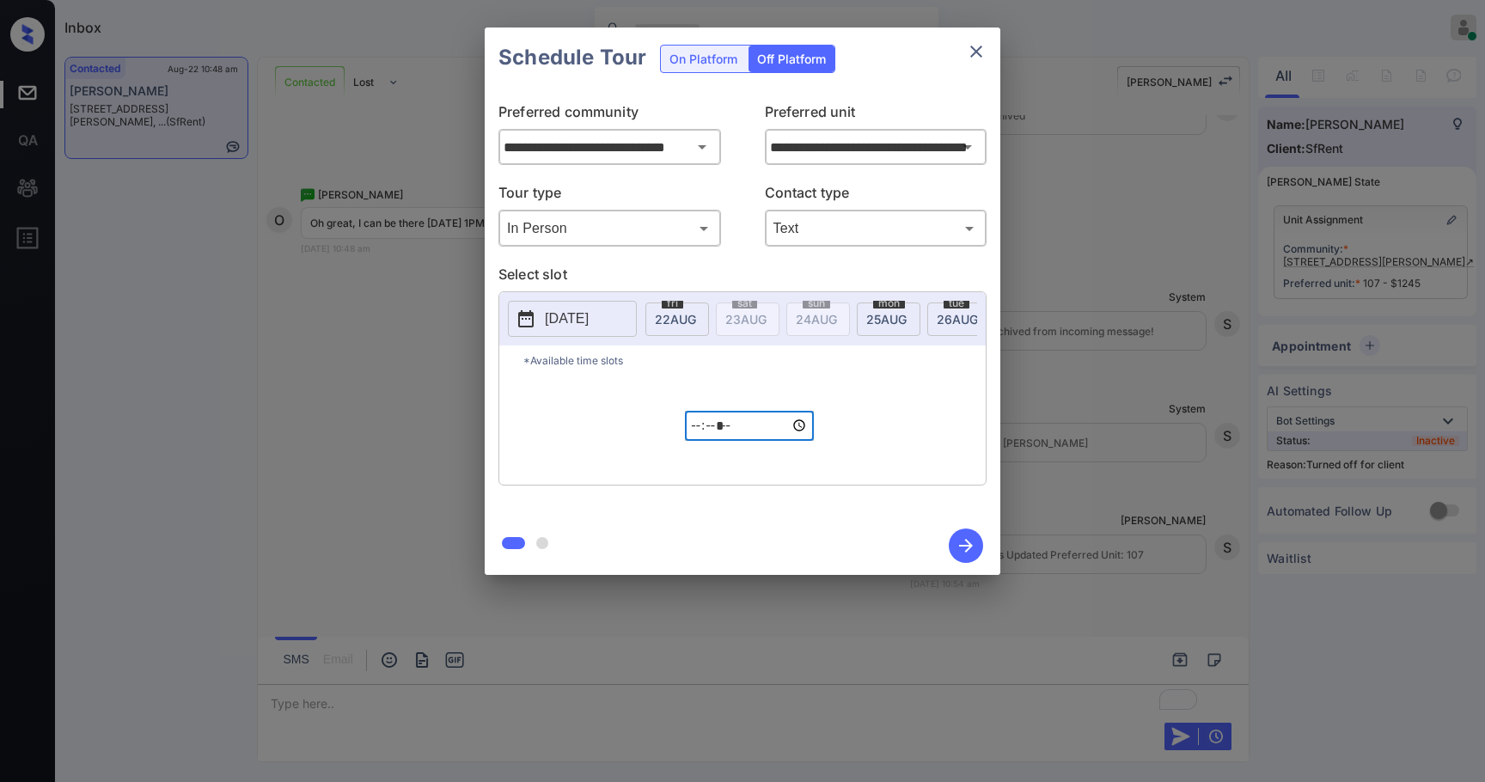
type input "*****"
click at [969, 449] on div "*Available time slots ***** ​" at bounding box center [742, 414] width 486 height 139
click at [971, 542] on icon "button" at bounding box center [966, 546] width 34 height 34
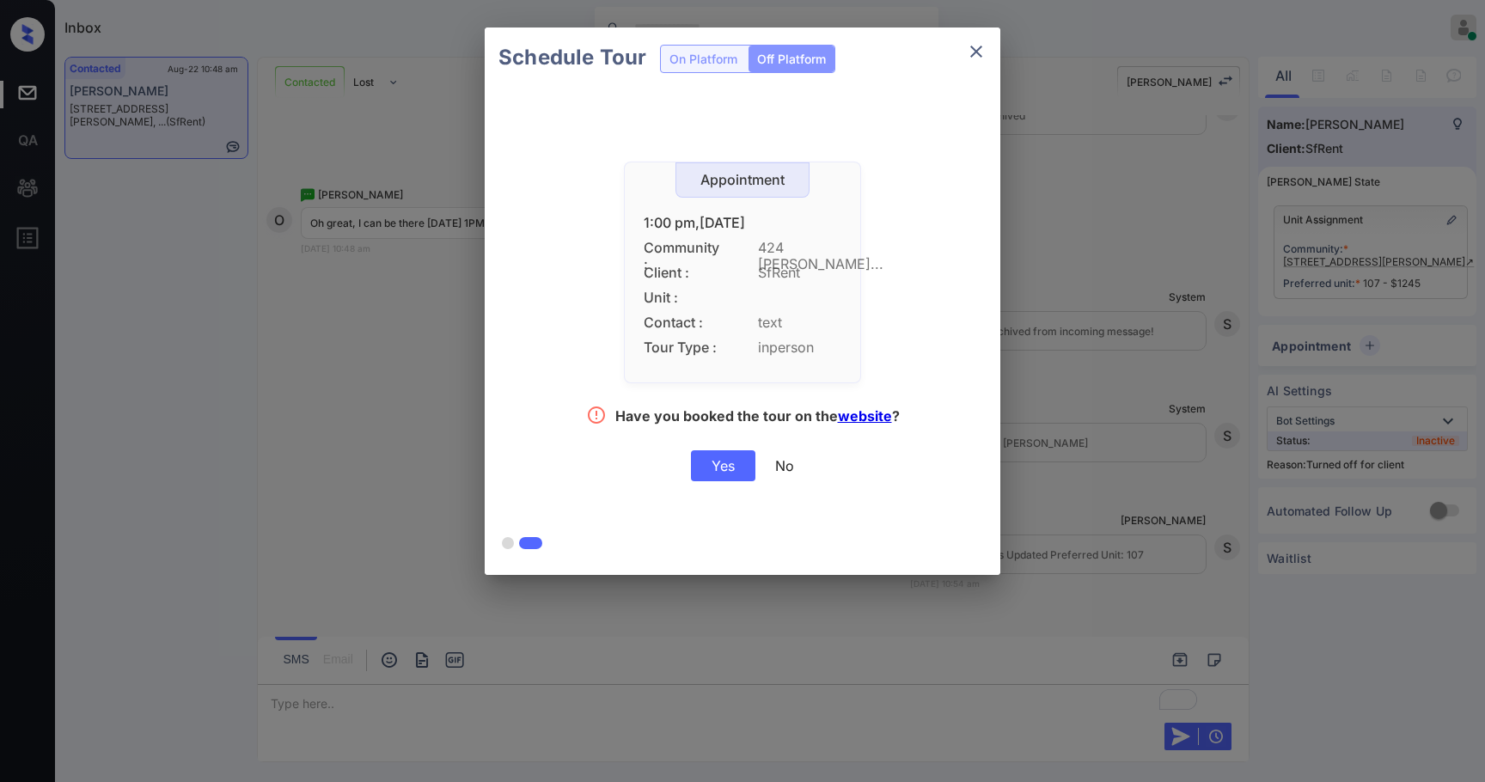
click at [727, 468] on div "Yes" at bounding box center [723, 465] width 64 height 31
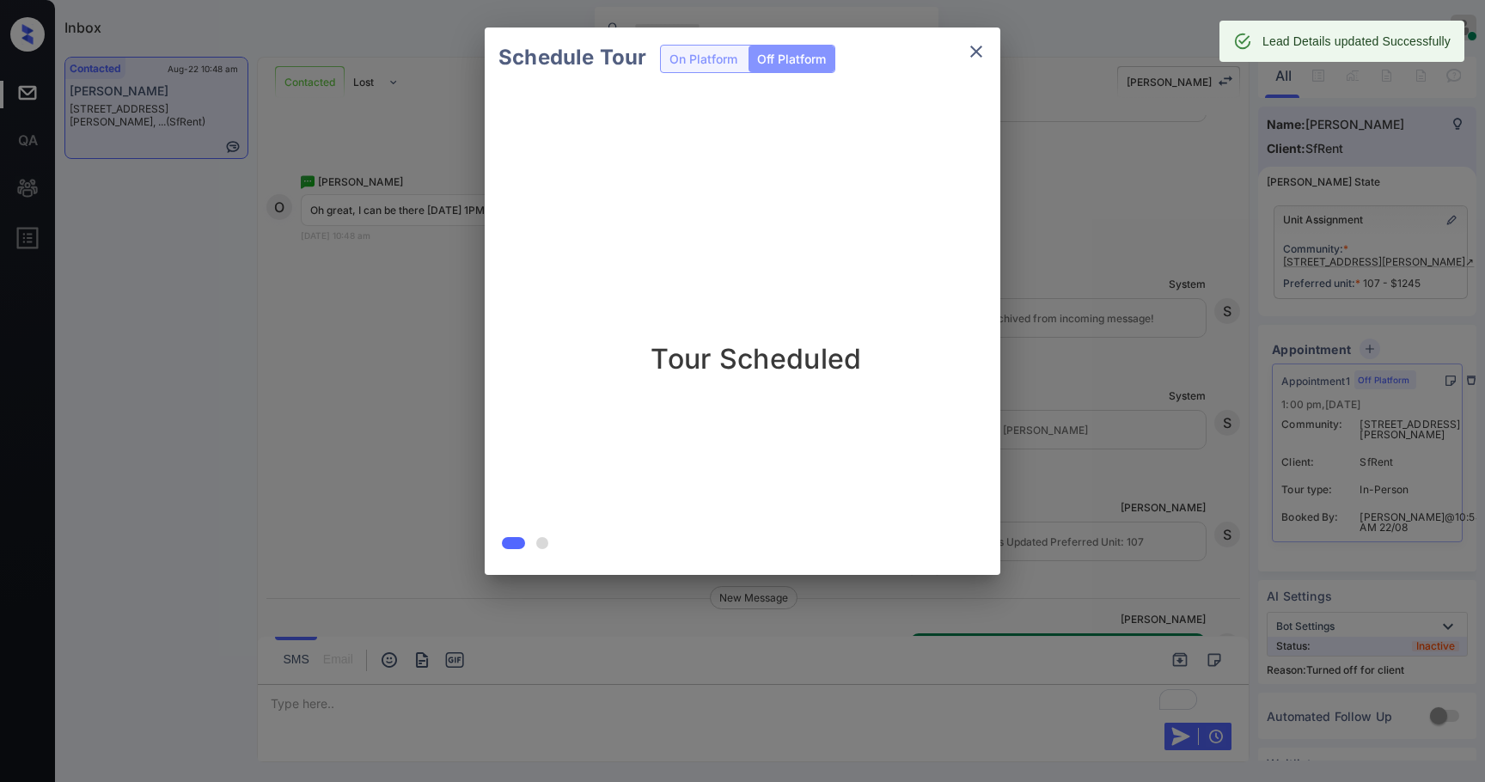
scroll to position [6432, 0]
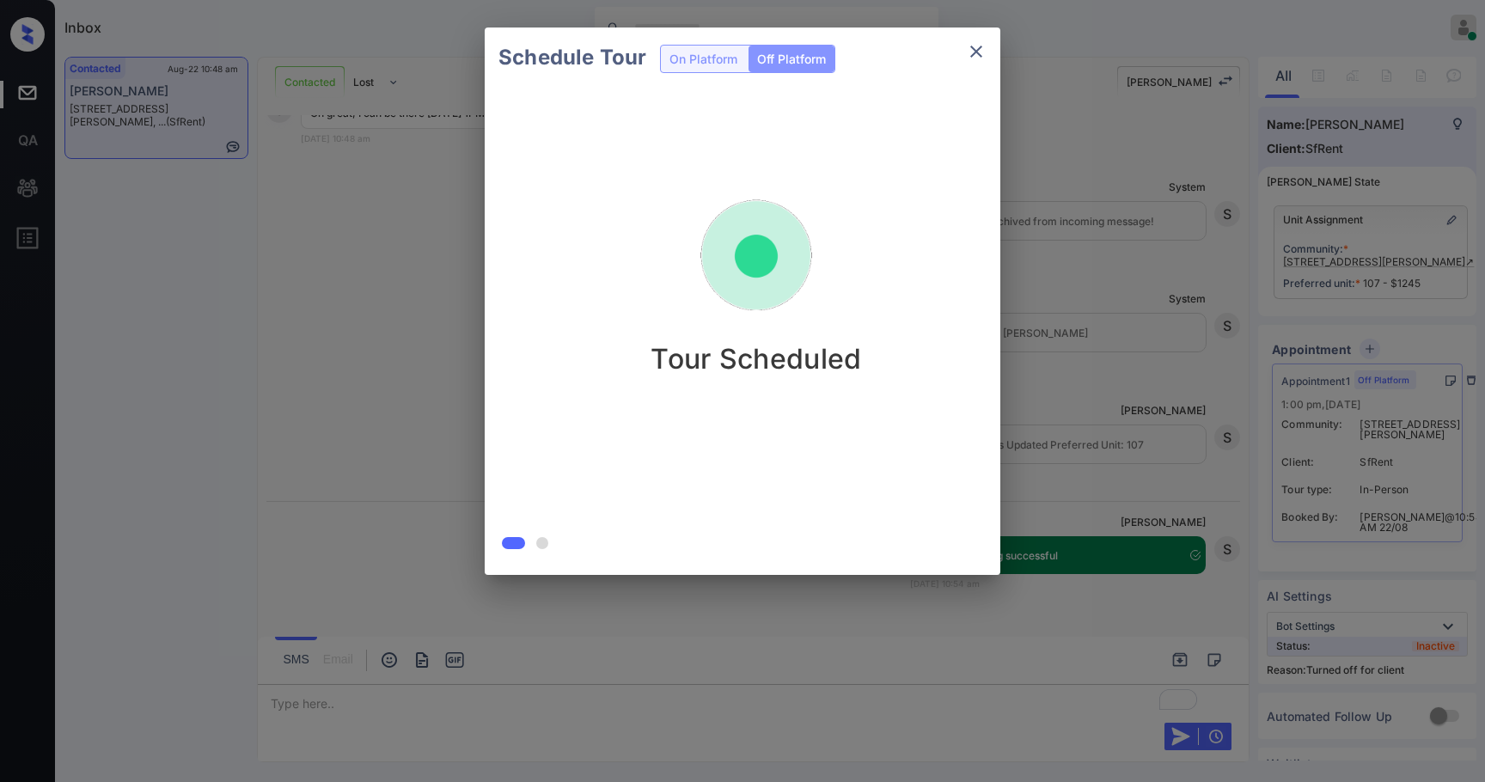
click at [971, 46] on icon "close" at bounding box center [976, 51] width 21 height 21
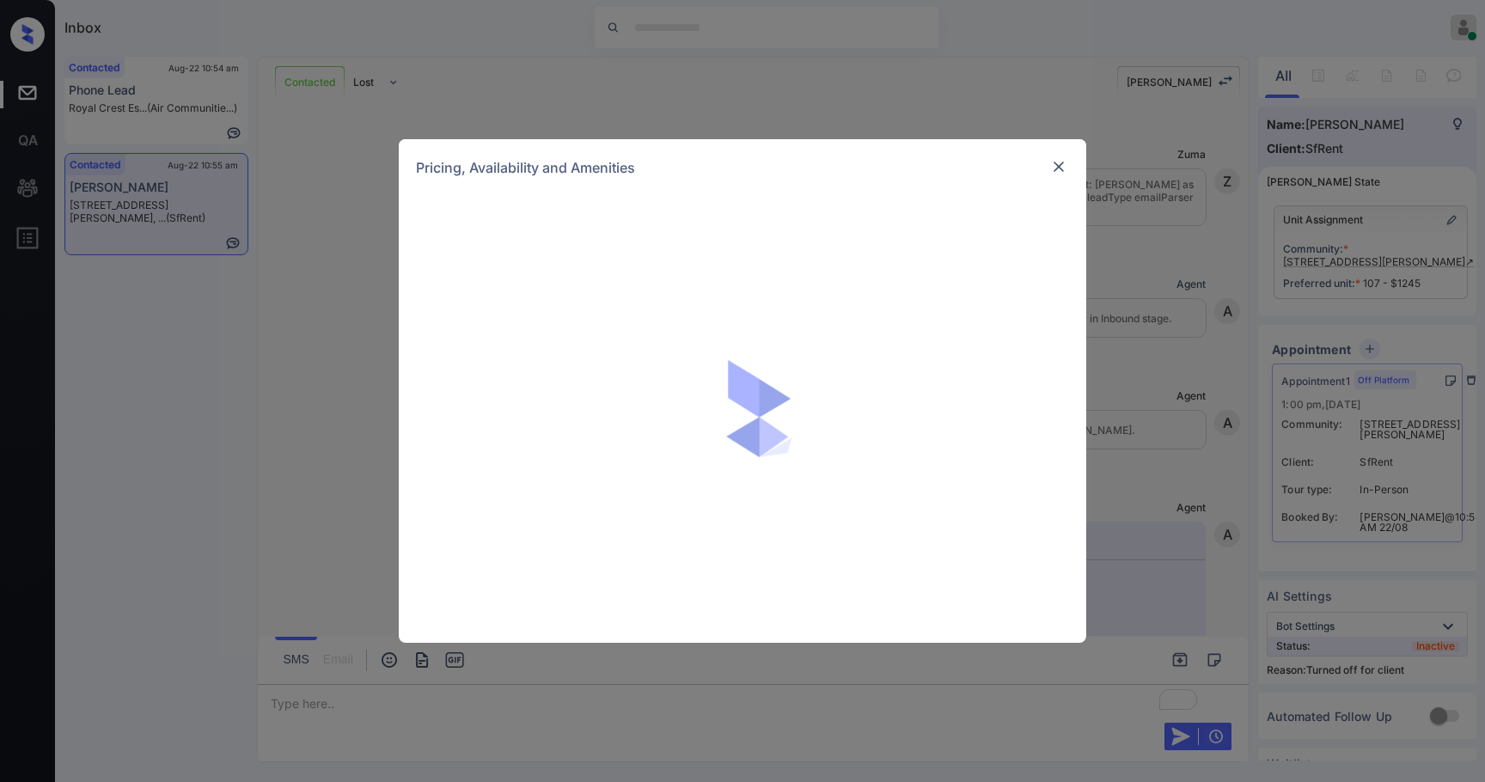
click at [1247, 107] on div "Pricing, Availability and Amenities" at bounding box center [742, 391] width 1485 height 782
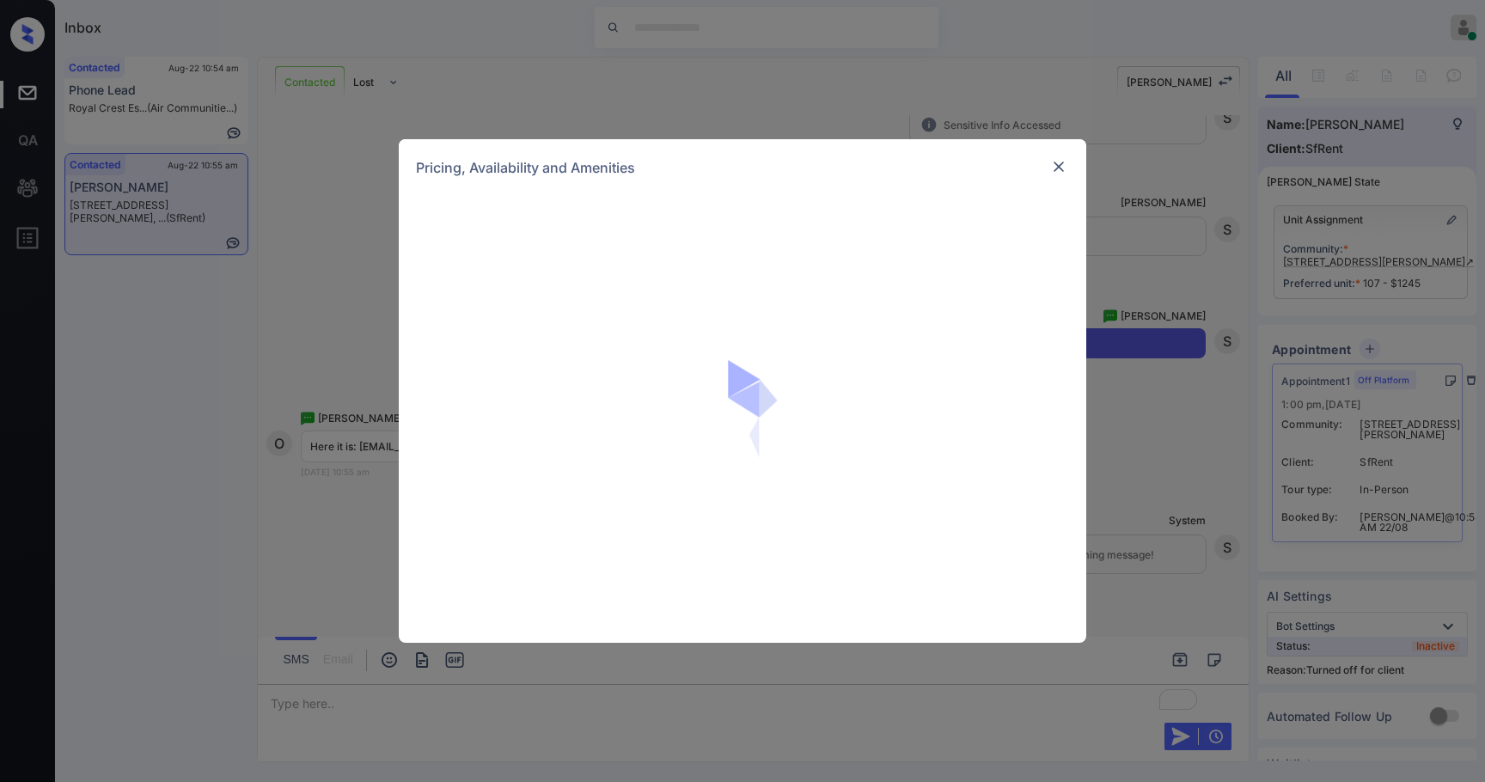
click at [1314, 76] on div "Pricing, Availability and Amenities" at bounding box center [742, 391] width 1485 height 782
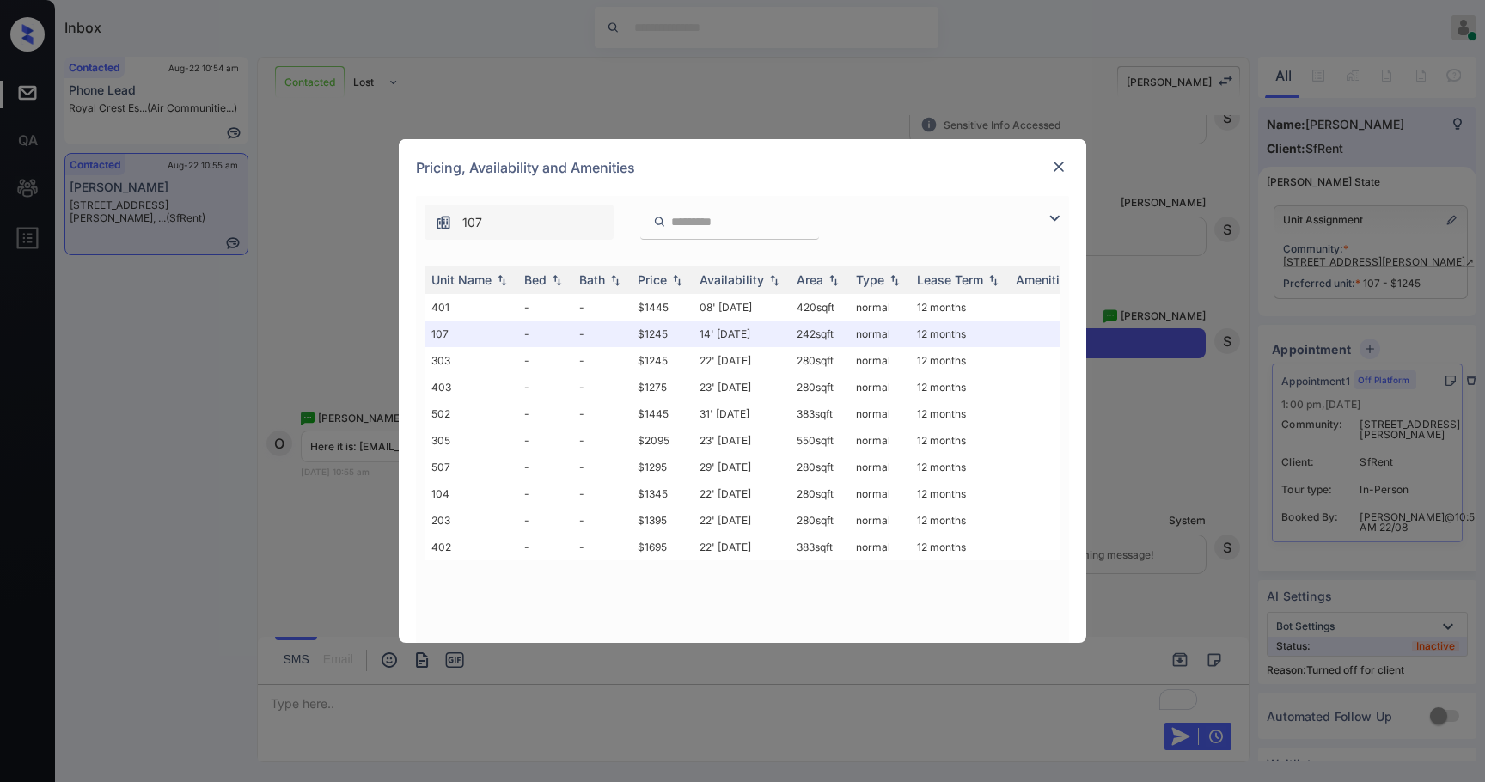
click at [1060, 158] on img at bounding box center [1058, 166] width 17 height 17
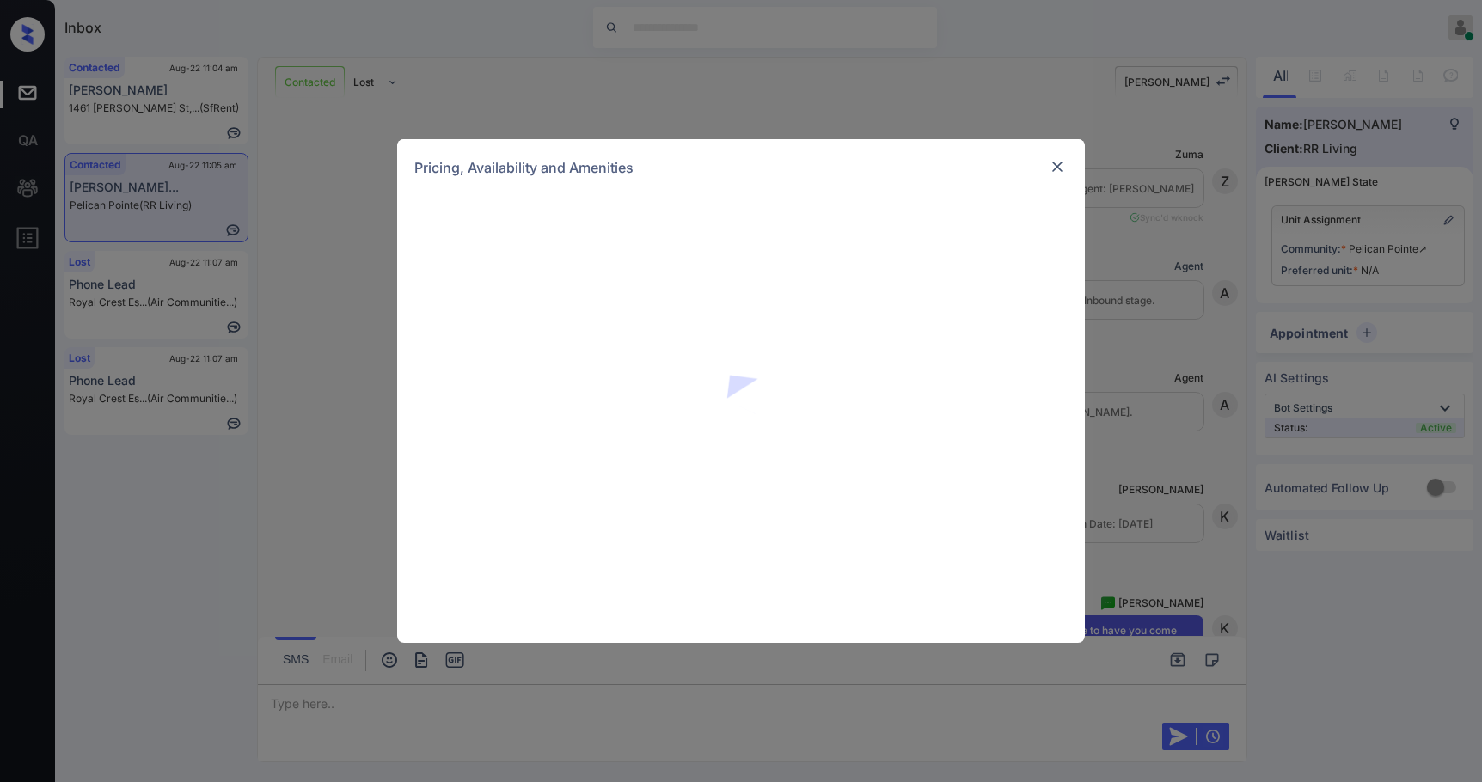
scroll to position [583, 0]
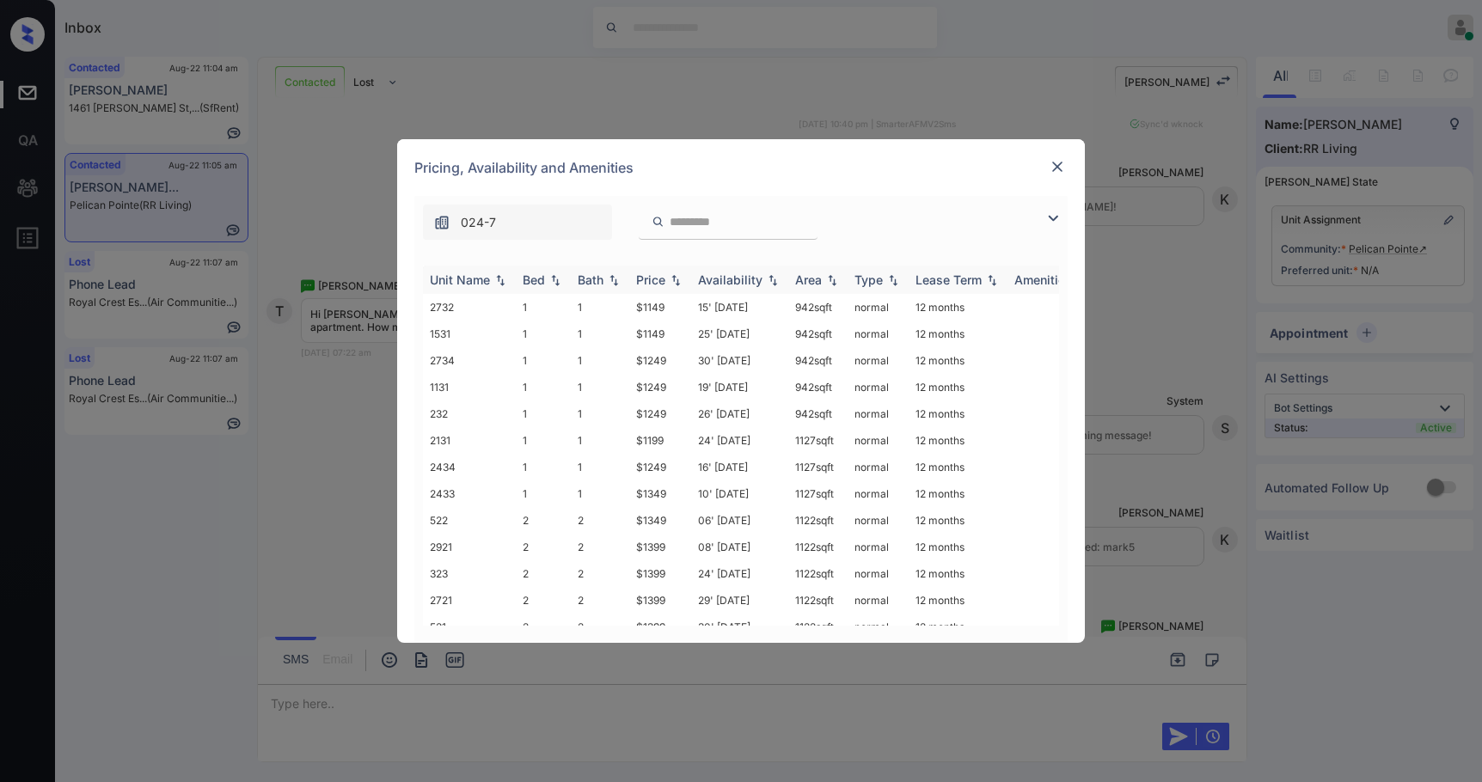
click at [660, 278] on div "Price" at bounding box center [650, 279] width 29 height 15
click at [666, 303] on td "$1149" at bounding box center [660, 307] width 62 height 27
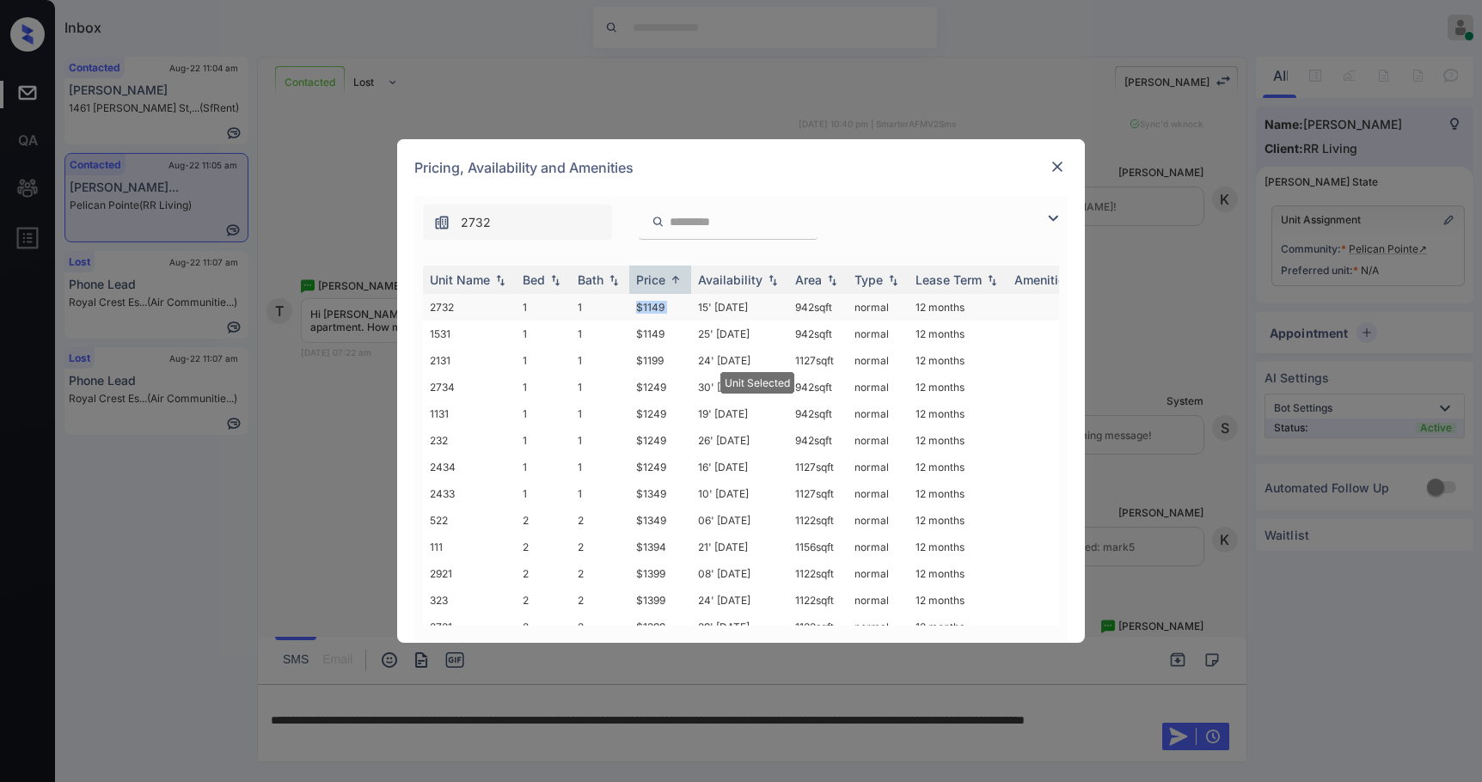
click at [666, 303] on td "$1149" at bounding box center [660, 307] width 62 height 27
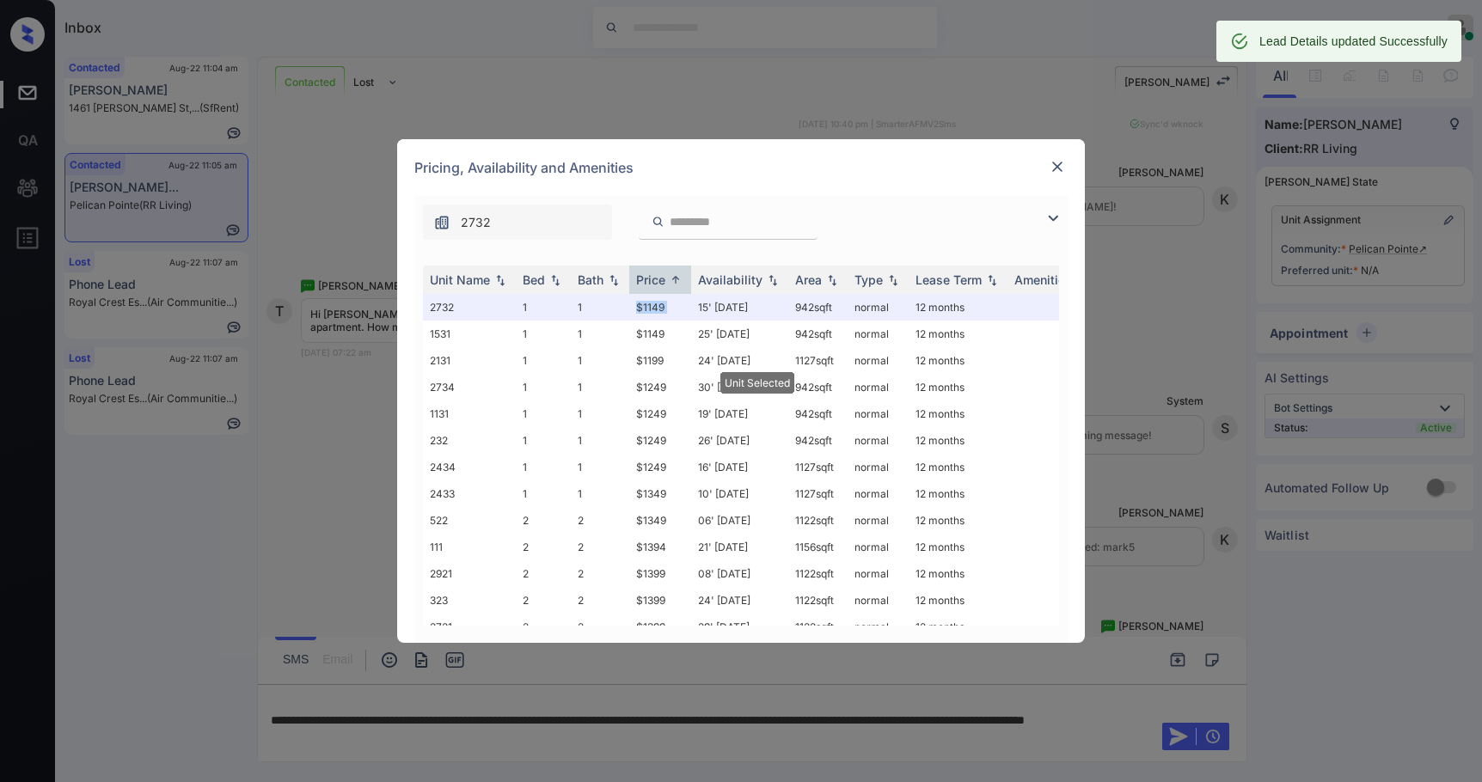
click at [1061, 164] on img at bounding box center [1056, 166] width 17 height 17
